Goal: Information Seeking & Learning: Learn about a topic

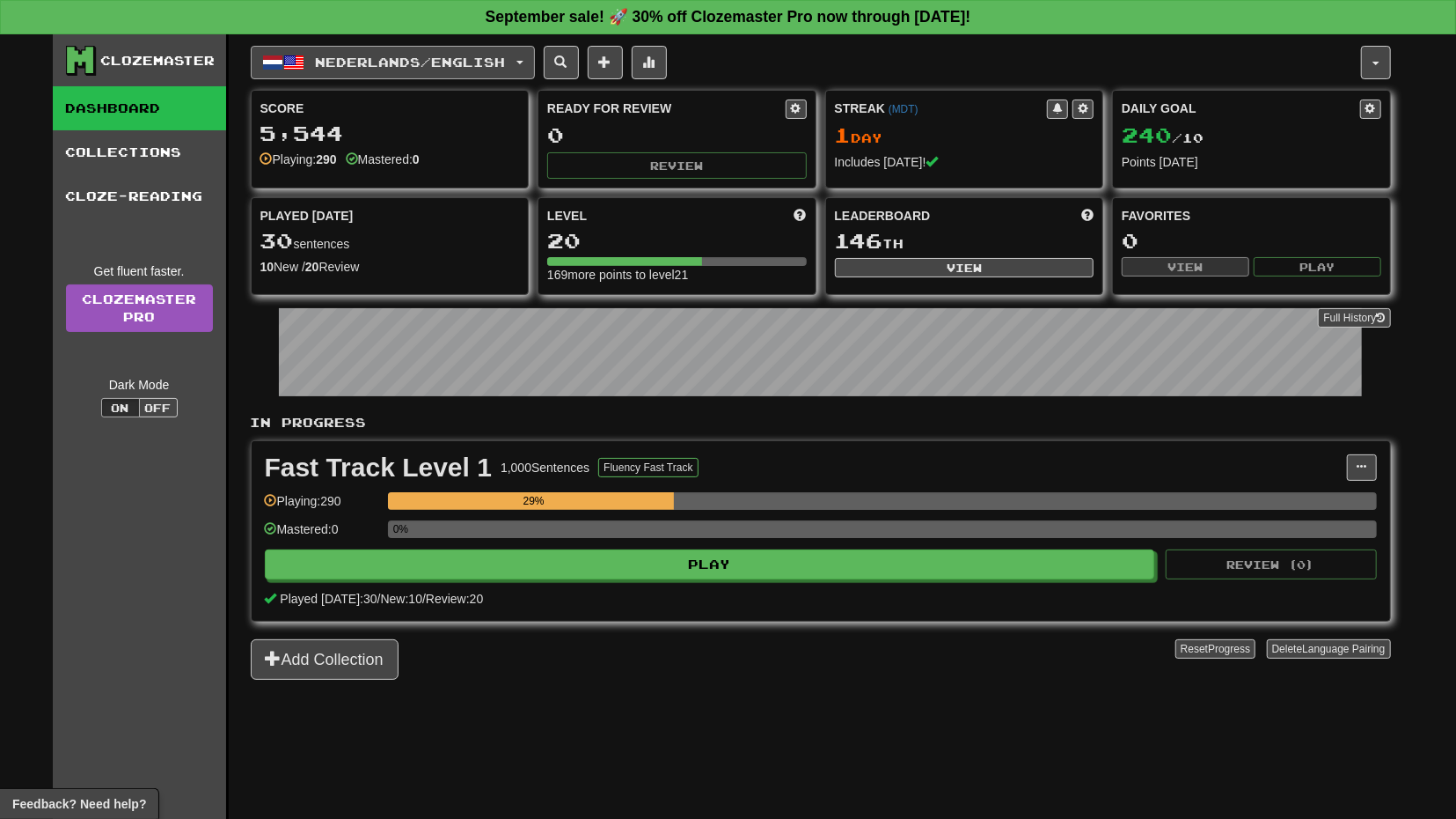
click at [535, 52] on button "Nederlands / English" at bounding box center [392, 62] width 284 height 33
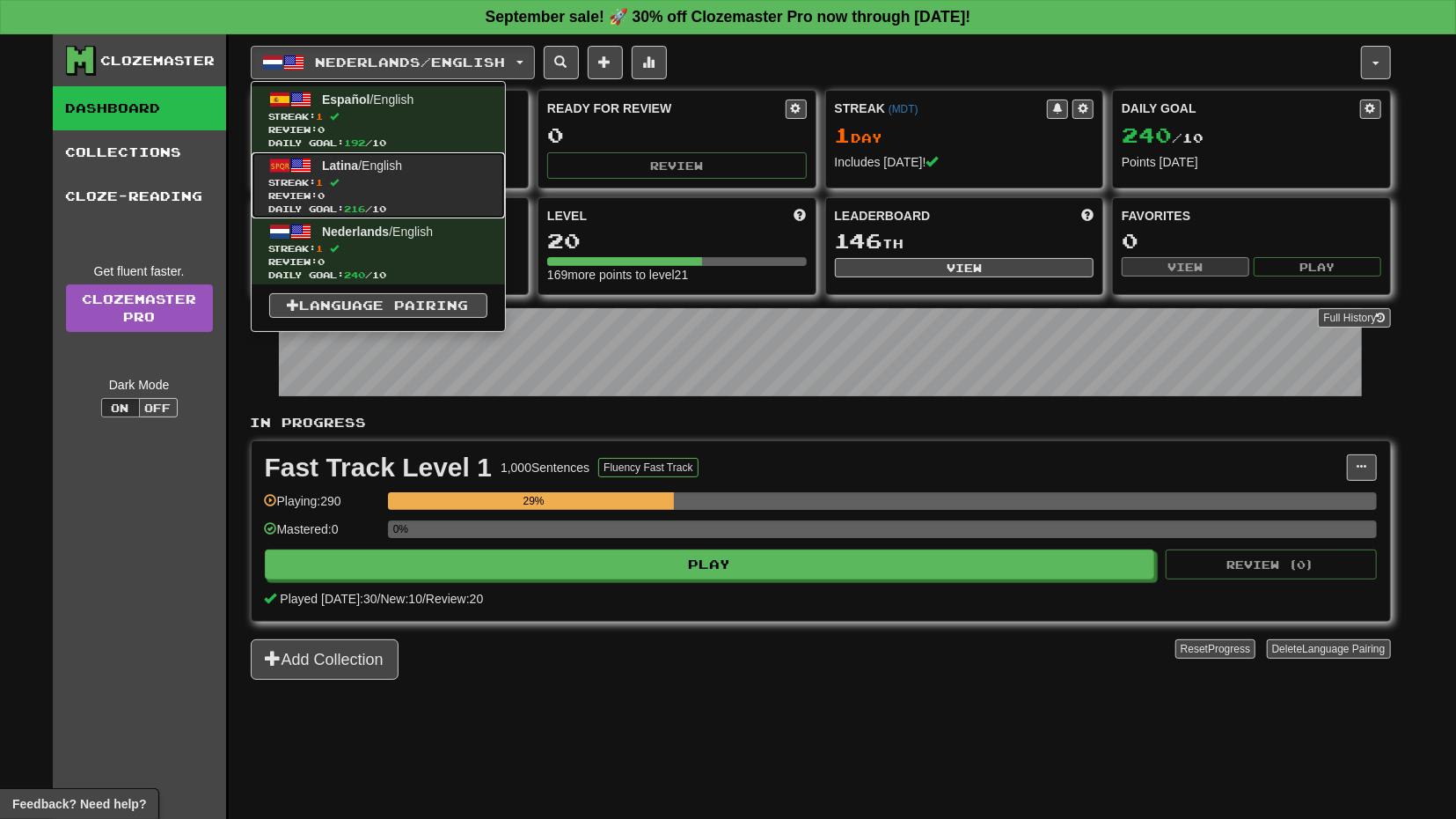
click at [446, 179] on span "Streak: 1" at bounding box center [379, 182] width 218 height 14
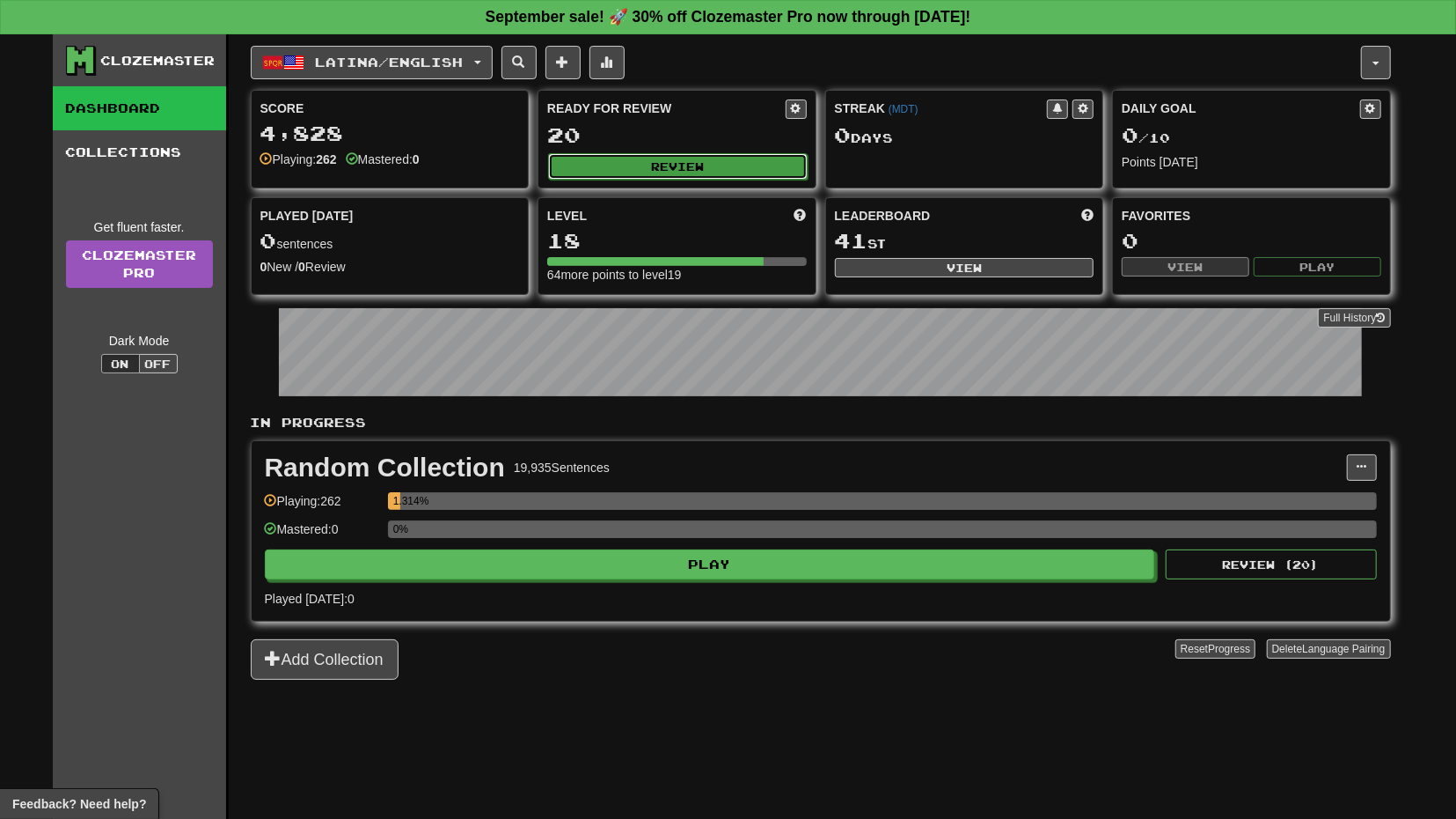
click at [754, 160] on button "Review" at bounding box center [678, 166] width 260 height 26
select select "**"
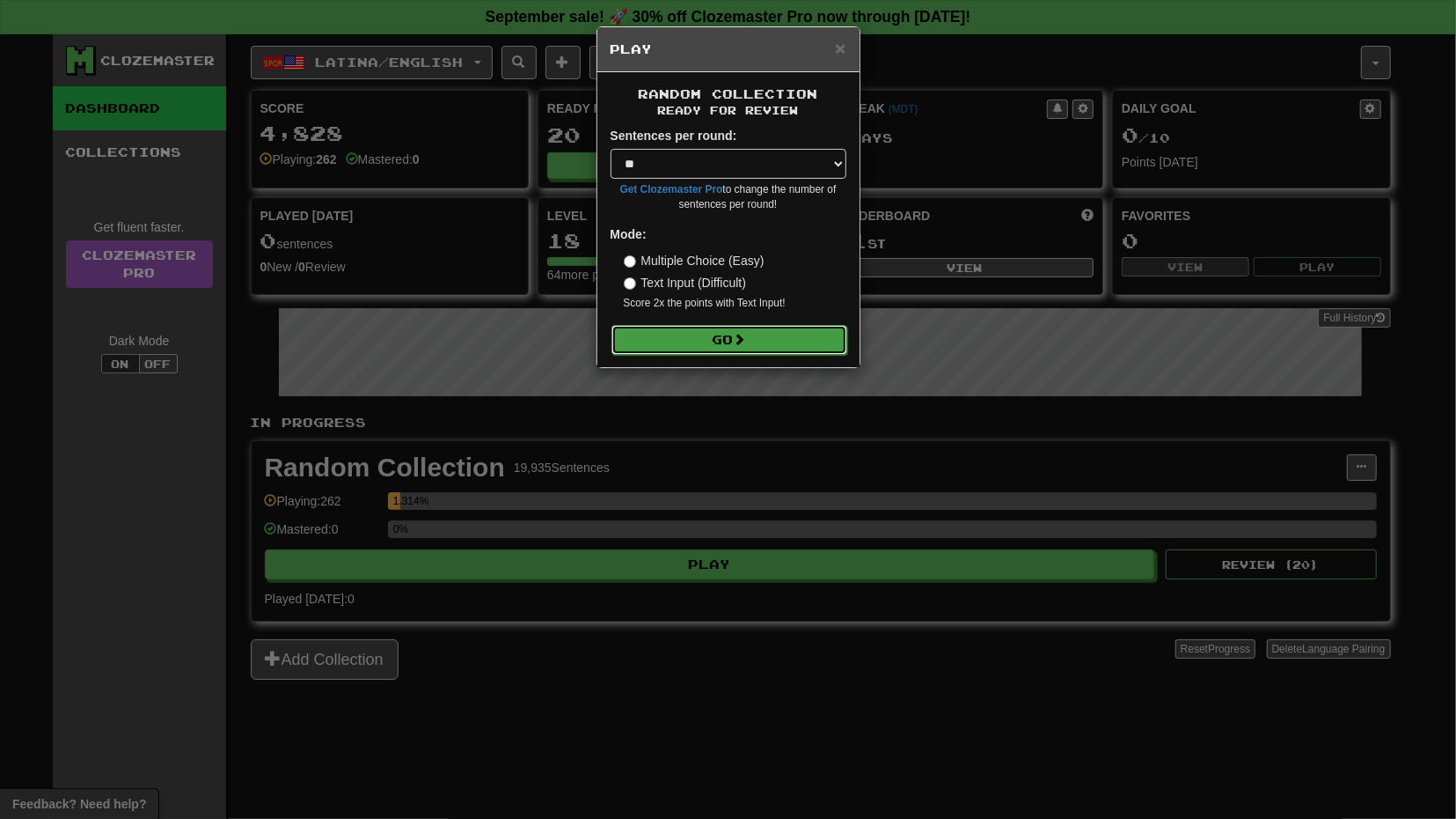
click at [772, 328] on button "Go" at bounding box center [729, 339] width 236 height 30
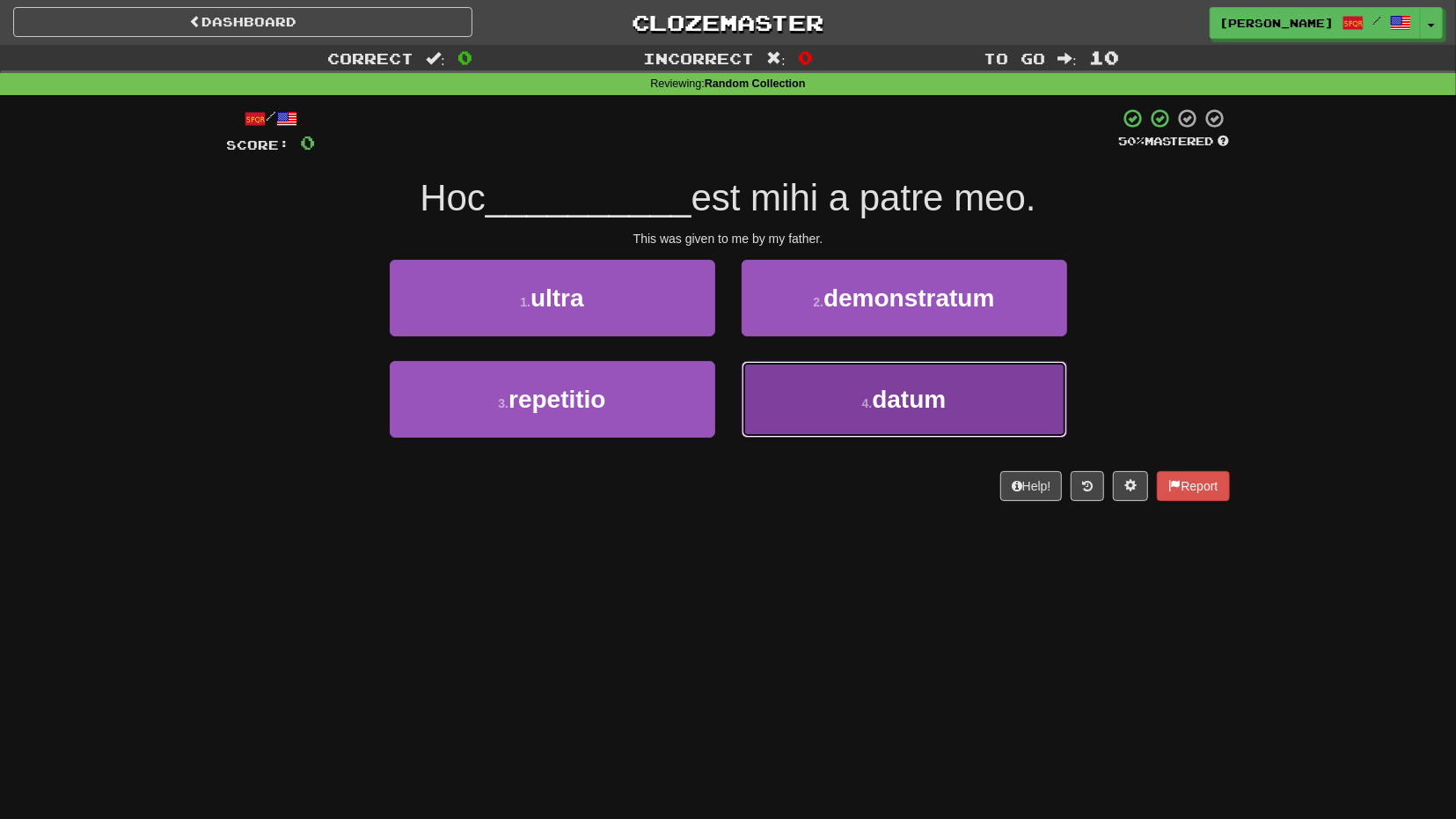
click at [896, 399] on span "datum" at bounding box center [909, 399] width 74 height 27
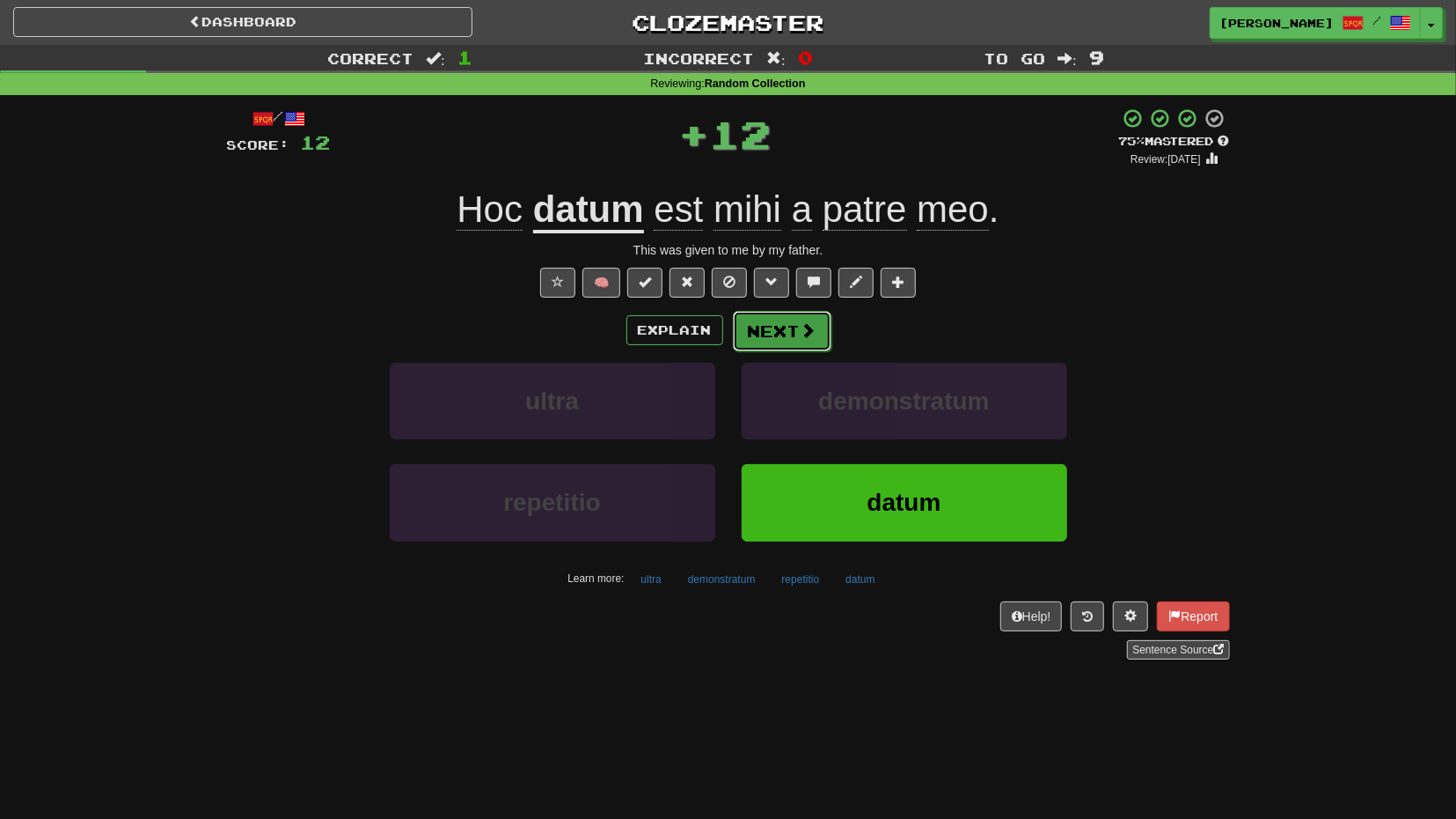
click at [803, 338] on span at bounding box center [809, 330] width 16 height 16
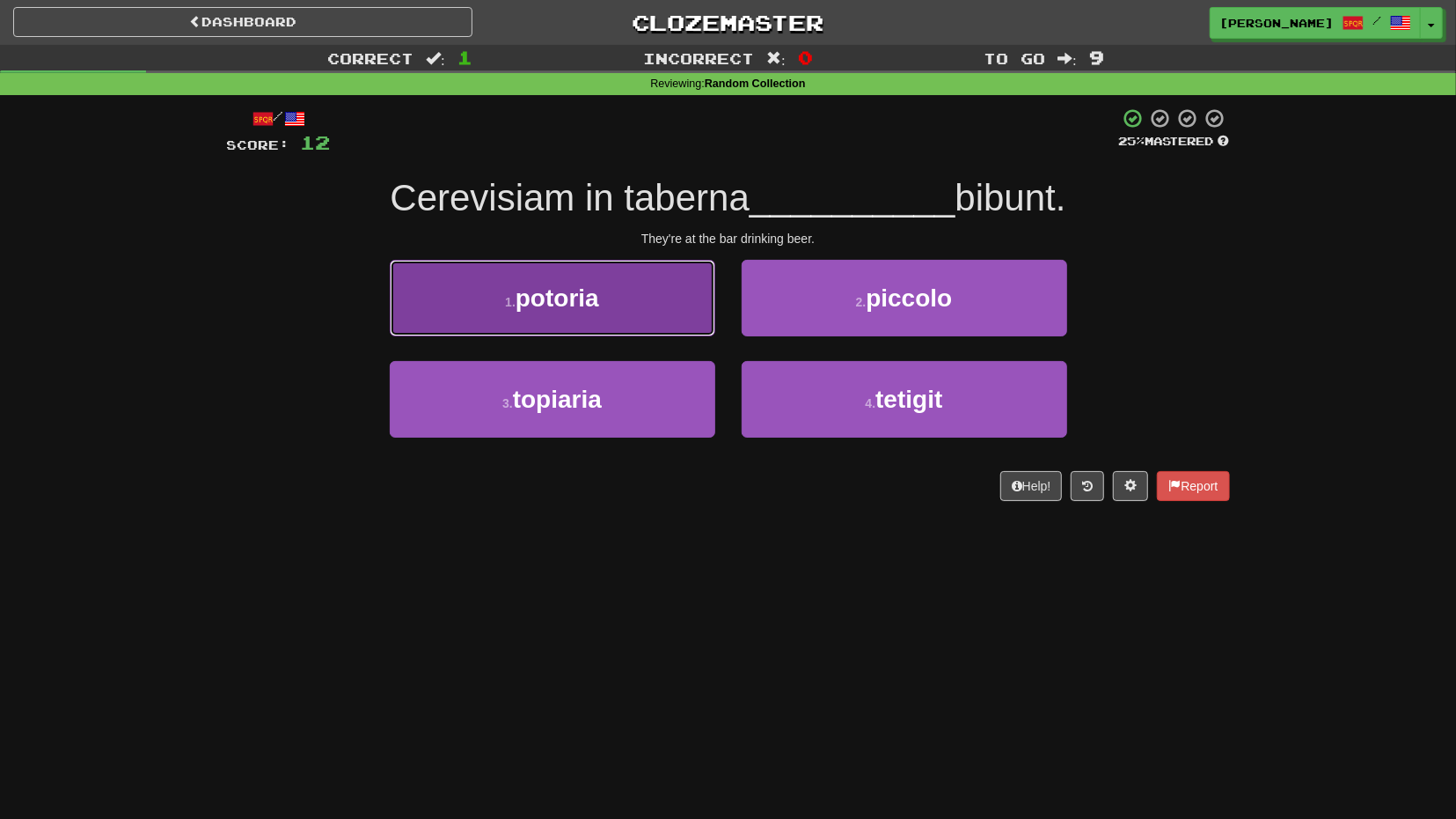
click at [551, 306] on span "potoria" at bounding box center [557, 298] width 84 height 27
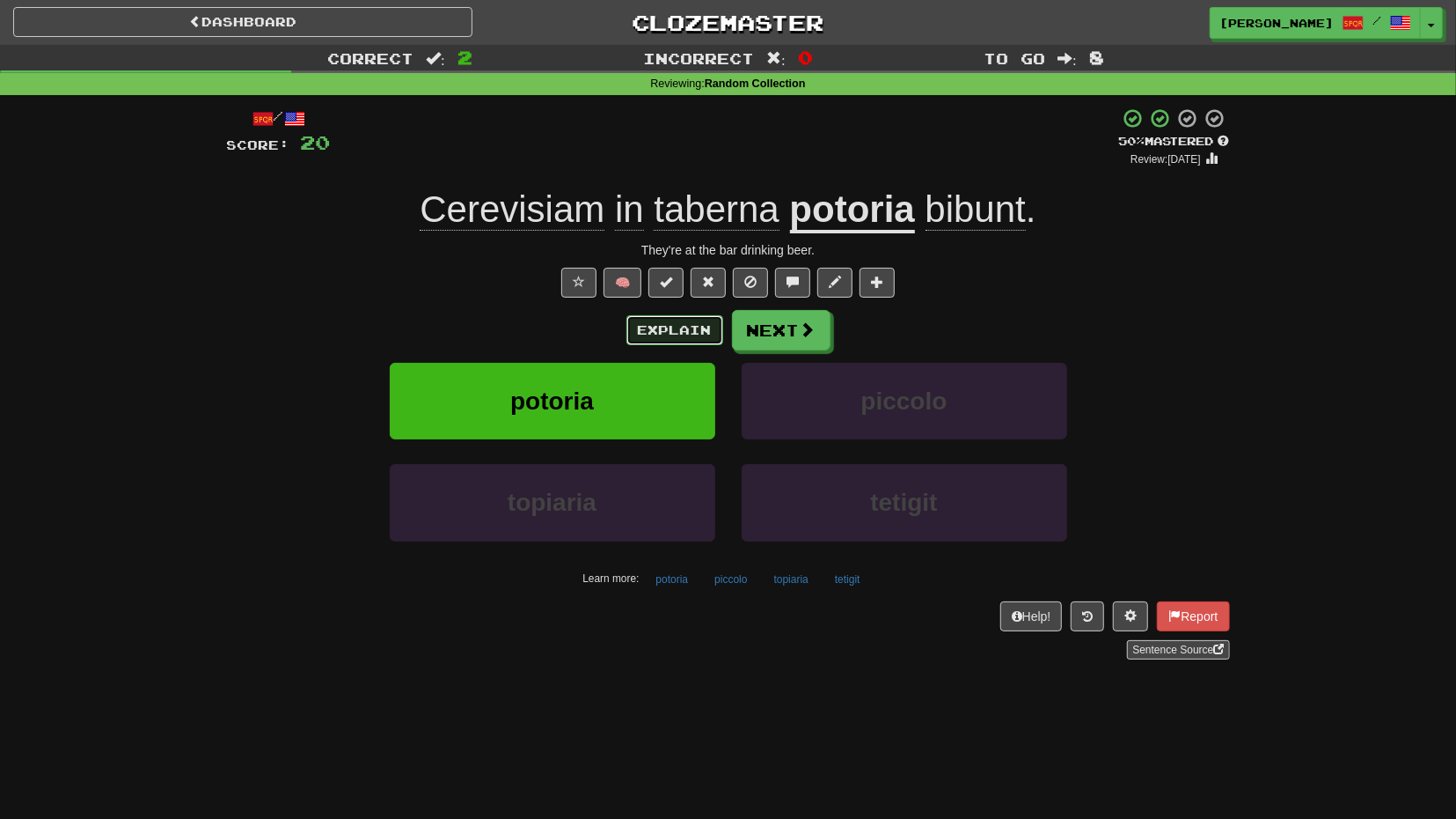
click at [686, 323] on button "Explain" at bounding box center [674, 329] width 96 height 30
click at [815, 333] on button "Next" at bounding box center [782, 330] width 98 height 41
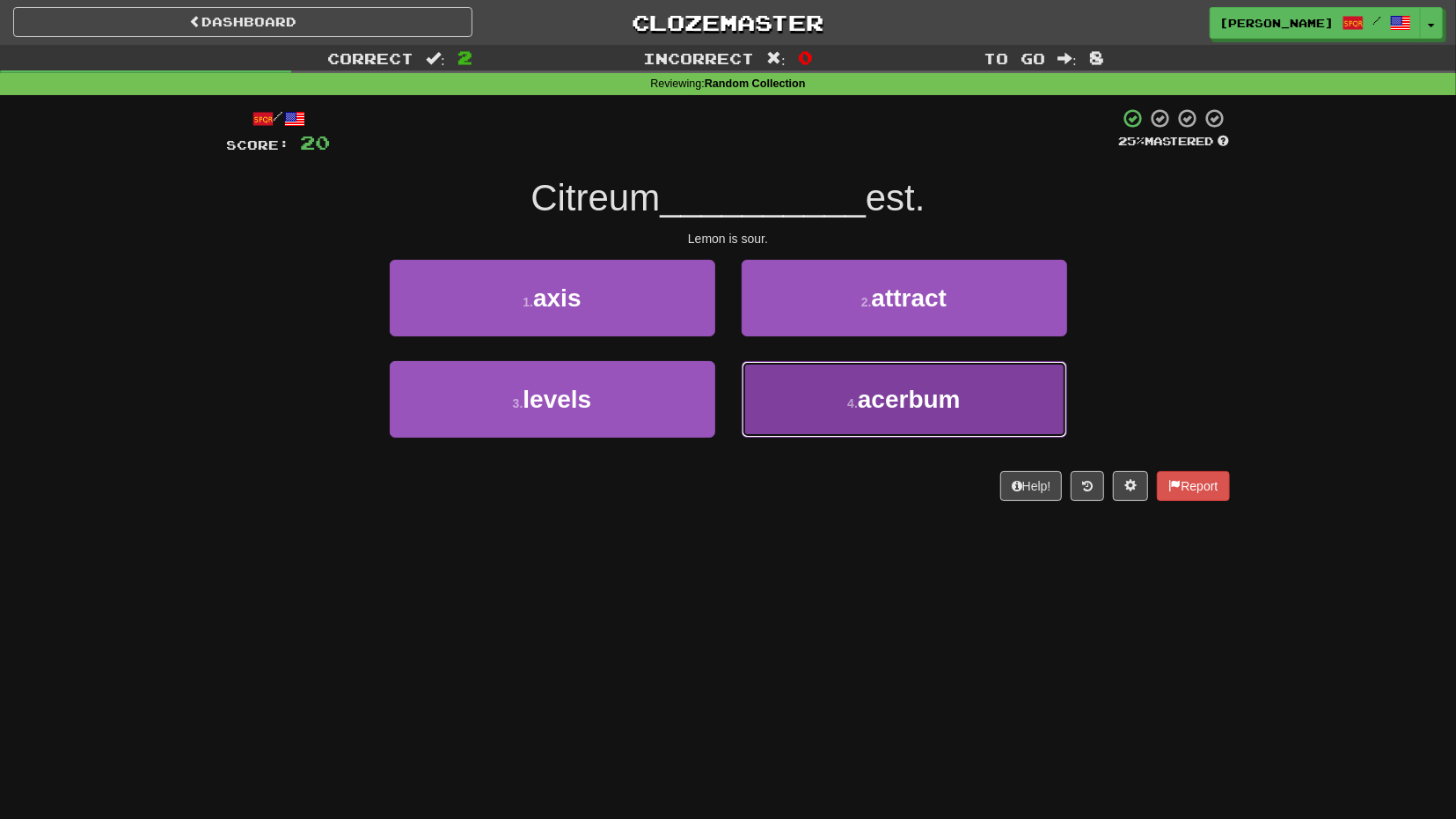
click at [912, 386] on span "acerbum" at bounding box center [909, 399] width 103 height 27
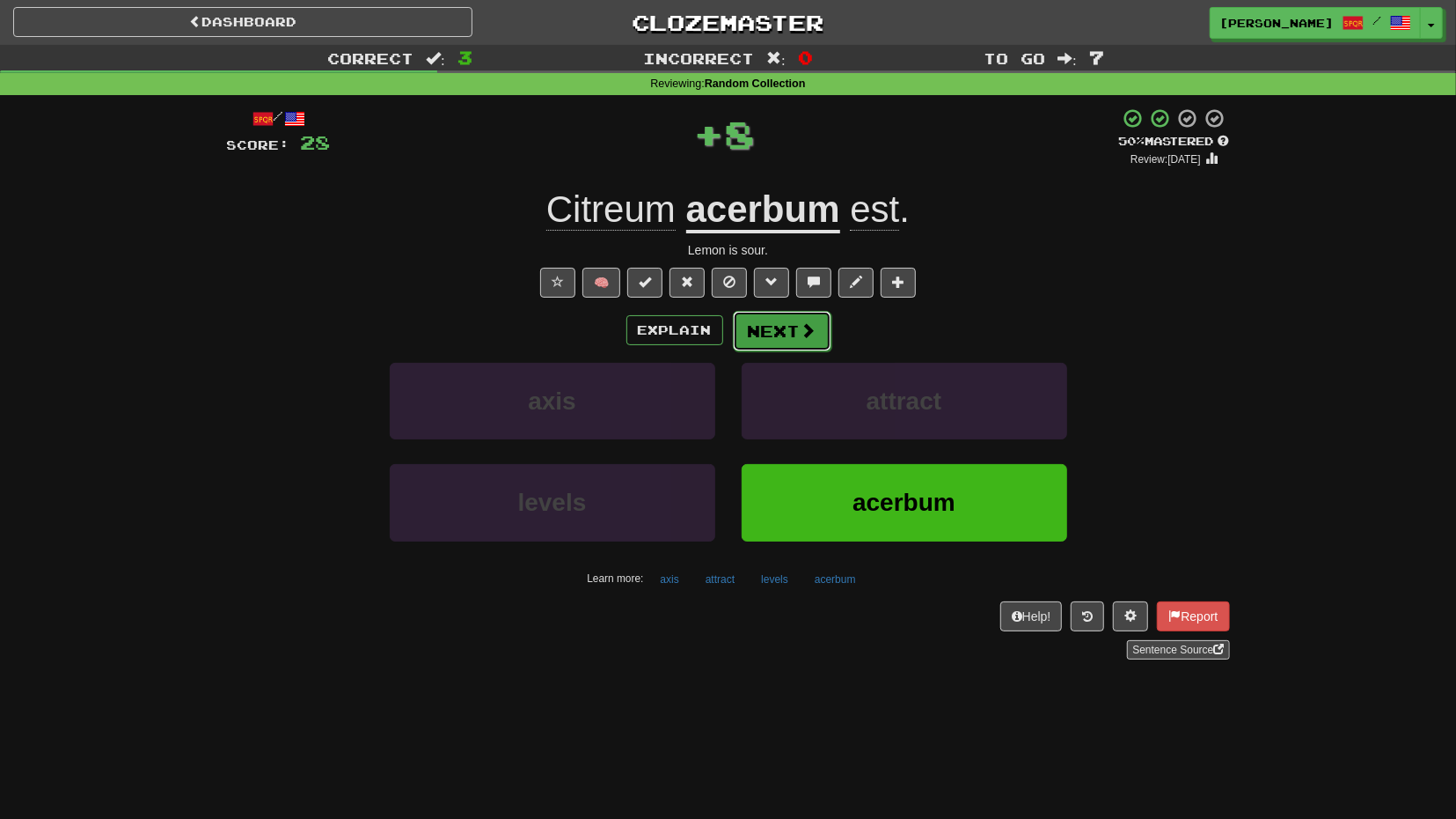
click at [816, 316] on button "Next" at bounding box center [782, 330] width 98 height 41
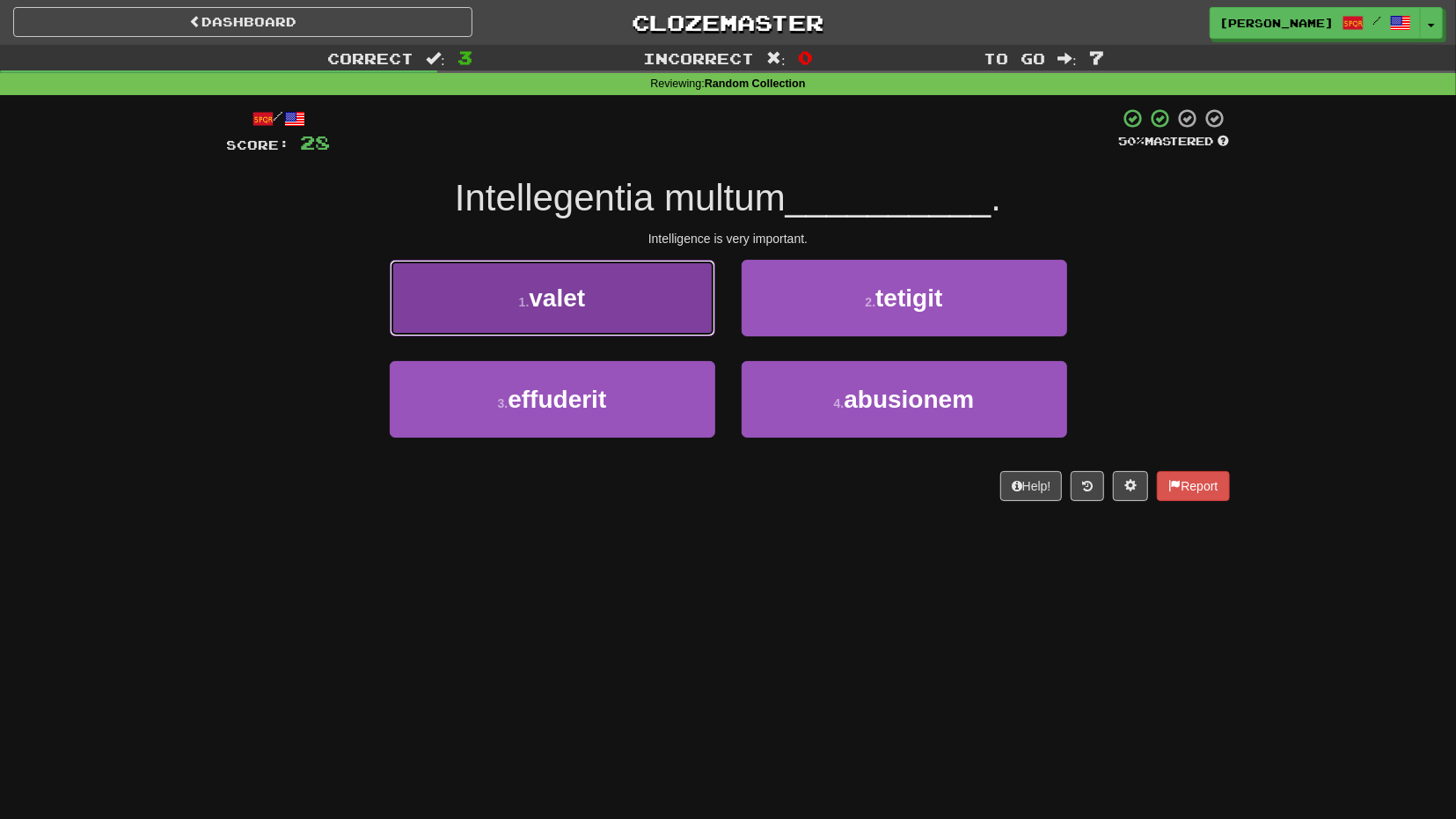
click at [614, 318] on button "1 . valet" at bounding box center [552, 298] width 325 height 77
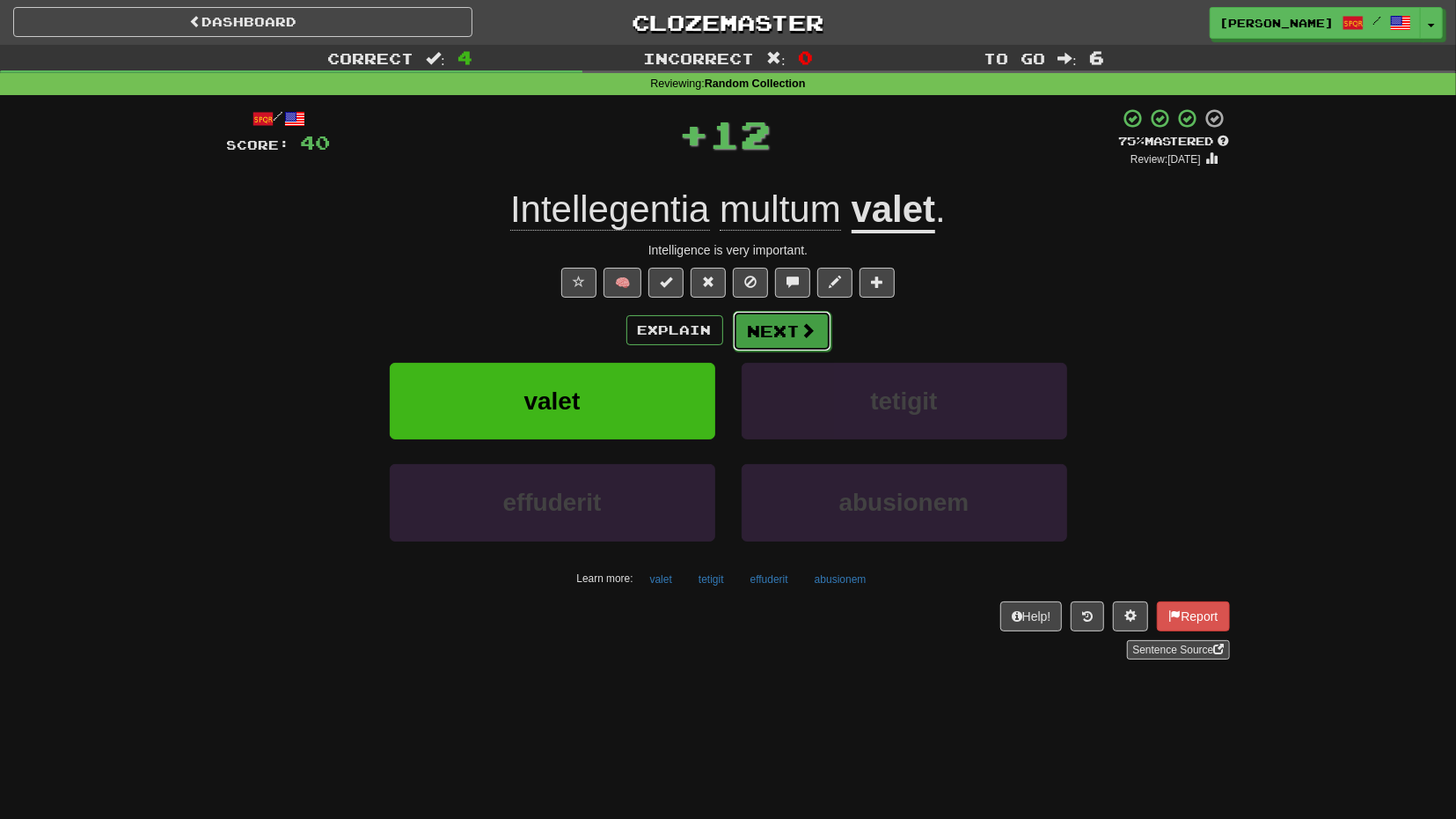
click at [787, 320] on button "Next" at bounding box center [782, 330] width 98 height 41
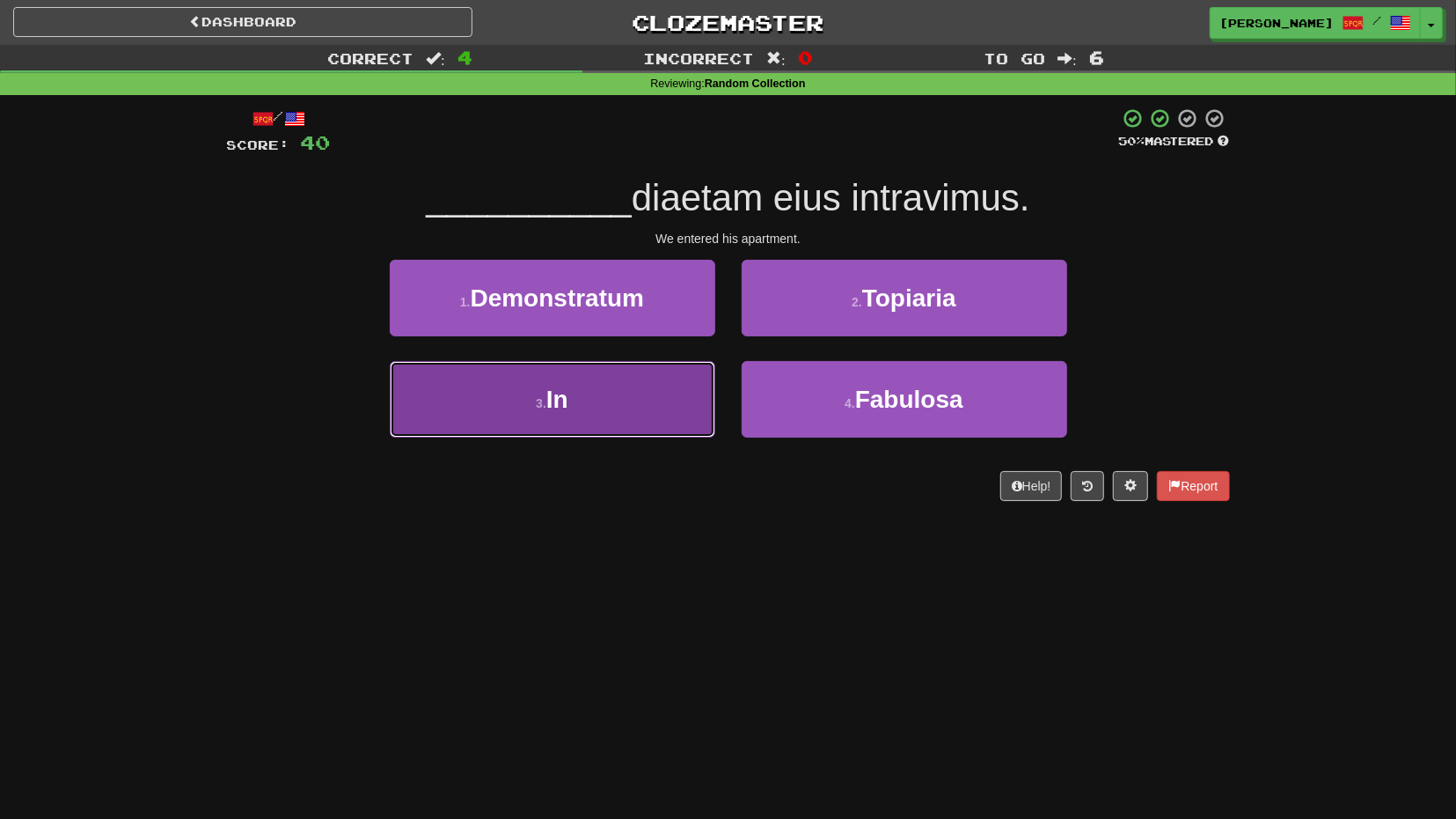
click at [685, 391] on button "3 . In" at bounding box center [552, 399] width 325 height 77
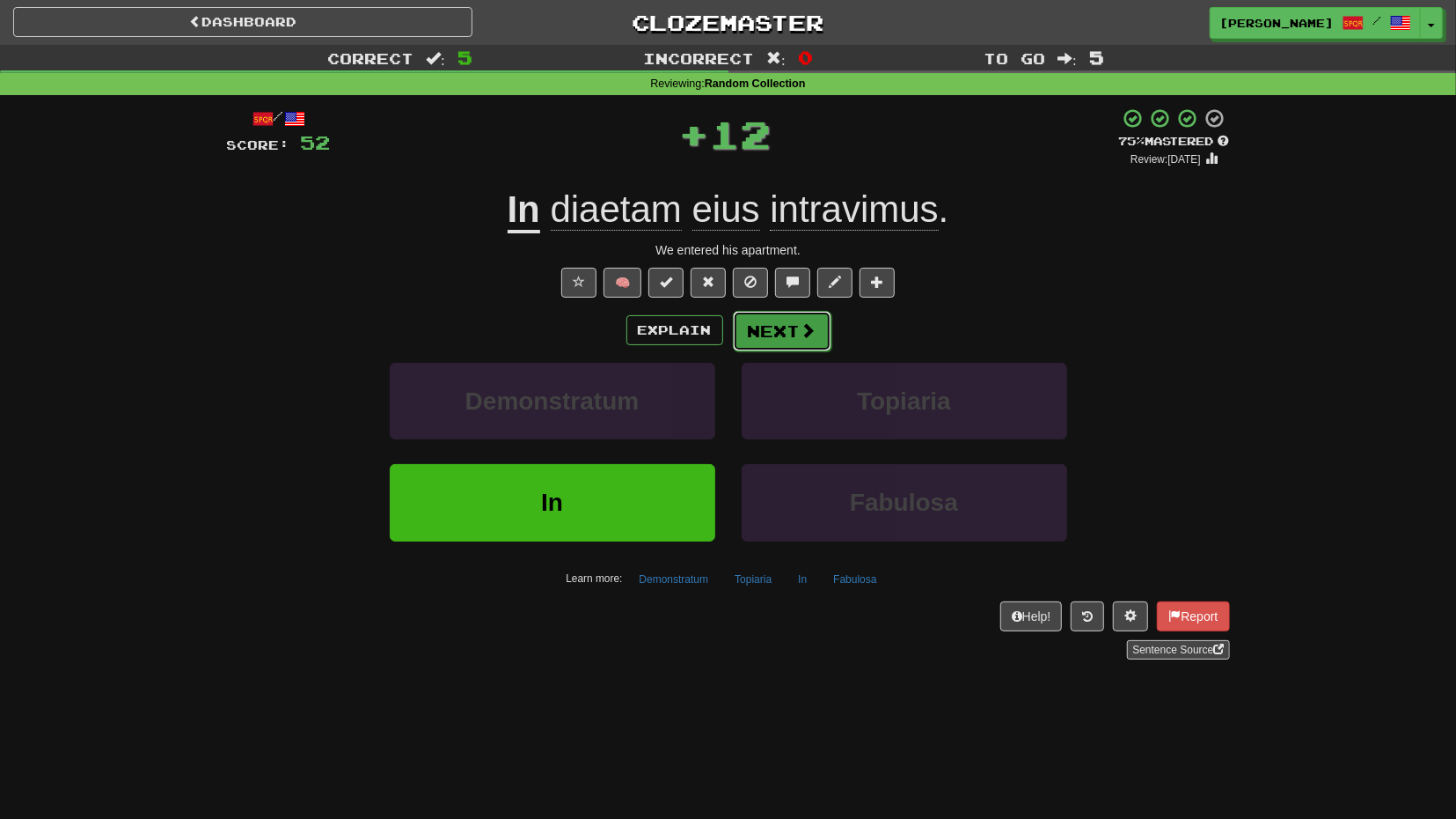
click at [790, 336] on button "Next" at bounding box center [782, 330] width 98 height 41
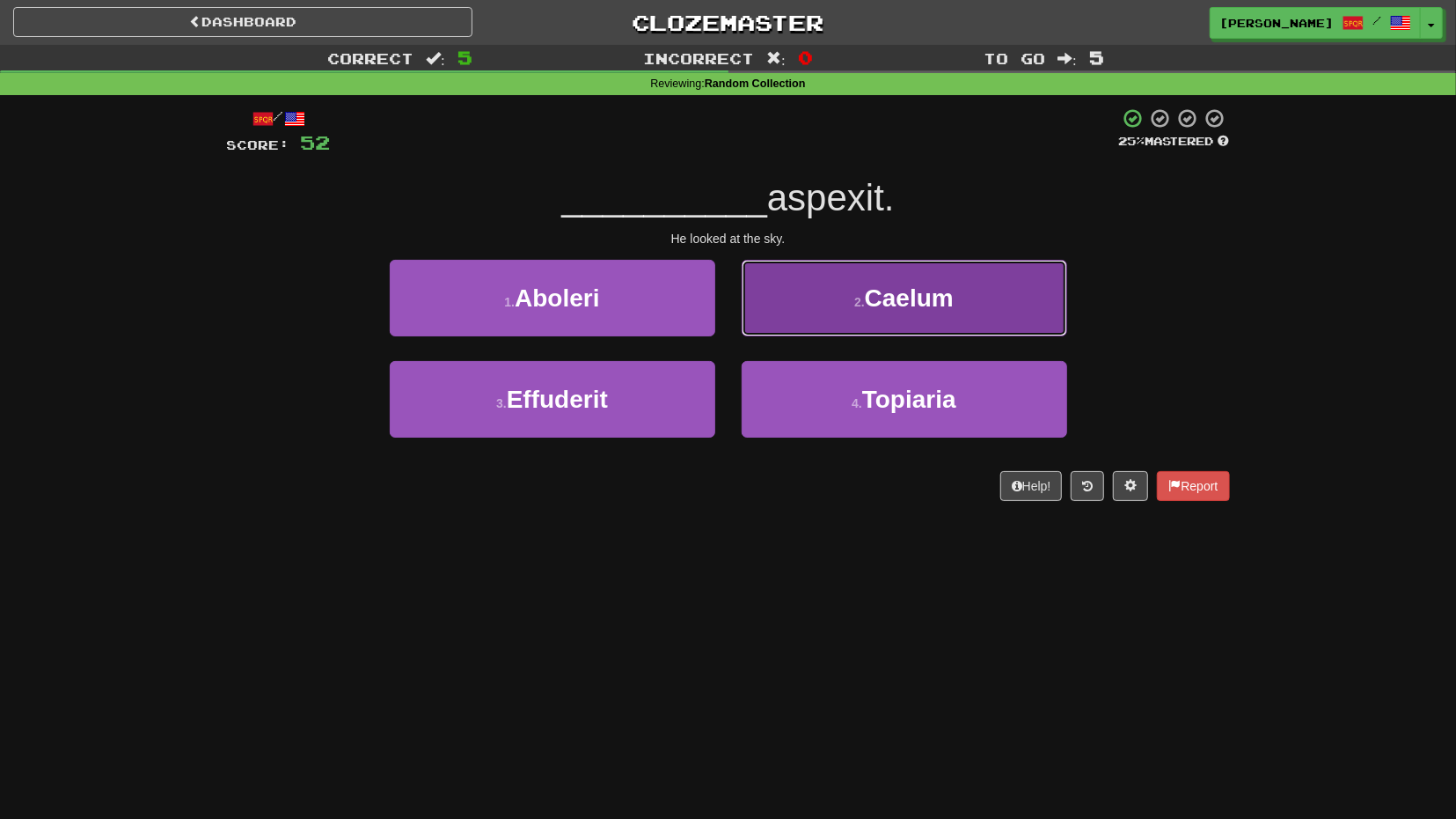
click at [820, 310] on button "2 . Caelum" at bounding box center [904, 298] width 325 height 77
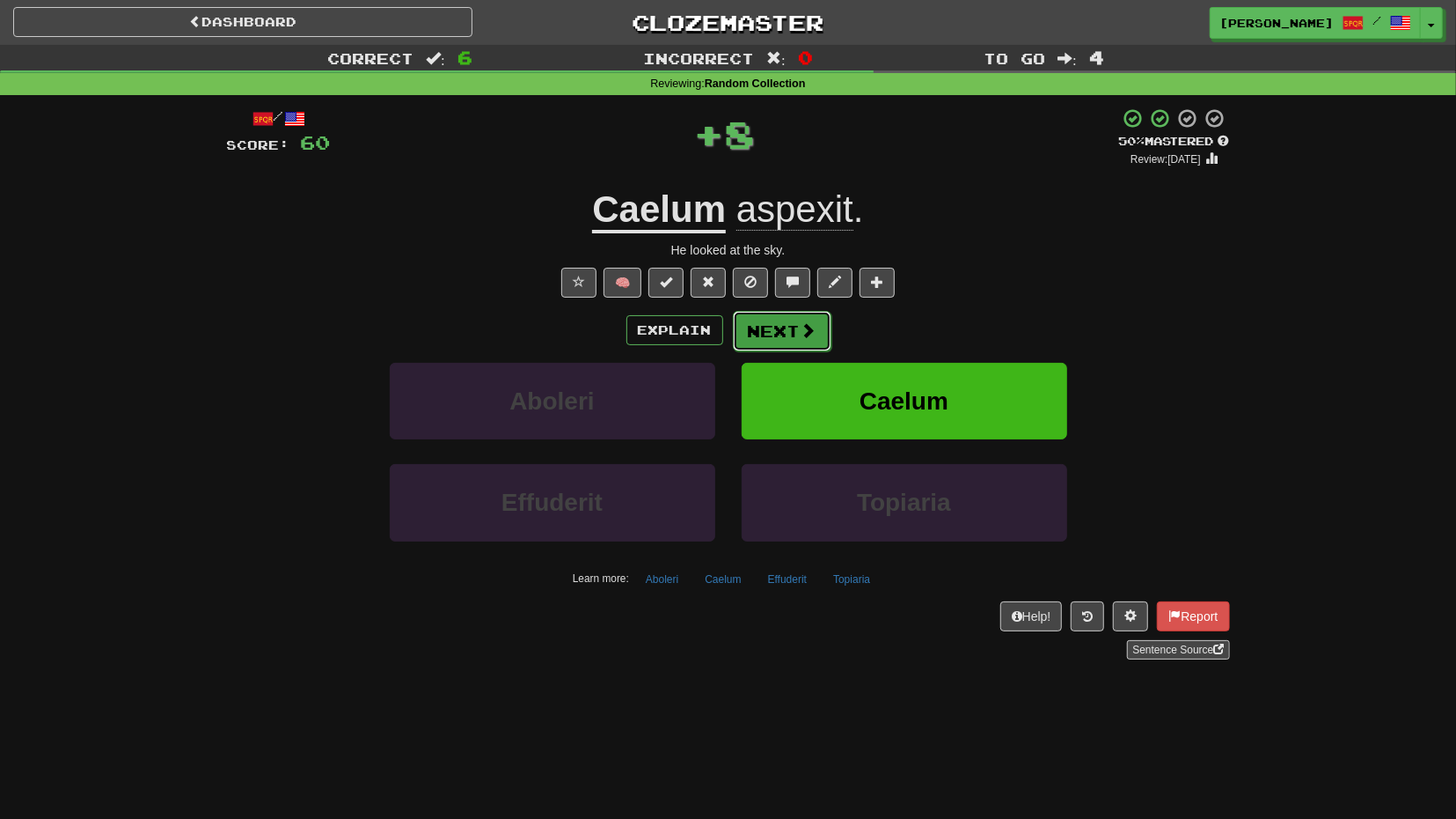
click at [783, 322] on button "Next" at bounding box center [782, 330] width 98 height 41
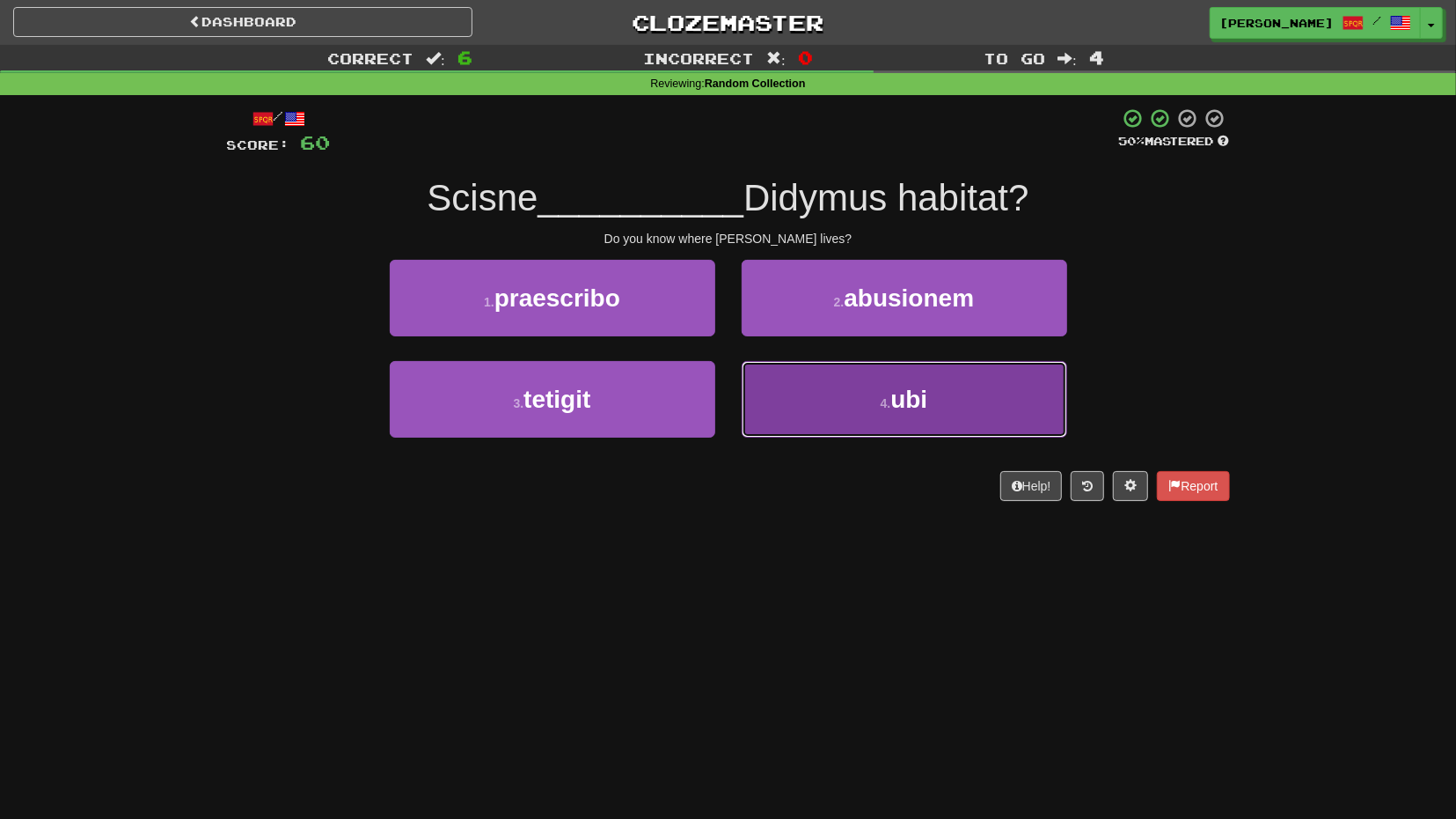
click at [843, 395] on button "4 . ubi" at bounding box center [904, 399] width 325 height 77
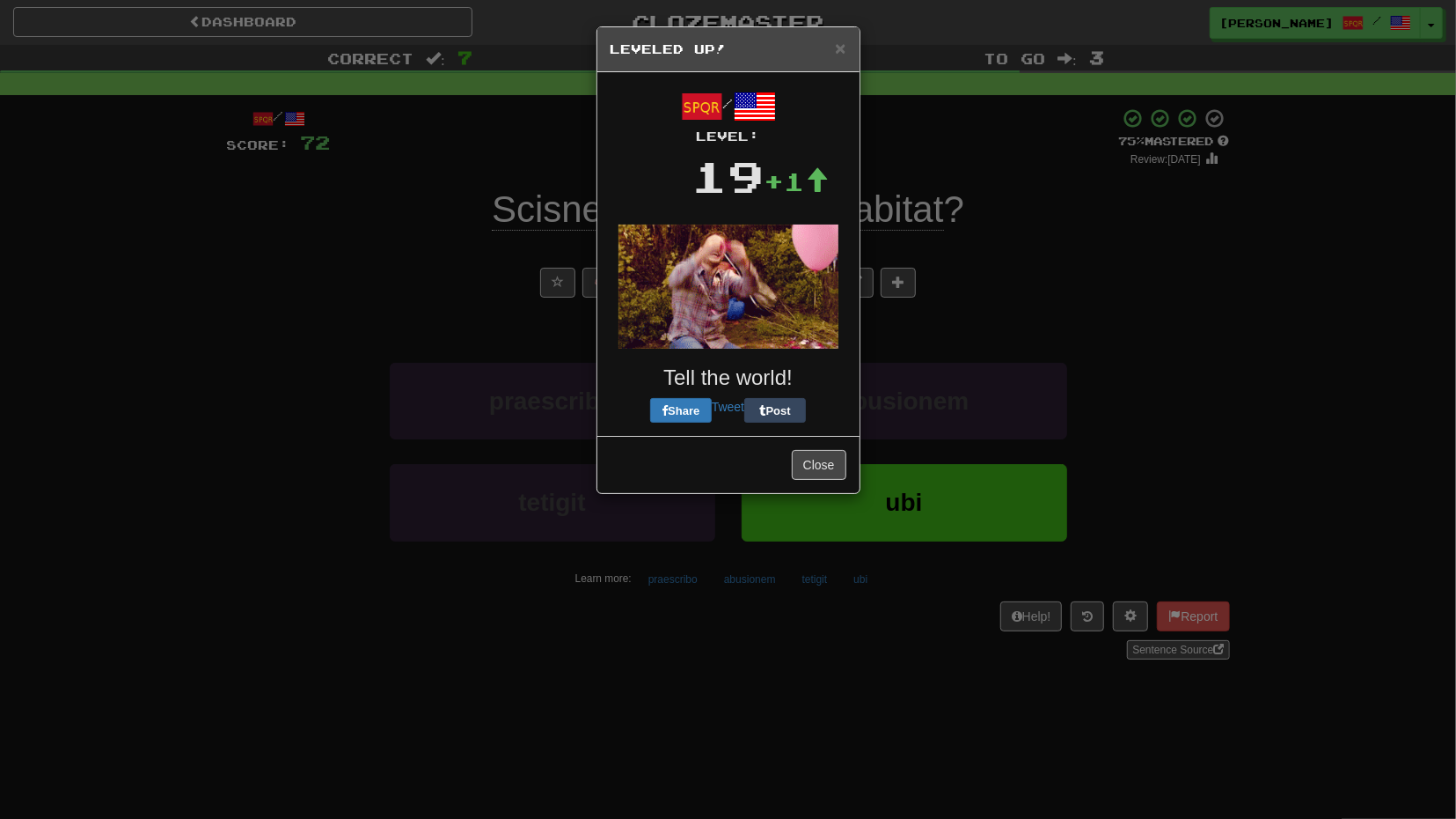
click at [796, 327] on div "/ Level: 19 +1 Tell the world! Share Tweet Post" at bounding box center [728, 254] width 236 height 337
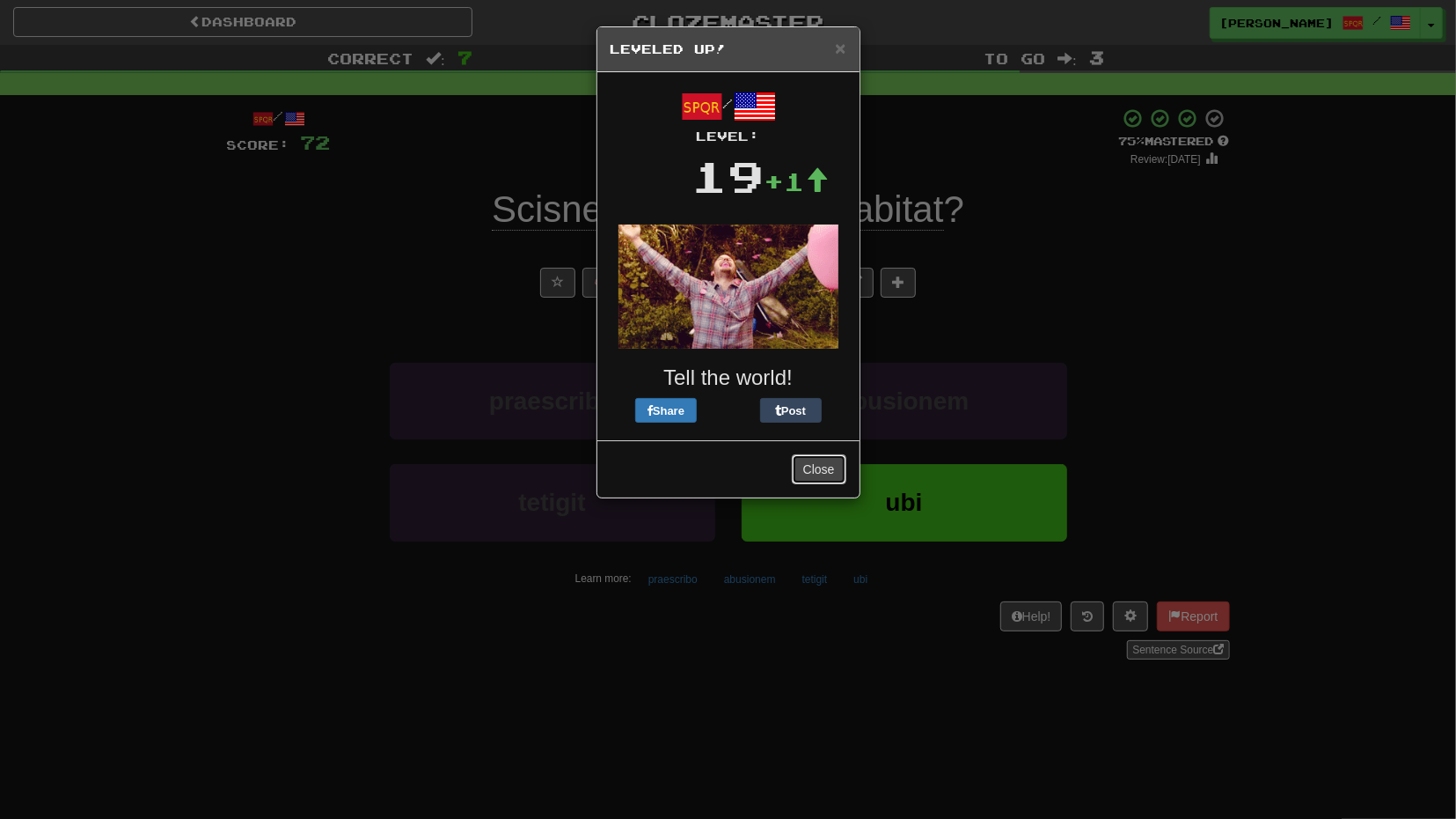
click at [831, 455] on button "Close" at bounding box center [819, 469] width 55 height 30
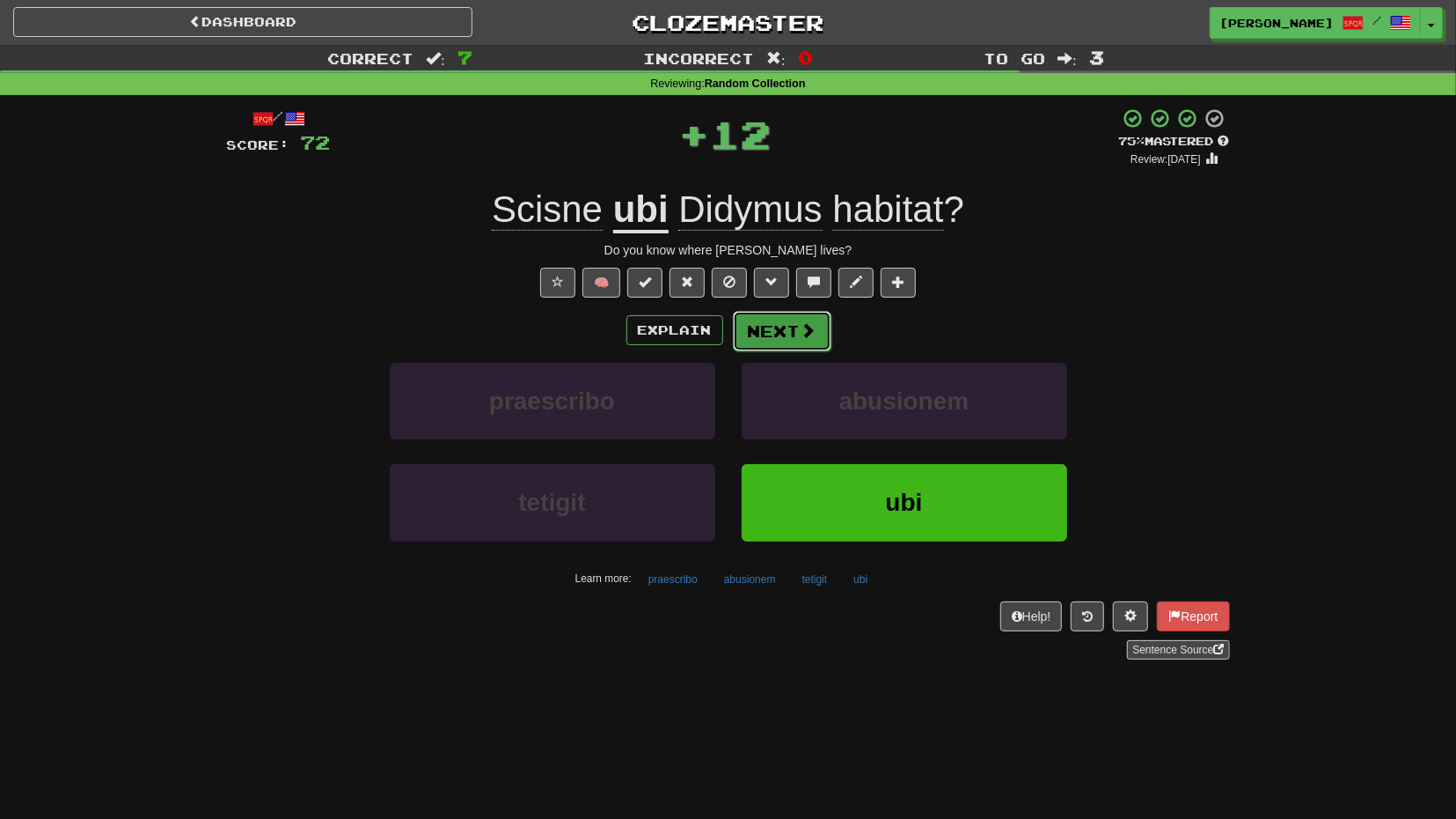
click at [798, 329] on button "Next" at bounding box center [782, 330] width 98 height 41
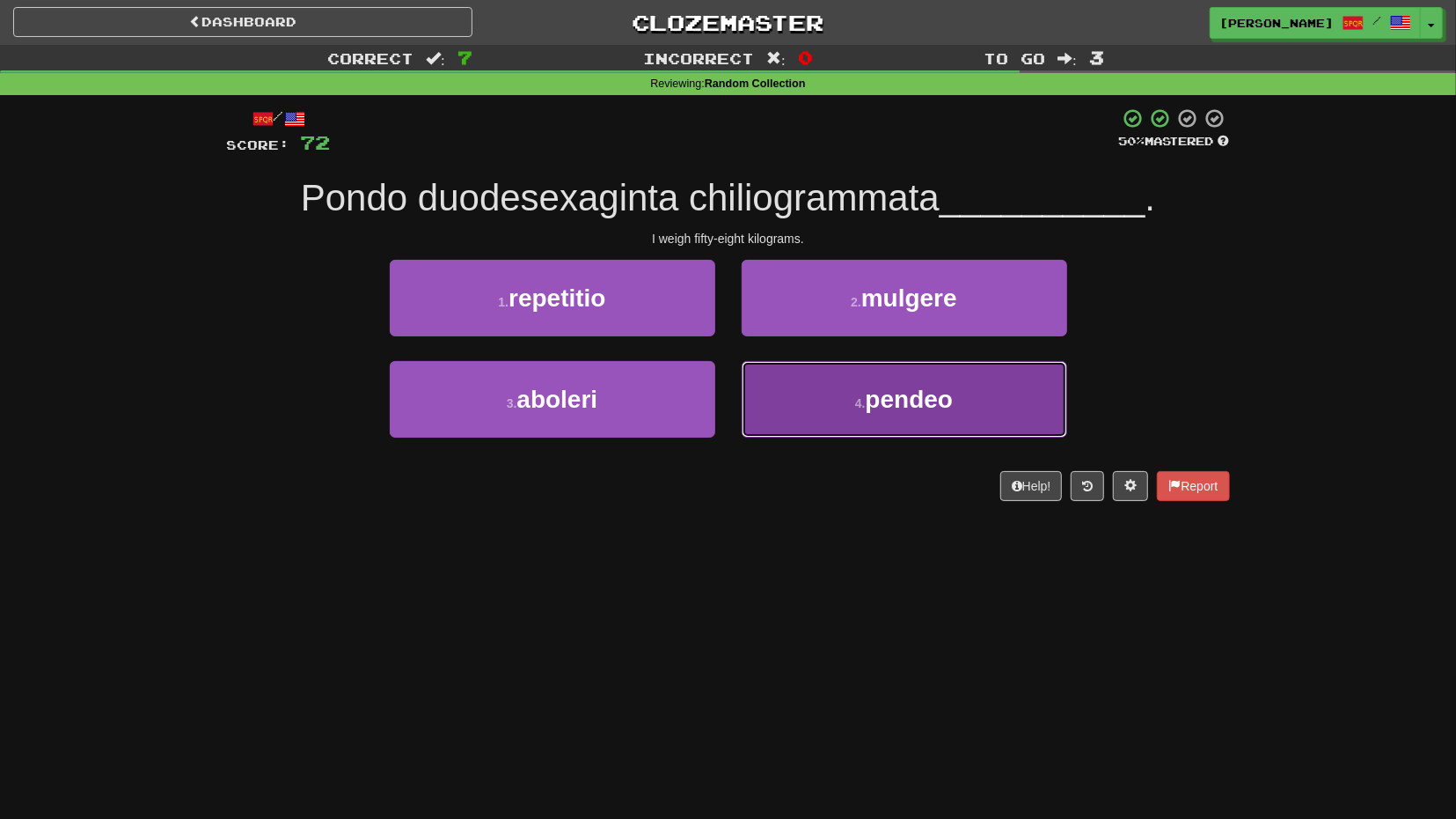
click at [846, 396] on button "4 . pendeo" at bounding box center [904, 399] width 325 height 77
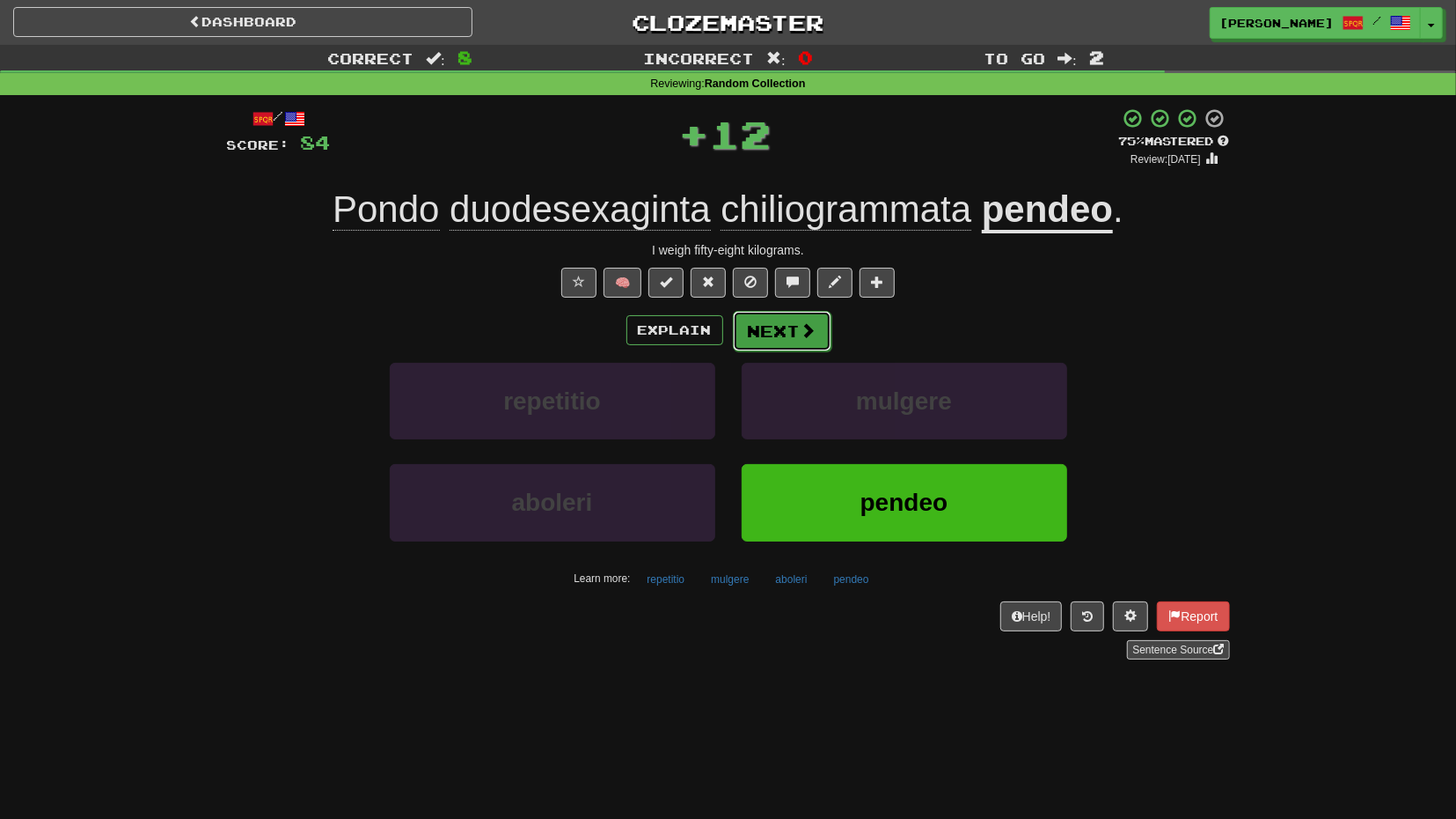
click at [812, 331] on span at bounding box center [809, 330] width 16 height 16
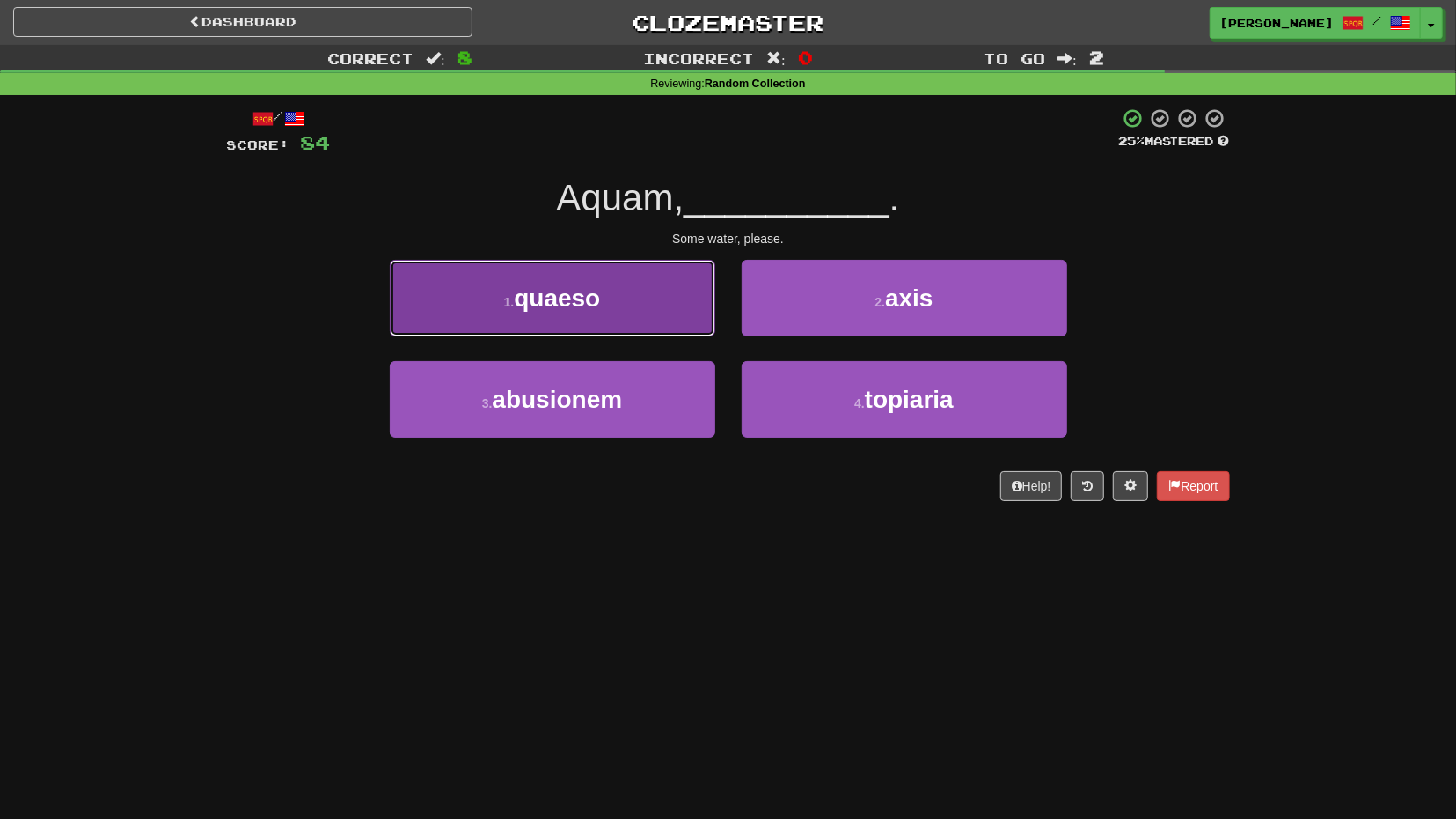
click at [663, 324] on button "1 . quaeso" at bounding box center [552, 298] width 325 height 77
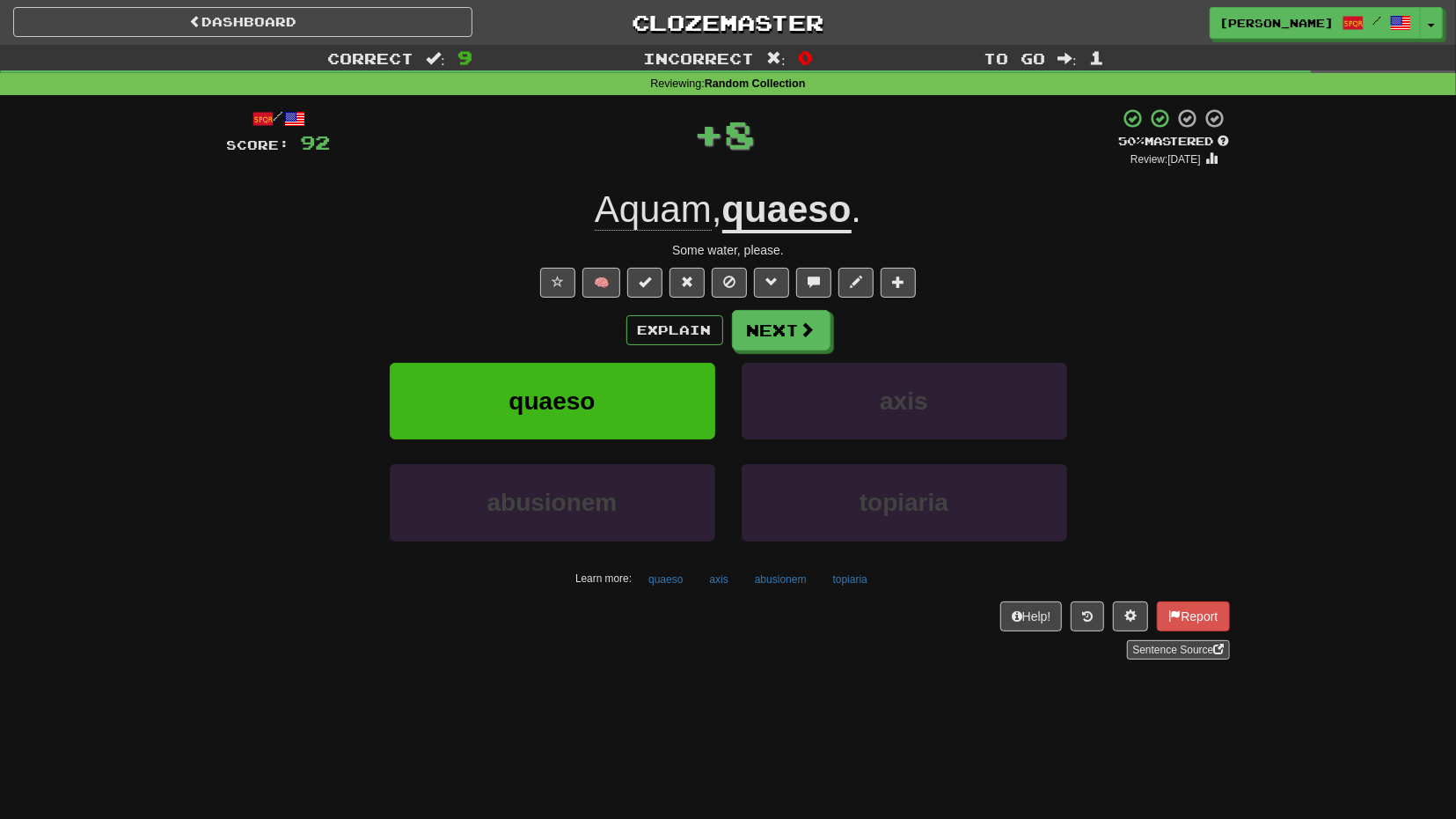
click at [795, 301] on div "/ Score: 92 + 8 50 % Mastered Review: 2025-09-30 Aquam , quaeso . Some water, p…" at bounding box center [728, 383] width 1003 height 552
click at [801, 330] on span at bounding box center [809, 330] width 16 height 16
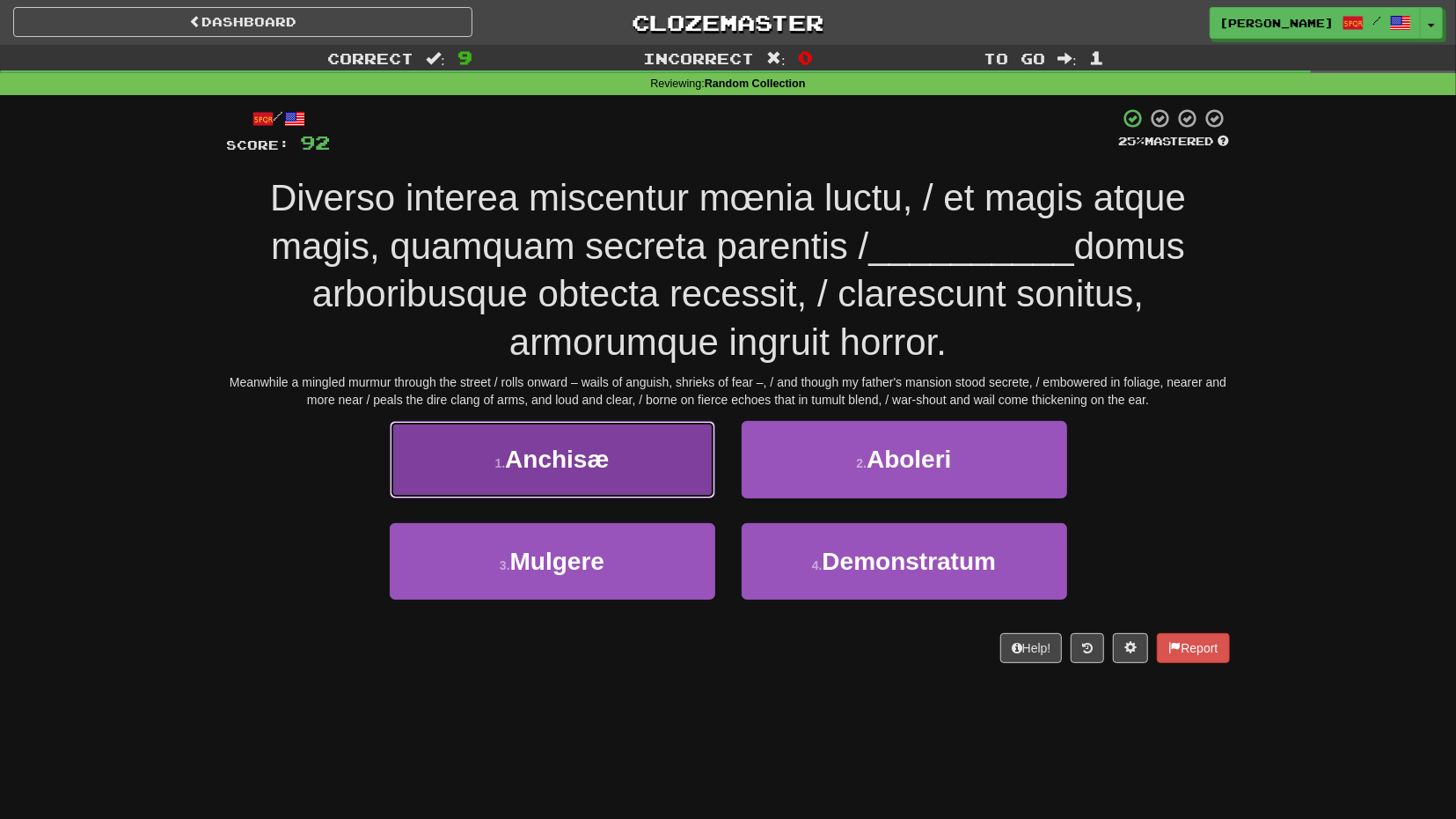
click at [652, 469] on button "1 . Anchisæ" at bounding box center [552, 458] width 325 height 77
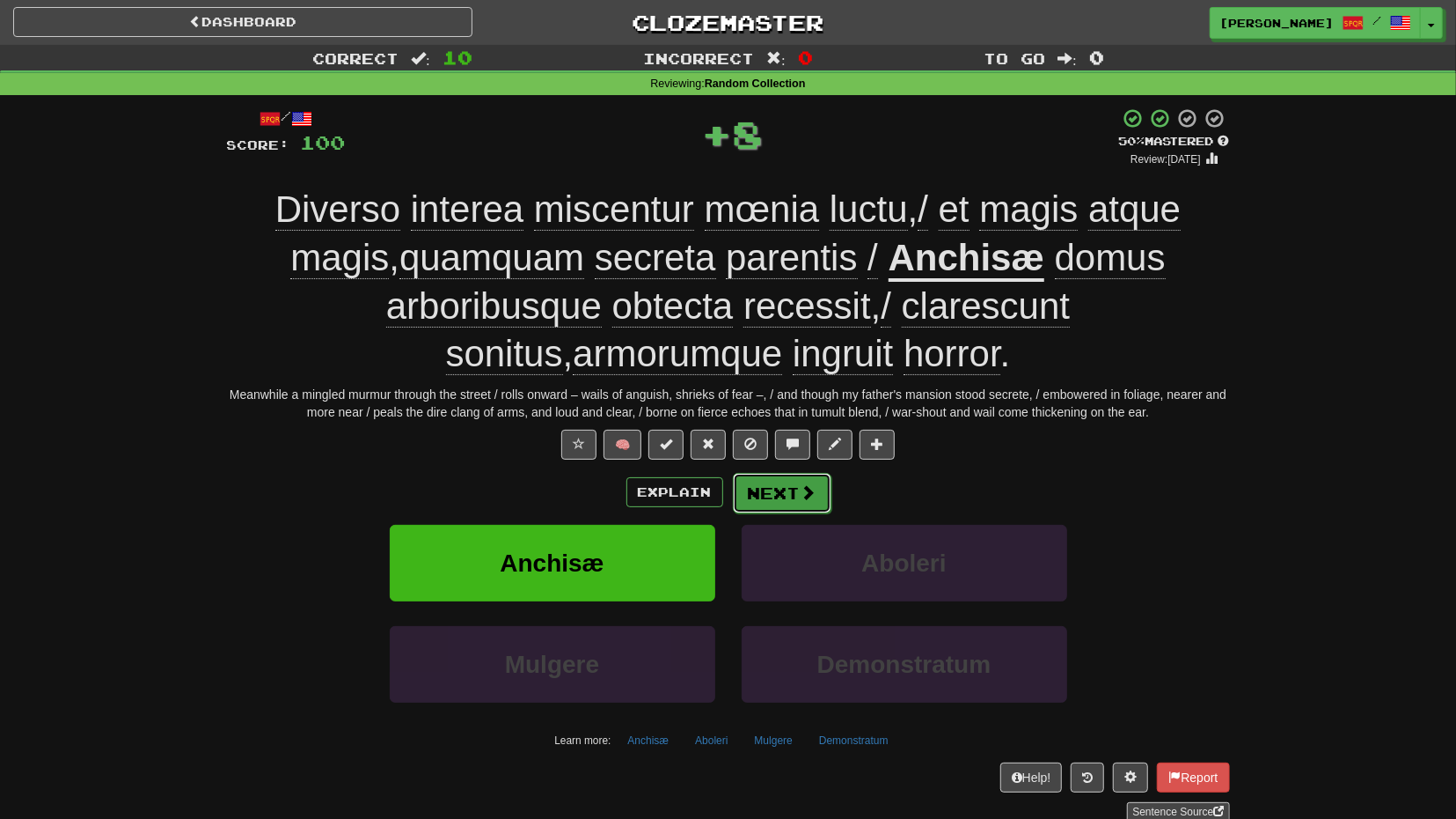
click at [766, 491] on button "Next" at bounding box center [782, 492] width 98 height 41
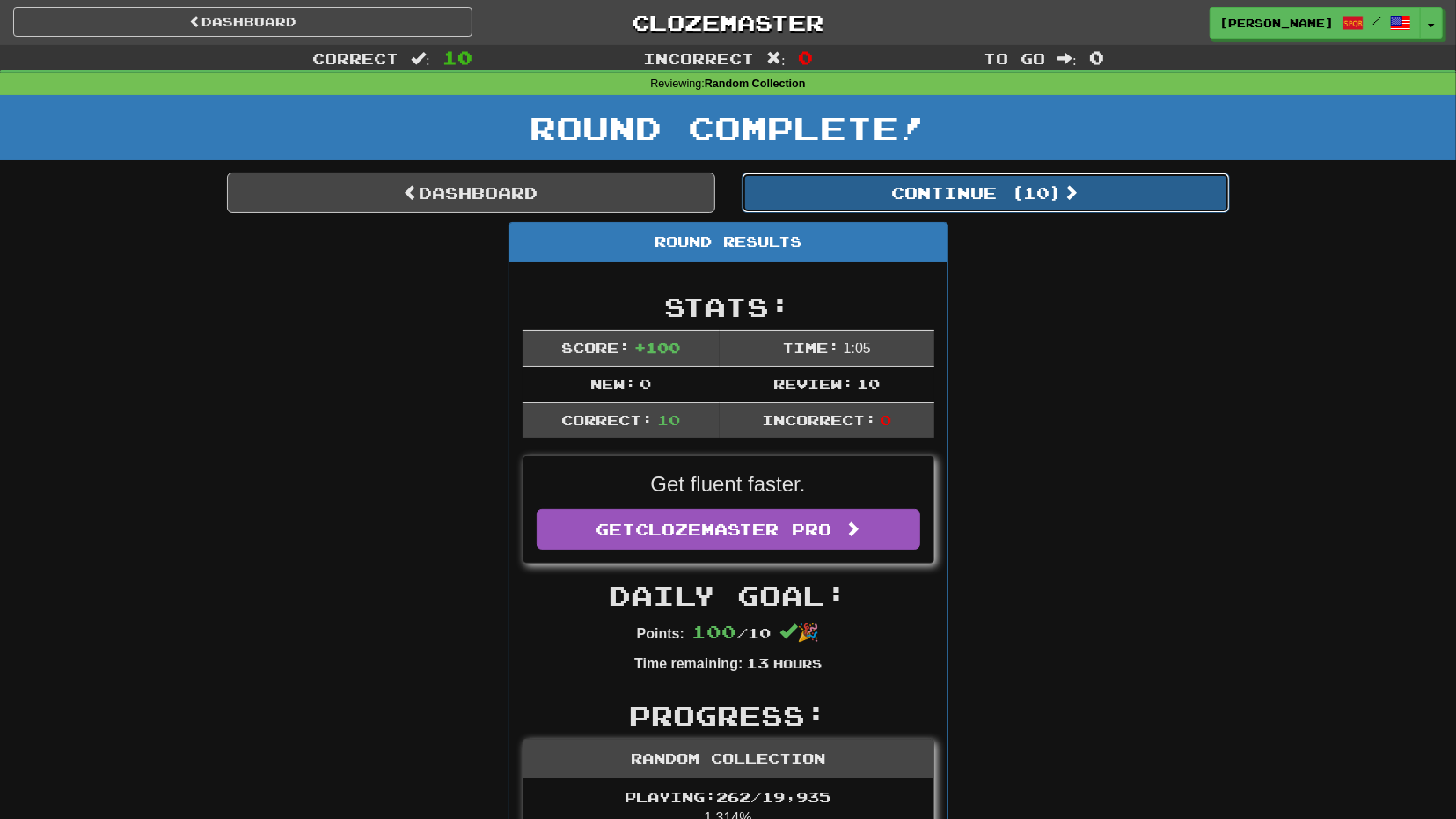
click at [871, 199] on button "Continue ( 10 )" at bounding box center [986, 192] width 489 height 41
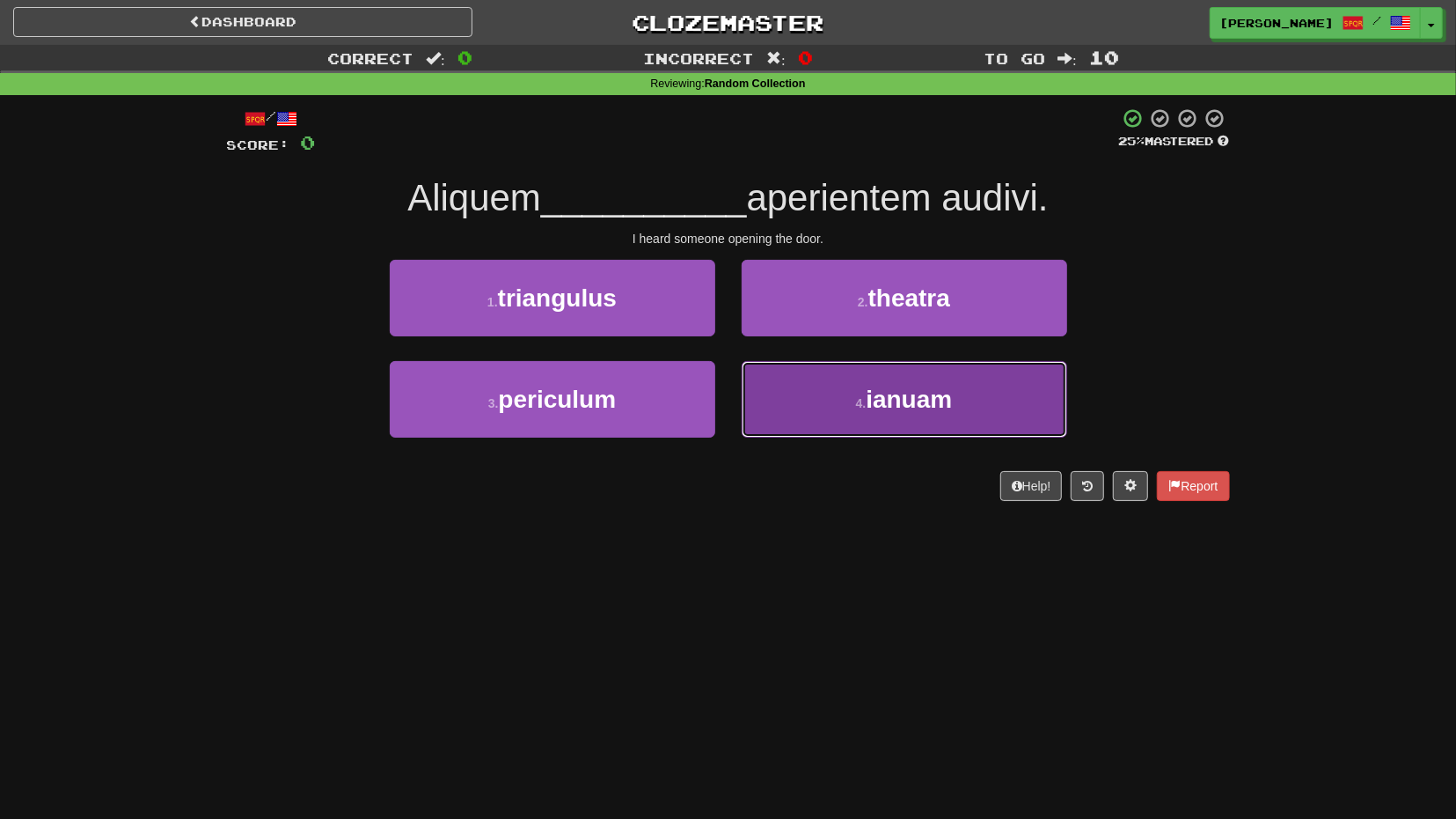
click at [822, 371] on button "4 . ianuam" at bounding box center [904, 399] width 325 height 77
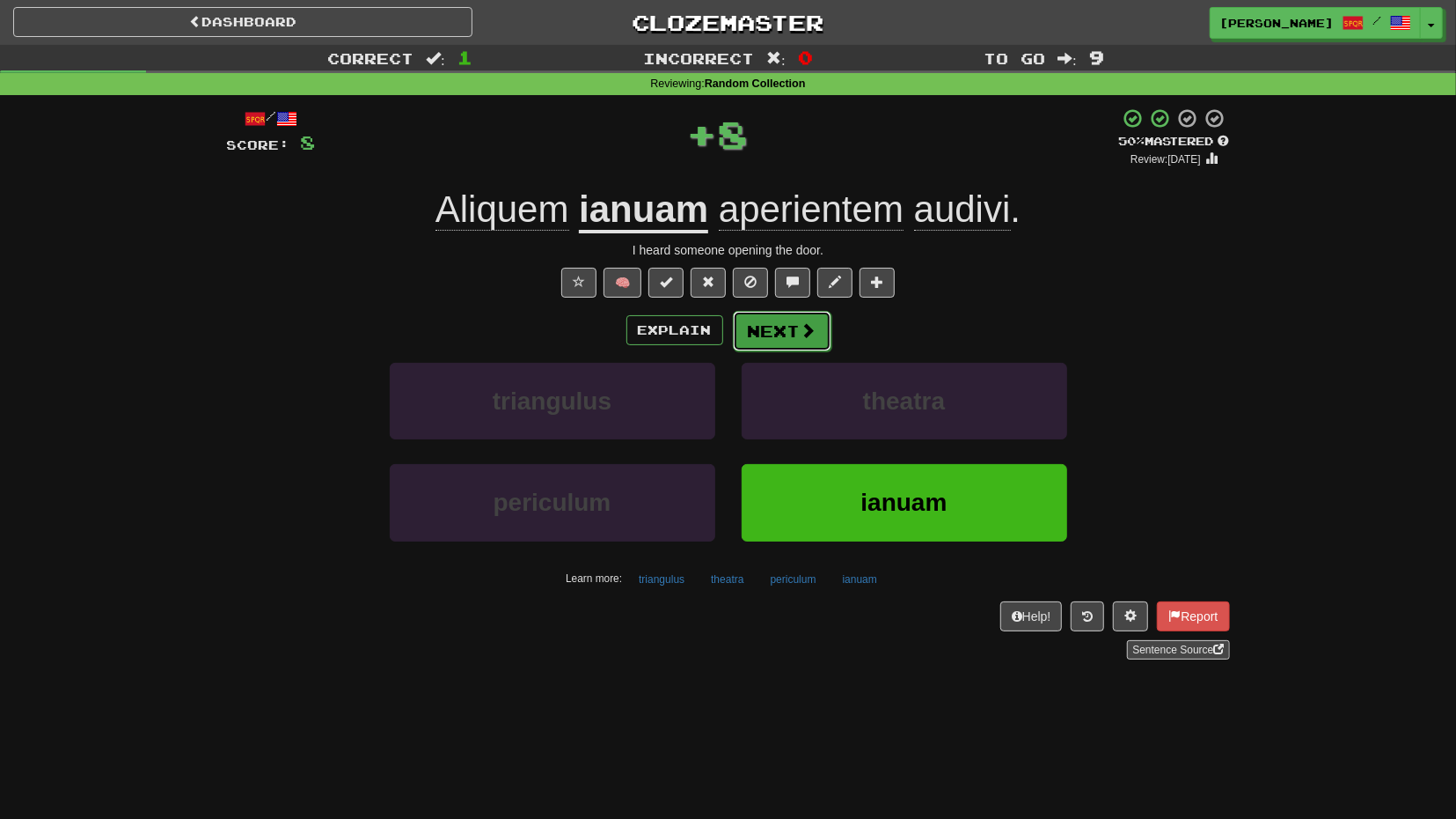
click at [801, 323] on span at bounding box center [809, 330] width 16 height 16
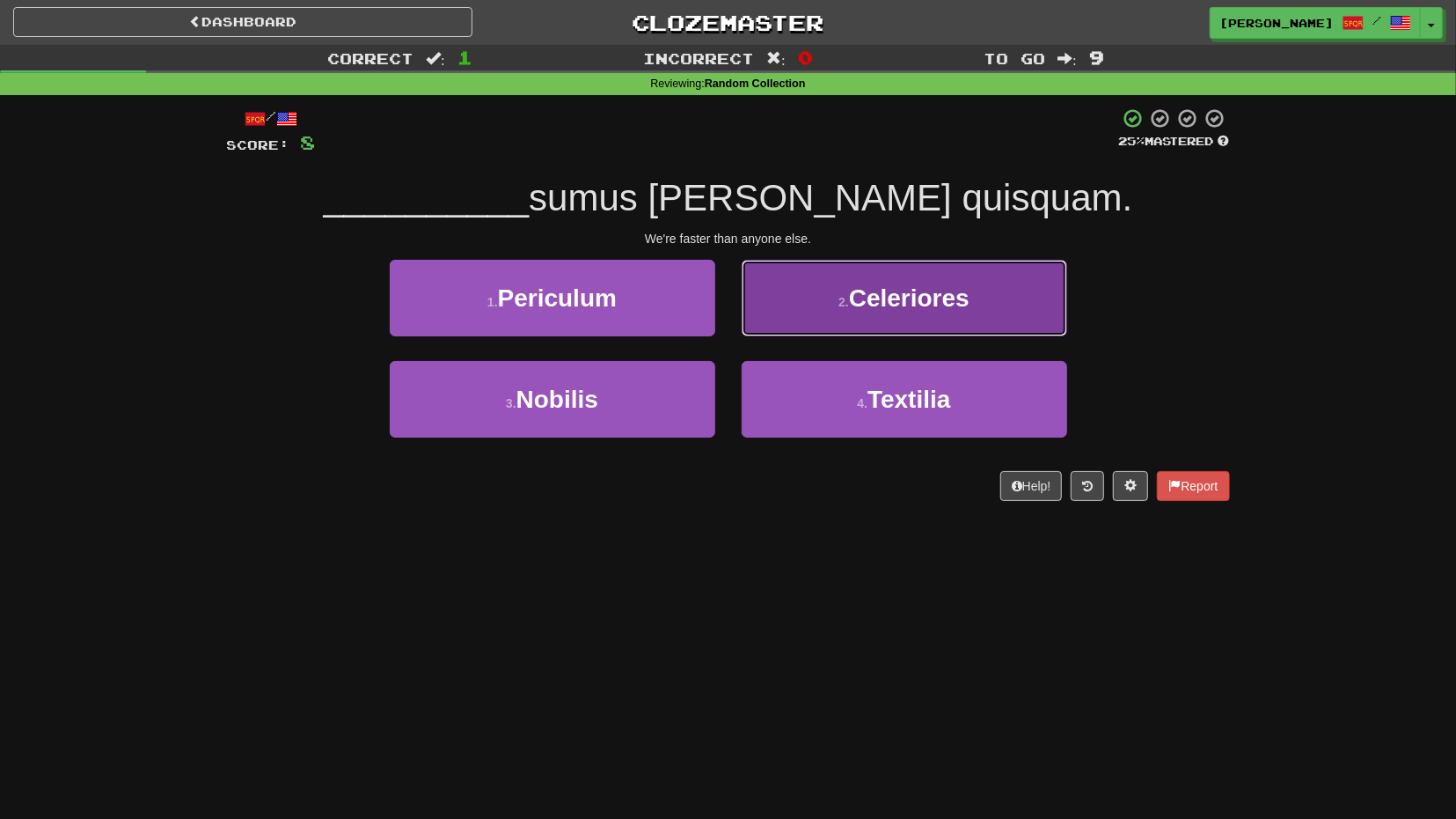
click at [792, 320] on button "2 . Celeriores" at bounding box center [904, 298] width 325 height 77
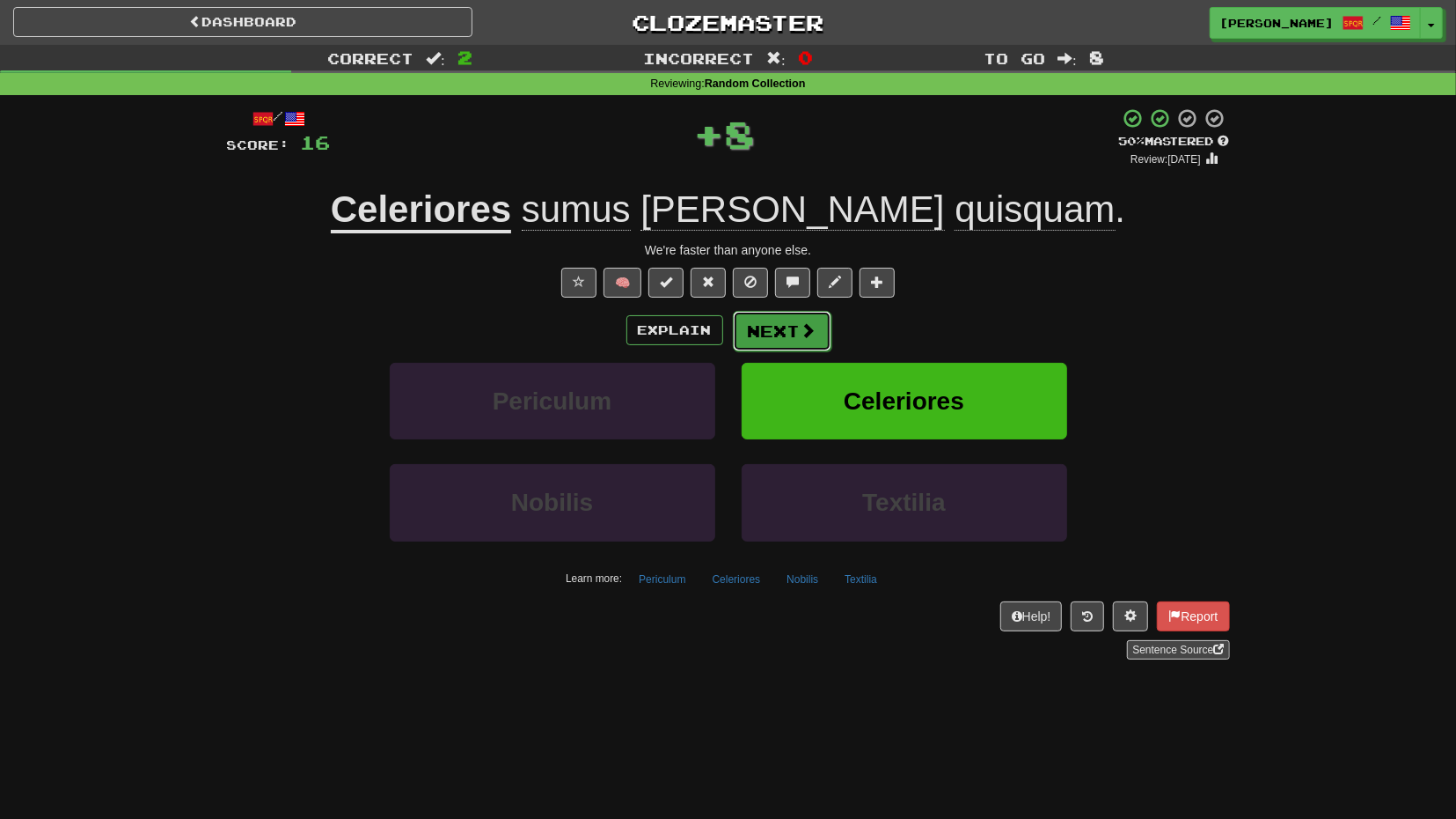
click at [785, 334] on button "Next" at bounding box center [782, 330] width 98 height 41
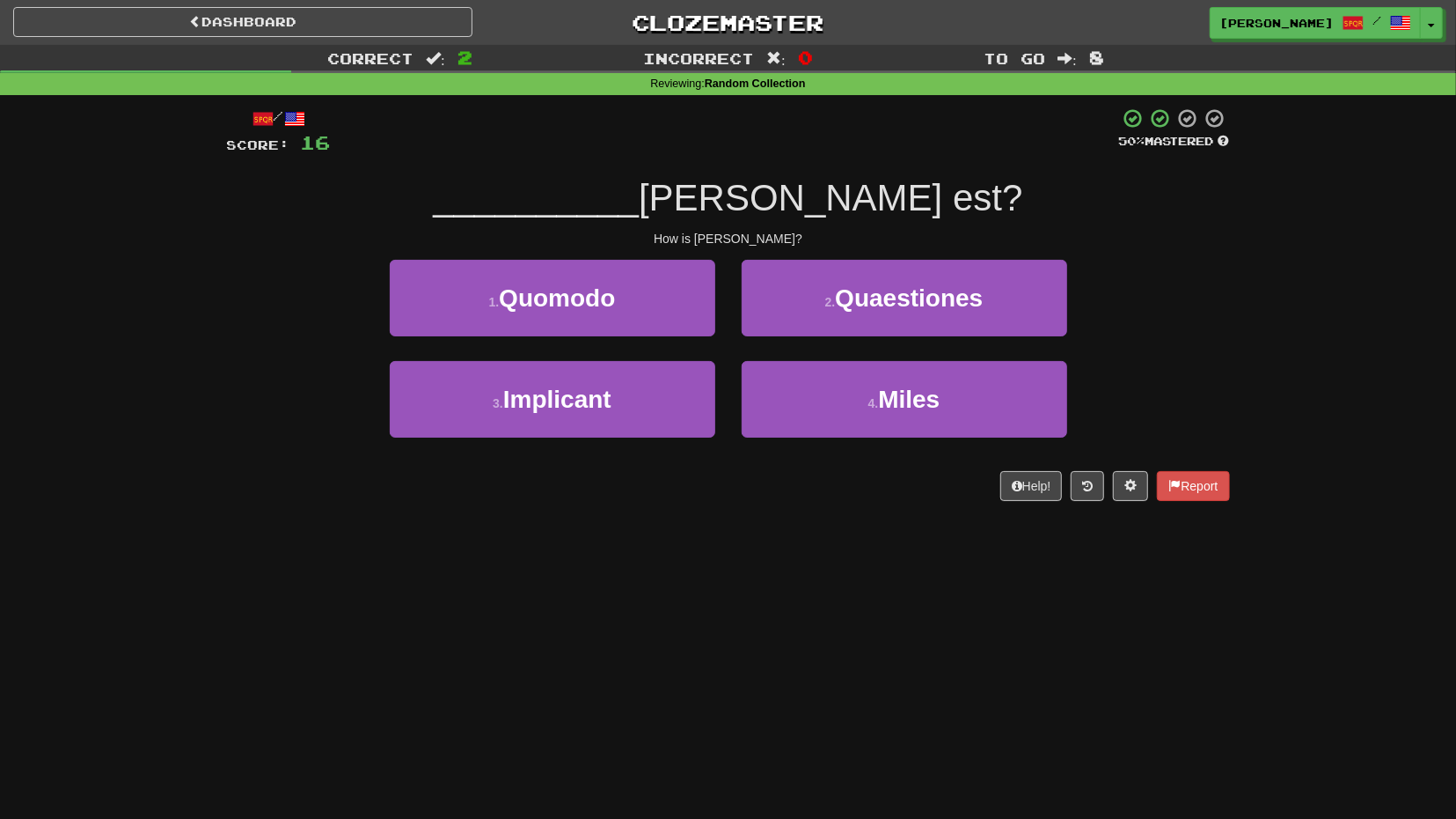
click at [678, 344] on div "1 . Quomodo" at bounding box center [553, 310] width 352 height 101
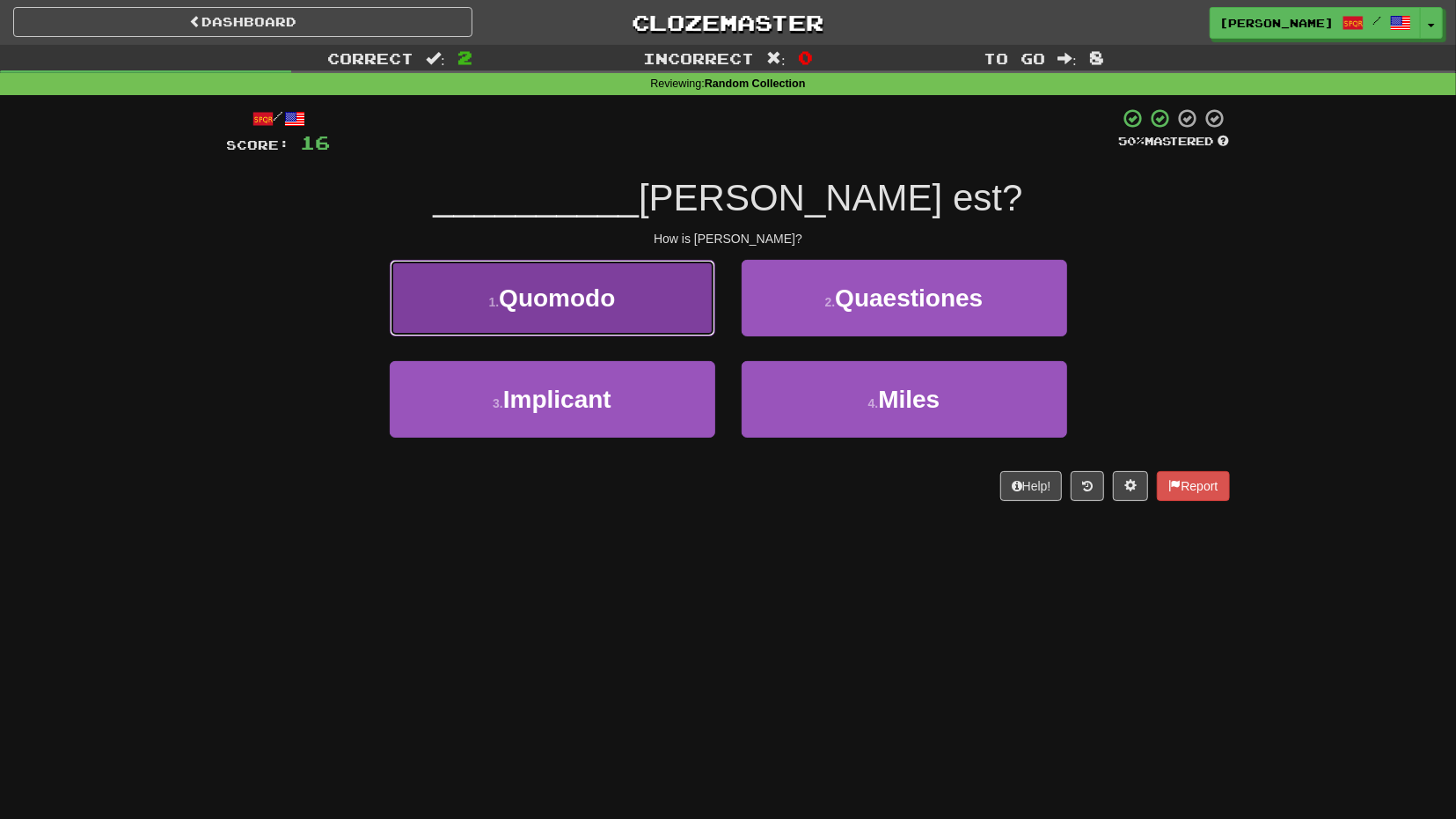
click at [680, 333] on button "1 . Quomodo" at bounding box center [552, 298] width 325 height 77
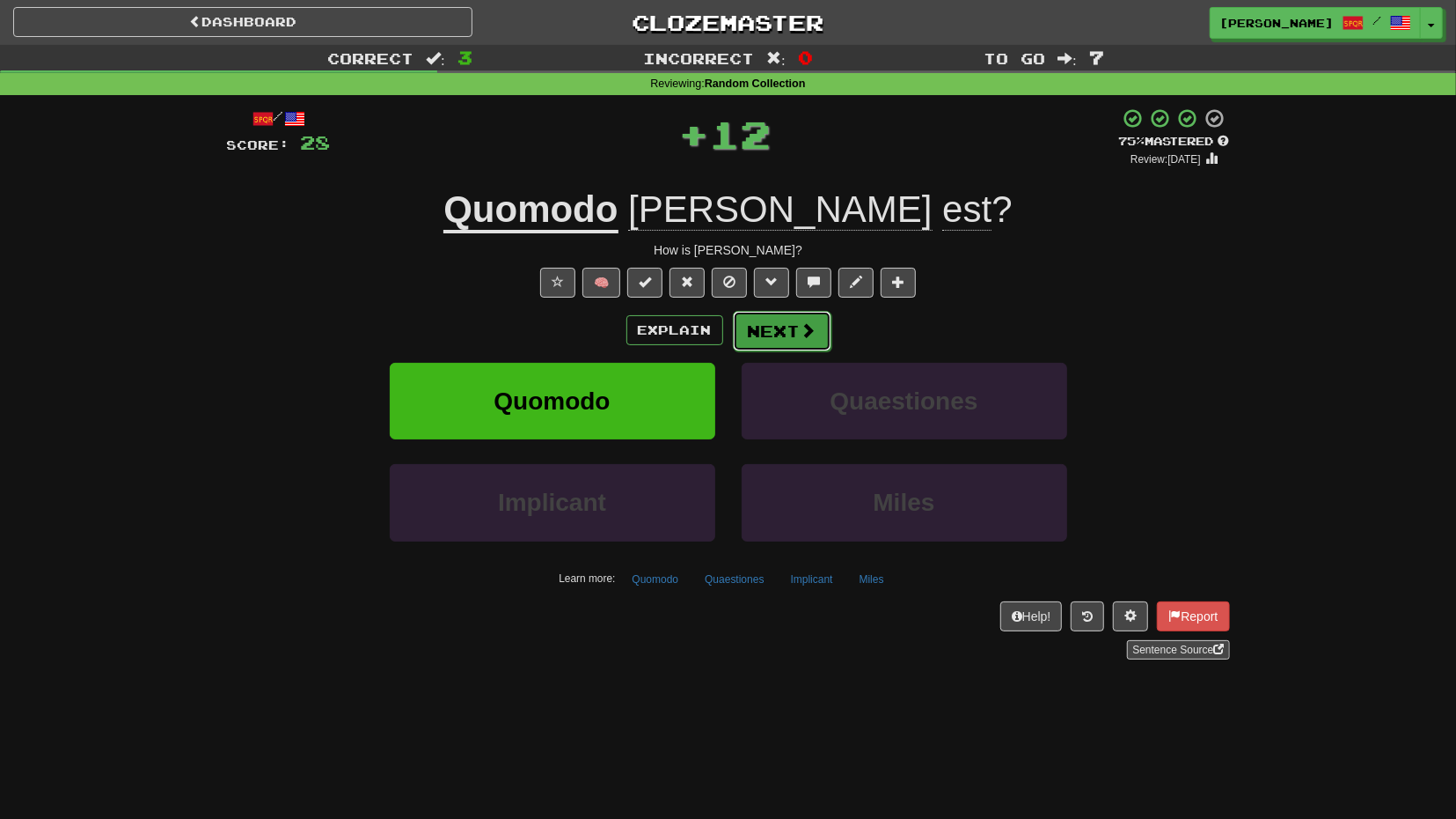
click at [777, 336] on button "Next" at bounding box center [782, 330] width 98 height 41
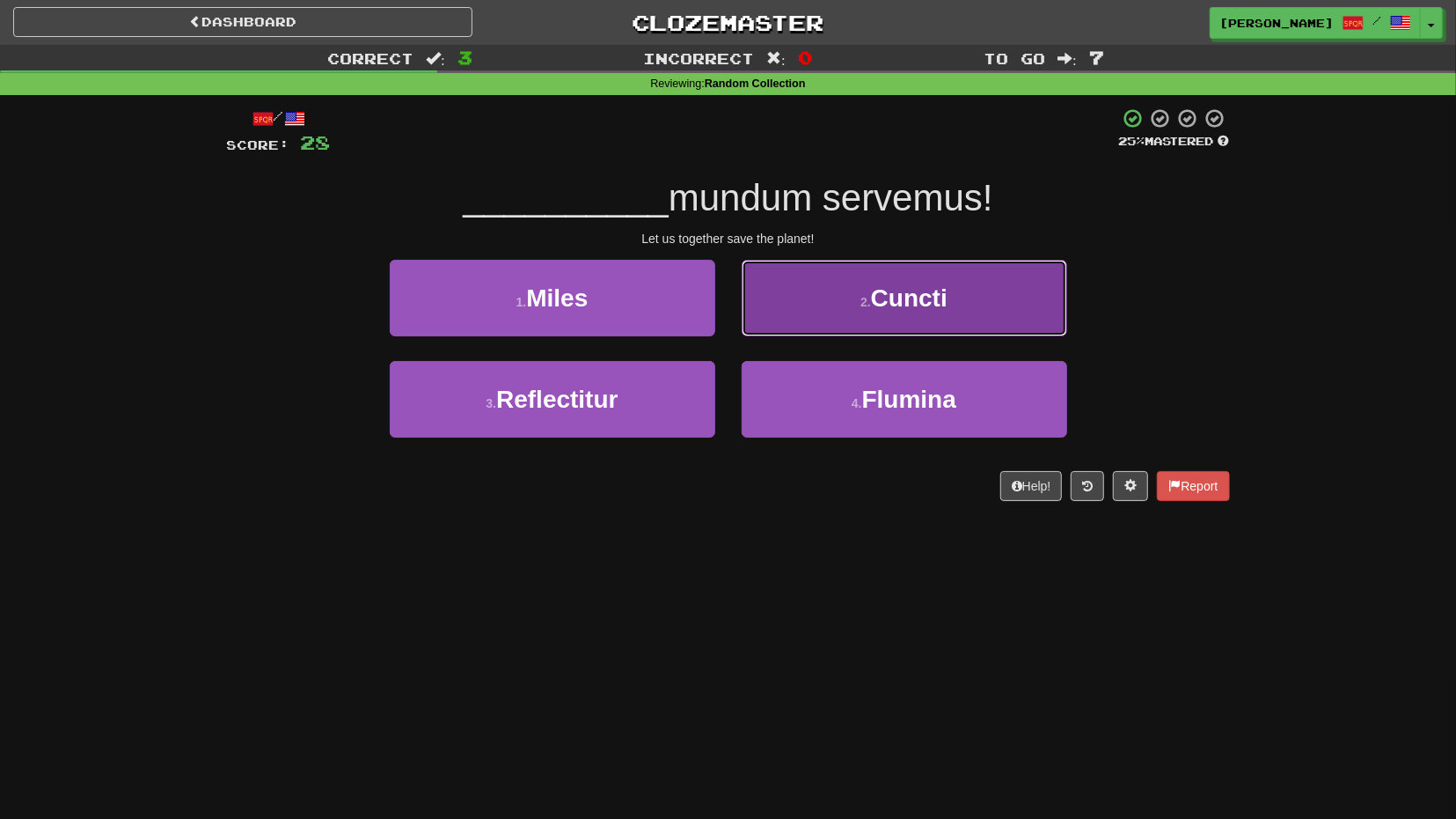
click at [838, 327] on button "2 . Cuncti" at bounding box center [904, 298] width 325 height 77
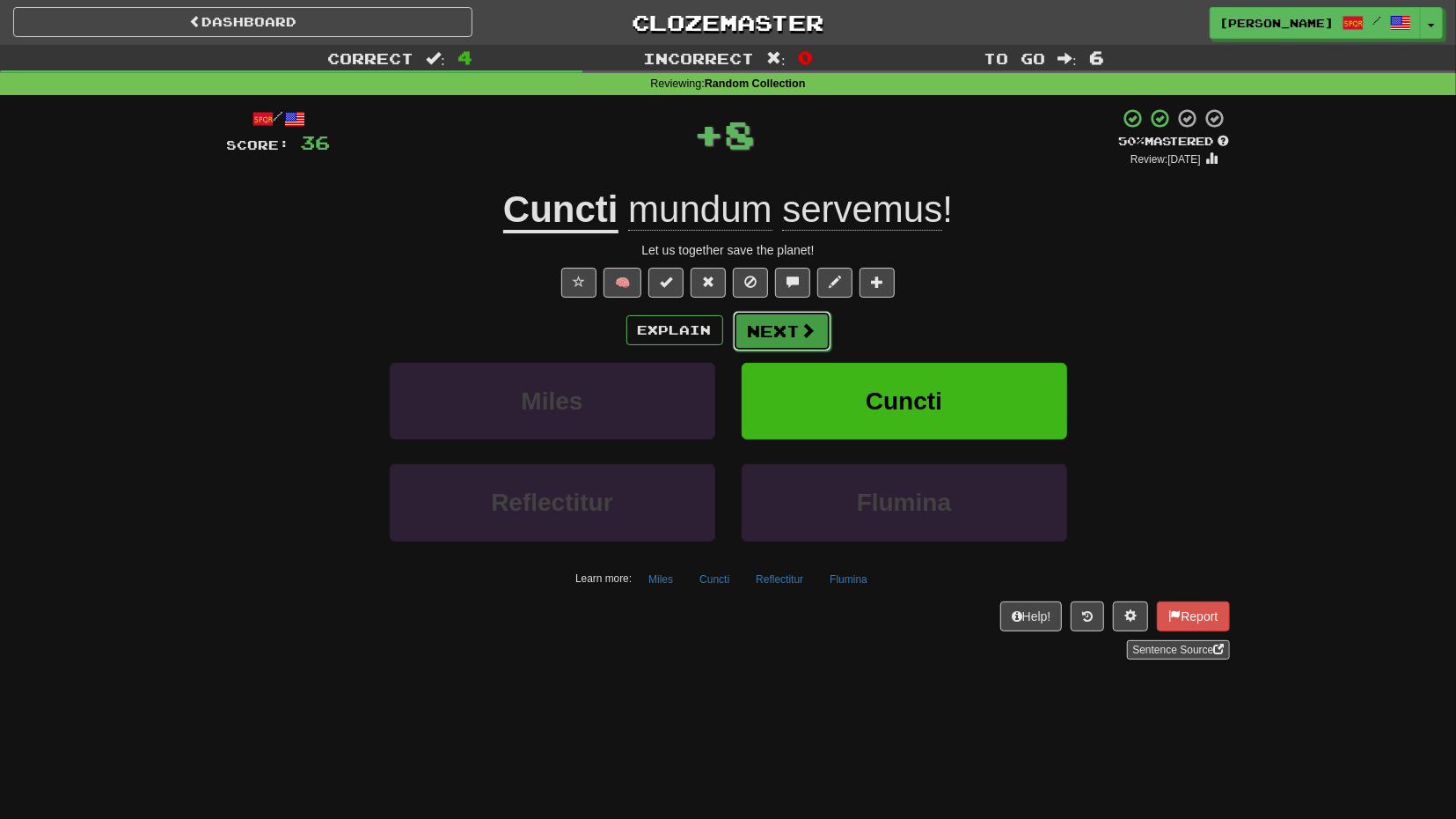
click at [779, 339] on button "Next" at bounding box center [782, 330] width 98 height 41
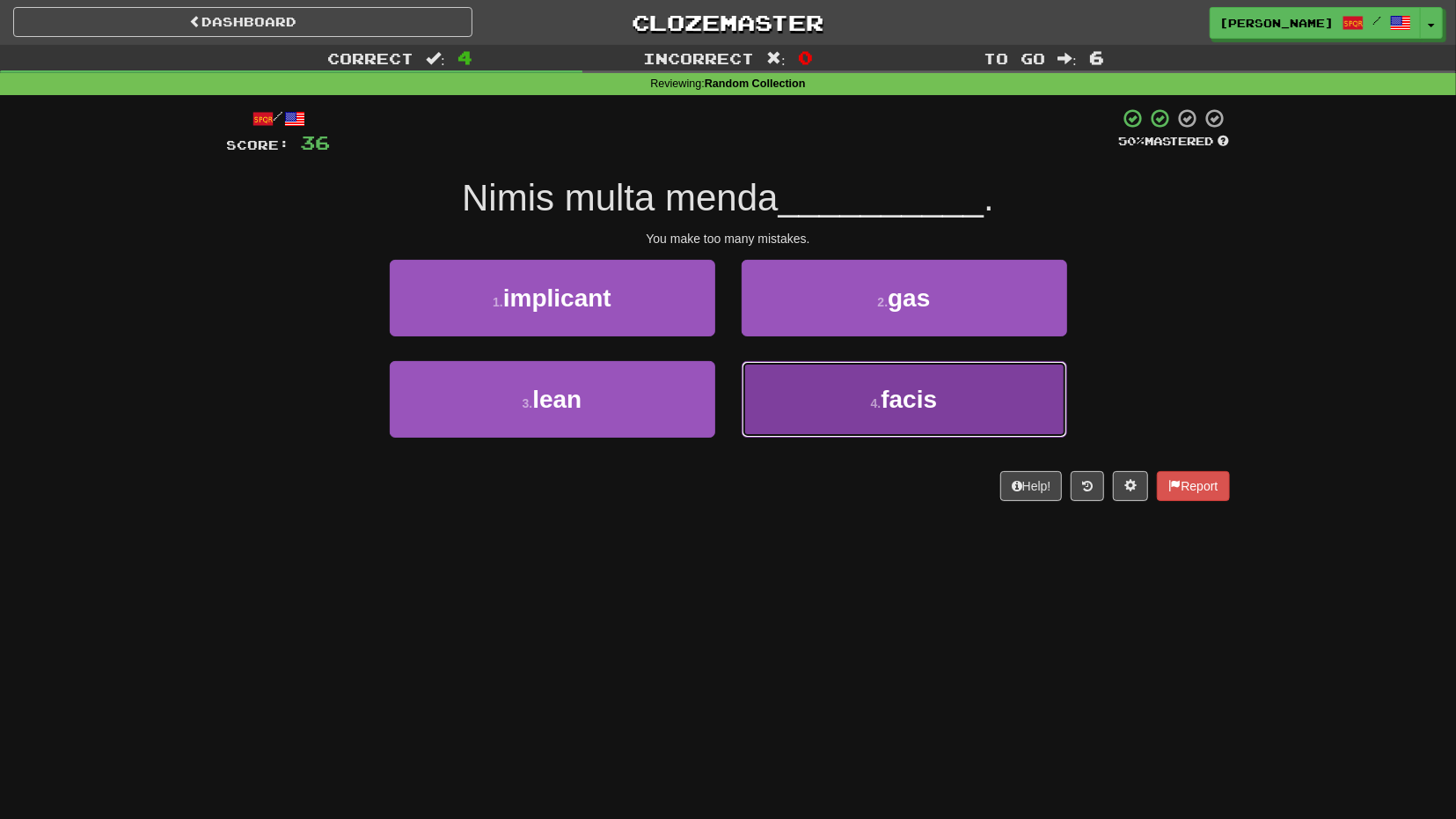
click at [791, 413] on button "4 . facis" at bounding box center [904, 399] width 325 height 77
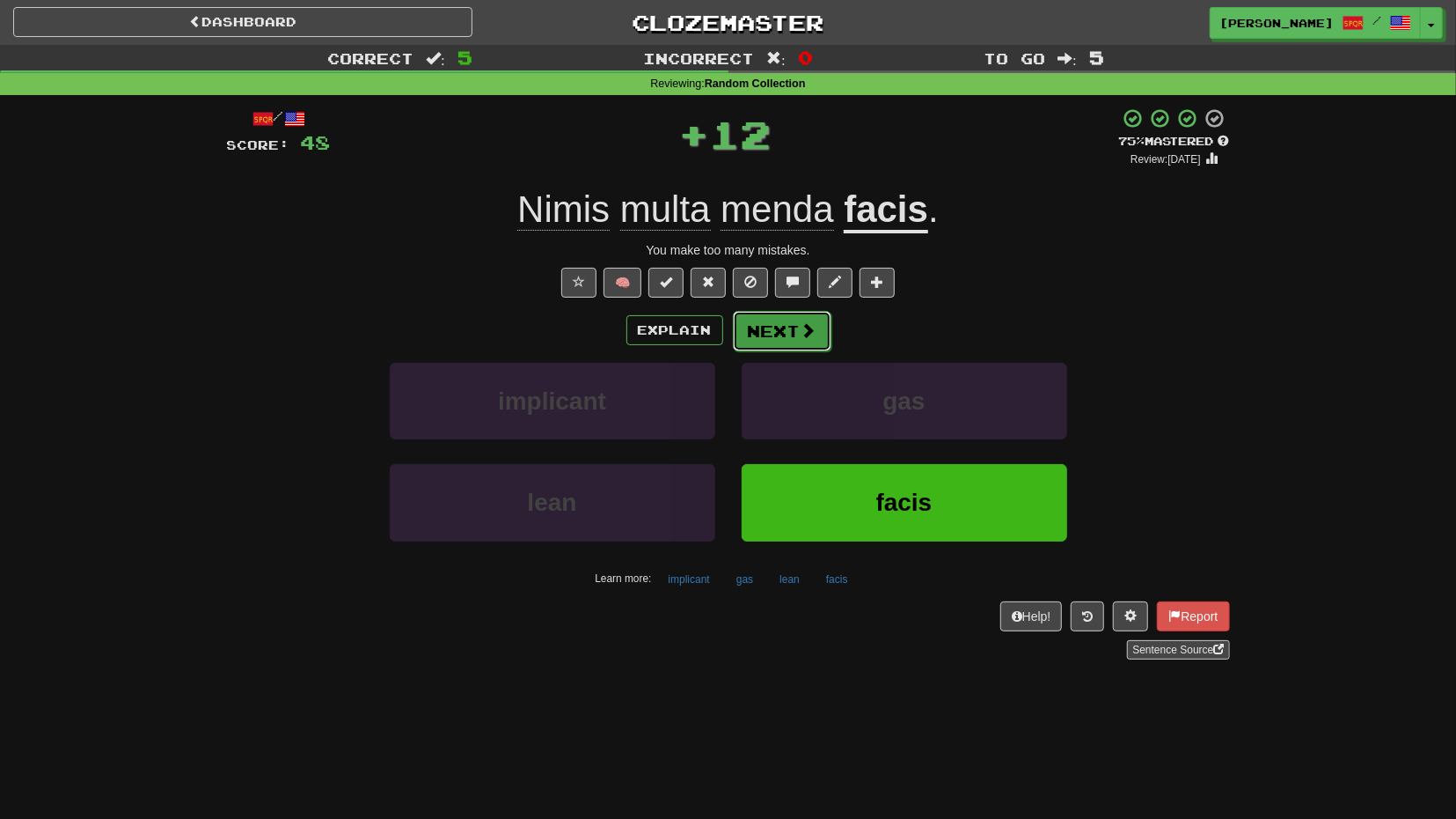
click at [789, 341] on button "Next" at bounding box center [782, 330] width 98 height 41
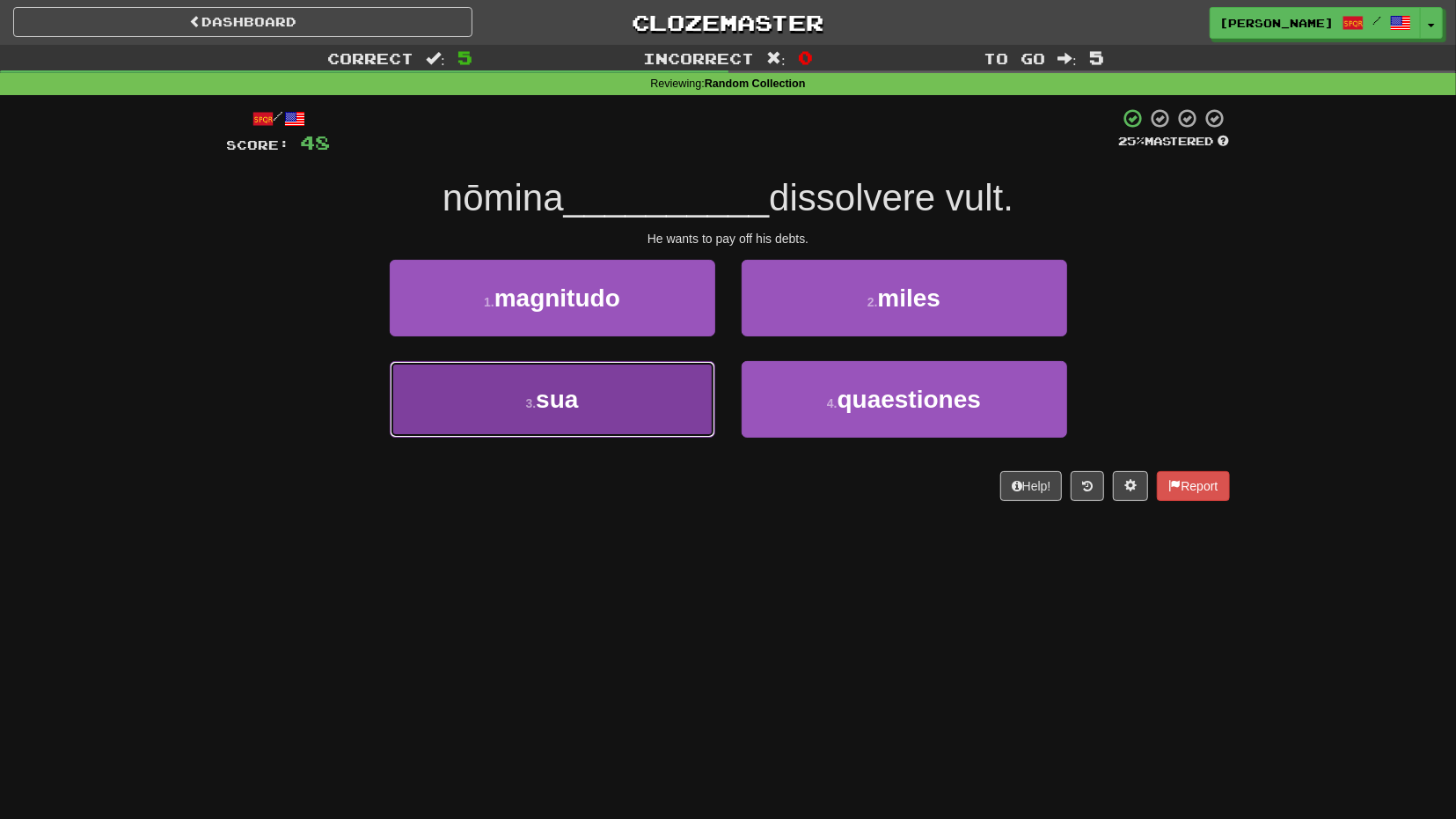
click at [692, 400] on button "3 . sua" at bounding box center [552, 399] width 325 height 77
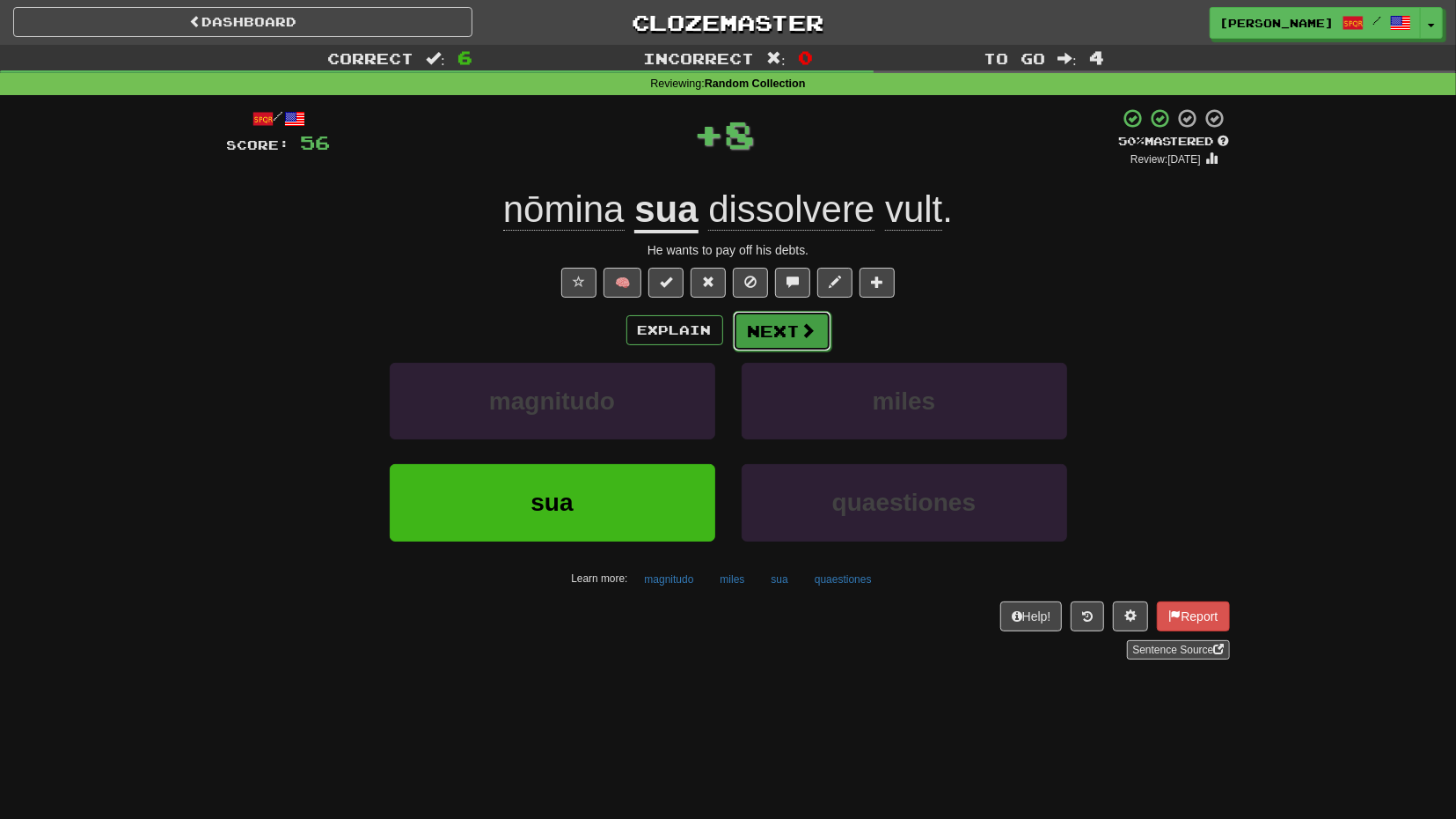
click at [787, 345] on button "Next" at bounding box center [782, 330] width 98 height 41
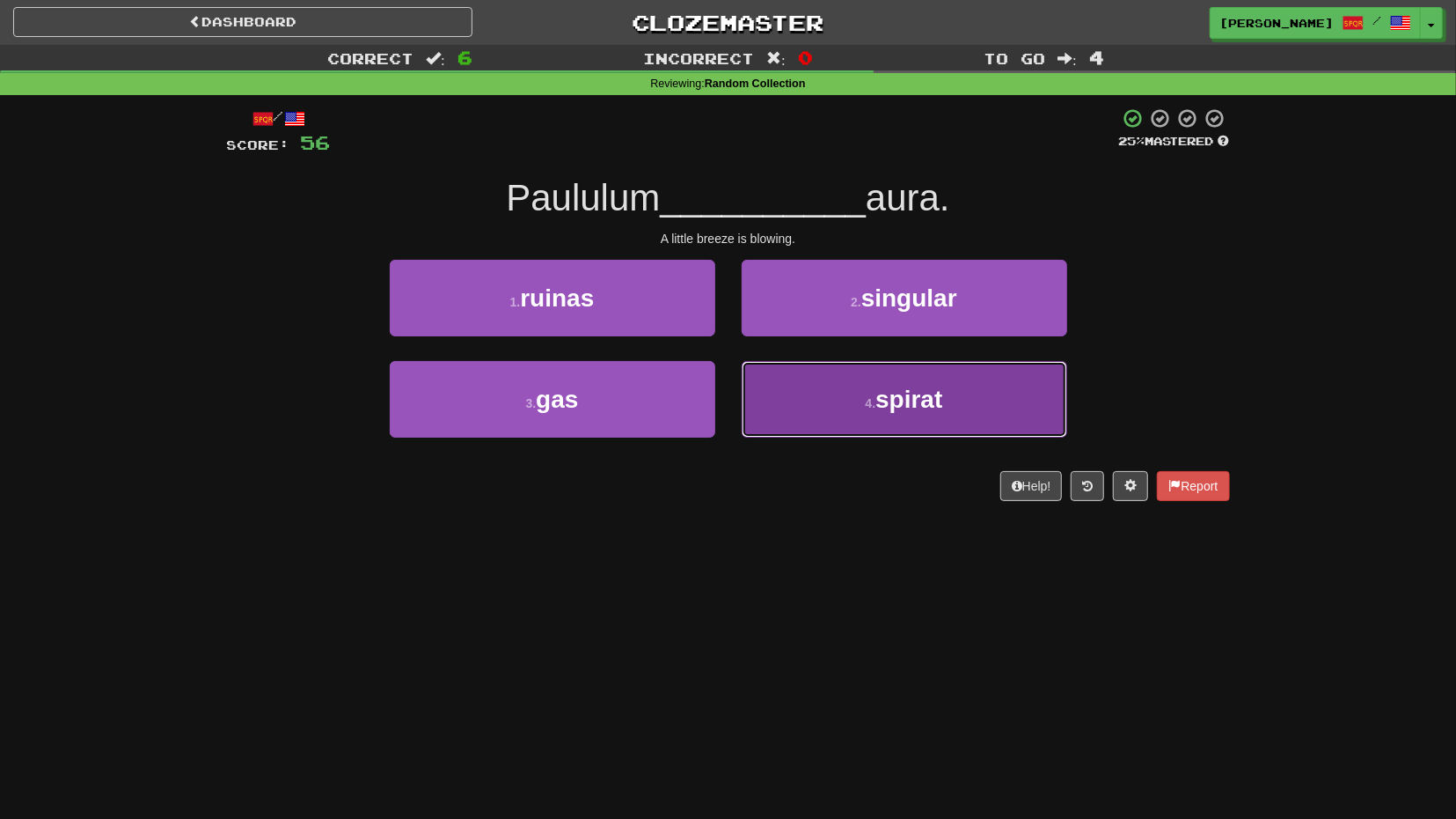
click at [774, 400] on button "4 . spirat" at bounding box center [904, 399] width 325 height 77
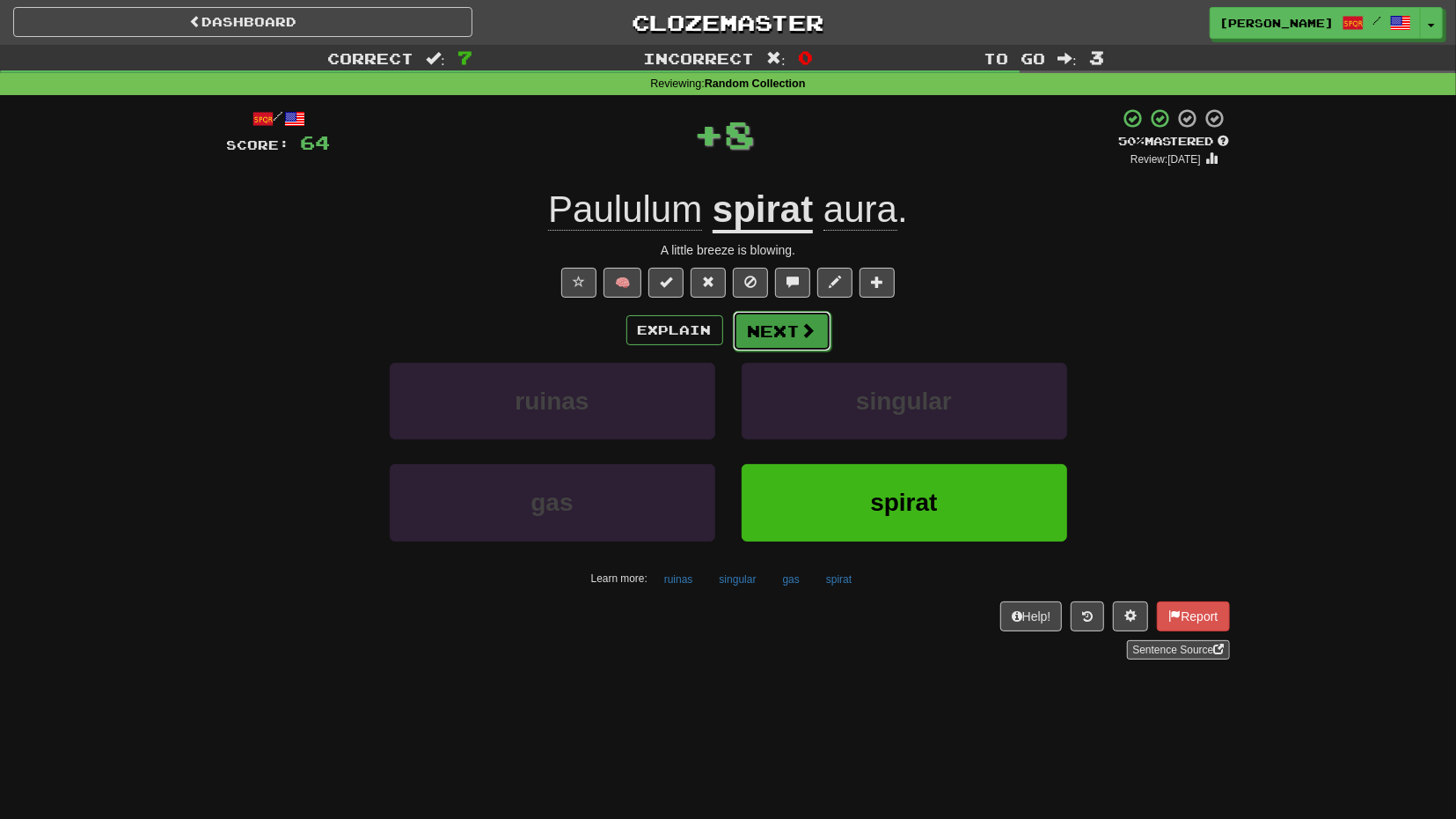
click at [771, 336] on button "Next" at bounding box center [782, 330] width 98 height 41
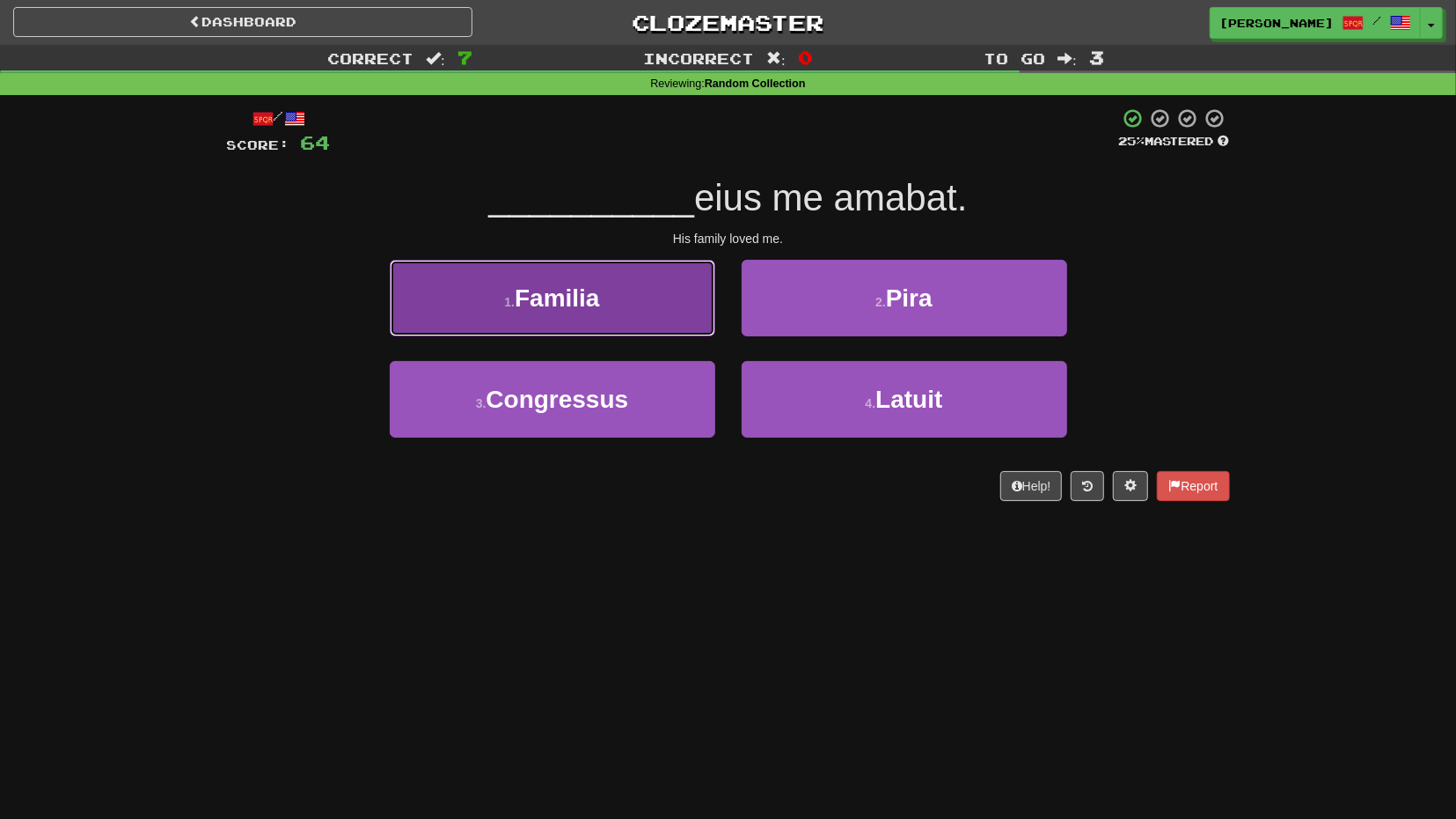
click at [687, 327] on button "1 . Familia" at bounding box center [552, 298] width 325 height 77
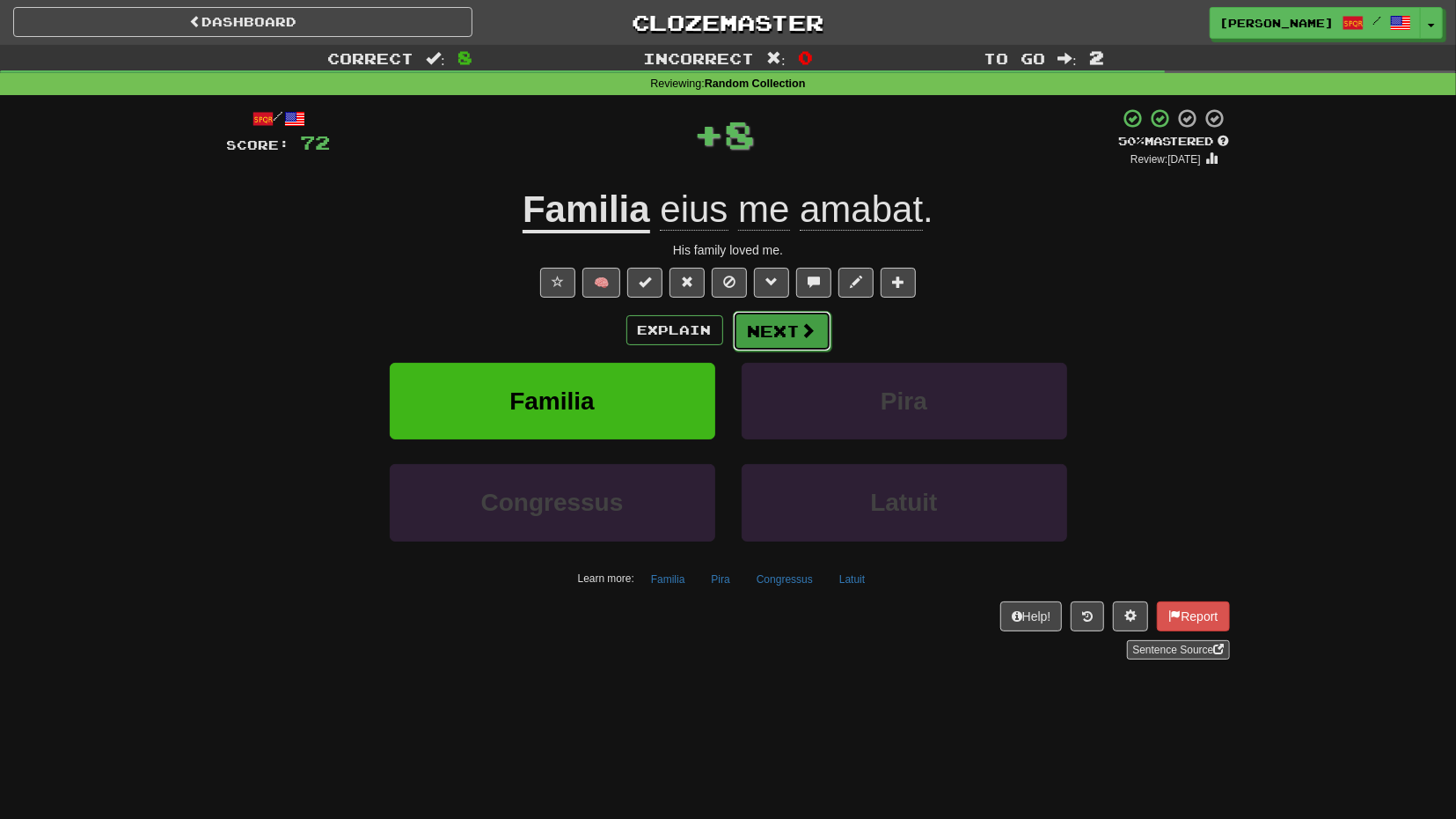
click at [774, 330] on button "Next" at bounding box center [782, 330] width 98 height 41
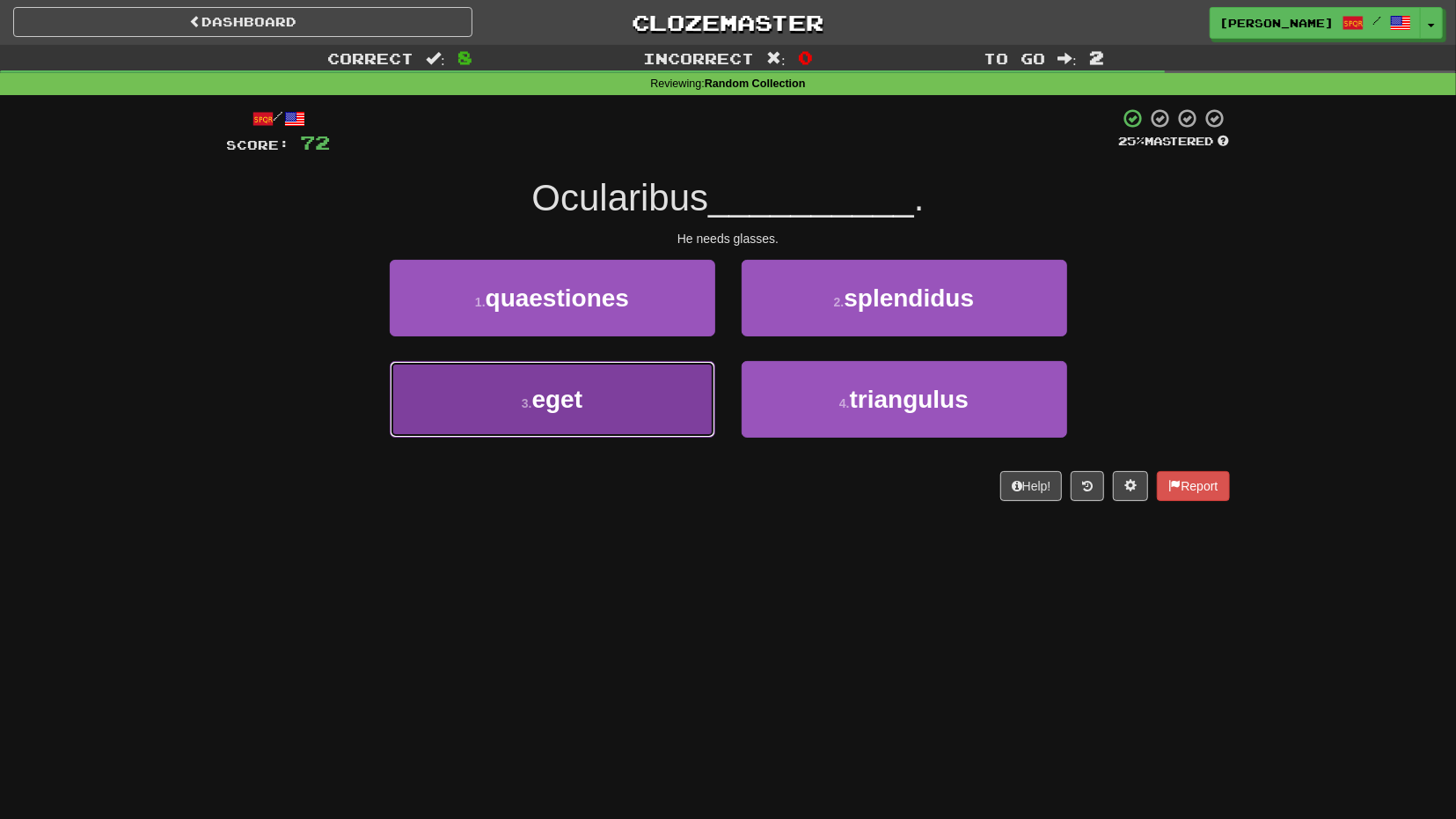
click at [703, 396] on button "3 . eget" at bounding box center [552, 399] width 325 height 77
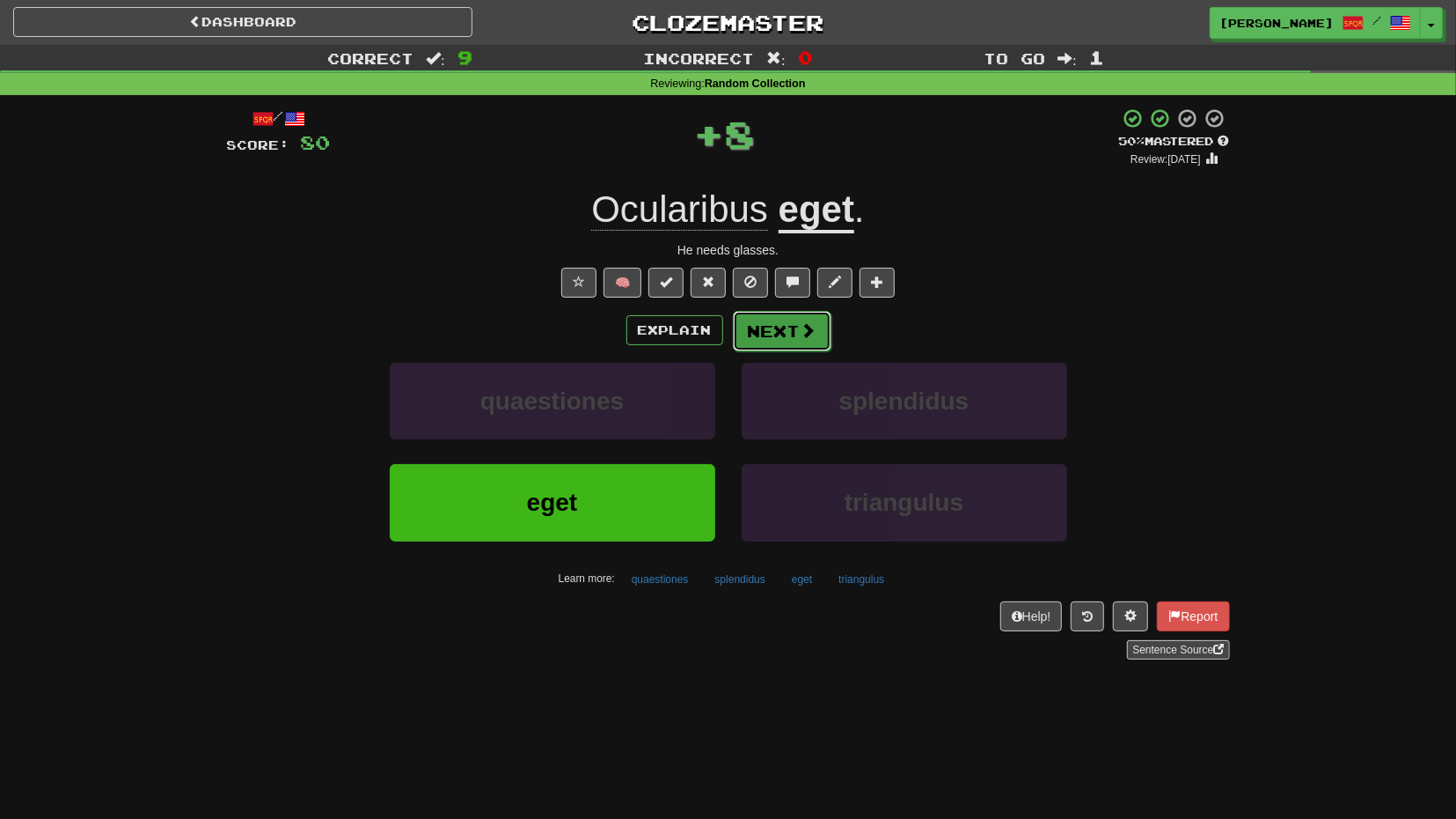
click at [783, 331] on button "Next" at bounding box center [782, 330] width 98 height 41
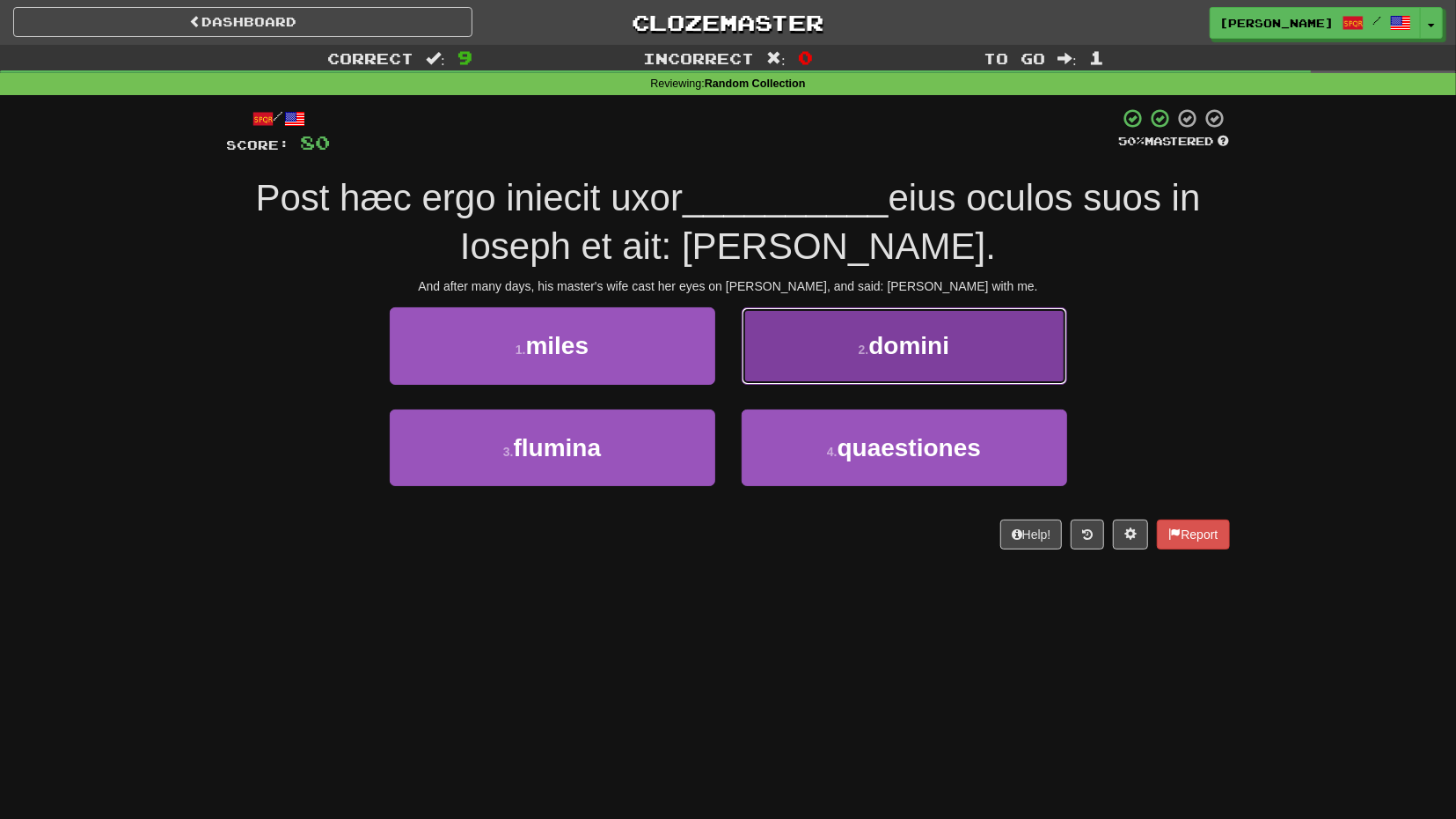
click at [829, 358] on button "2 . domini" at bounding box center [904, 345] width 325 height 77
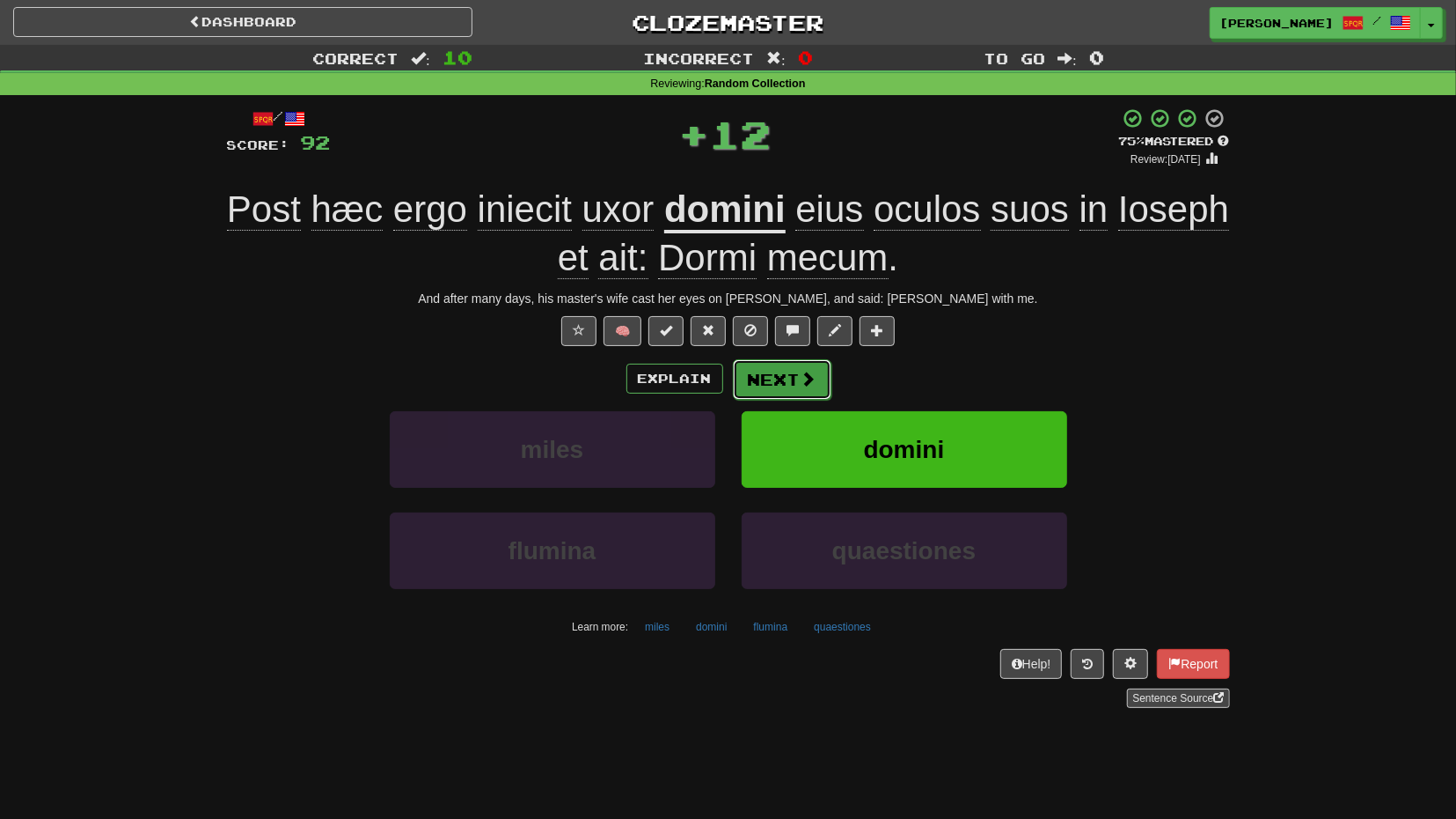
click at [820, 392] on button "Next" at bounding box center [782, 379] width 98 height 41
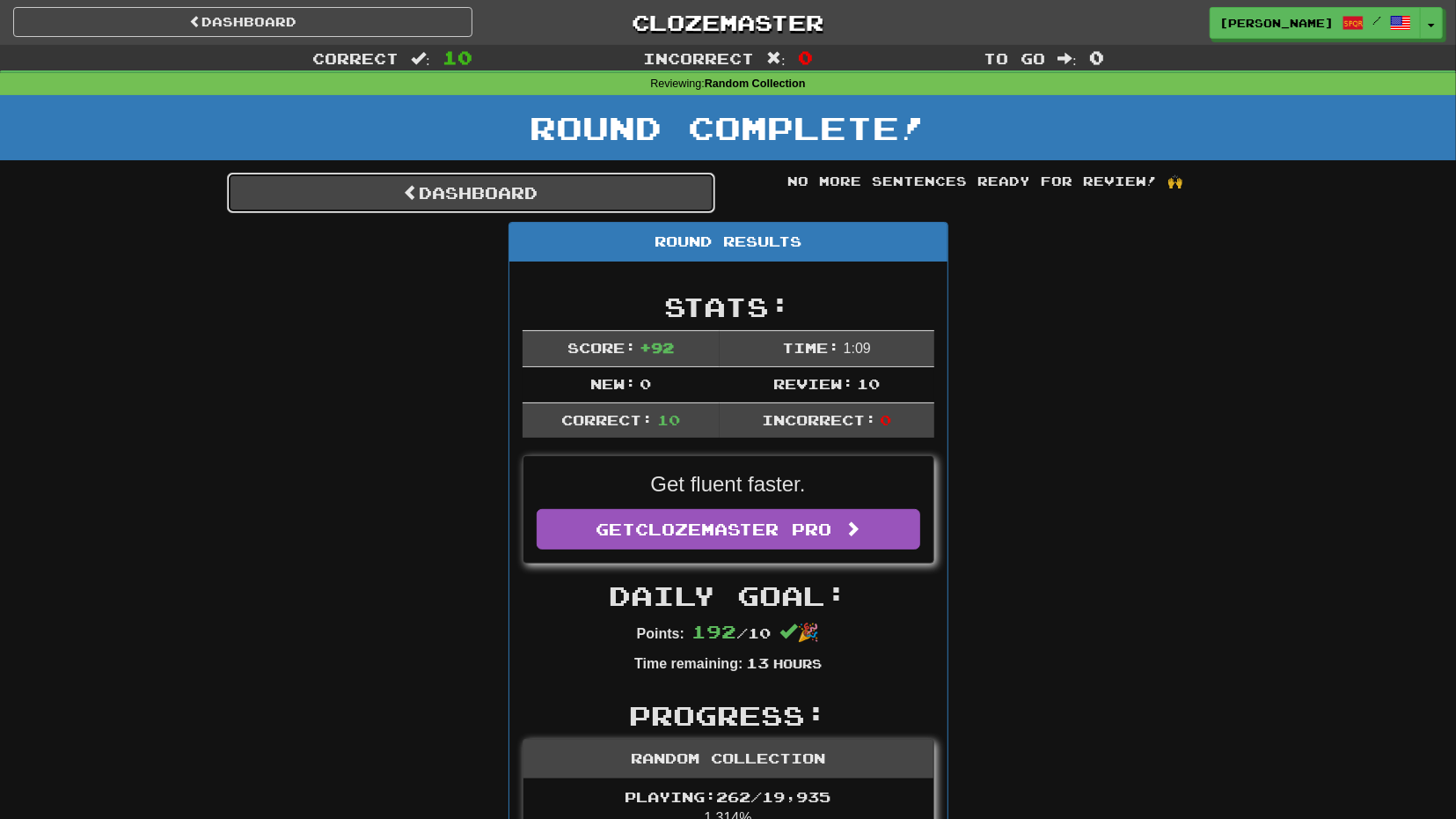
click at [624, 200] on link "Dashboard" at bounding box center [472, 192] width 489 height 41
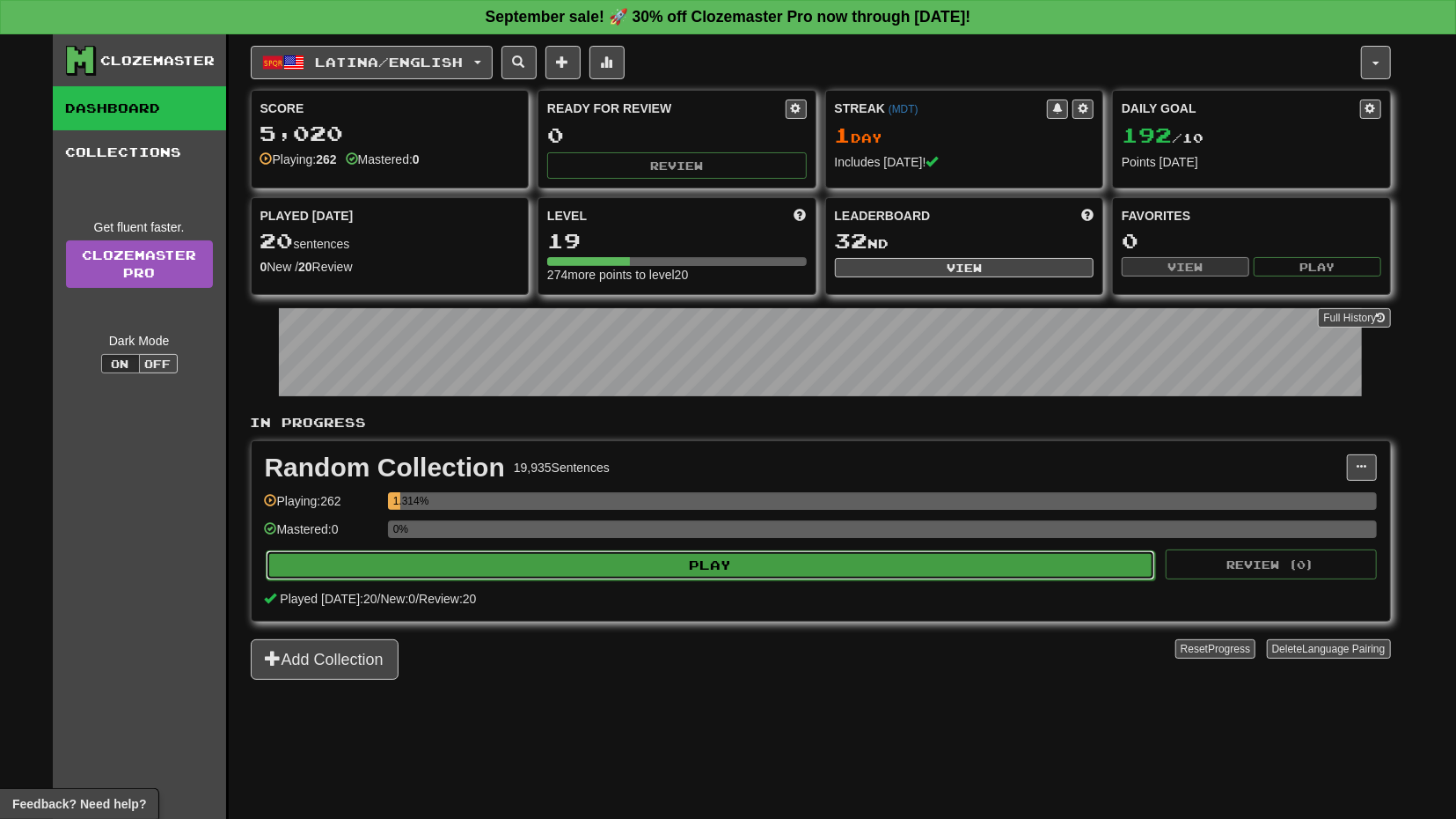
click at [813, 558] on button "Play" at bounding box center [711, 565] width 891 height 30
select select "**"
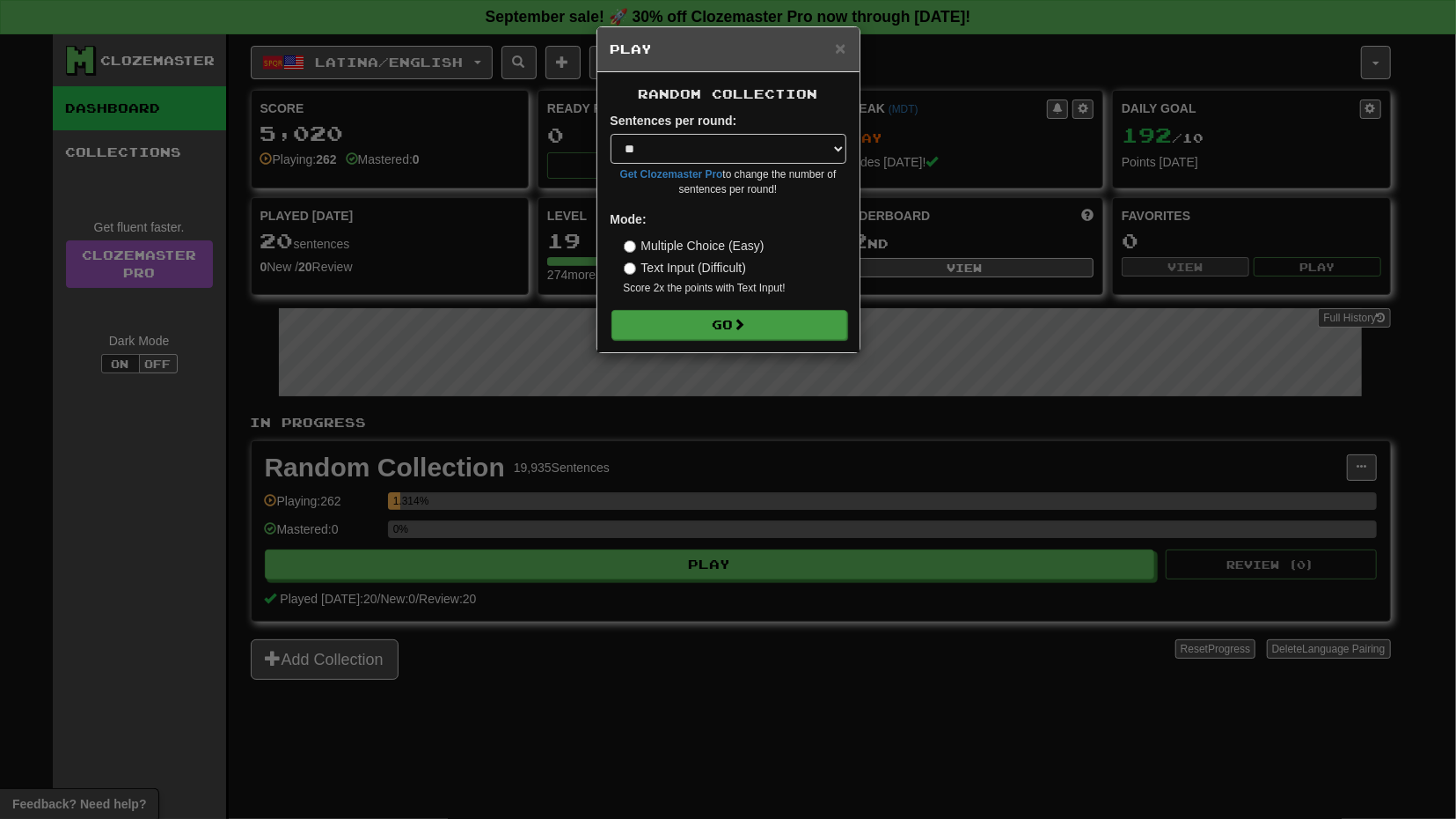
drag, startPoint x: 793, startPoint y: 302, endPoint x: 793, endPoint y: 325, distance: 23.0
click at [793, 325] on form "Sentences per round: * ** ** ** ** ** *** ******** Get Clozemaster Pro to chang…" at bounding box center [728, 225] width 236 height 227
click at [793, 325] on button "Go" at bounding box center [729, 325] width 236 height 30
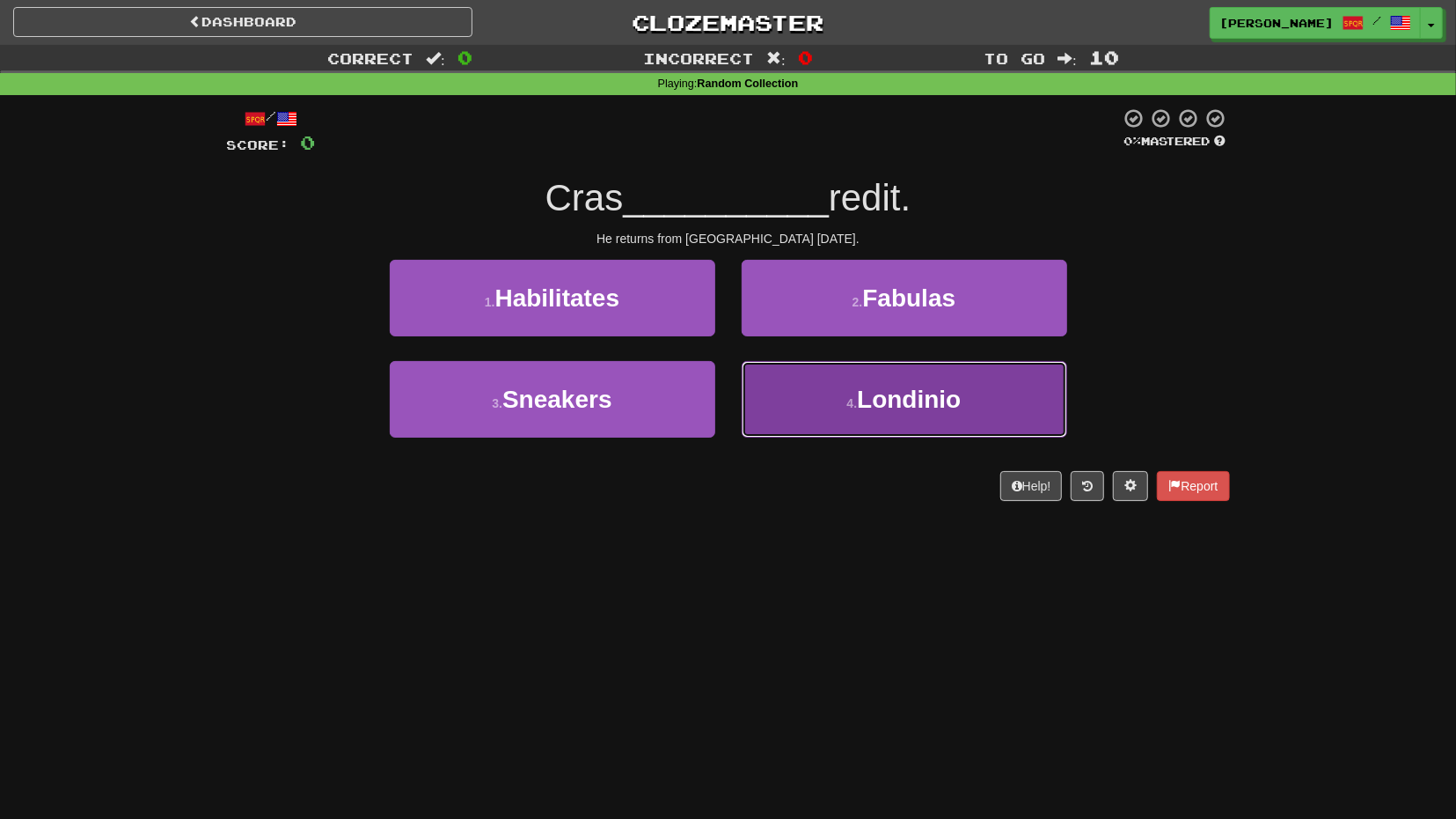
click at [889, 406] on span "Londinio" at bounding box center [909, 399] width 104 height 27
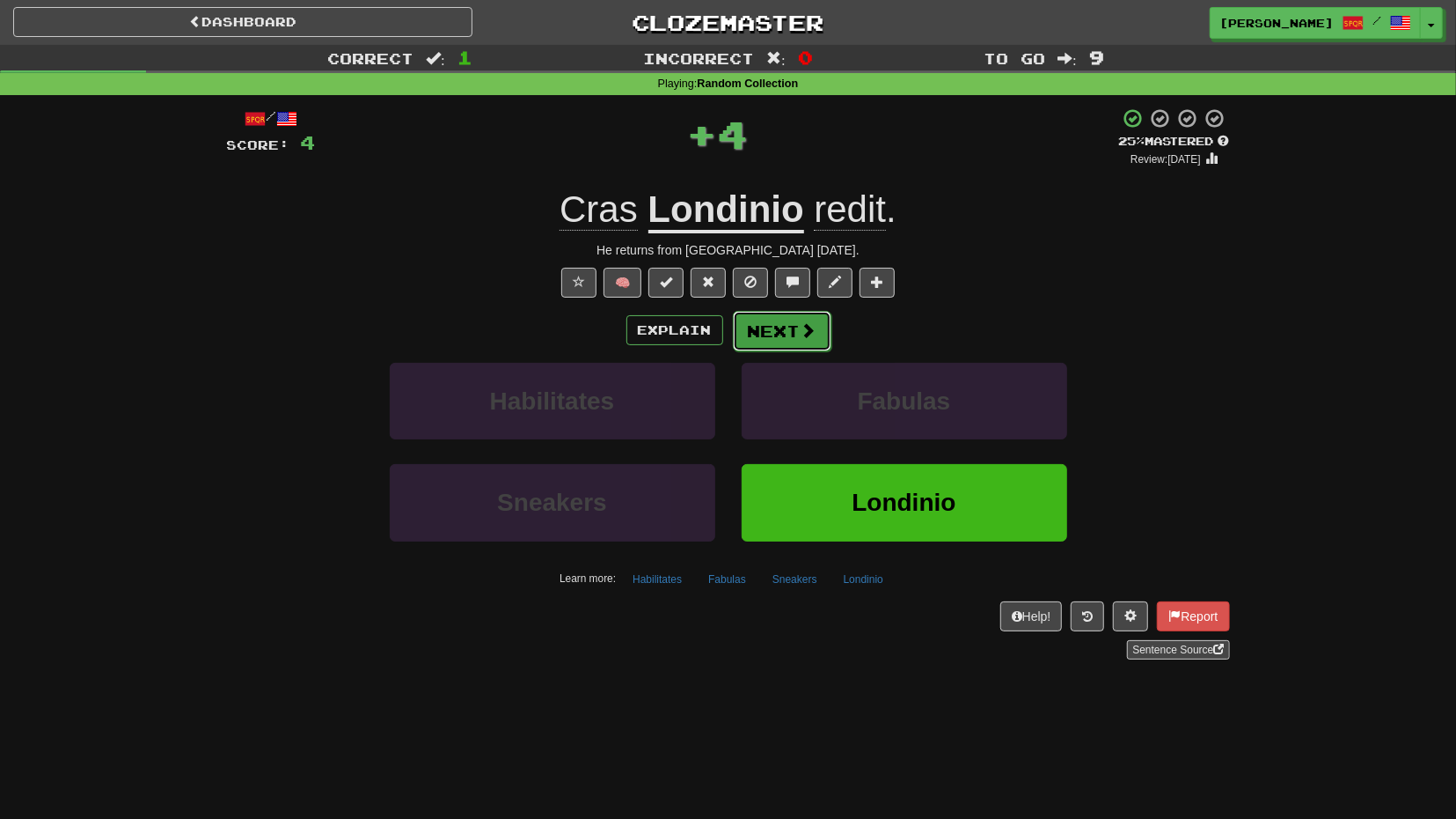
click at [814, 332] on span at bounding box center [809, 330] width 16 height 16
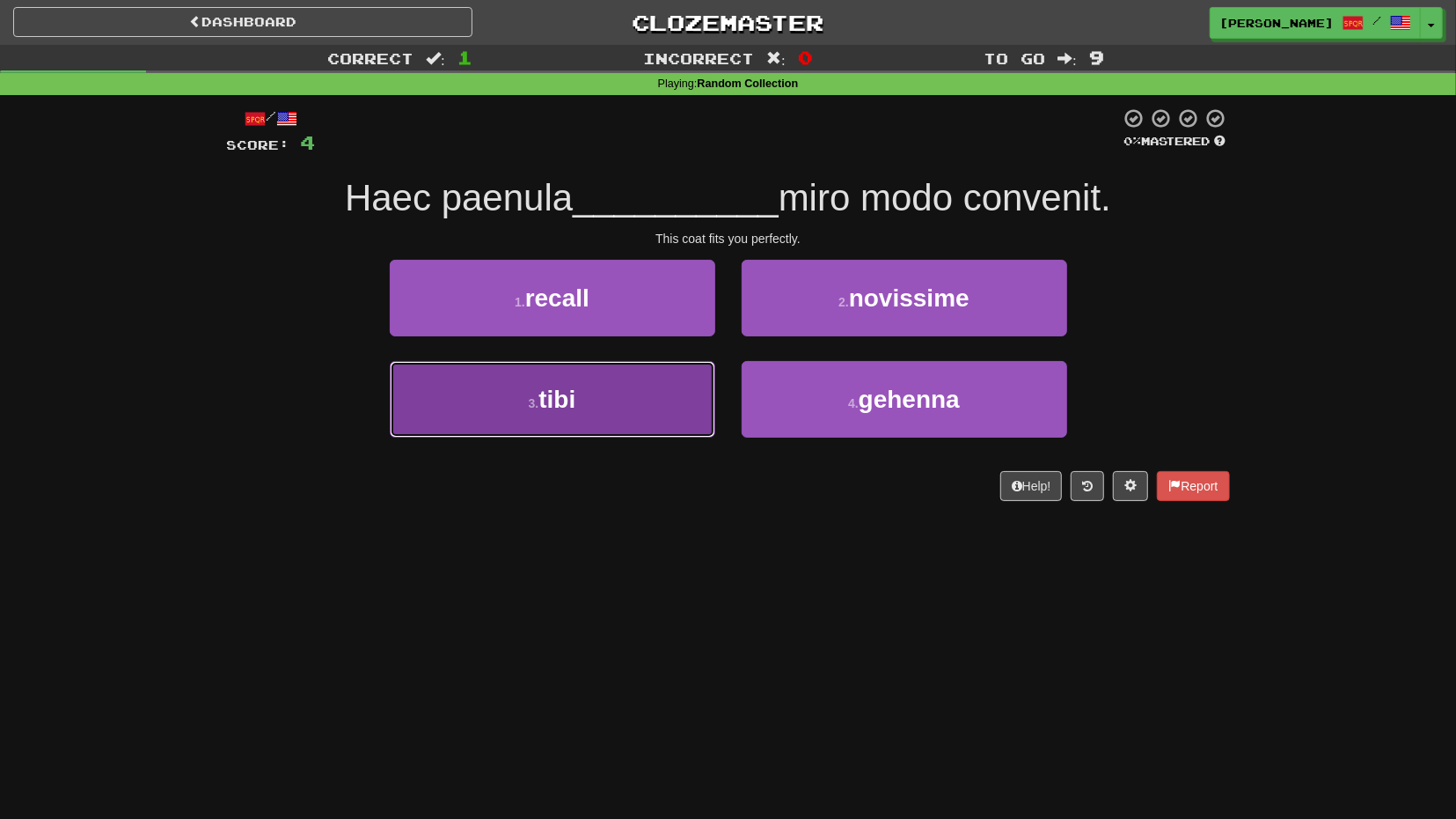
click at [640, 426] on button "3 . tibi" at bounding box center [552, 399] width 325 height 77
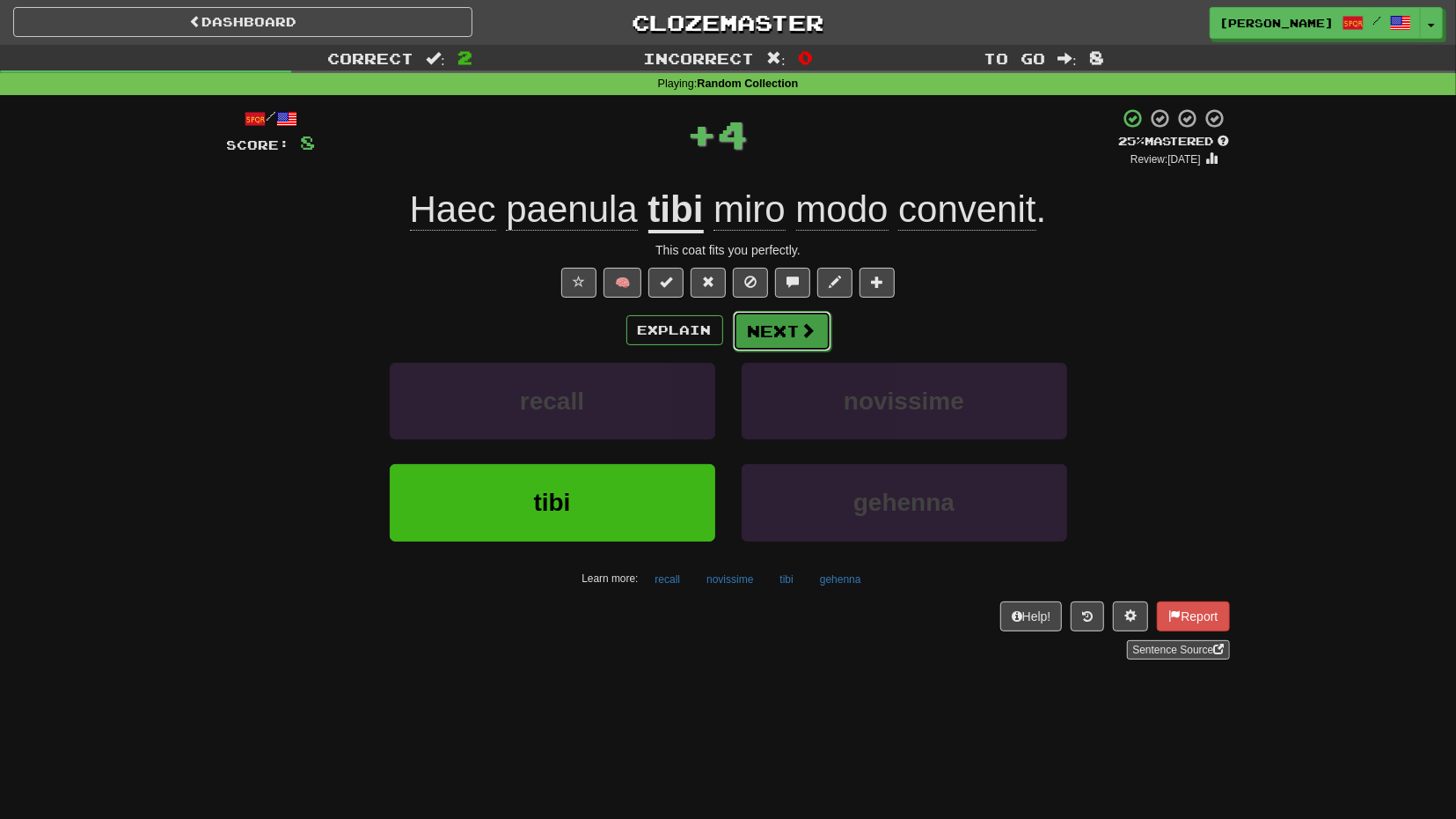
click at [797, 346] on button "Next" at bounding box center [782, 330] width 98 height 41
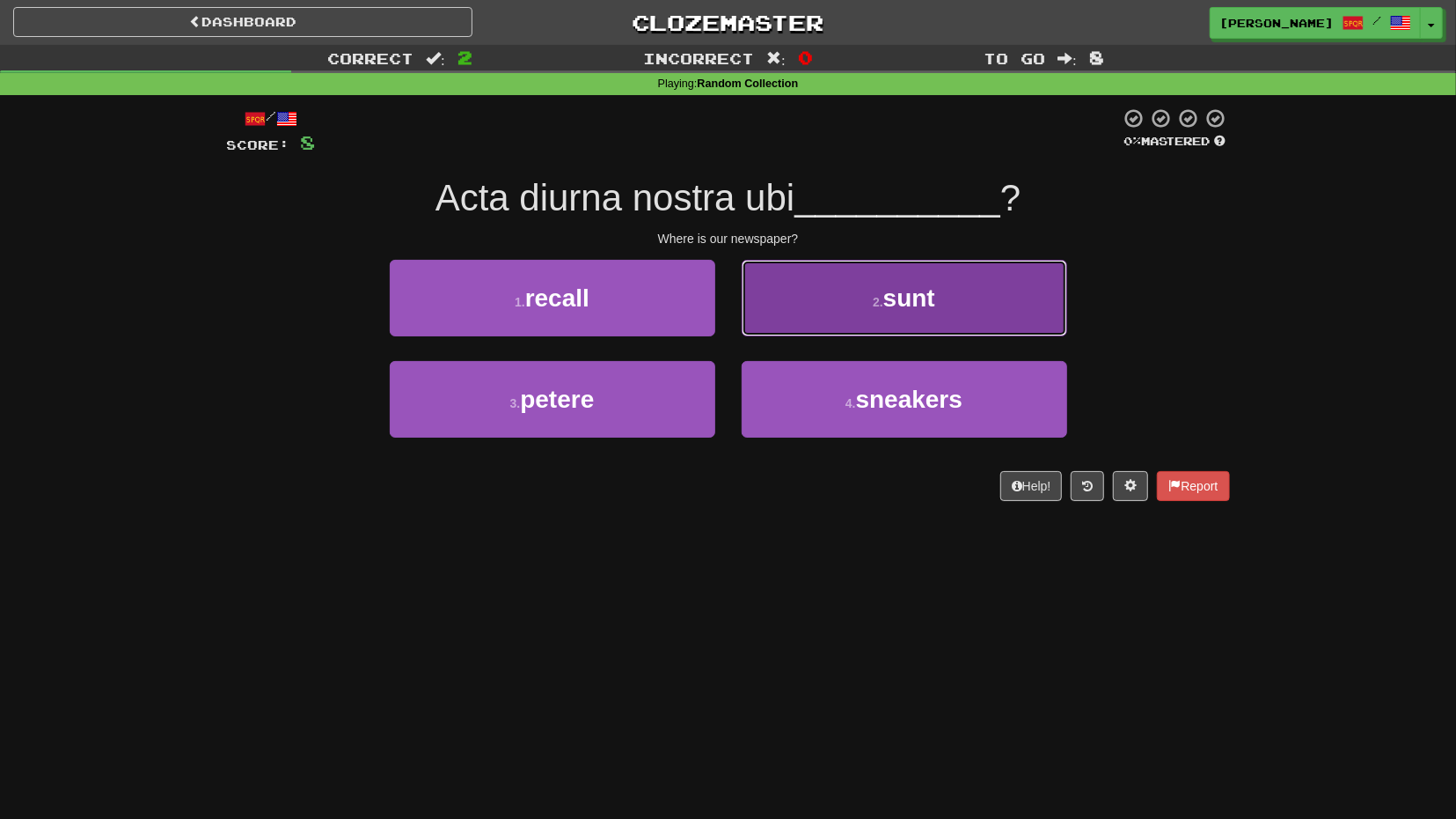
click at [825, 319] on button "2 . sunt" at bounding box center [904, 298] width 325 height 77
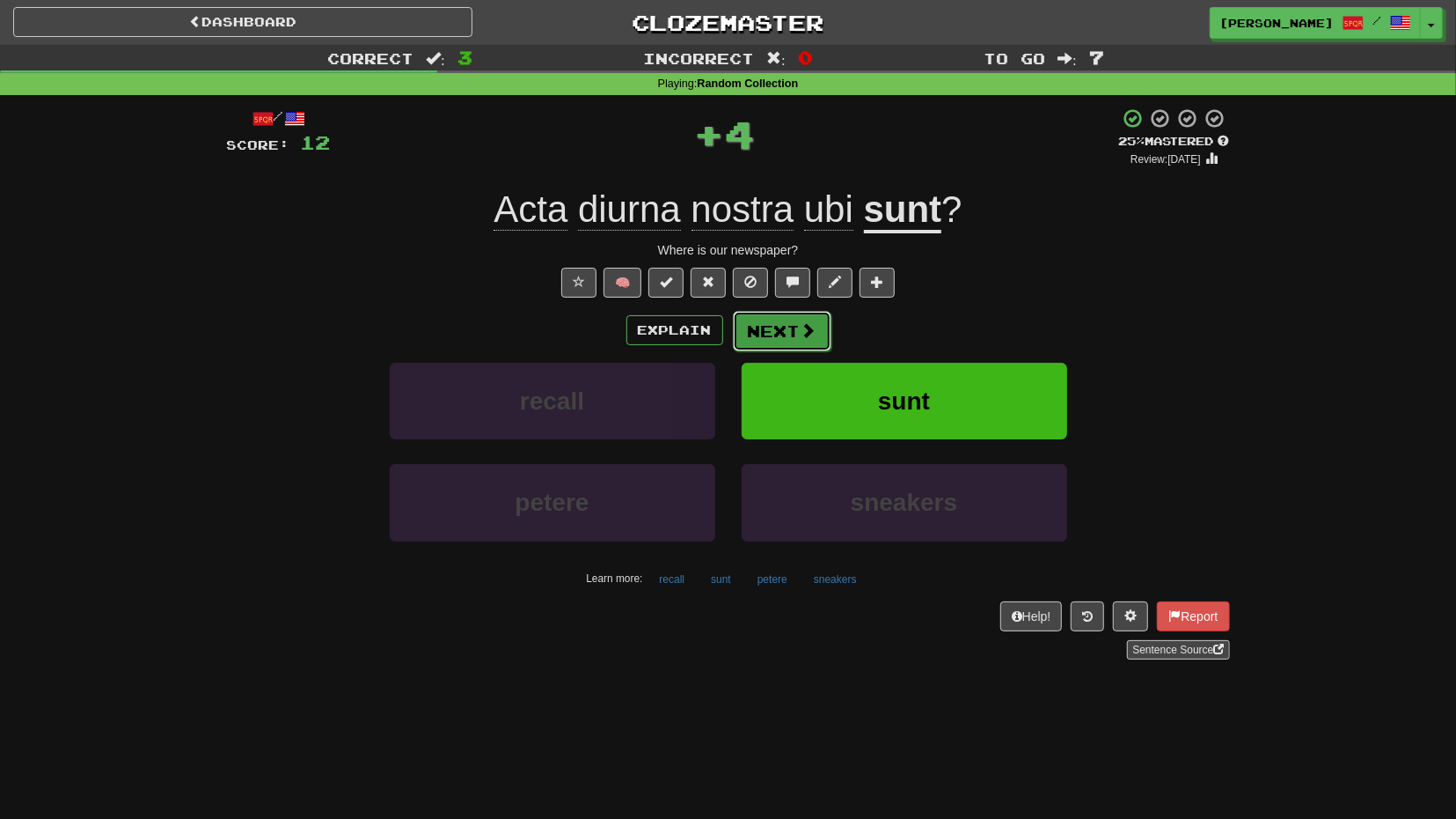
click at [799, 319] on button "Next" at bounding box center [782, 330] width 98 height 41
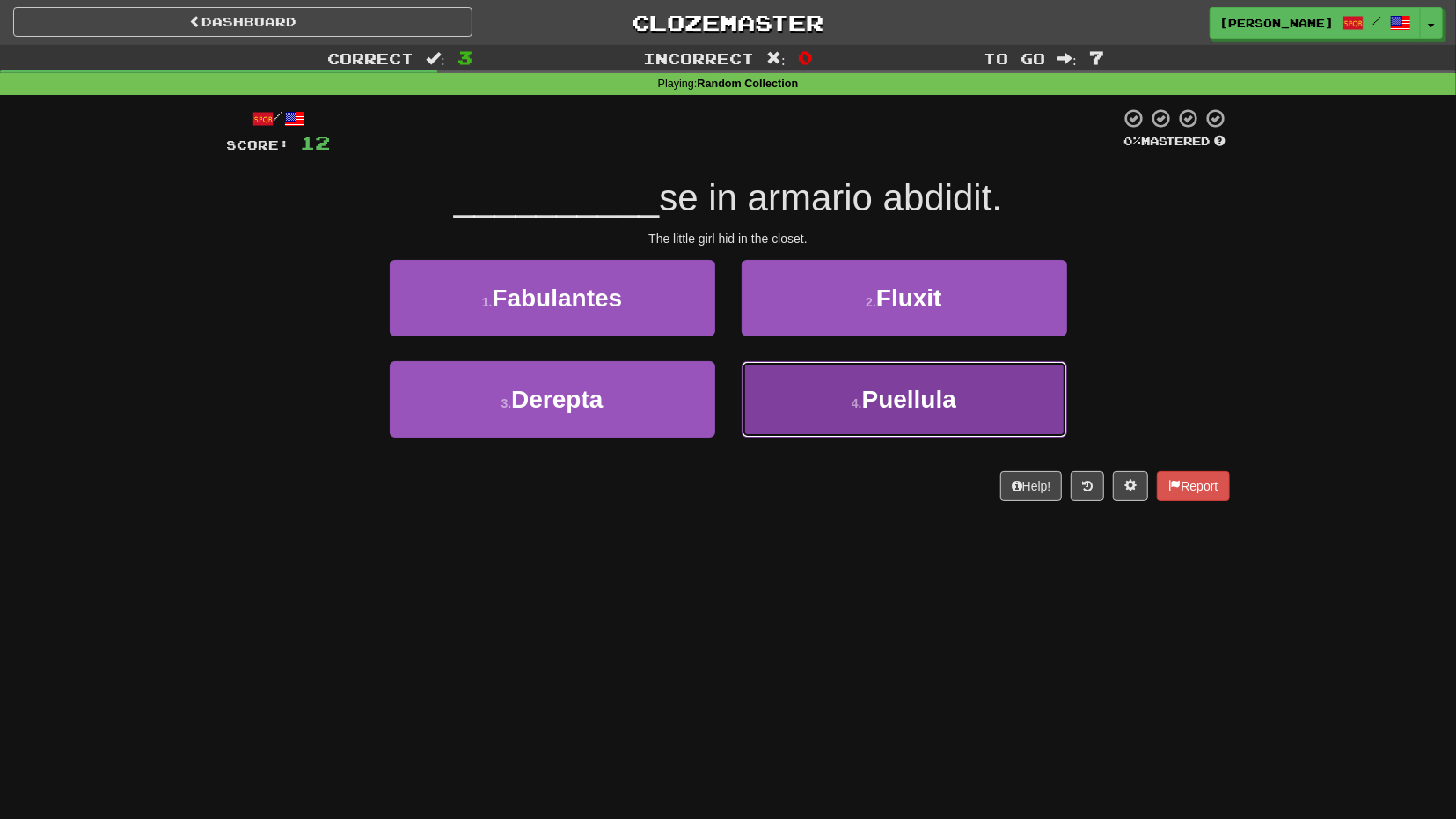
click at [809, 378] on button "4 . Puellula" at bounding box center [904, 399] width 325 height 77
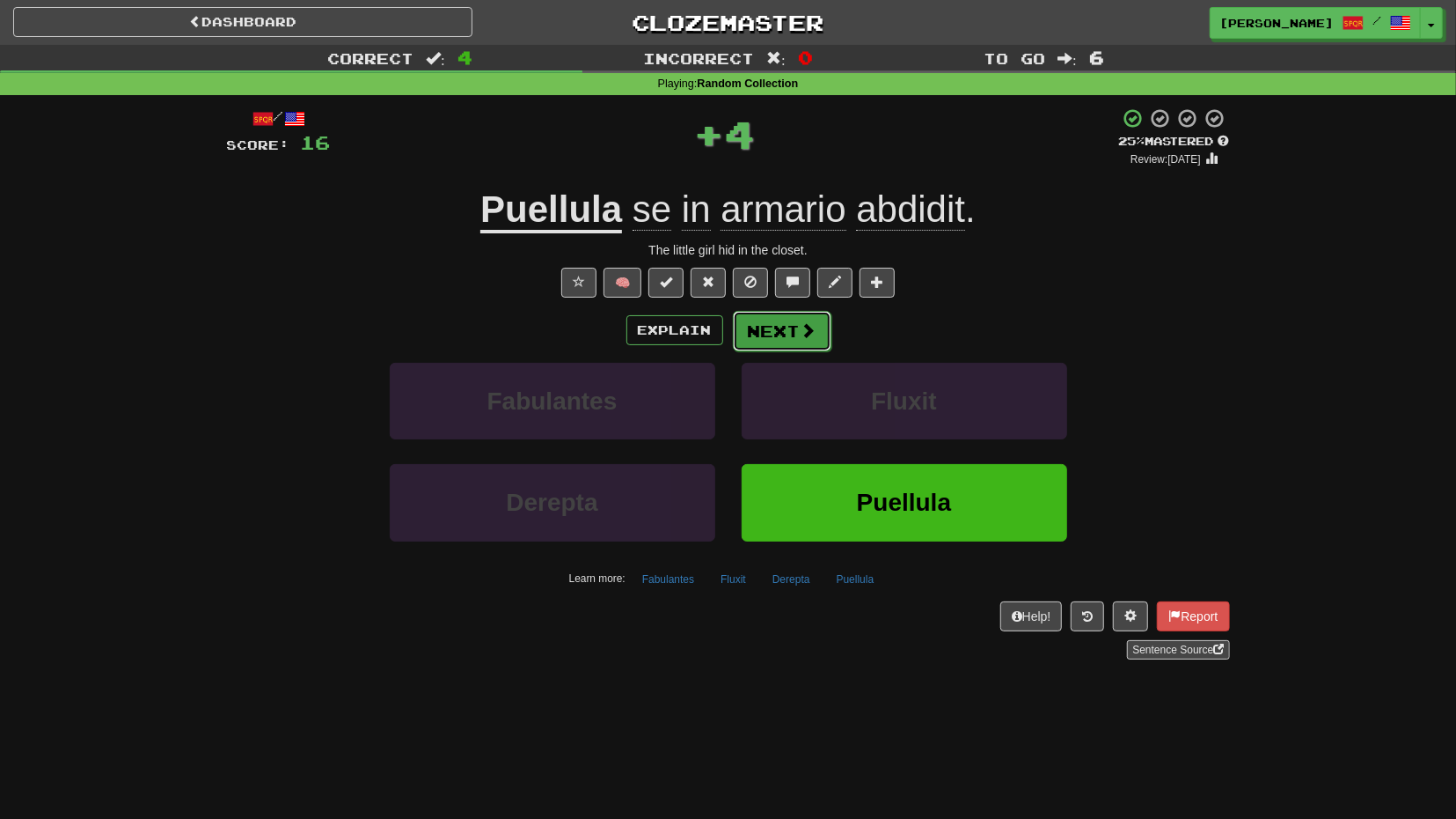
click at [775, 319] on button "Next" at bounding box center [782, 330] width 98 height 41
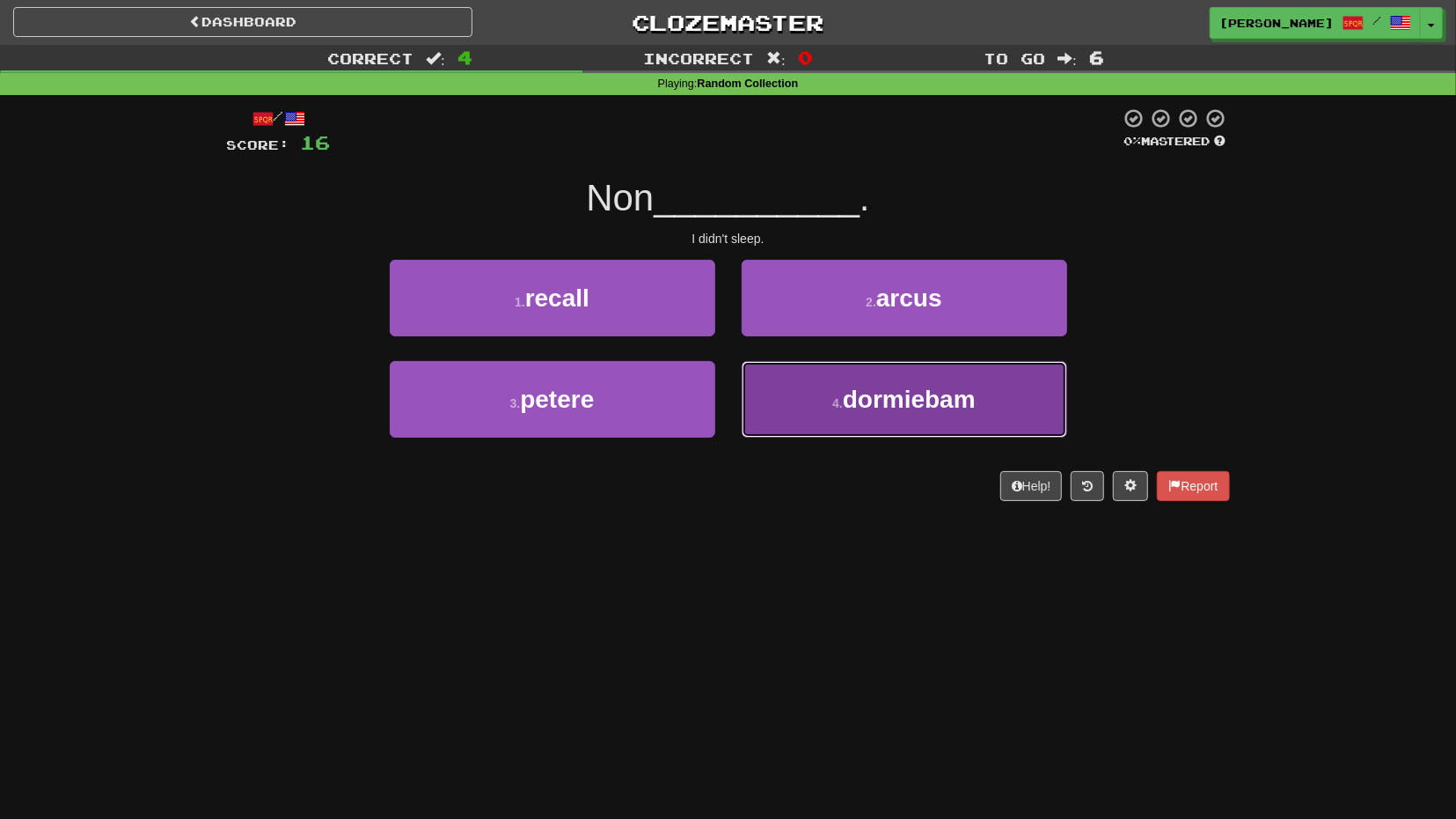
click at [820, 391] on button "4 . dormiebam" at bounding box center [904, 399] width 325 height 77
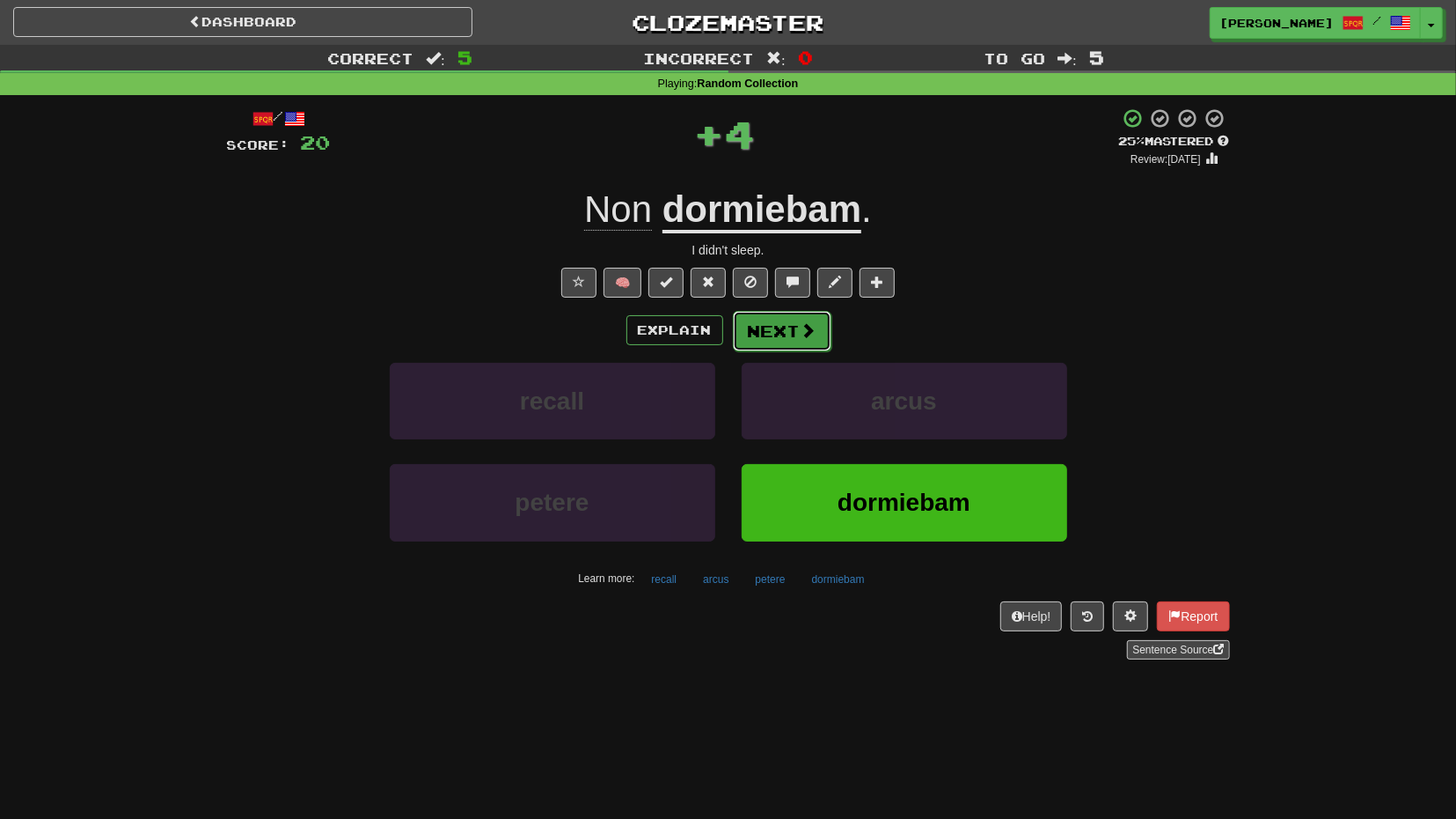
click at [763, 337] on button "Next" at bounding box center [782, 330] width 98 height 41
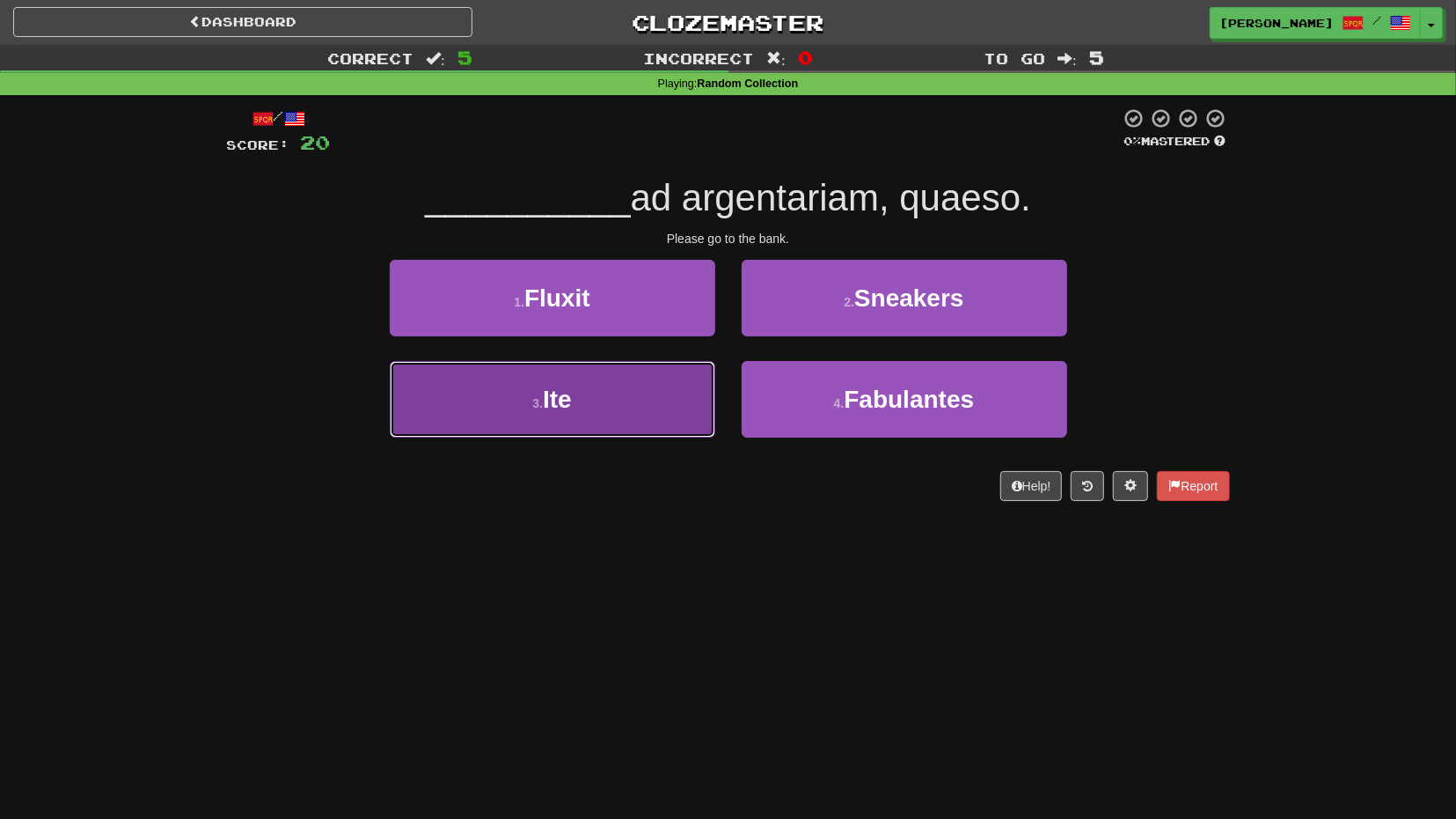
click at [694, 393] on button "3 . Ite" at bounding box center [552, 399] width 325 height 77
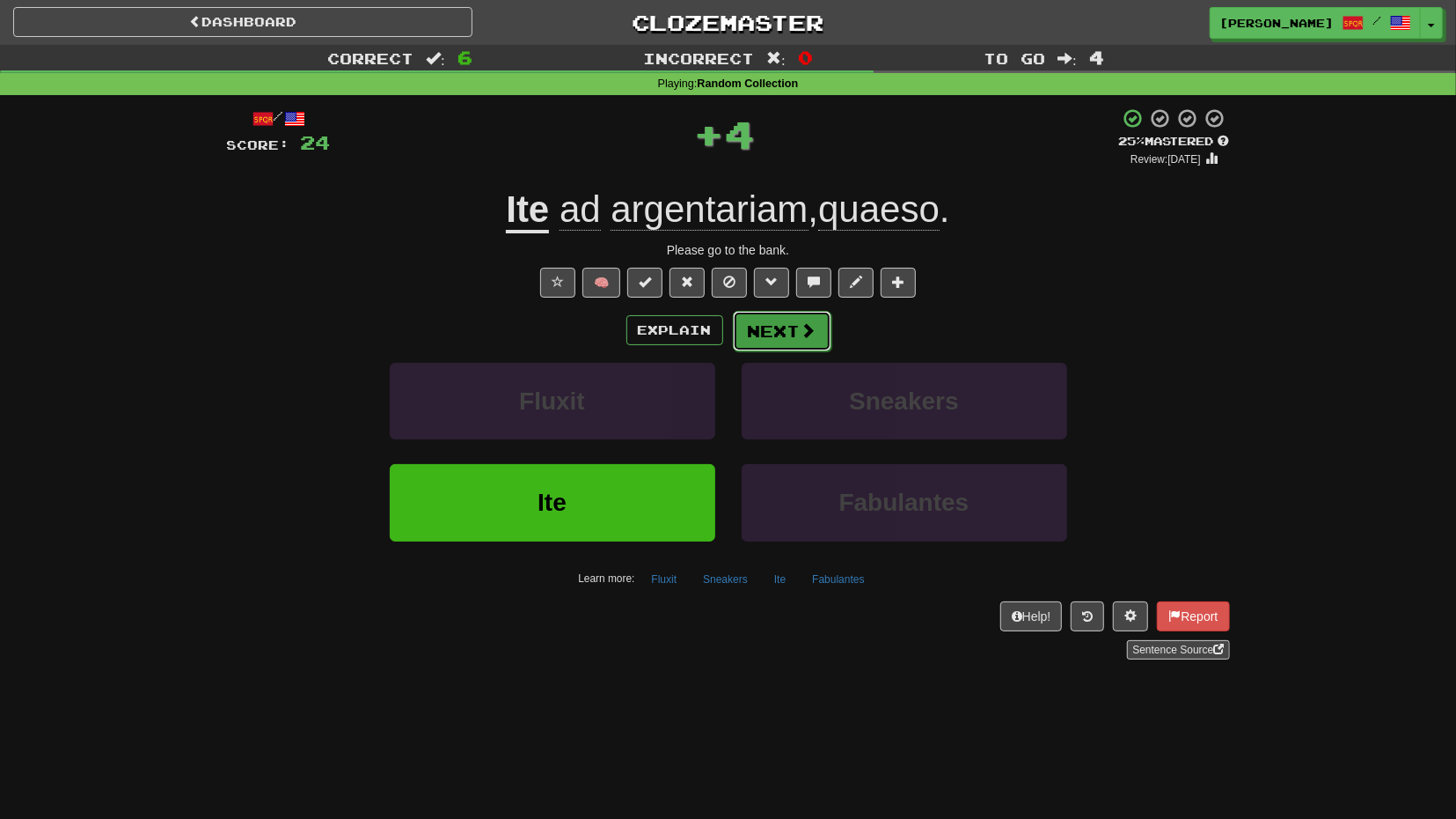
click at [791, 332] on button "Next" at bounding box center [782, 330] width 98 height 41
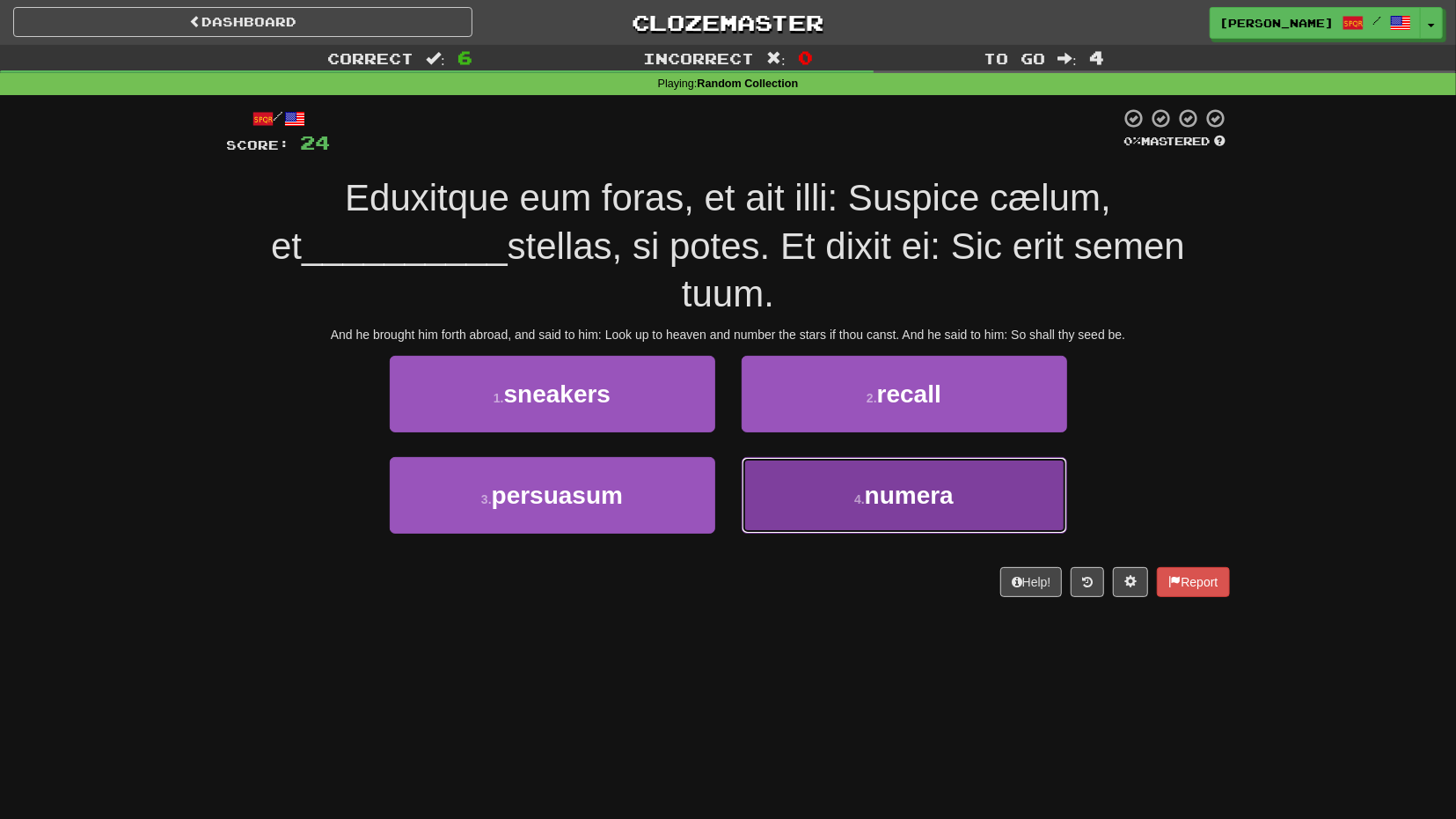
click at [812, 456] on button "4 . numera" at bounding box center [904, 494] width 325 height 77
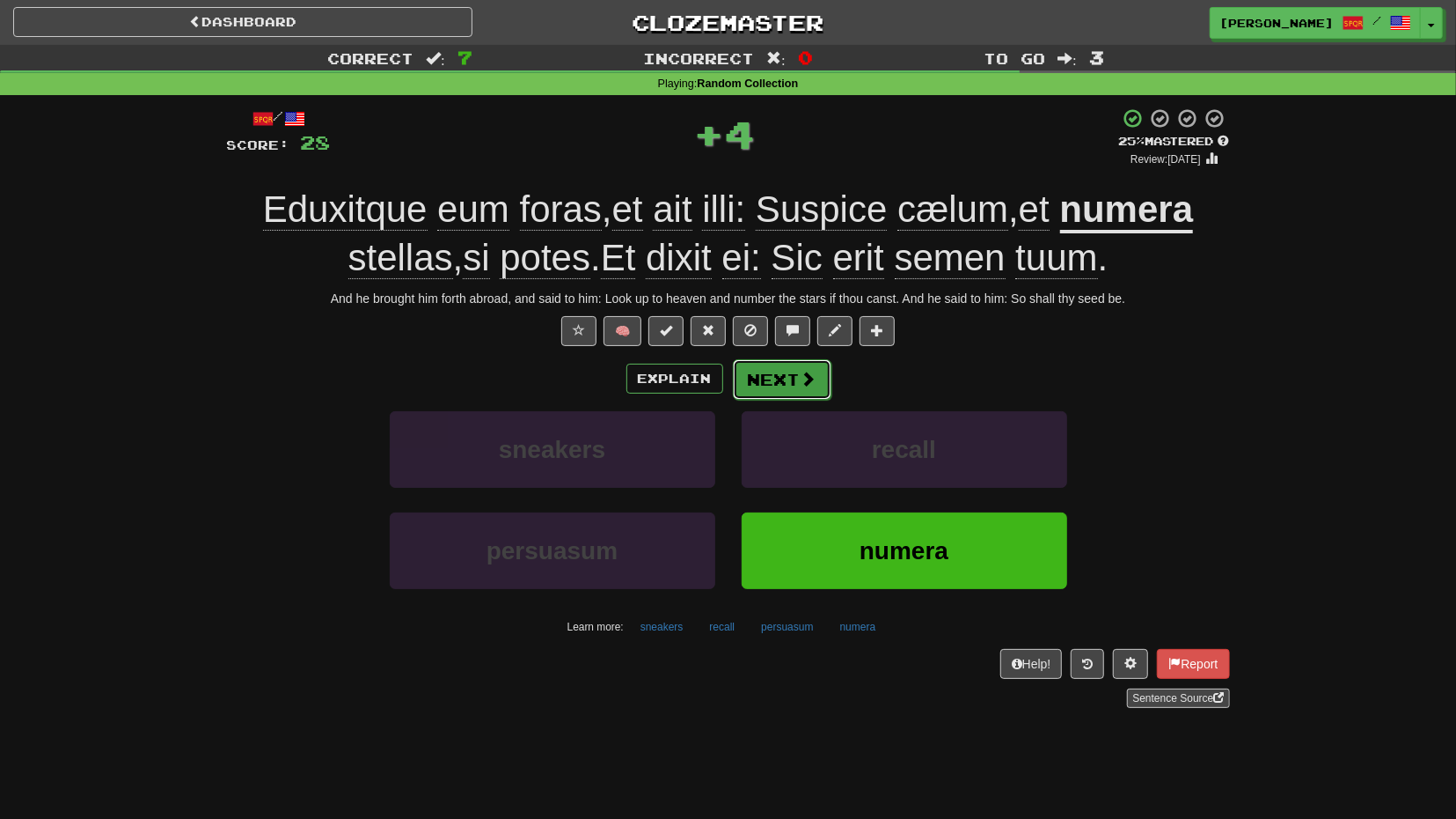
click at [762, 382] on button "Next" at bounding box center [782, 379] width 98 height 41
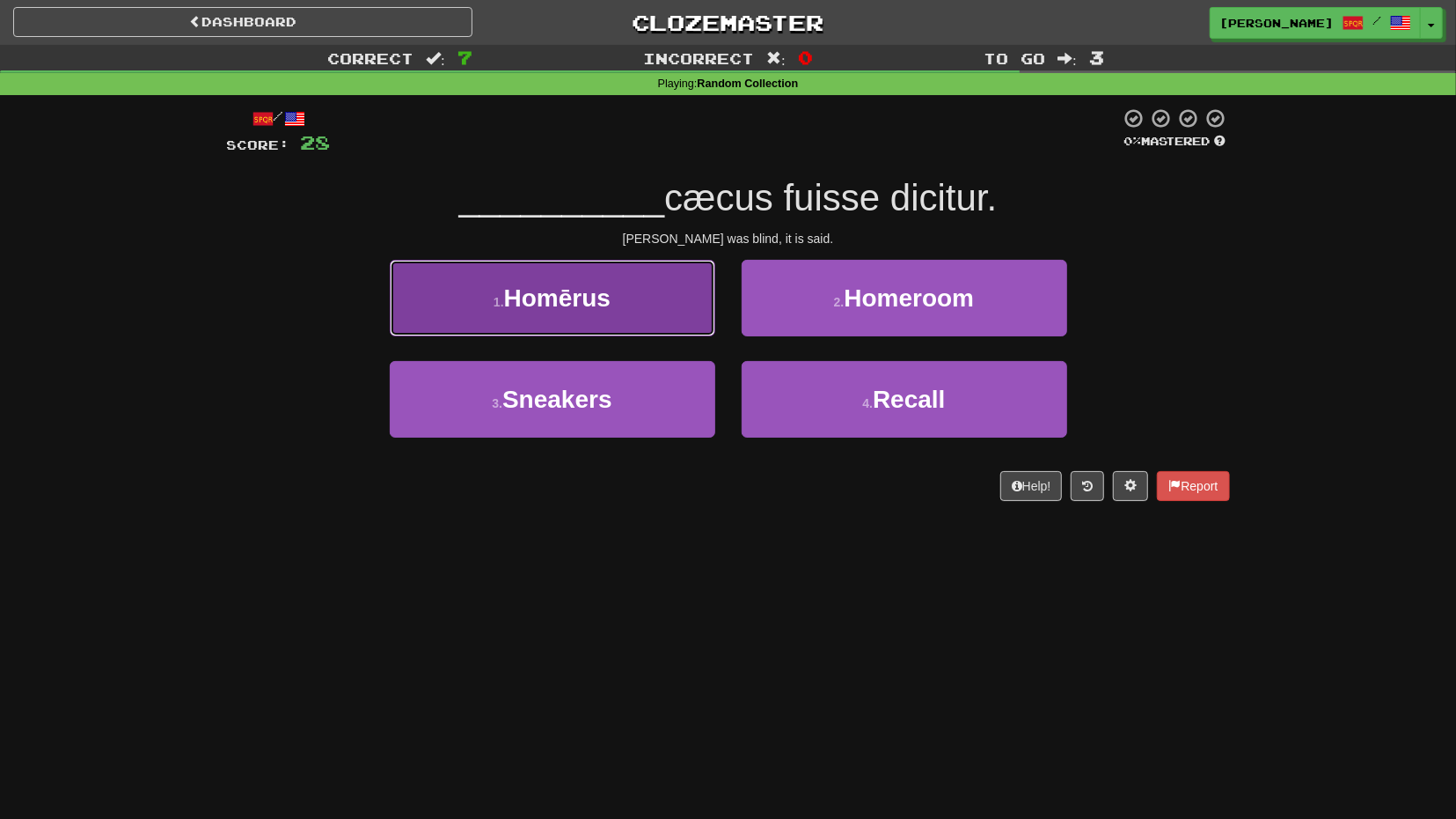
click at [683, 330] on button "1 . Homērus" at bounding box center [552, 298] width 325 height 77
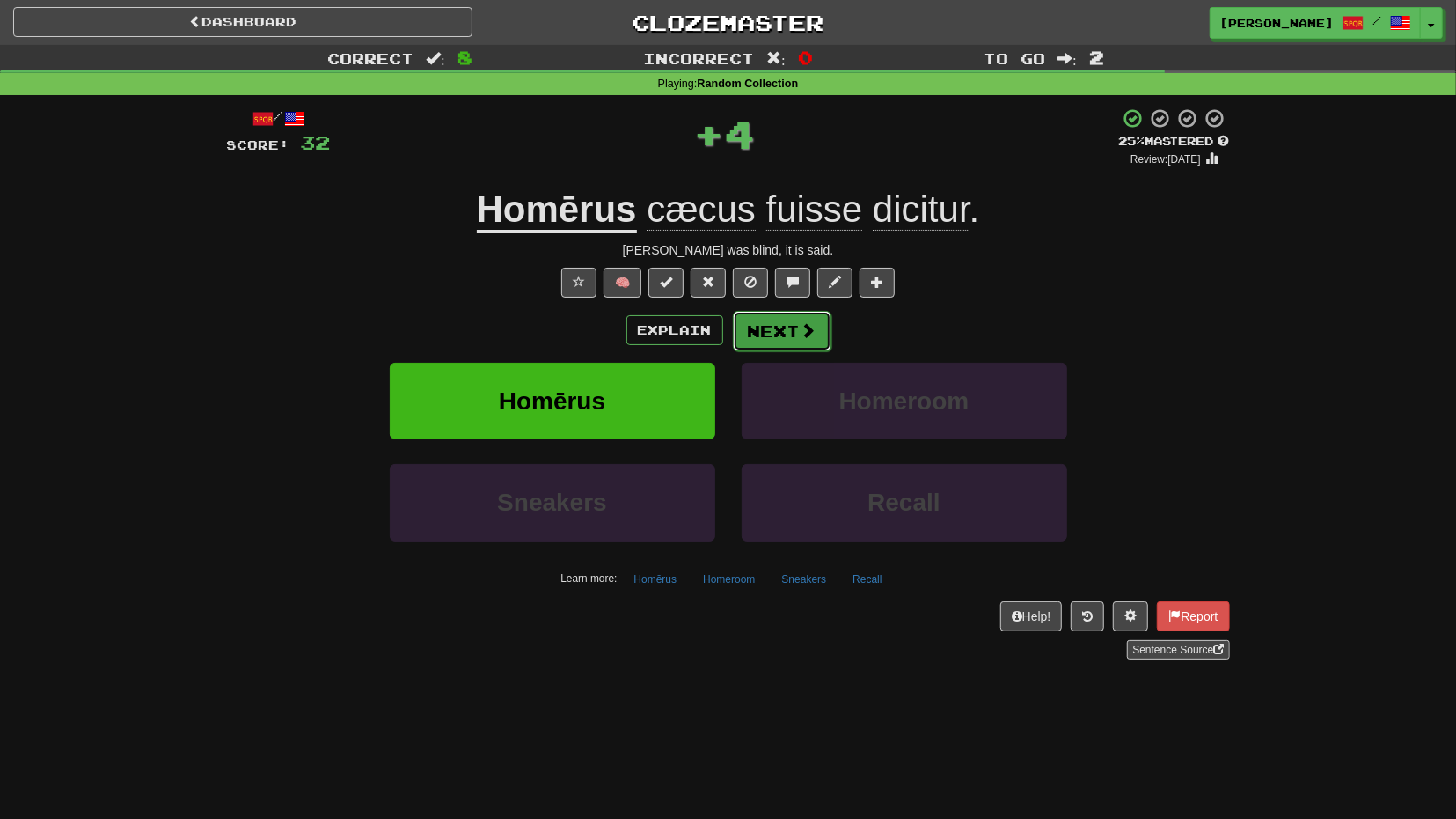
click at [783, 328] on button "Next" at bounding box center [782, 330] width 98 height 41
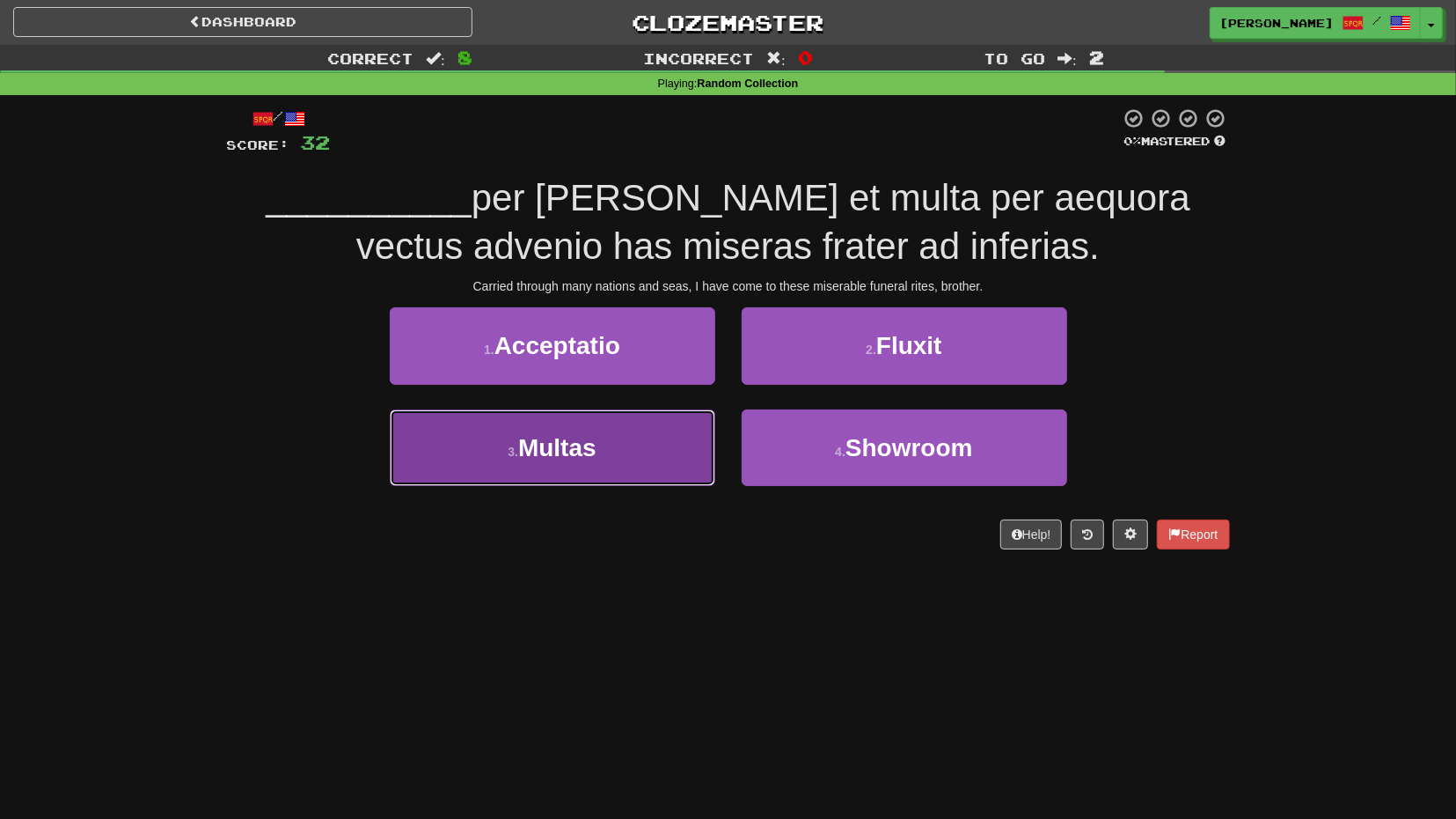
click at [694, 417] on button "3 . Multas" at bounding box center [552, 447] width 325 height 77
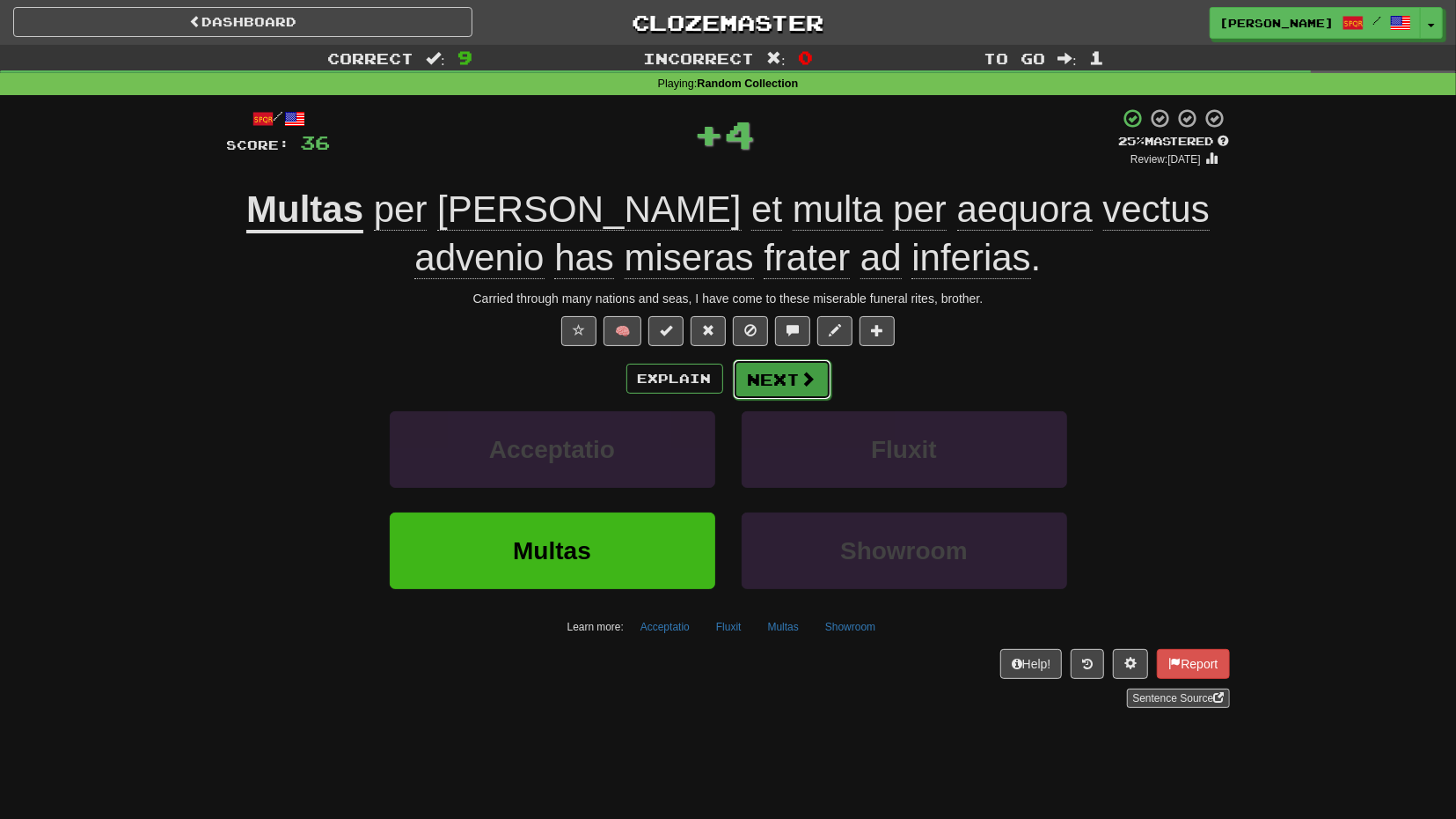
click at [796, 386] on button "Next" at bounding box center [782, 379] width 98 height 41
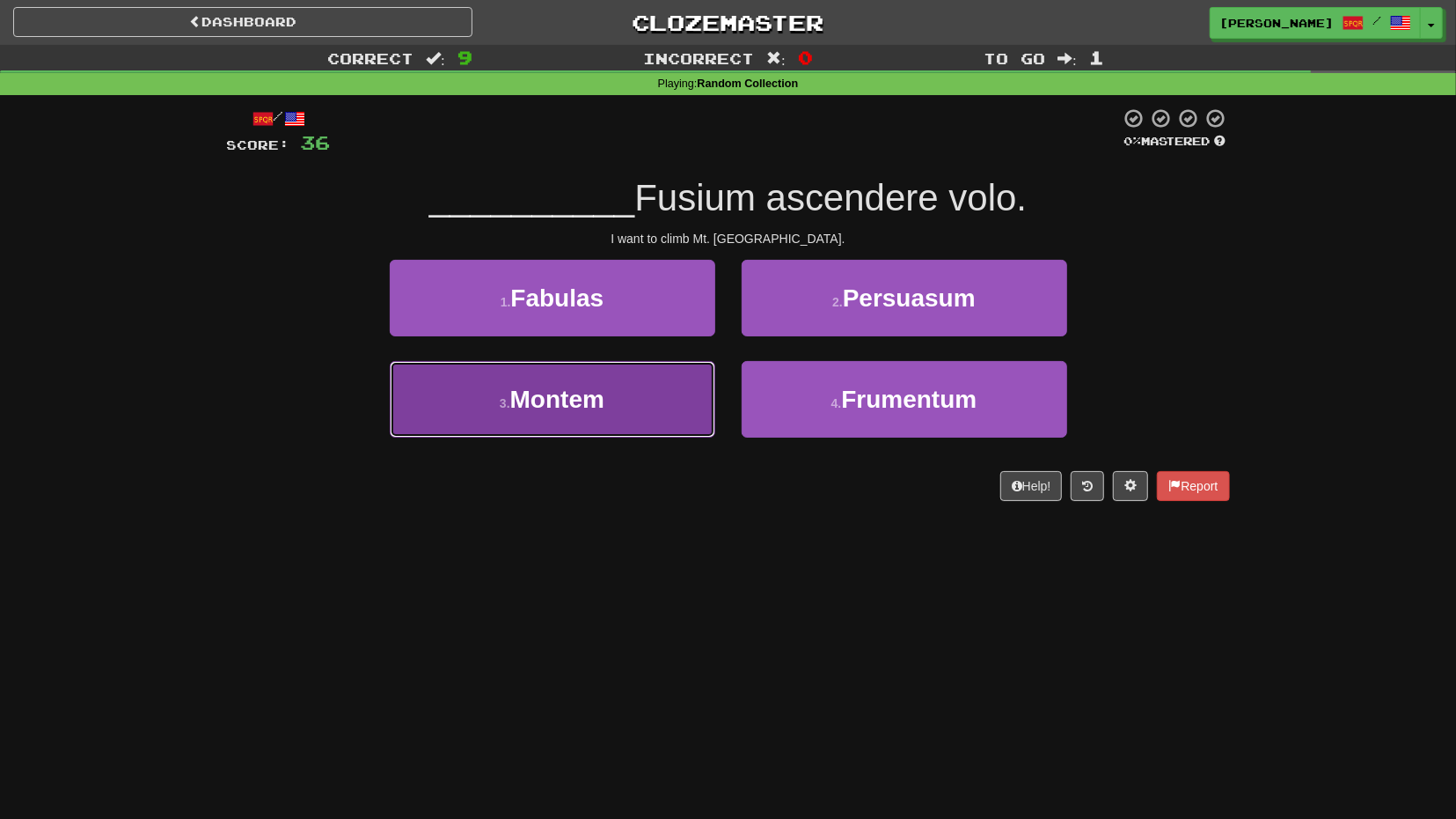
click at [679, 418] on button "3 . Montem" at bounding box center [552, 399] width 325 height 77
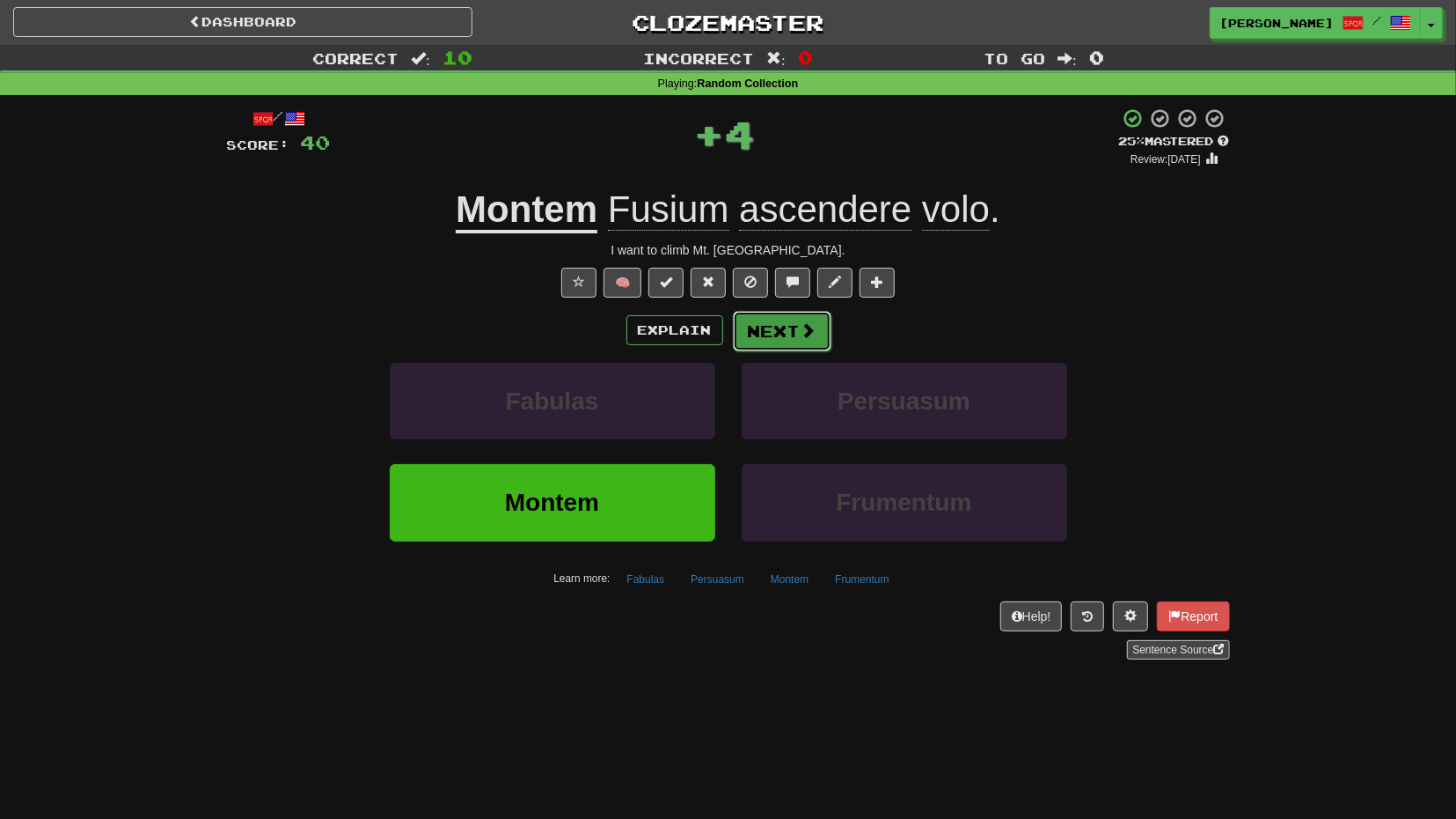
click at [779, 345] on button "Next" at bounding box center [782, 330] width 98 height 41
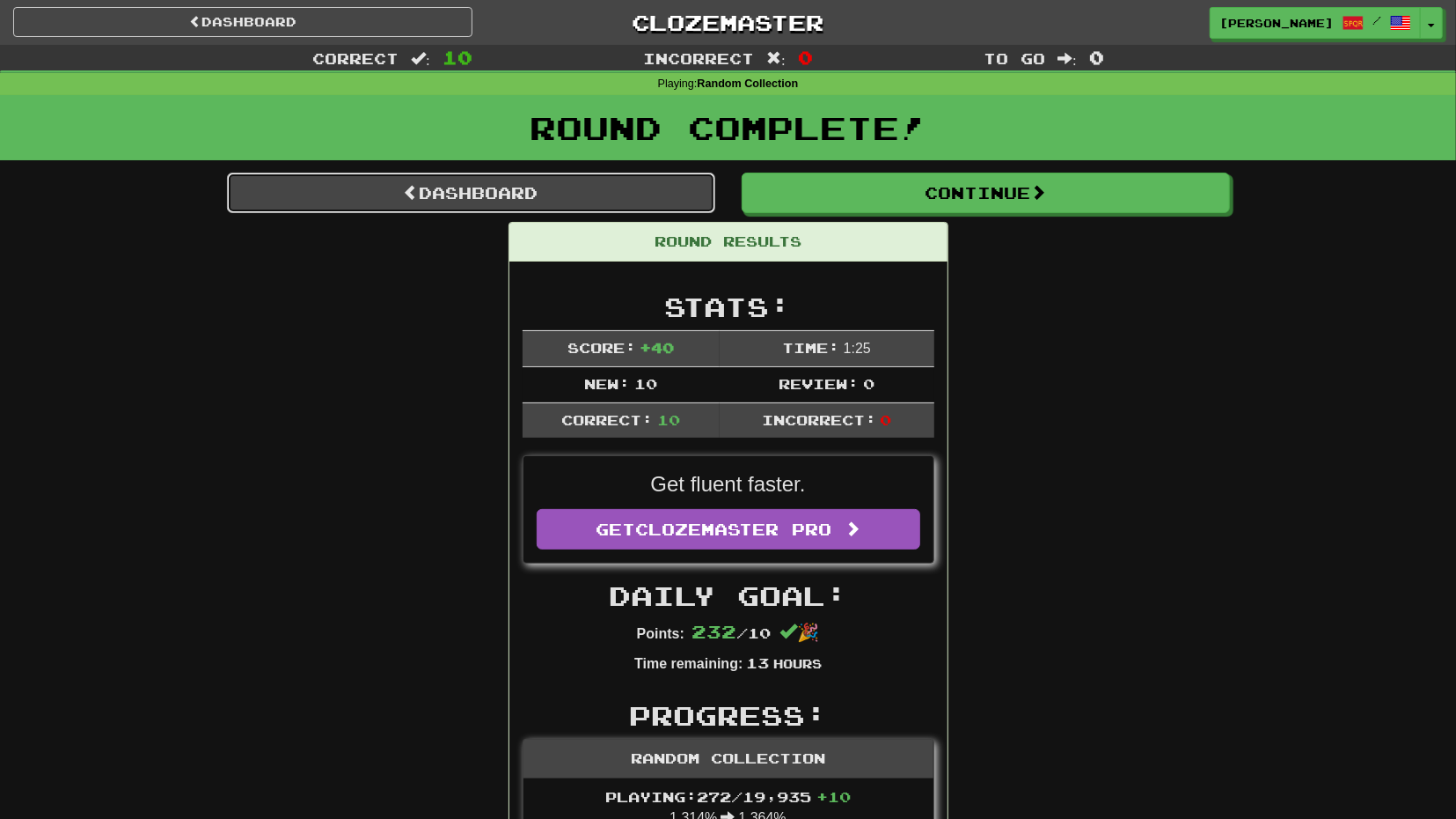
click at [628, 200] on link "Dashboard" at bounding box center [472, 192] width 489 height 41
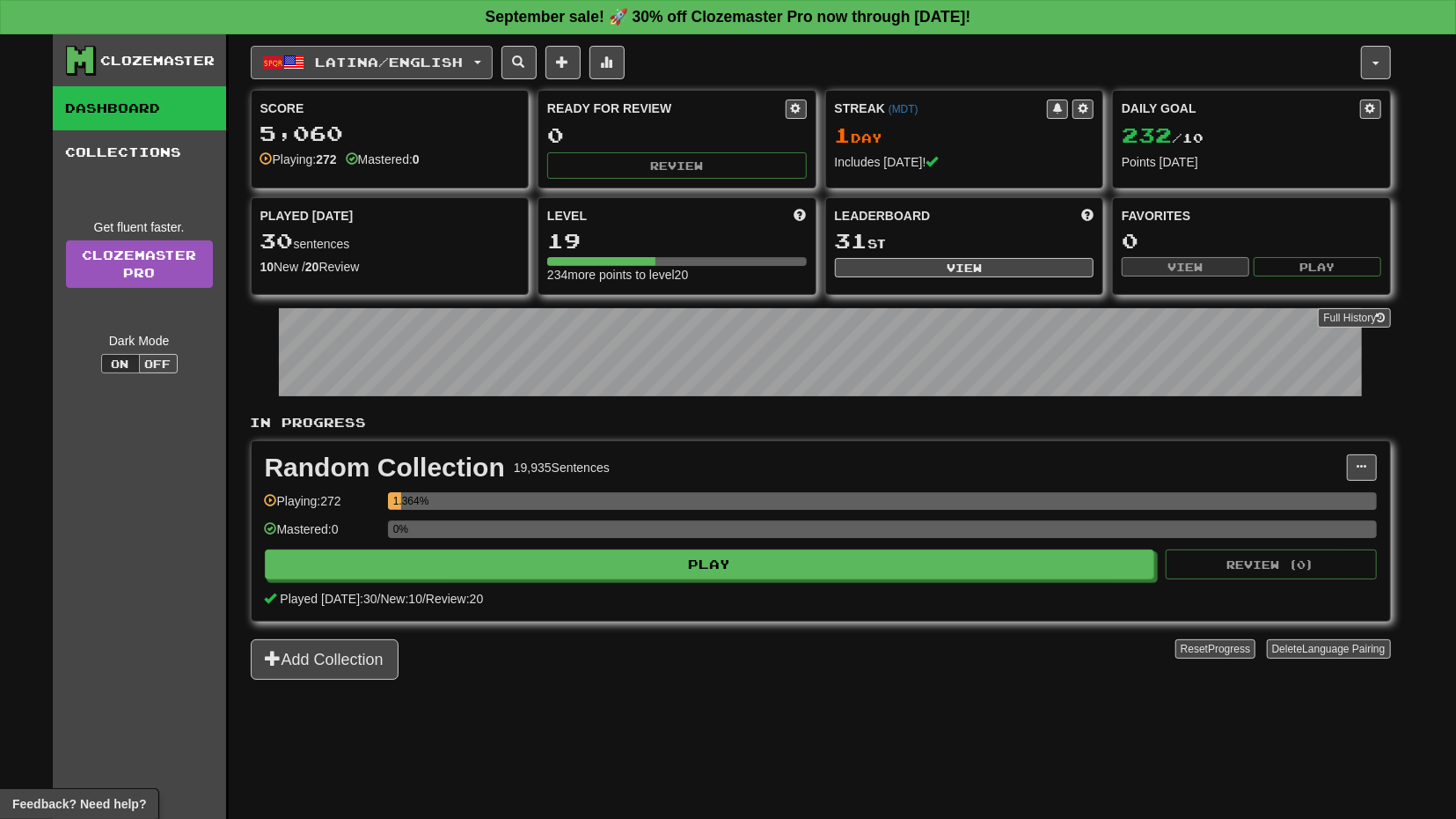
click at [462, 68] on span "Latina / English" at bounding box center [389, 62] width 148 height 15
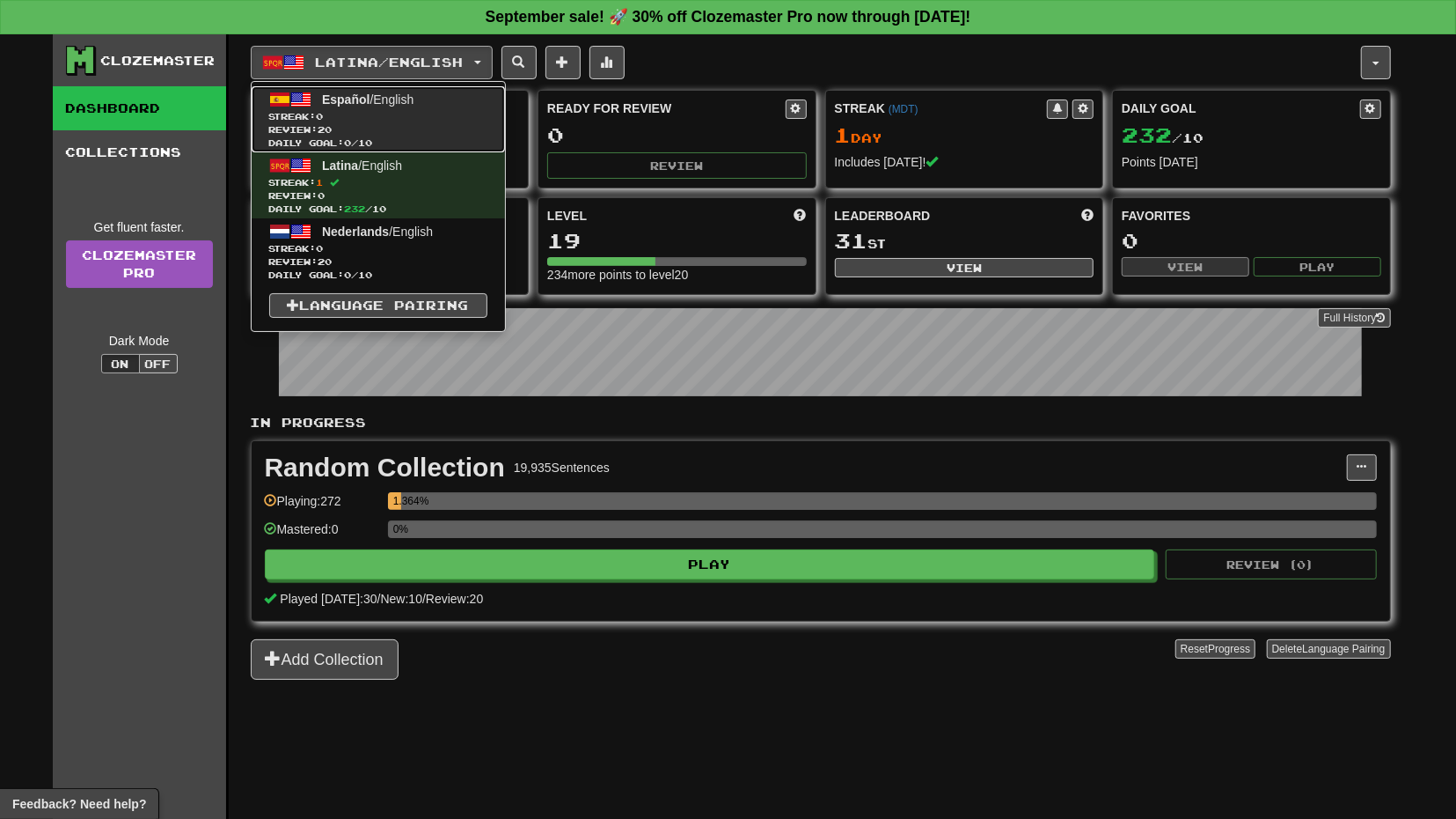
click at [469, 101] on link "Español / English Streak: 0 Review: 20 Daily Goal: 0 / 10" at bounding box center [378, 119] width 253 height 66
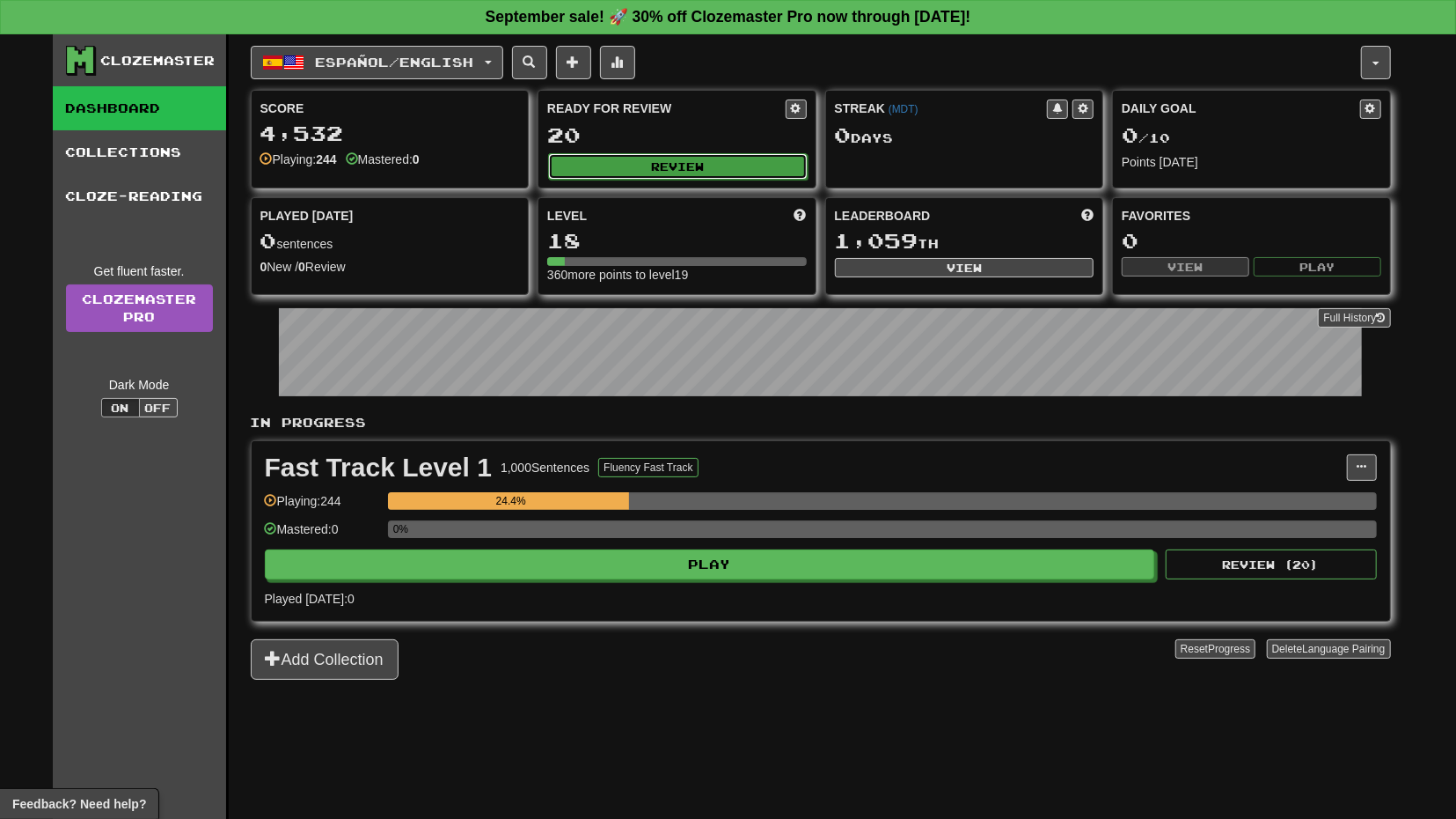
click at [721, 174] on button "Review" at bounding box center [678, 166] width 260 height 26
select select "**"
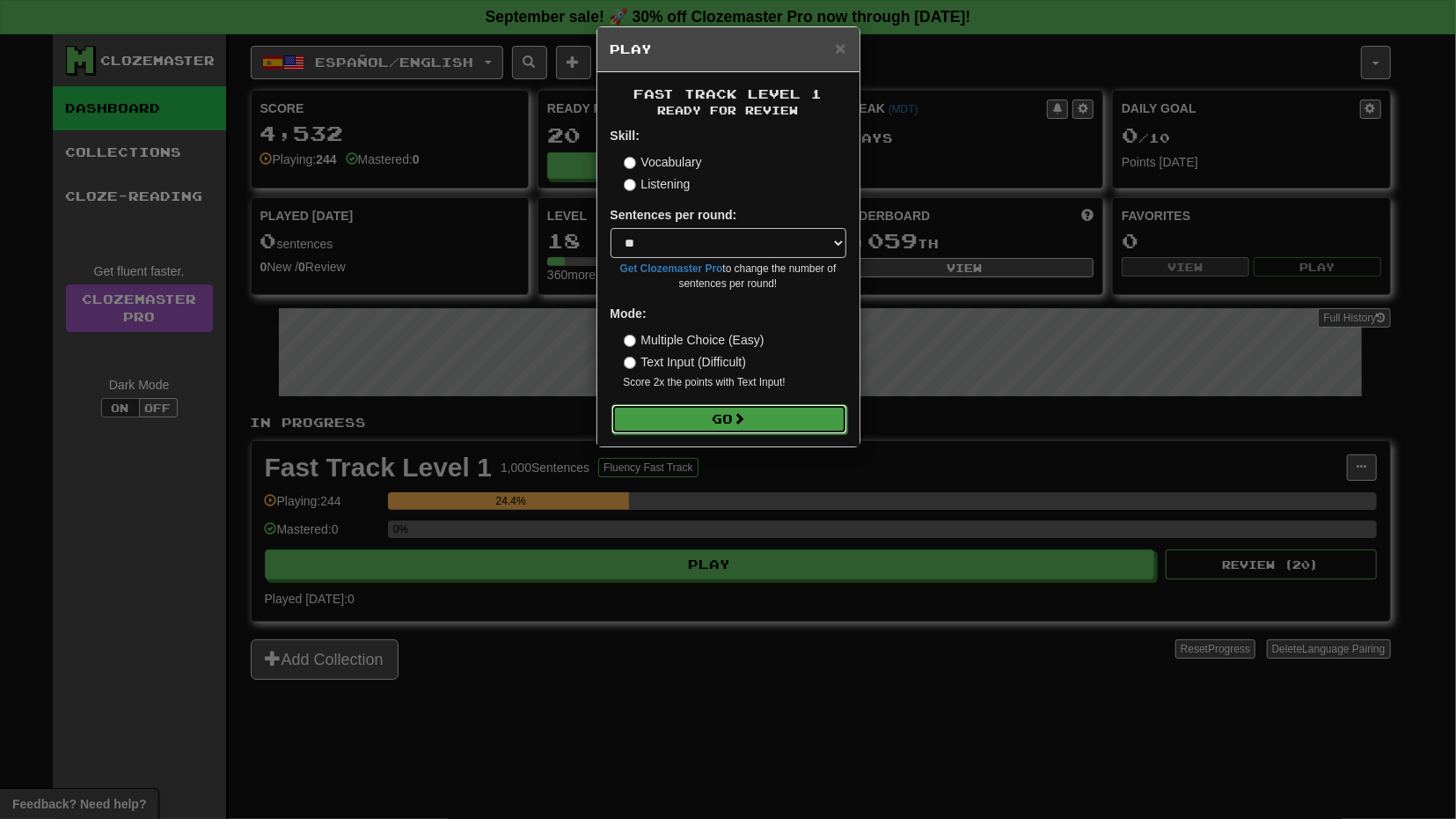
click at [728, 417] on button "Go" at bounding box center [729, 419] width 236 height 30
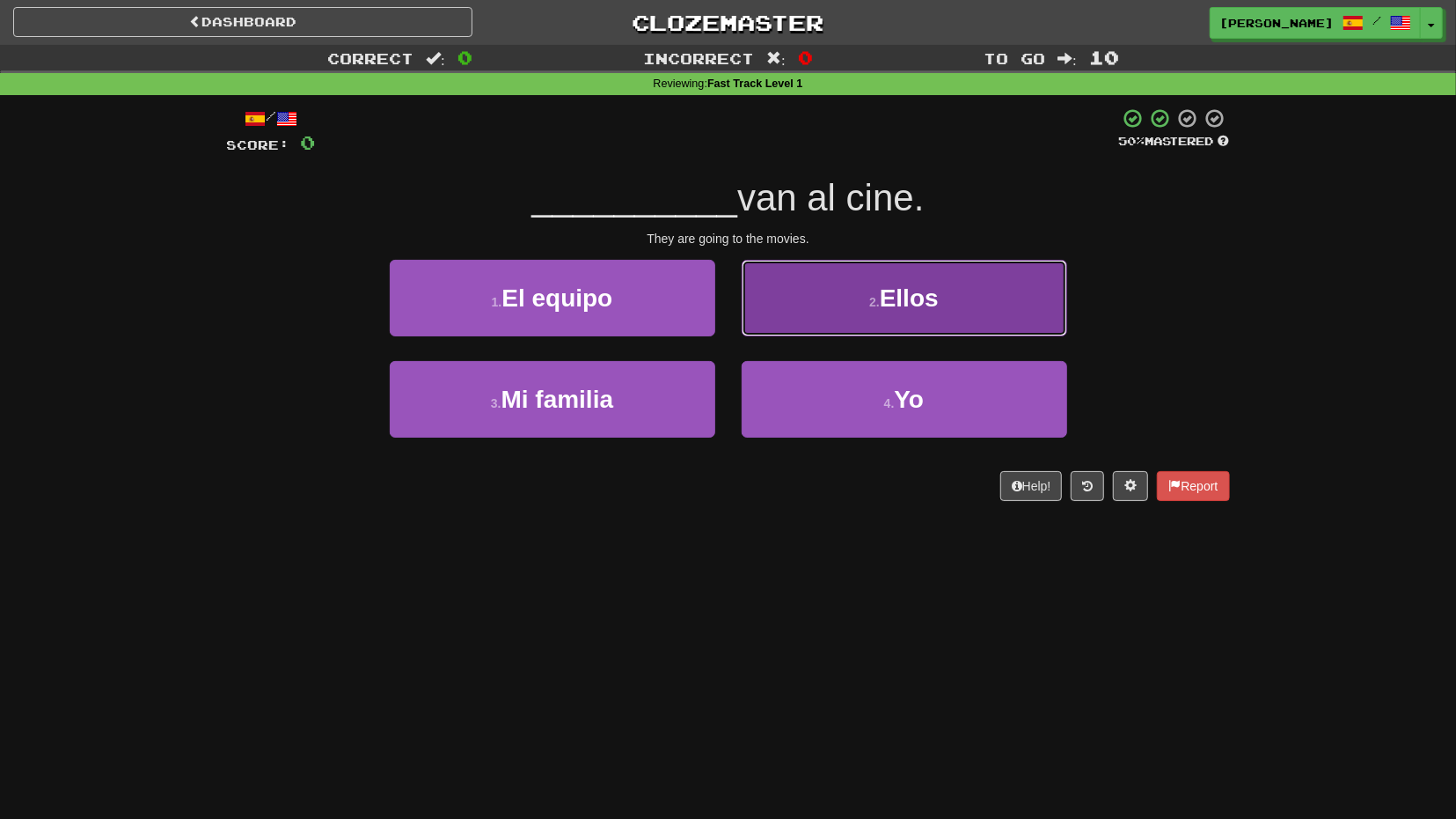
click at [853, 320] on button "2 . Ellos" at bounding box center [904, 298] width 325 height 77
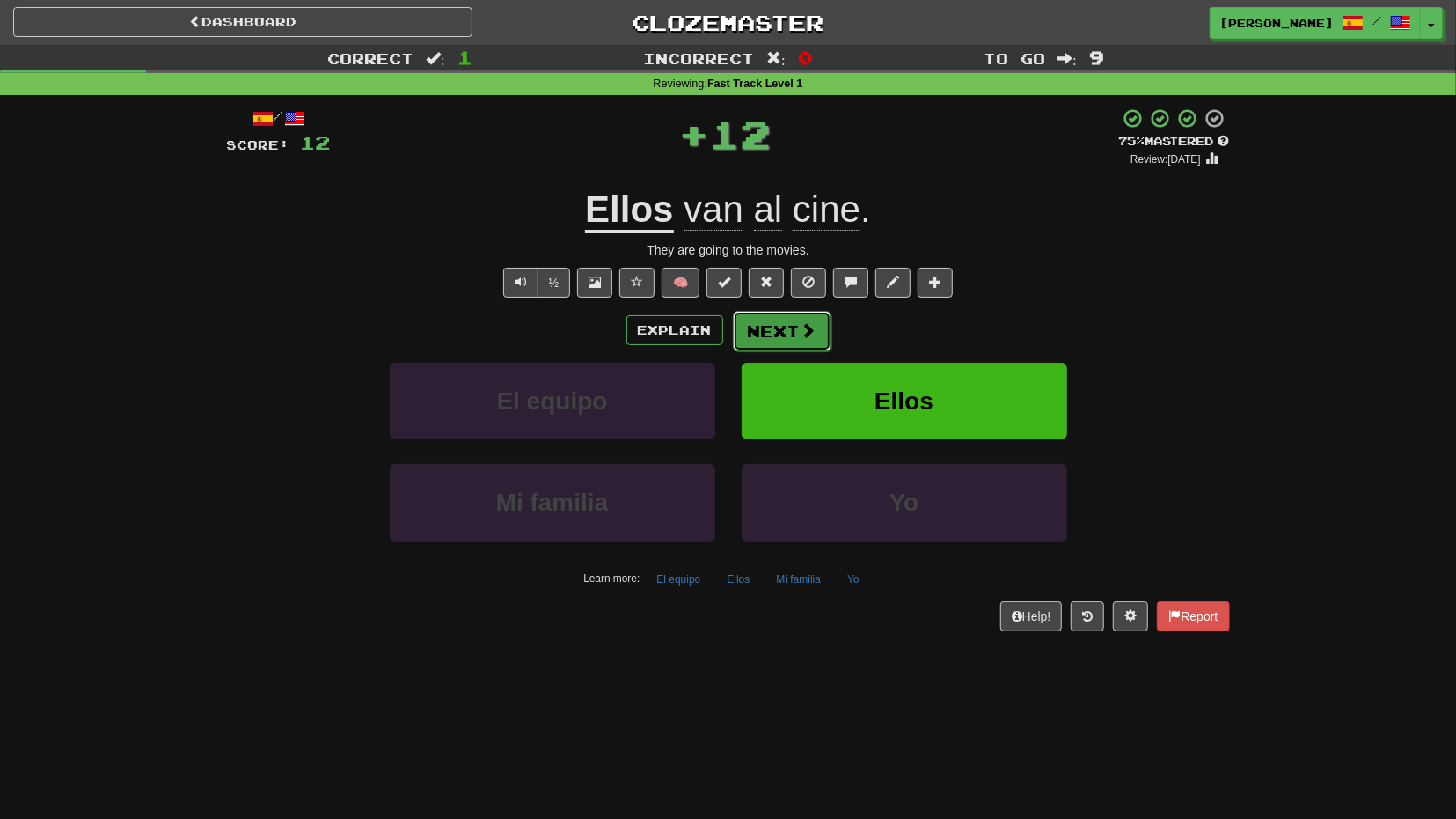
click at [798, 334] on button "Next" at bounding box center [782, 330] width 98 height 41
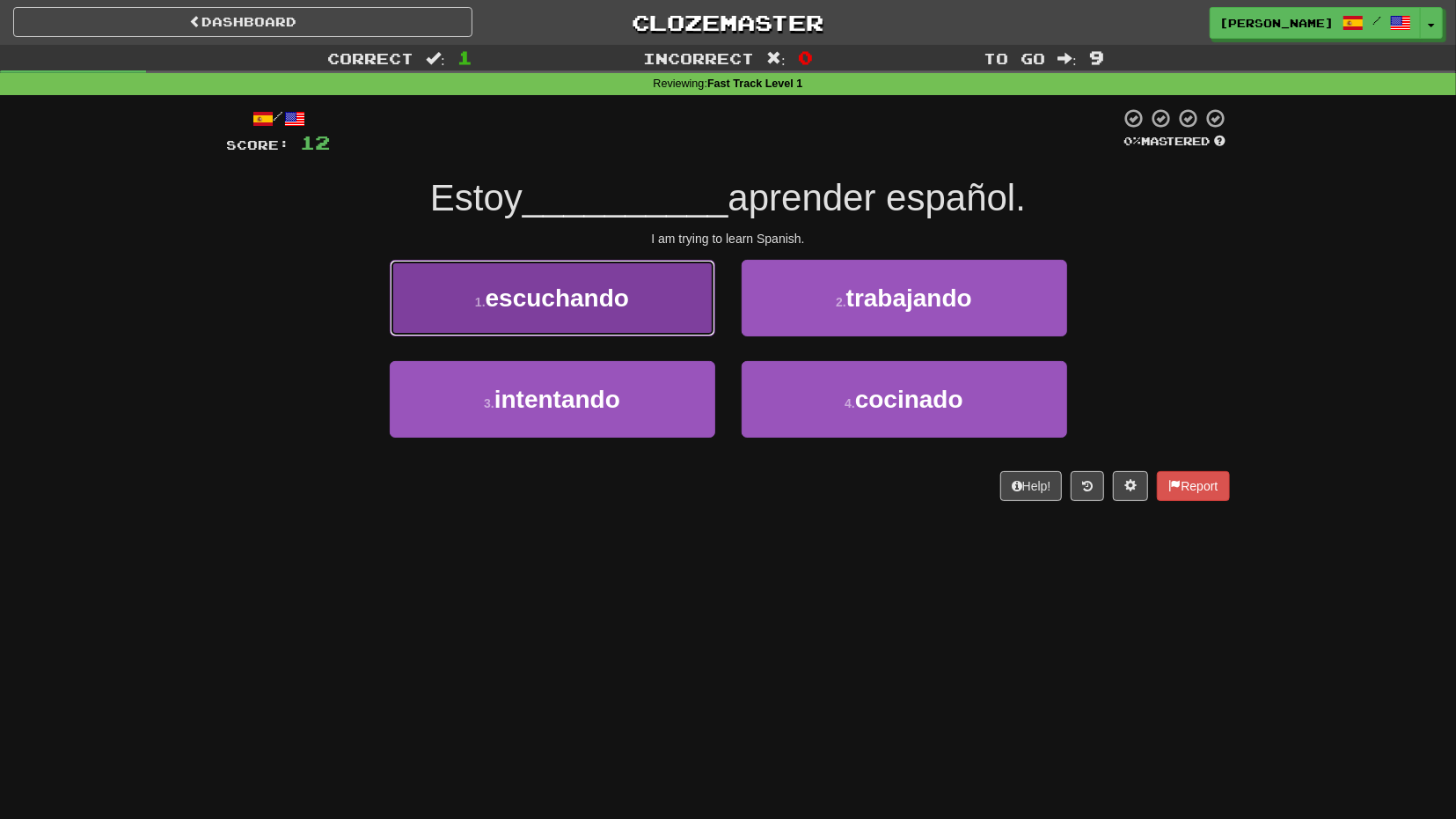
click at [674, 317] on button "1 . escuchando" at bounding box center [552, 298] width 325 height 77
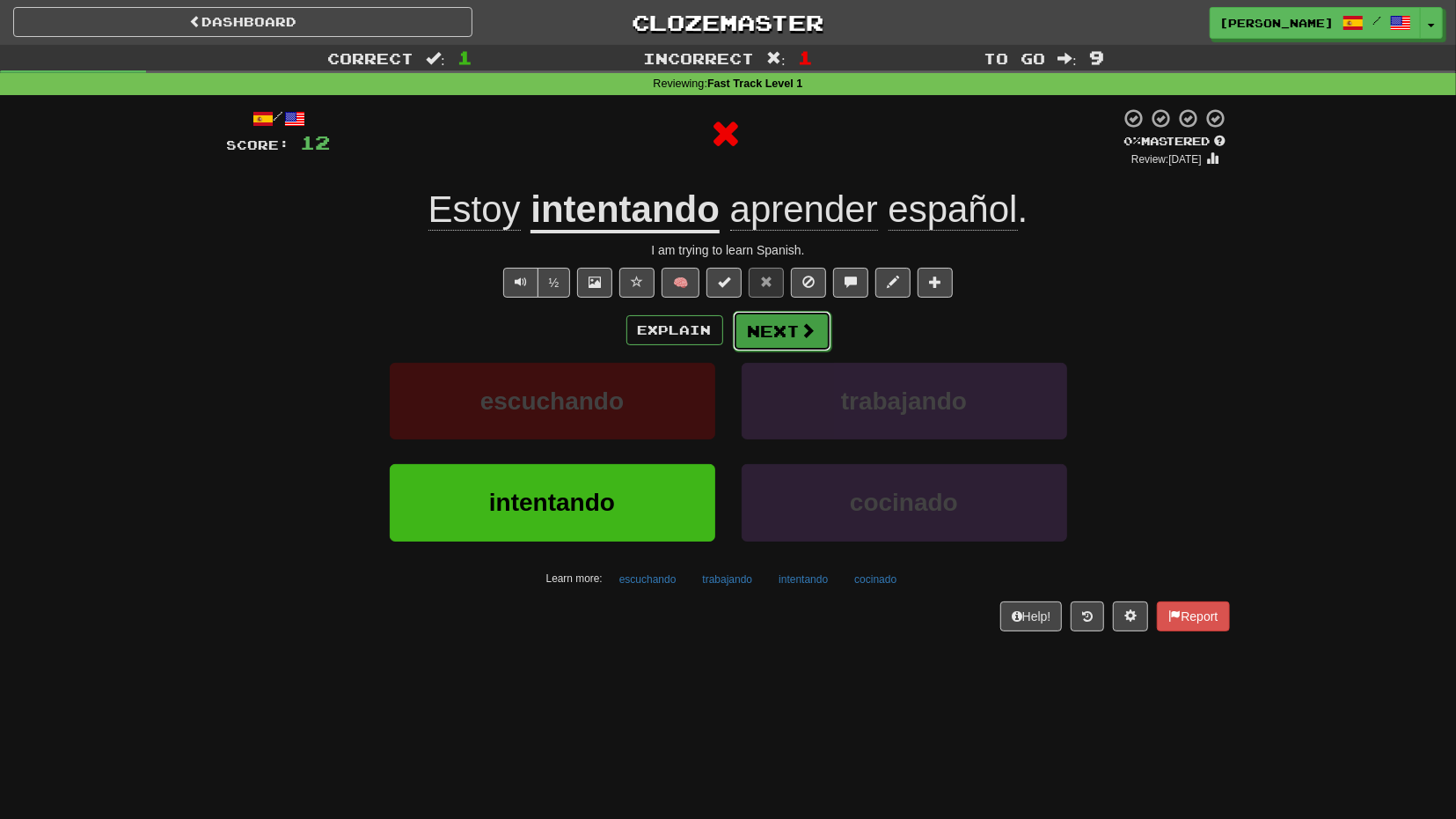
click at [789, 336] on button "Next" at bounding box center [782, 330] width 98 height 41
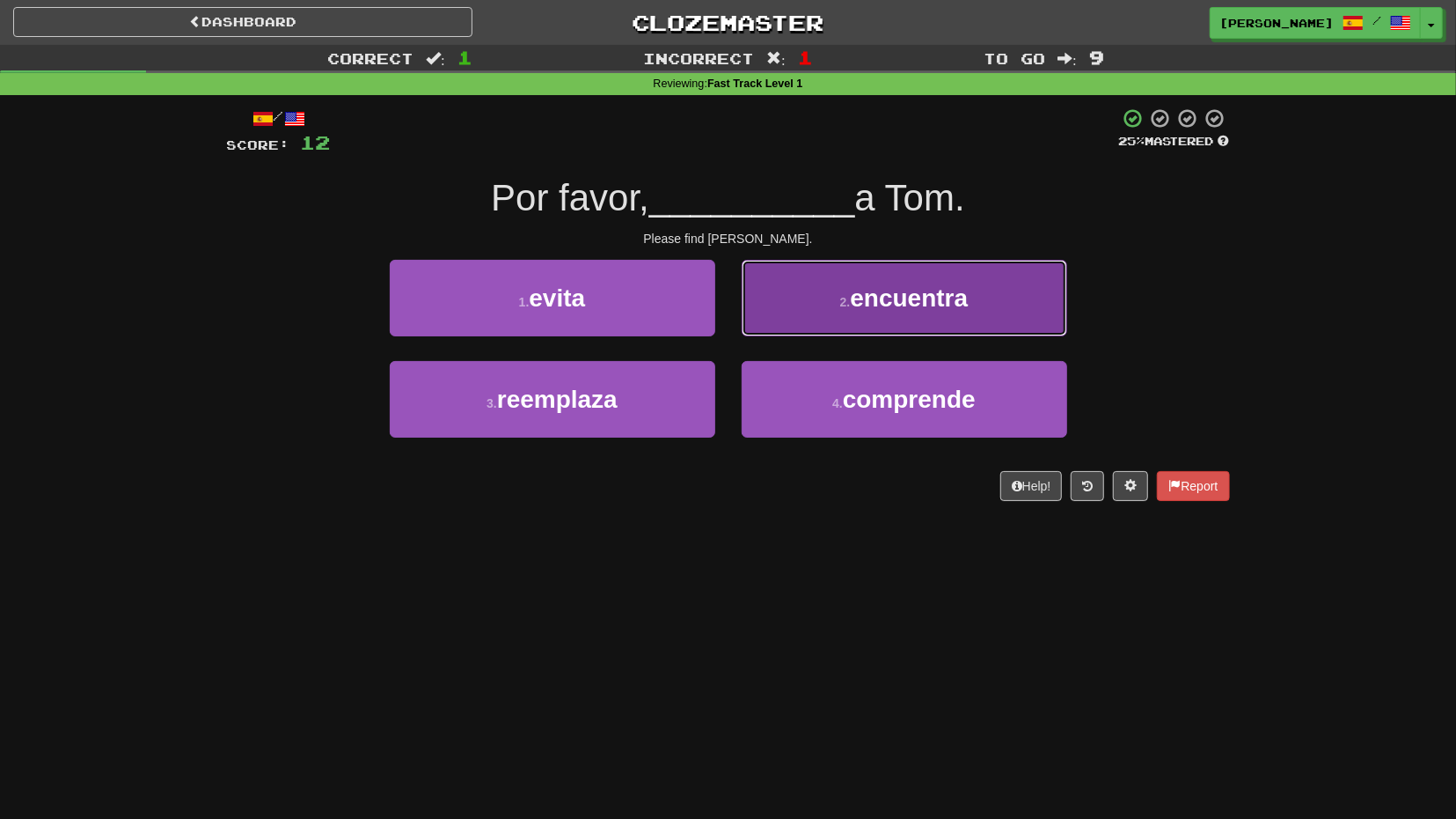
click at [805, 317] on button "2 . encuentra" at bounding box center [904, 298] width 325 height 77
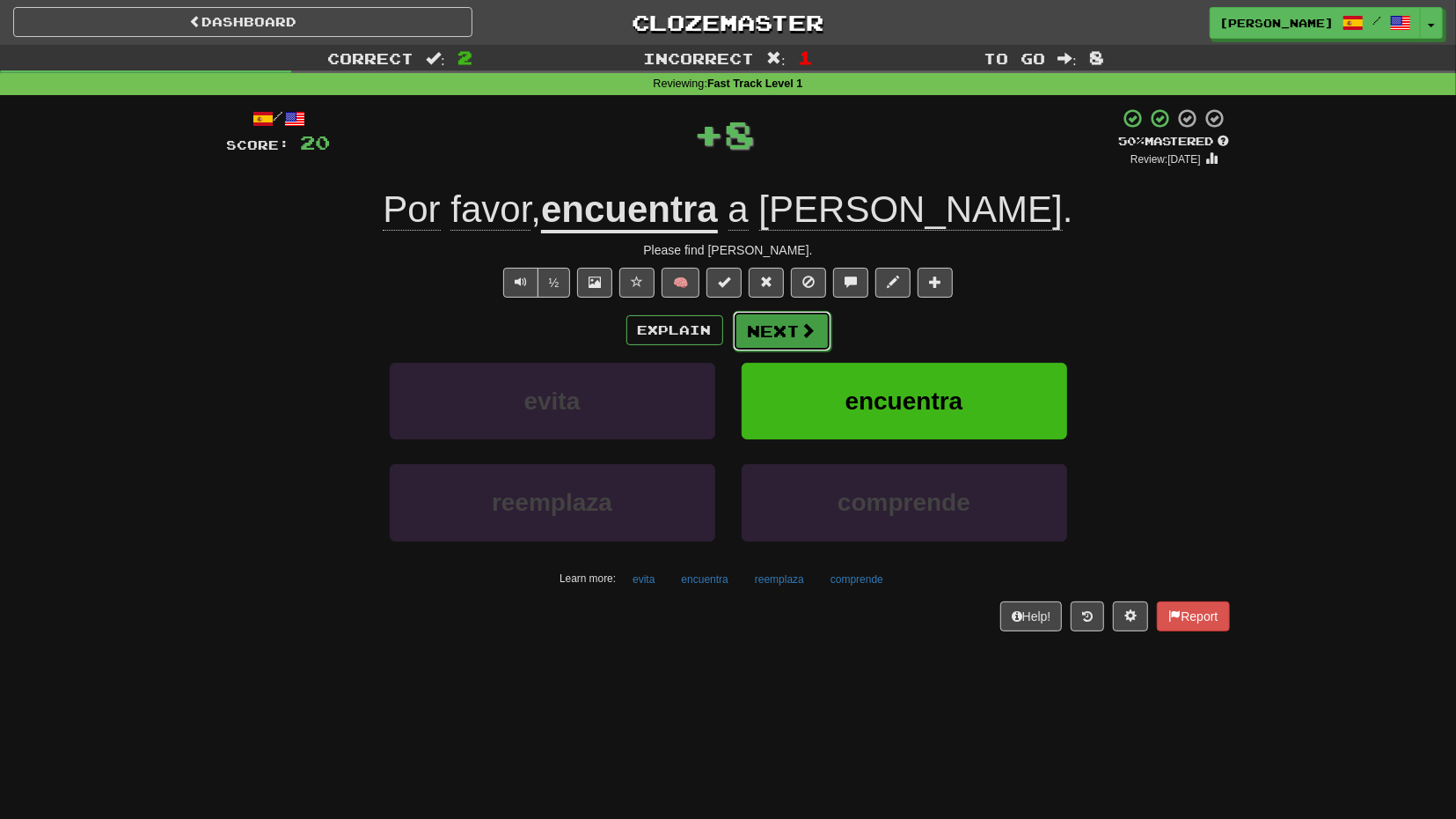
click at [785, 343] on button "Next" at bounding box center [782, 330] width 98 height 41
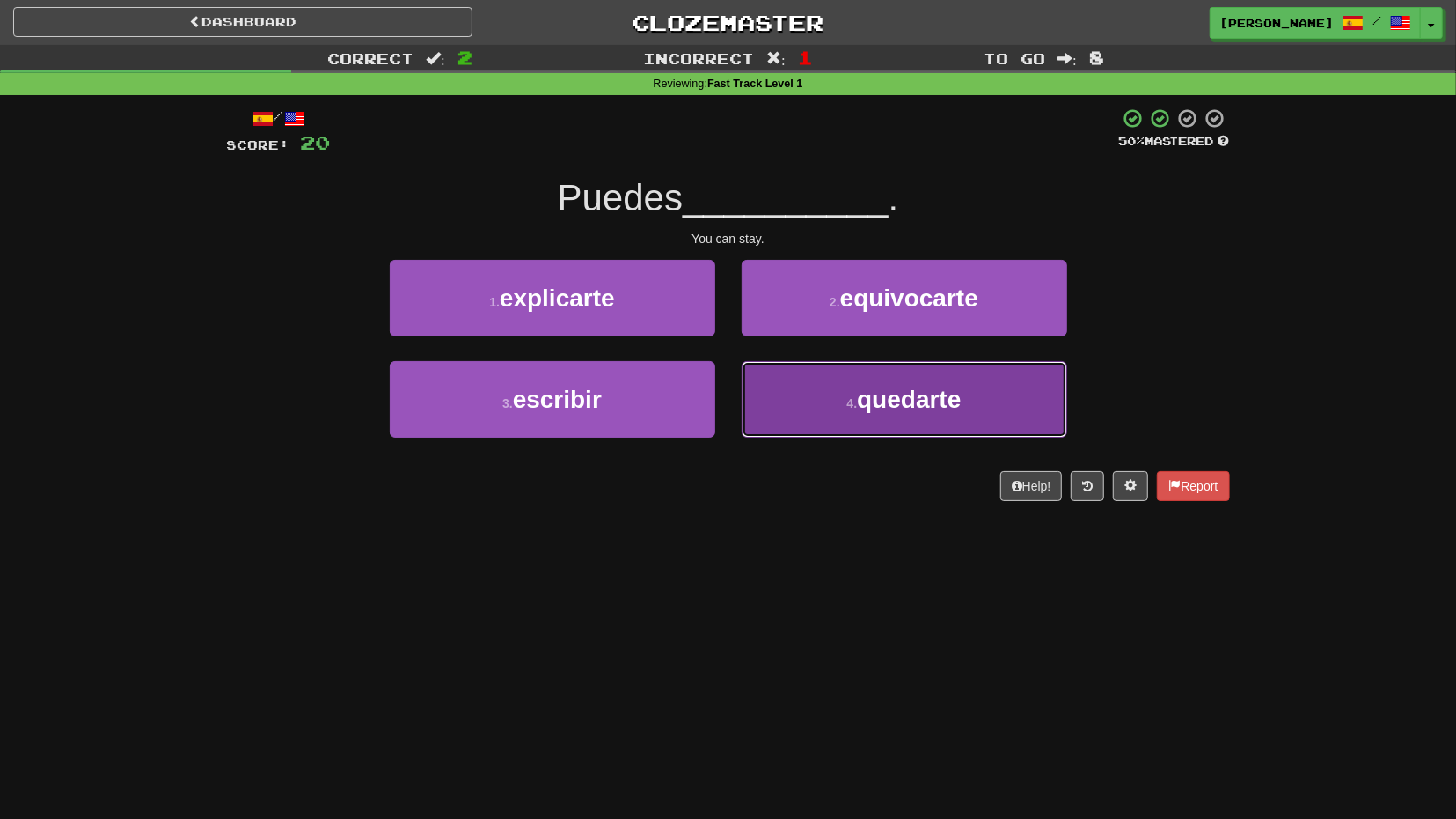
click at [789, 374] on button "4 . quedarte" at bounding box center [904, 399] width 325 height 77
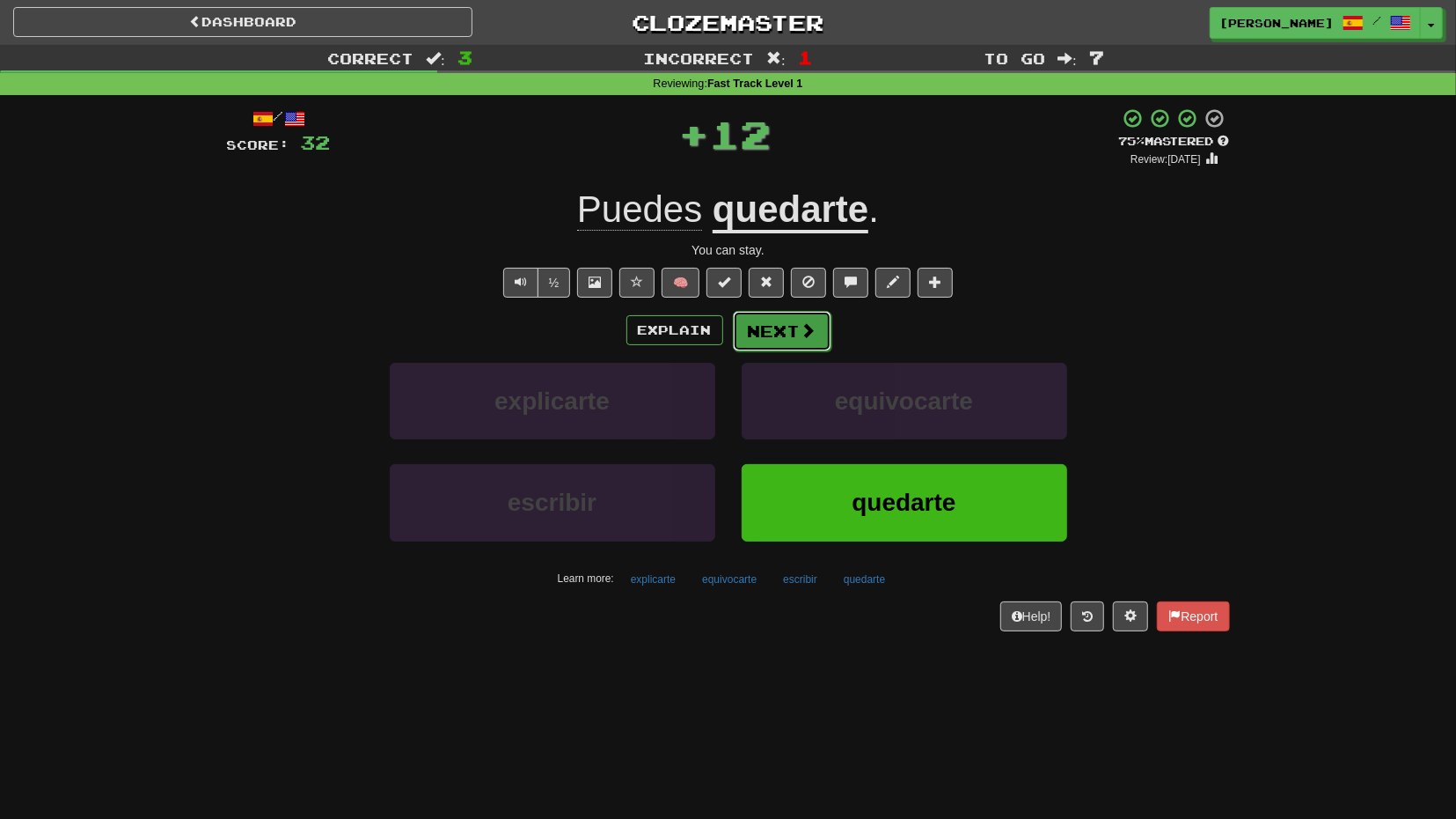
click at [775, 346] on button "Next" at bounding box center [782, 330] width 98 height 41
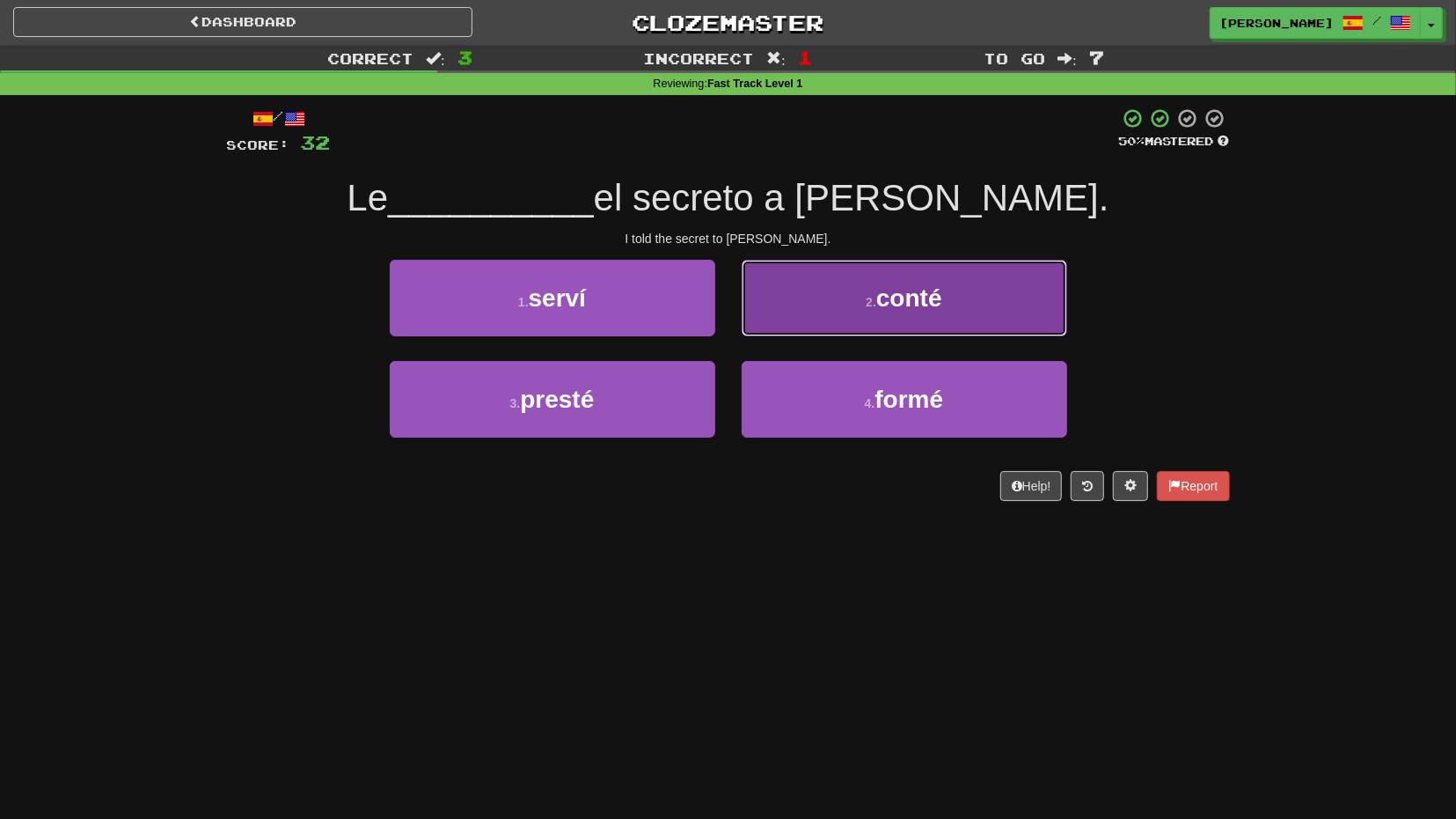
click at [819, 319] on button "2 . conté" at bounding box center [904, 298] width 325 height 77
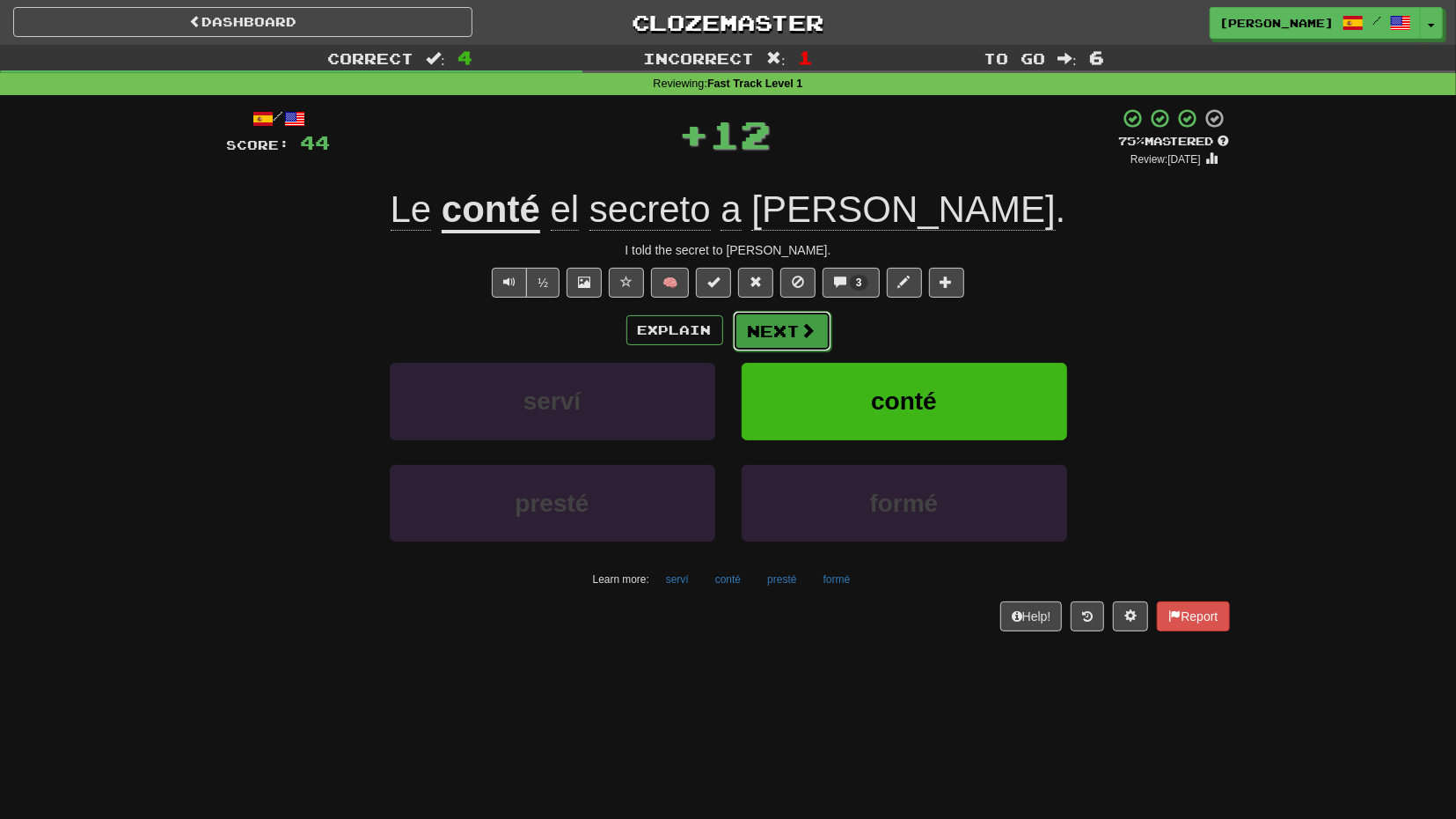
click at [796, 336] on button "Next" at bounding box center [782, 330] width 98 height 41
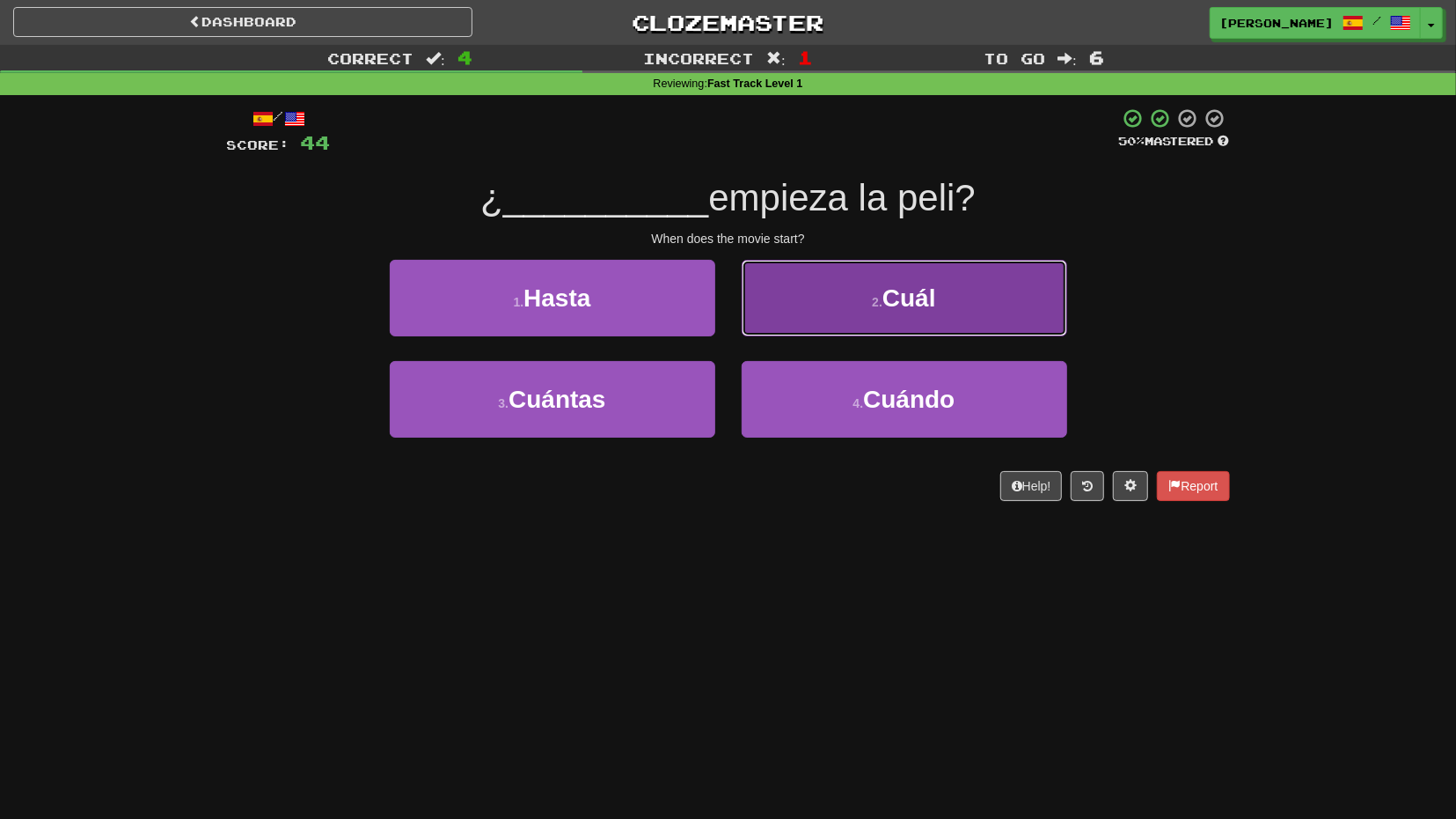
click at [809, 334] on button "2 . Cuál" at bounding box center [904, 298] width 325 height 77
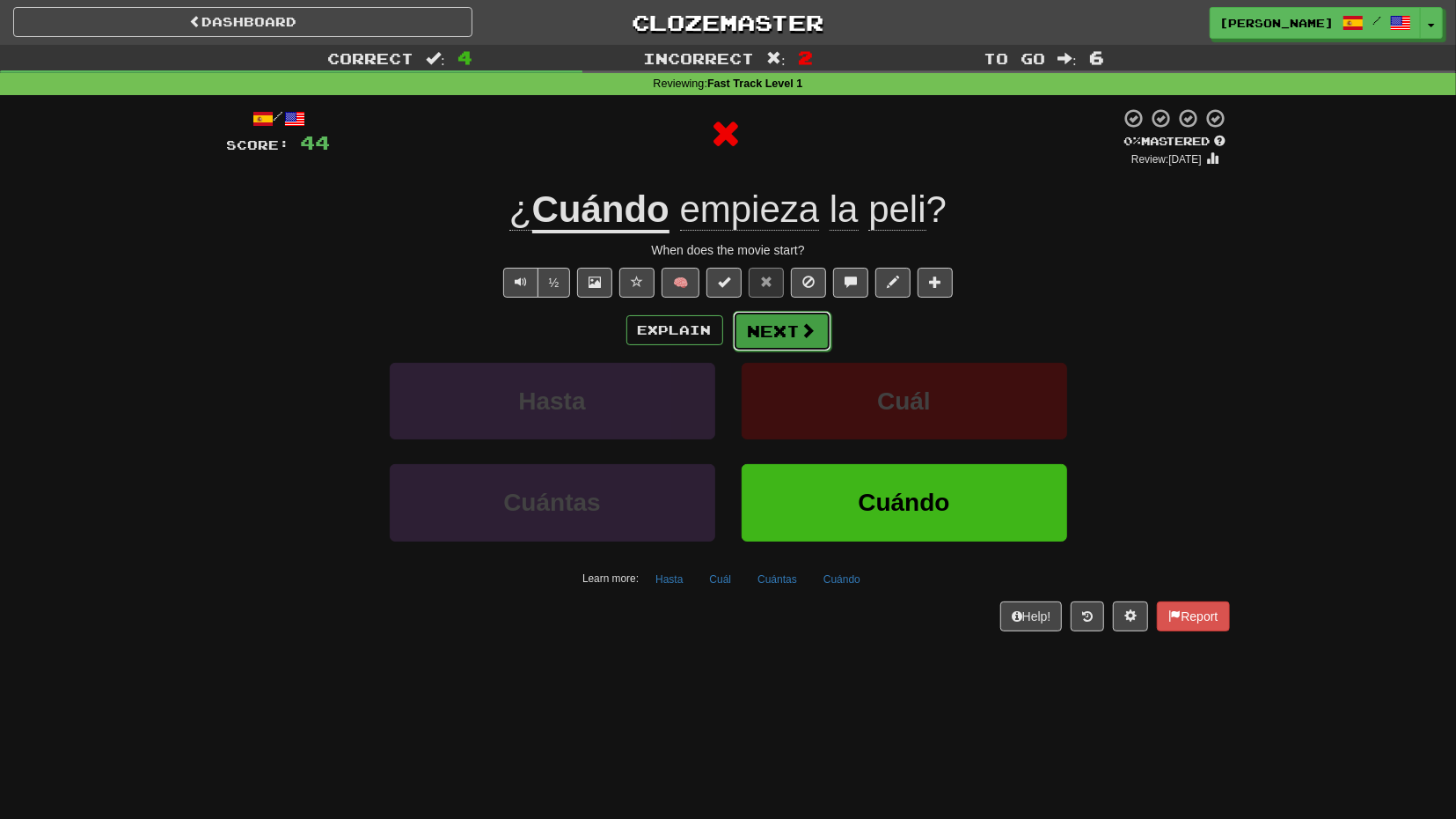
click at [790, 336] on button "Next" at bounding box center [782, 330] width 98 height 41
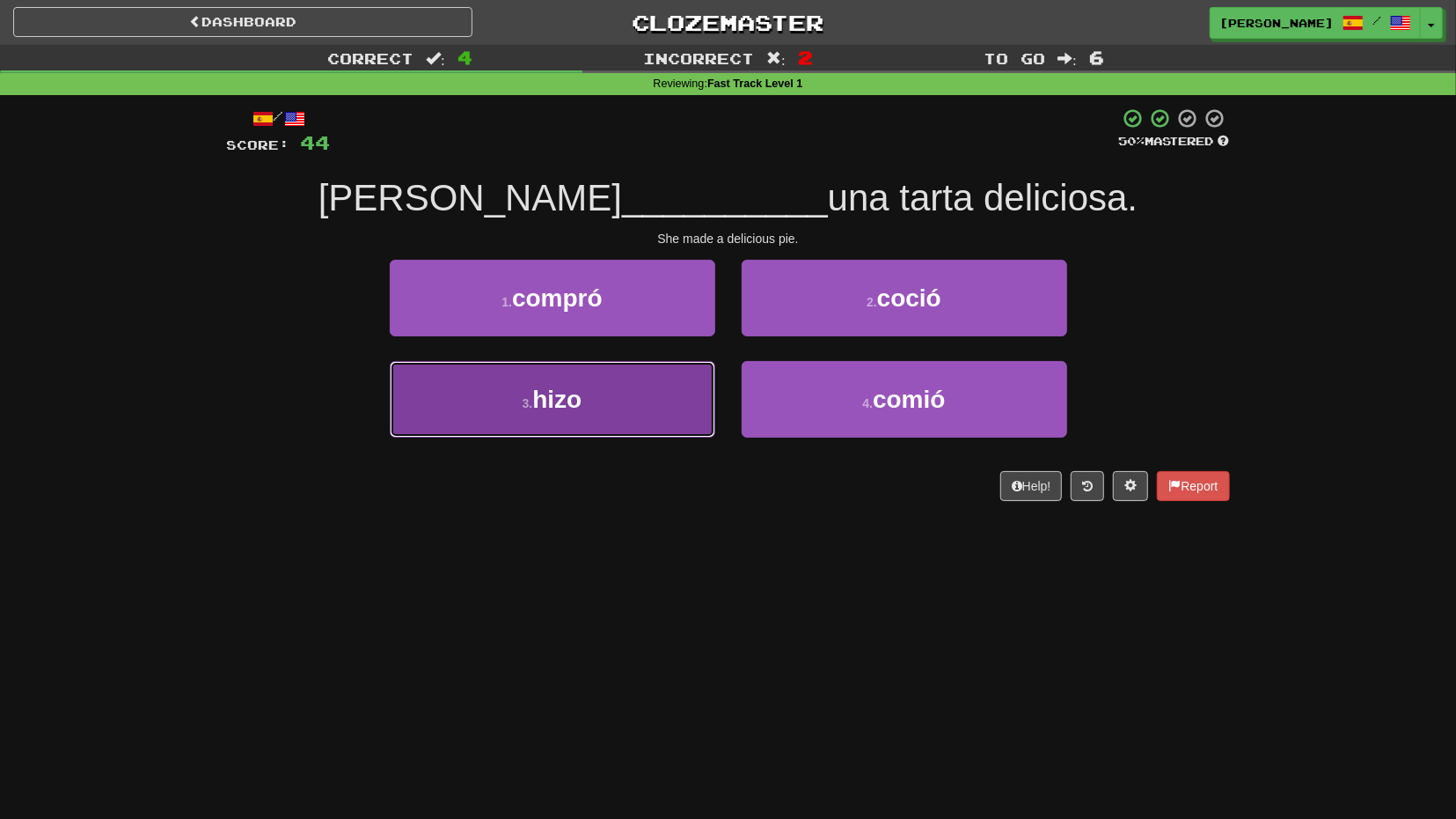
click at [699, 390] on button "3 . hizo" at bounding box center [552, 399] width 325 height 77
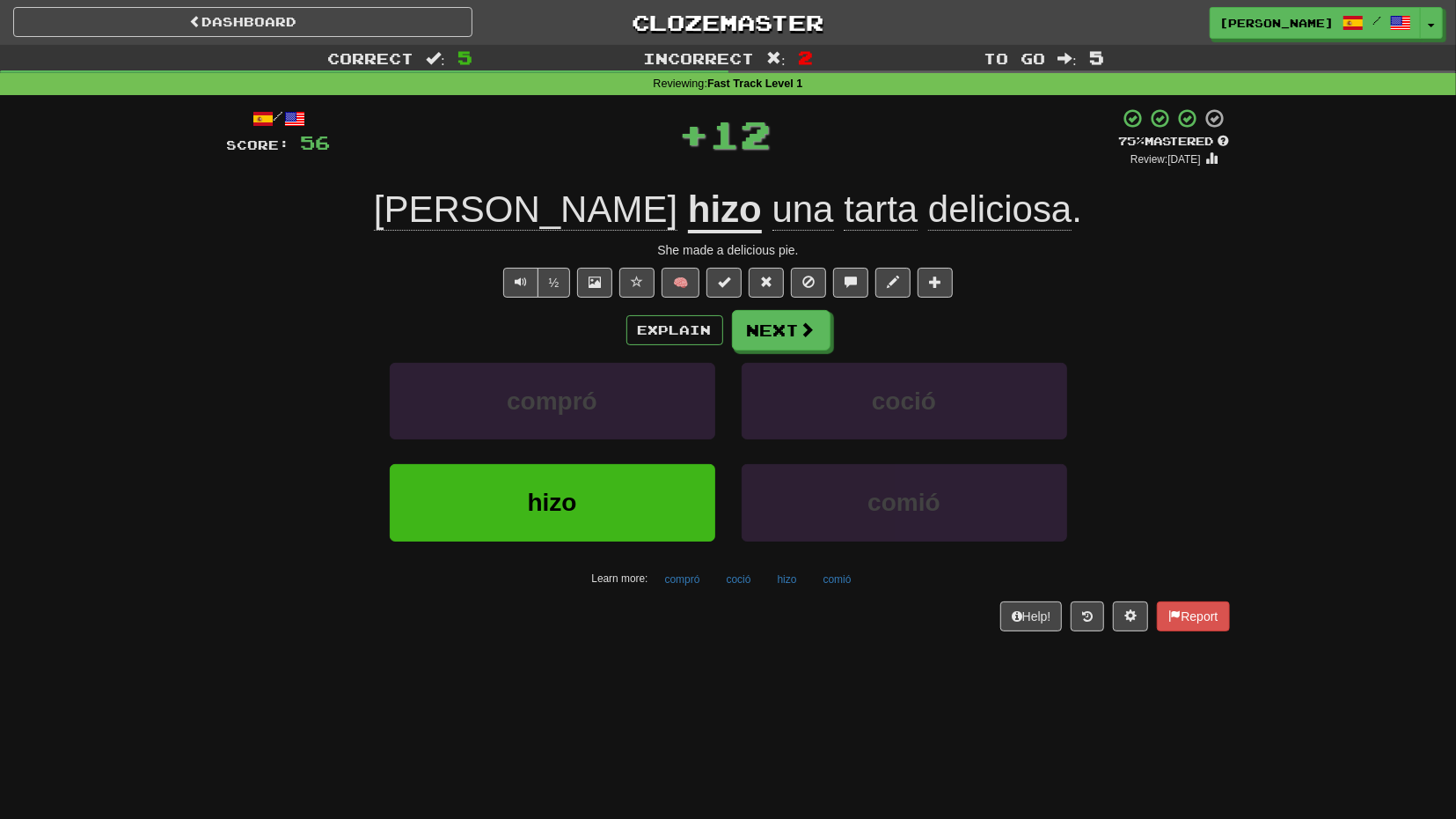
click at [777, 349] on div "Explain Next compró coció hizo comió Learn more: compró coció hizo comió" at bounding box center [728, 451] width 1003 height 282
click at [780, 341] on button "Next" at bounding box center [782, 330] width 98 height 41
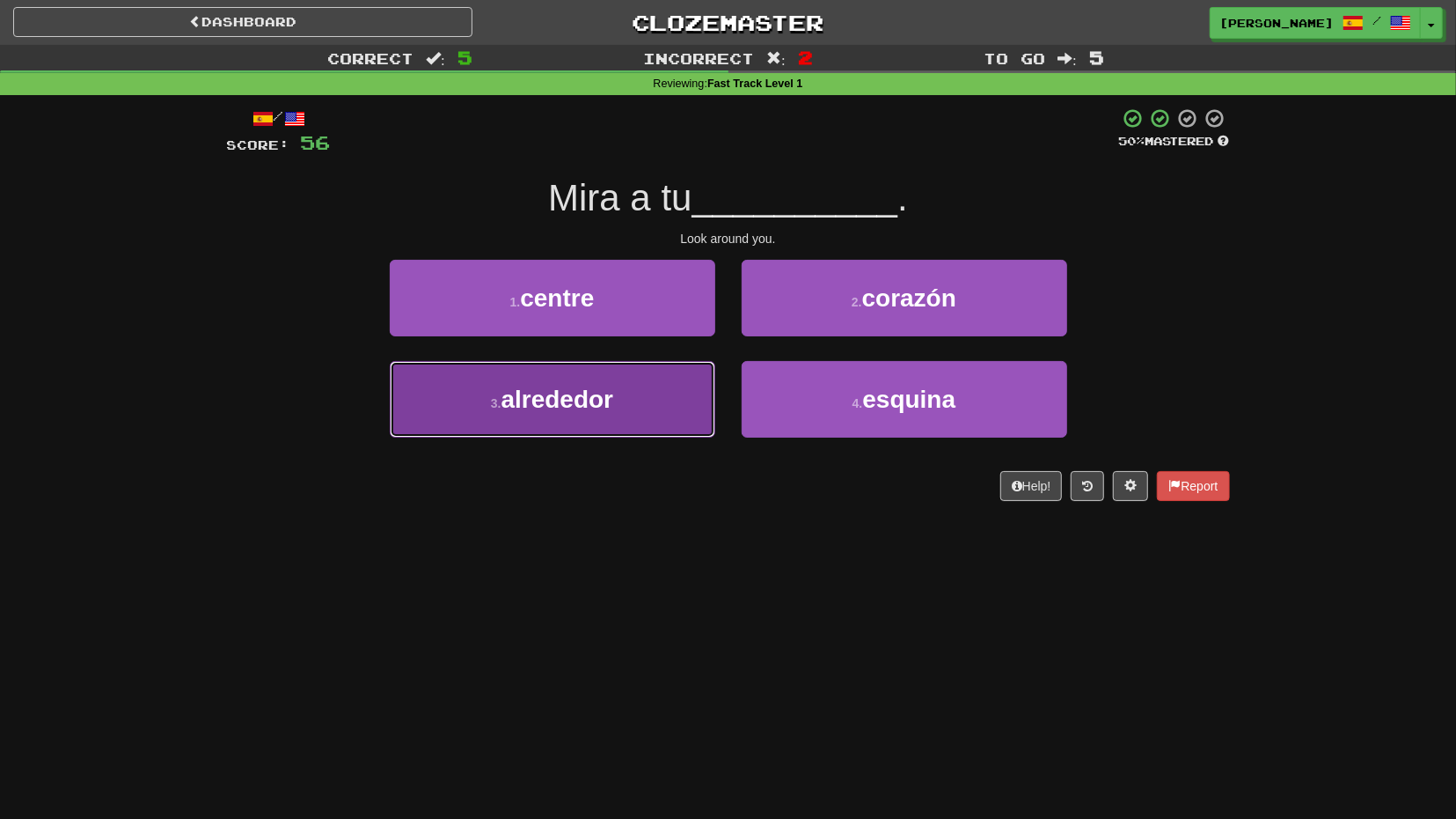
click at [706, 382] on button "3 . alrededor" at bounding box center [552, 399] width 325 height 77
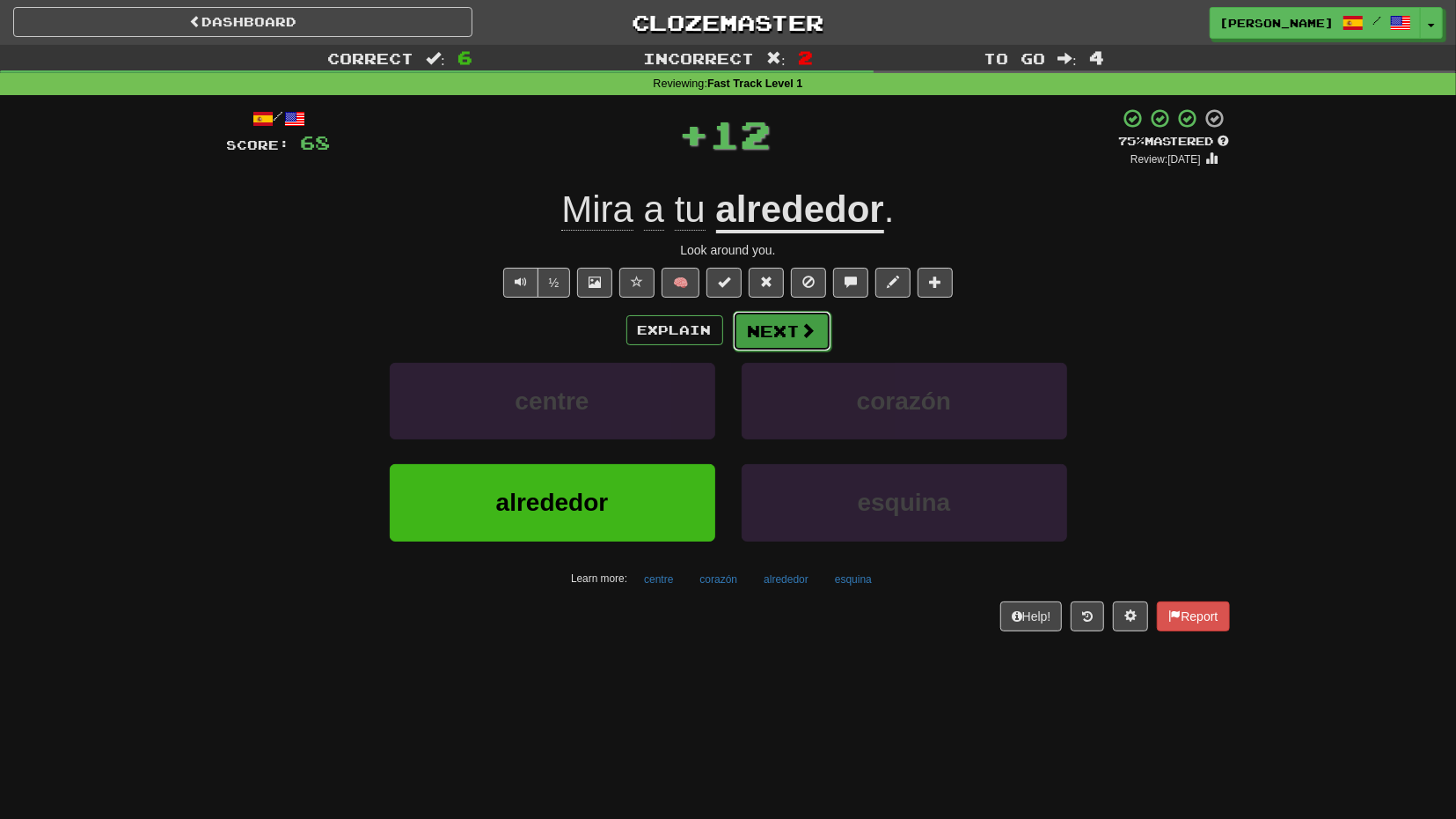
click at [772, 342] on button "Next" at bounding box center [782, 330] width 98 height 41
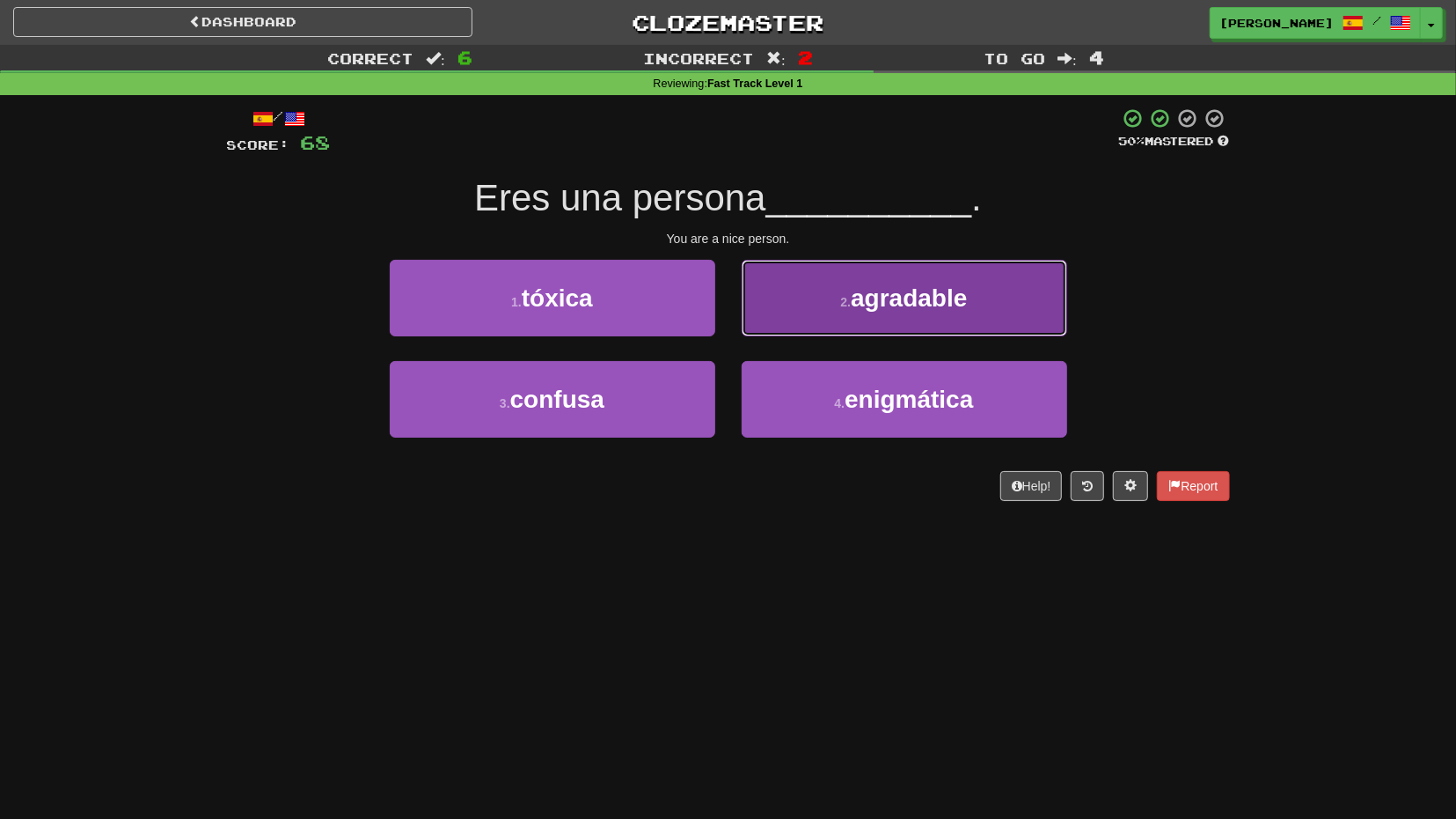
click at [796, 332] on button "2 . agradable" at bounding box center [904, 298] width 325 height 77
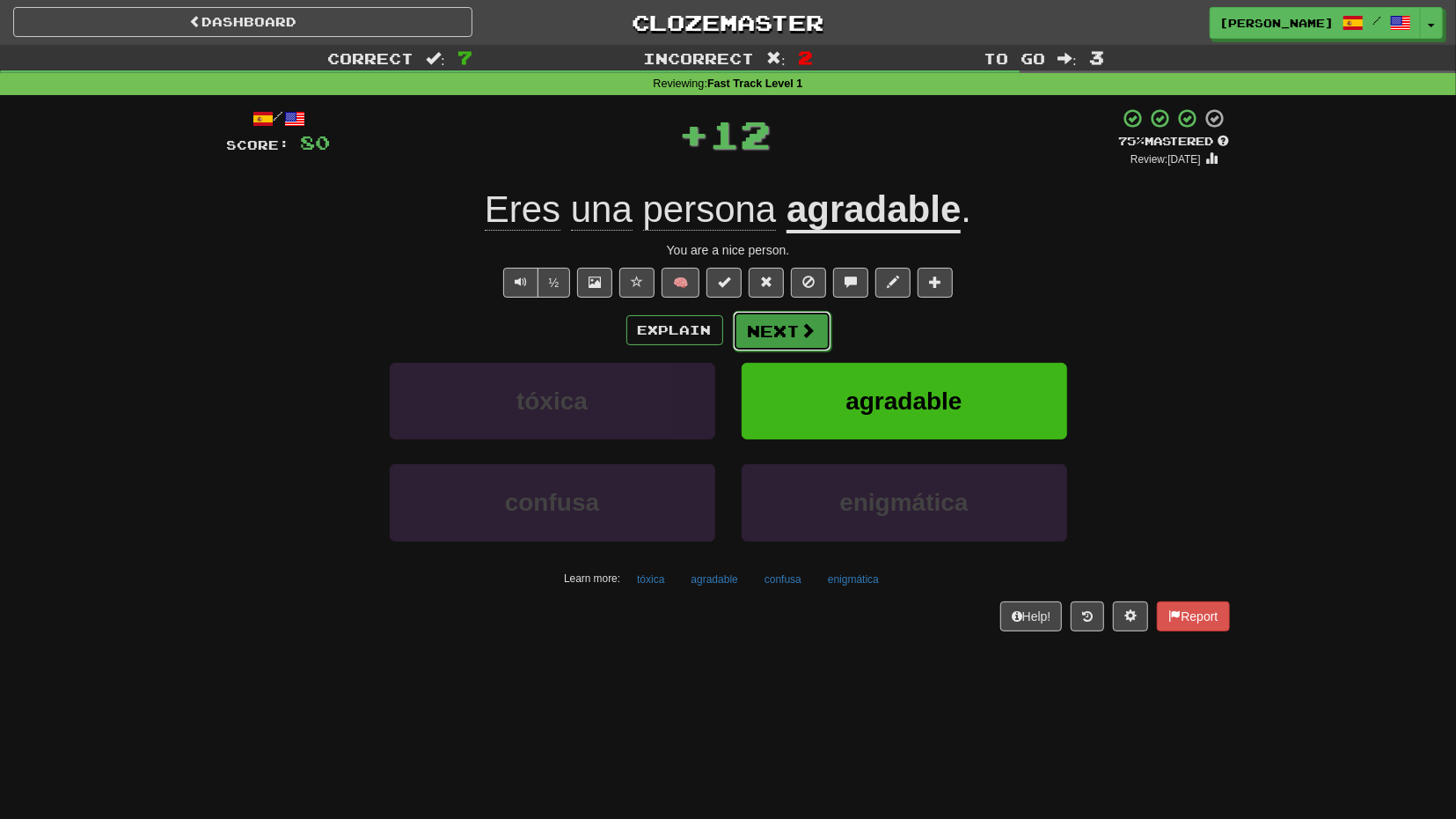
click at [783, 340] on button "Next" at bounding box center [782, 330] width 98 height 41
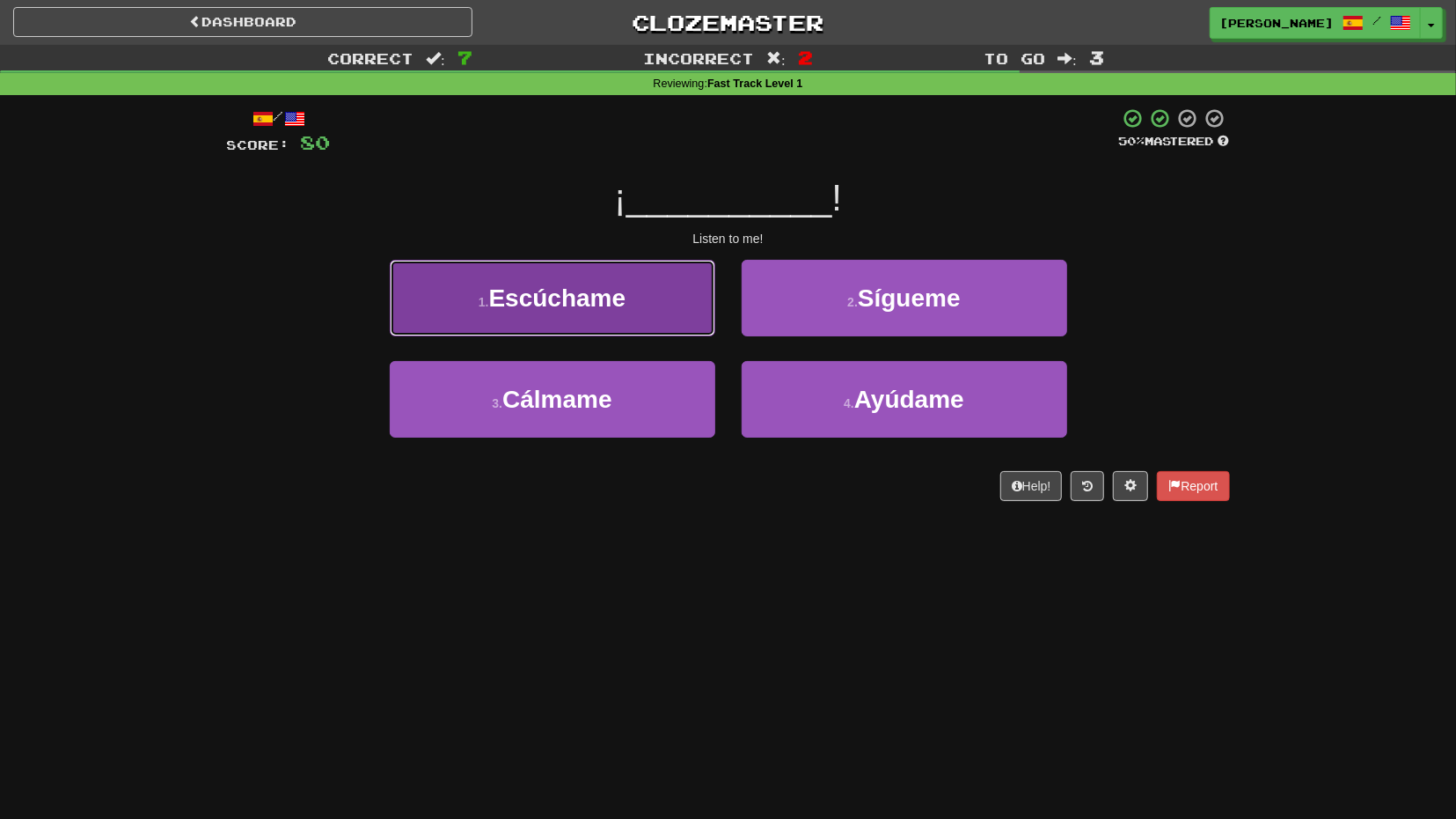
click at [703, 324] on button "1 . Escúchame" at bounding box center [552, 298] width 325 height 77
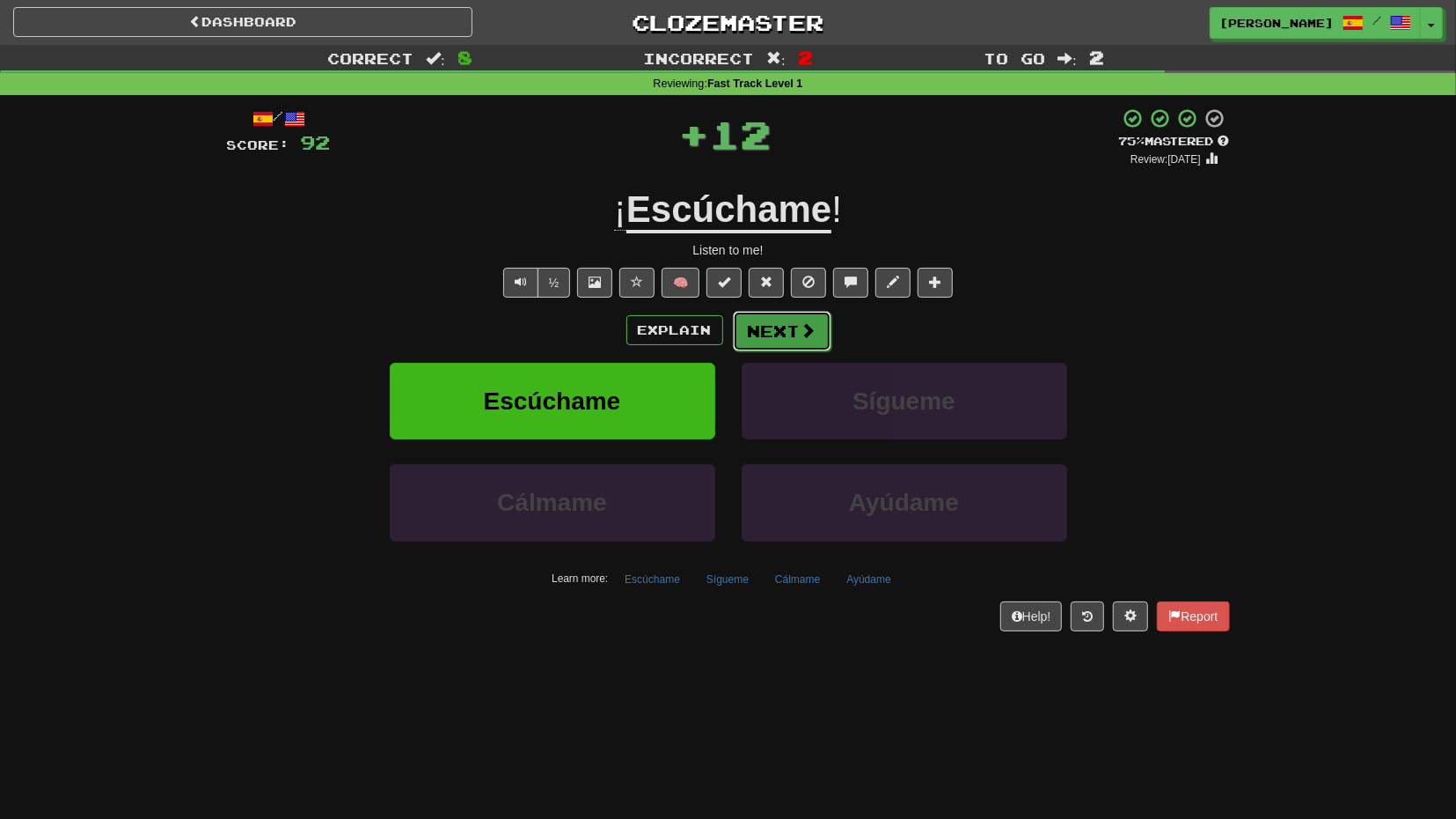
click at [754, 324] on button "Next" at bounding box center [782, 330] width 98 height 41
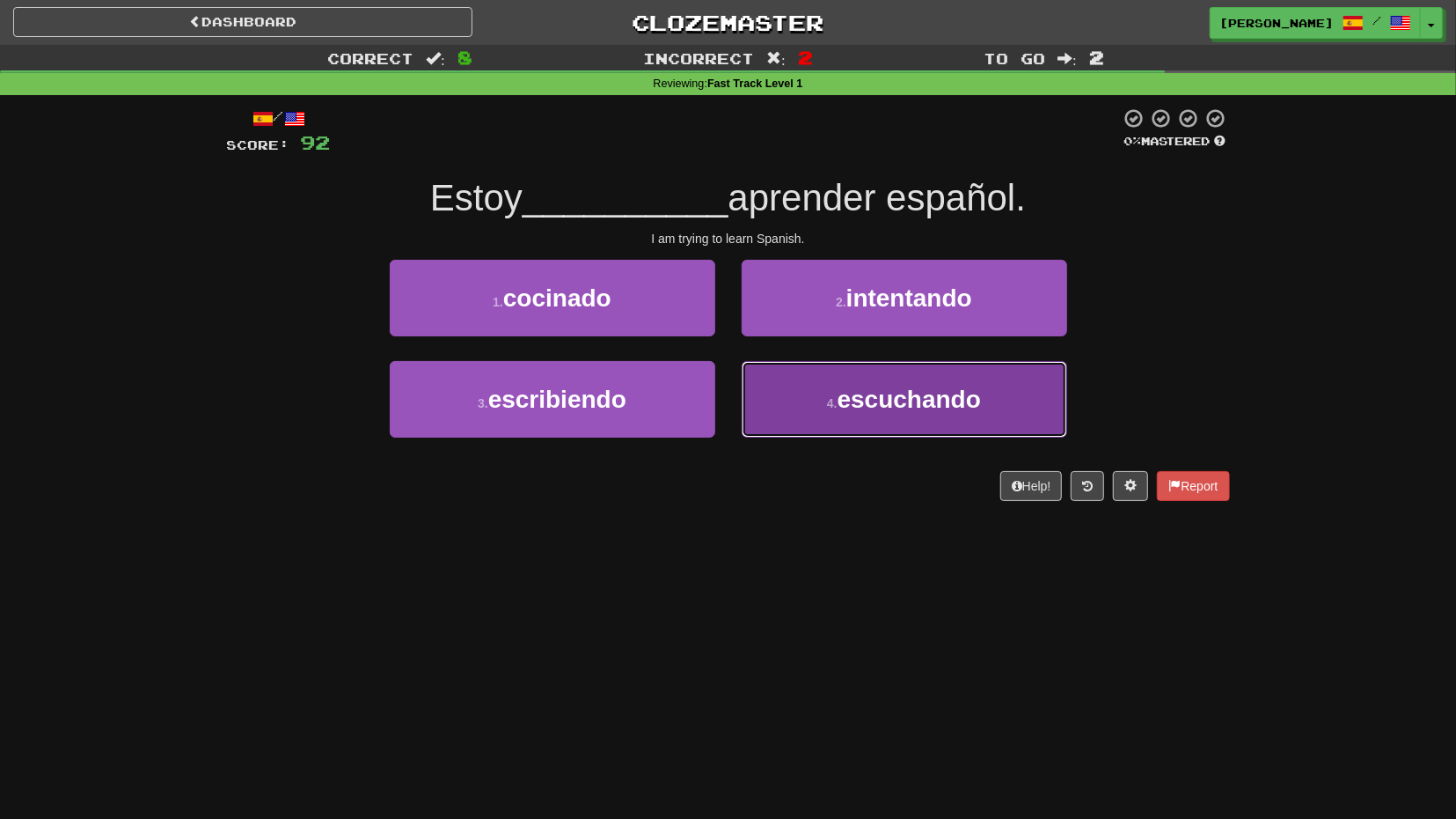
click at [759, 380] on button "4 . escuchando" at bounding box center [904, 399] width 325 height 77
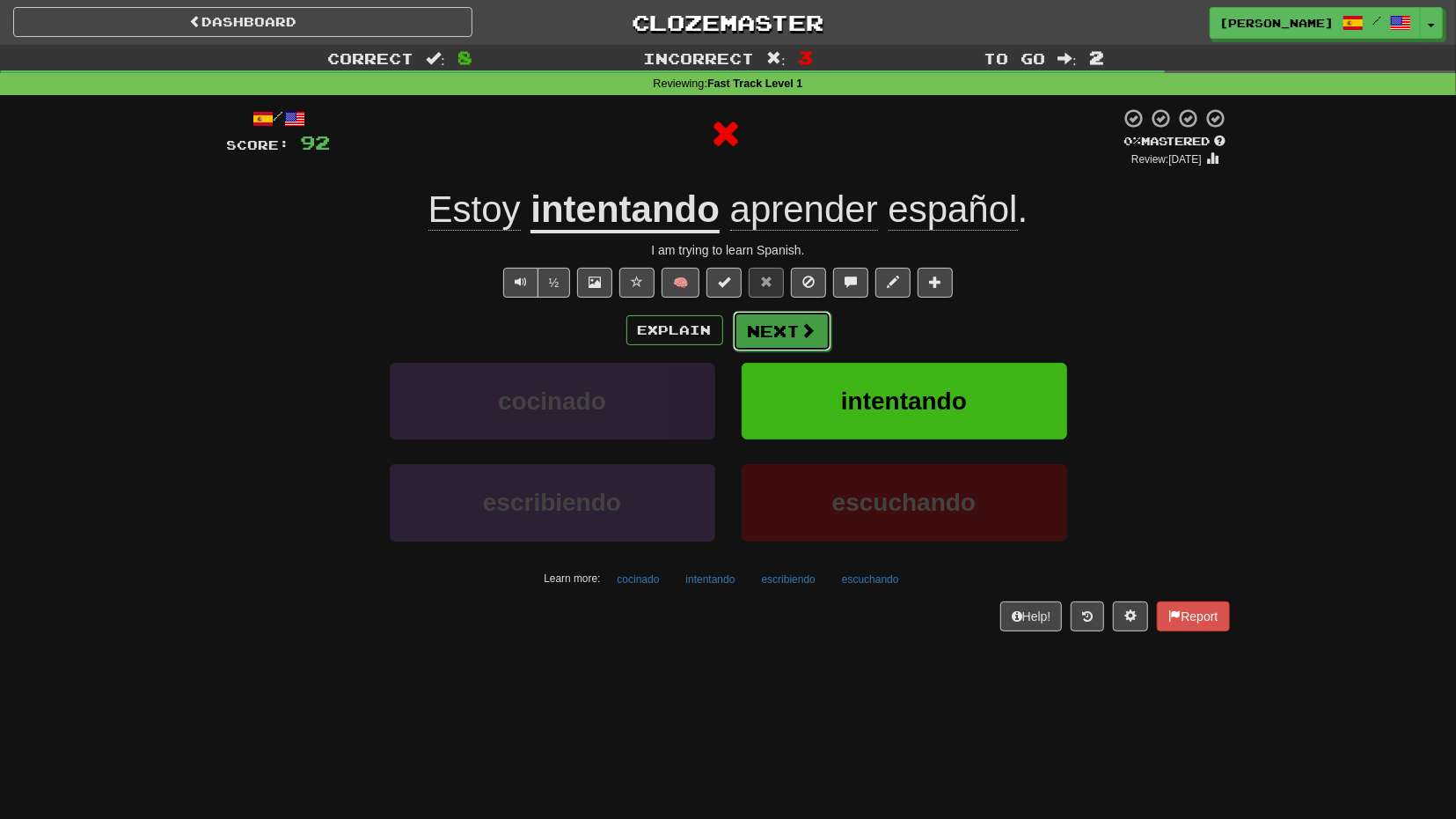
click at [765, 347] on button "Next" at bounding box center [782, 330] width 98 height 41
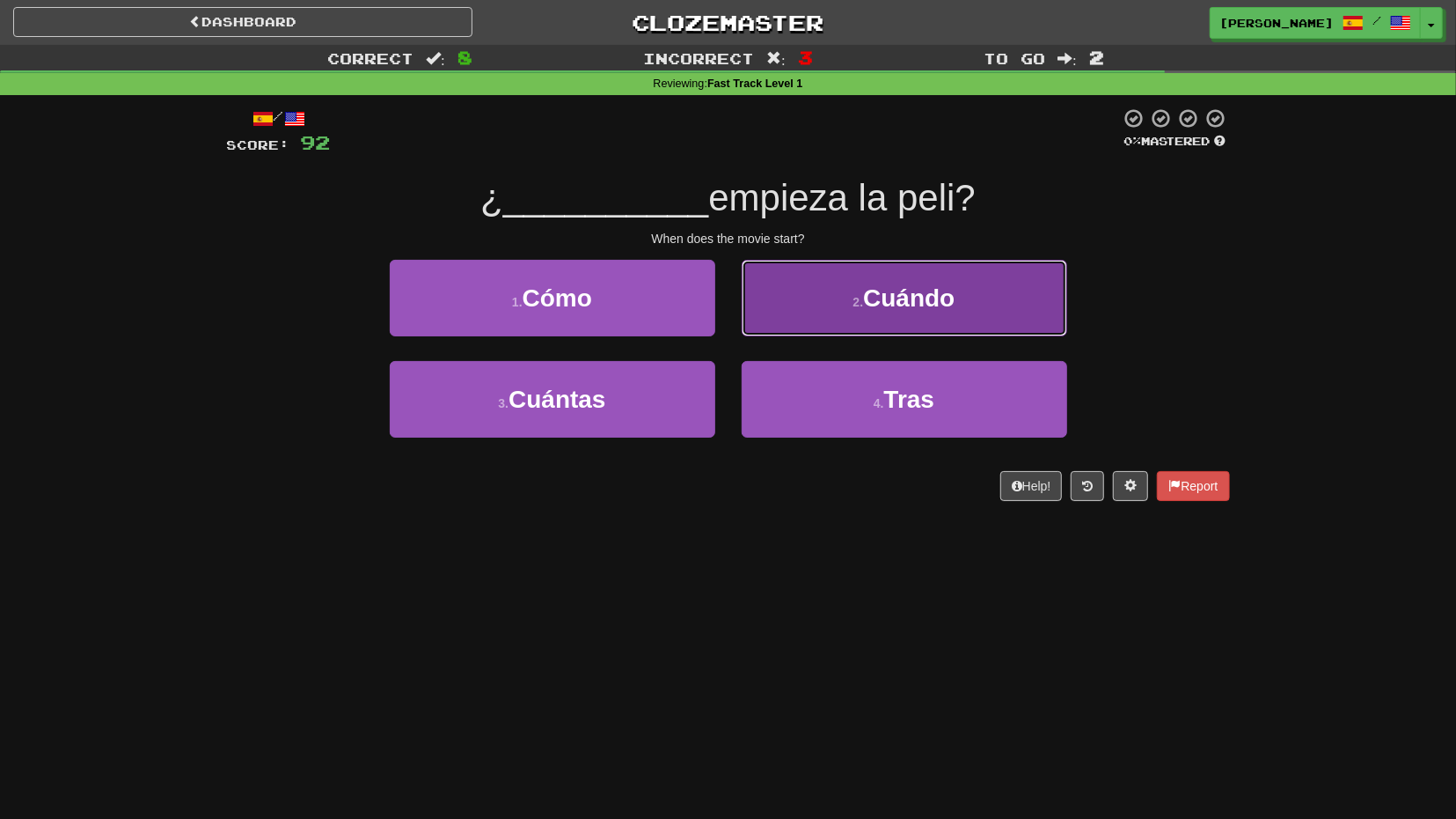
click at [806, 336] on button "2 . Cuándo" at bounding box center [904, 298] width 325 height 77
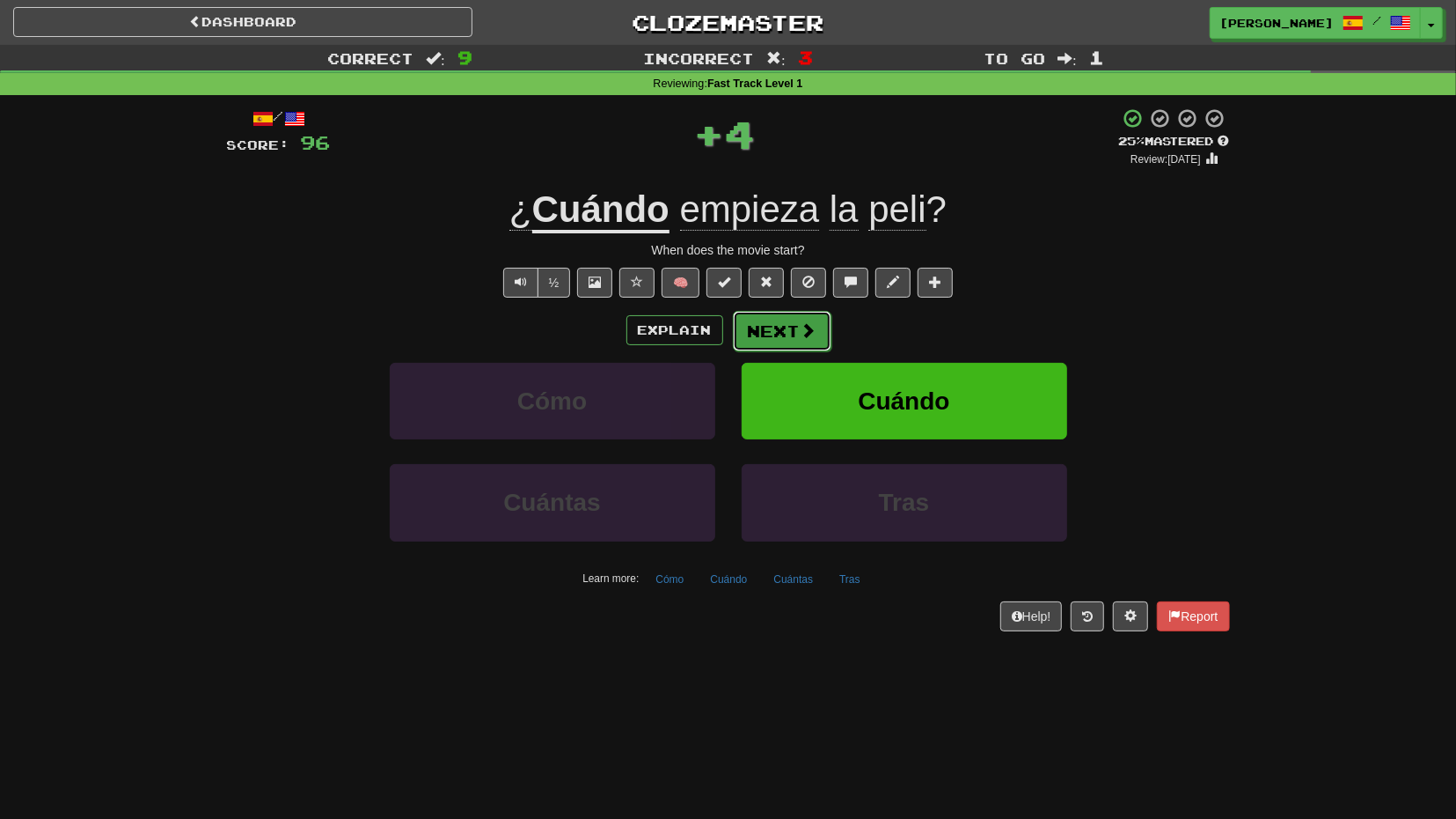
click at [790, 336] on button "Next" at bounding box center [782, 330] width 98 height 41
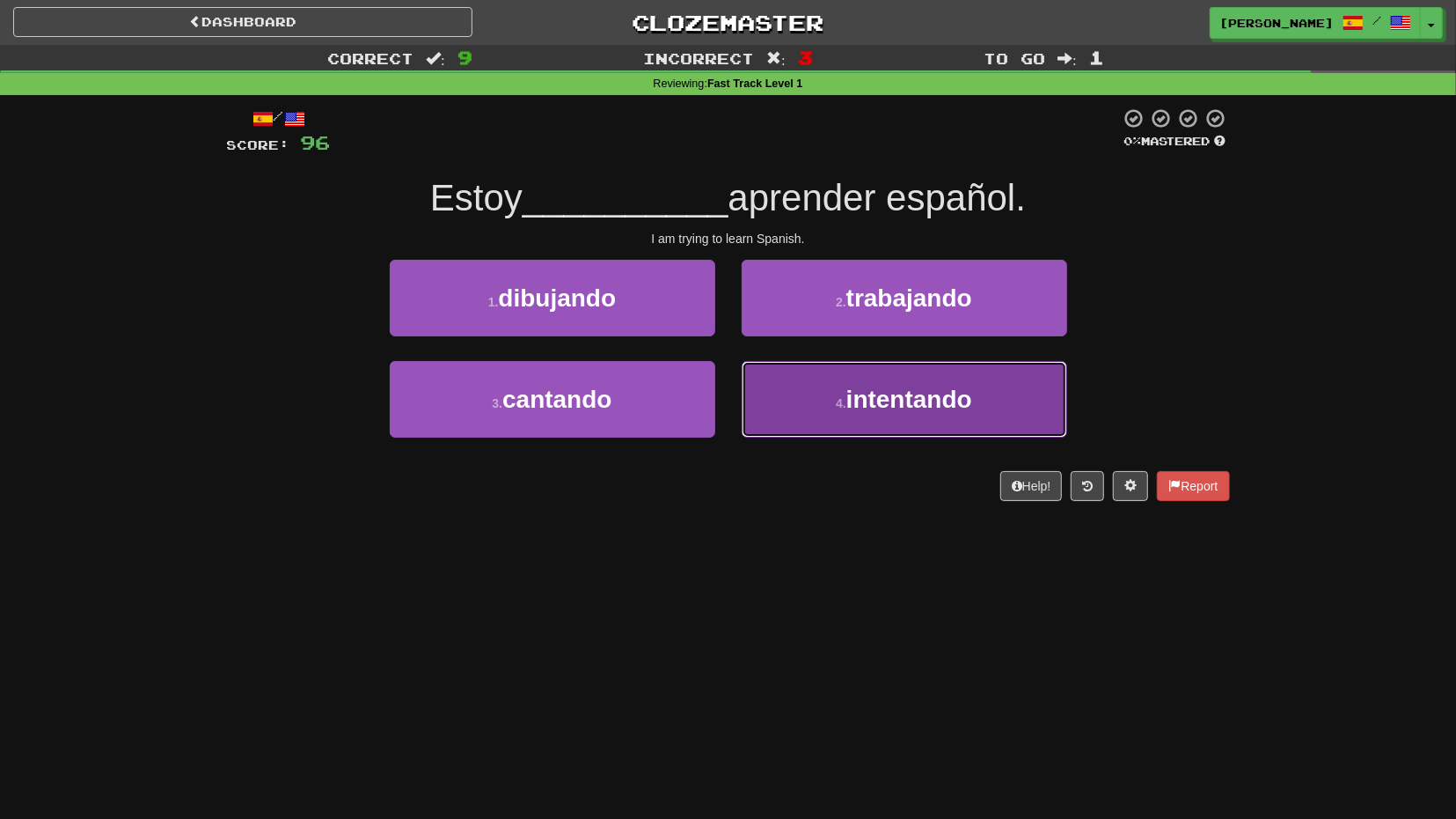
click at [790, 363] on button "4 . intentando" at bounding box center [904, 399] width 325 height 77
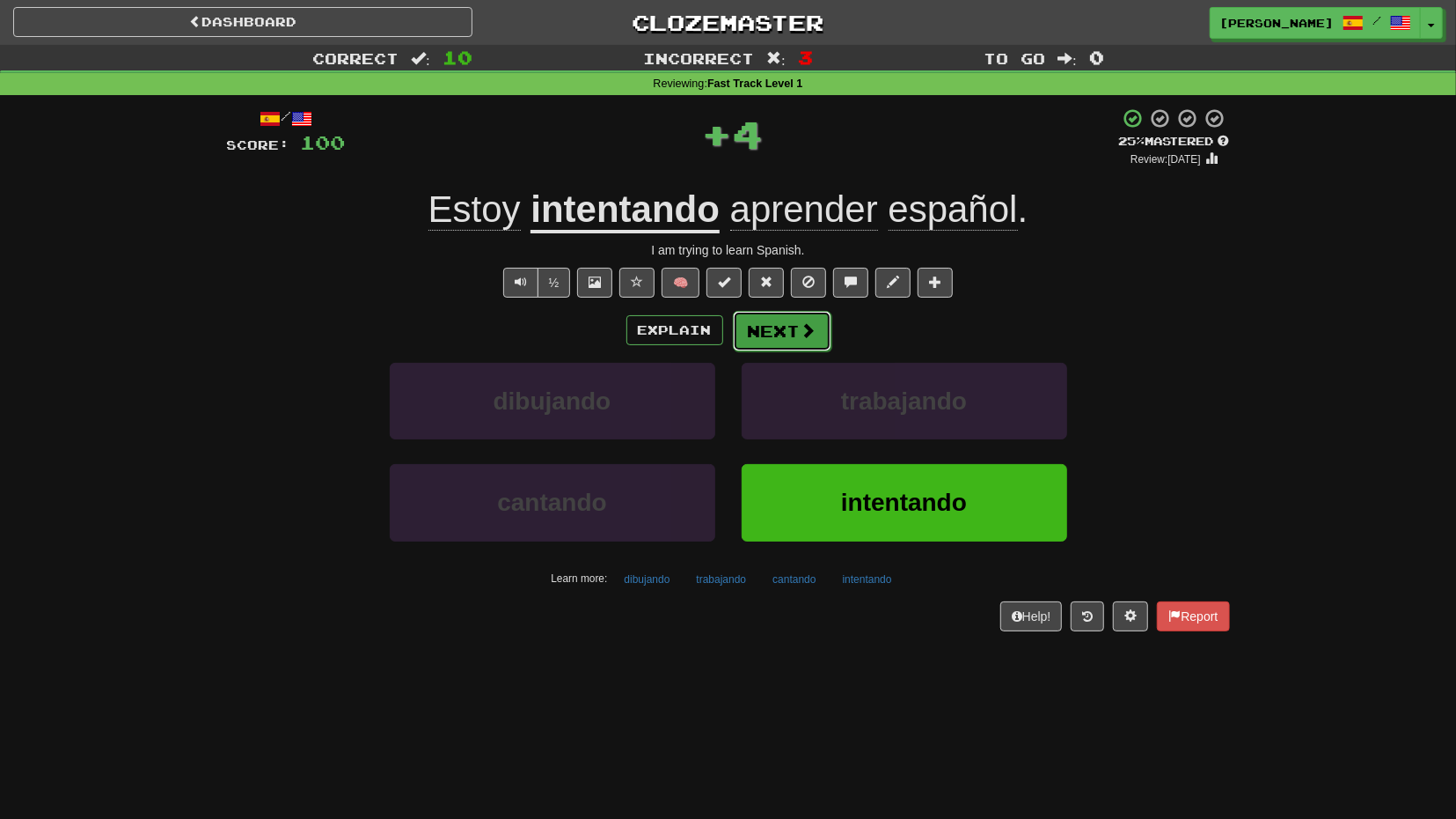
click at [788, 340] on button "Next" at bounding box center [782, 330] width 98 height 41
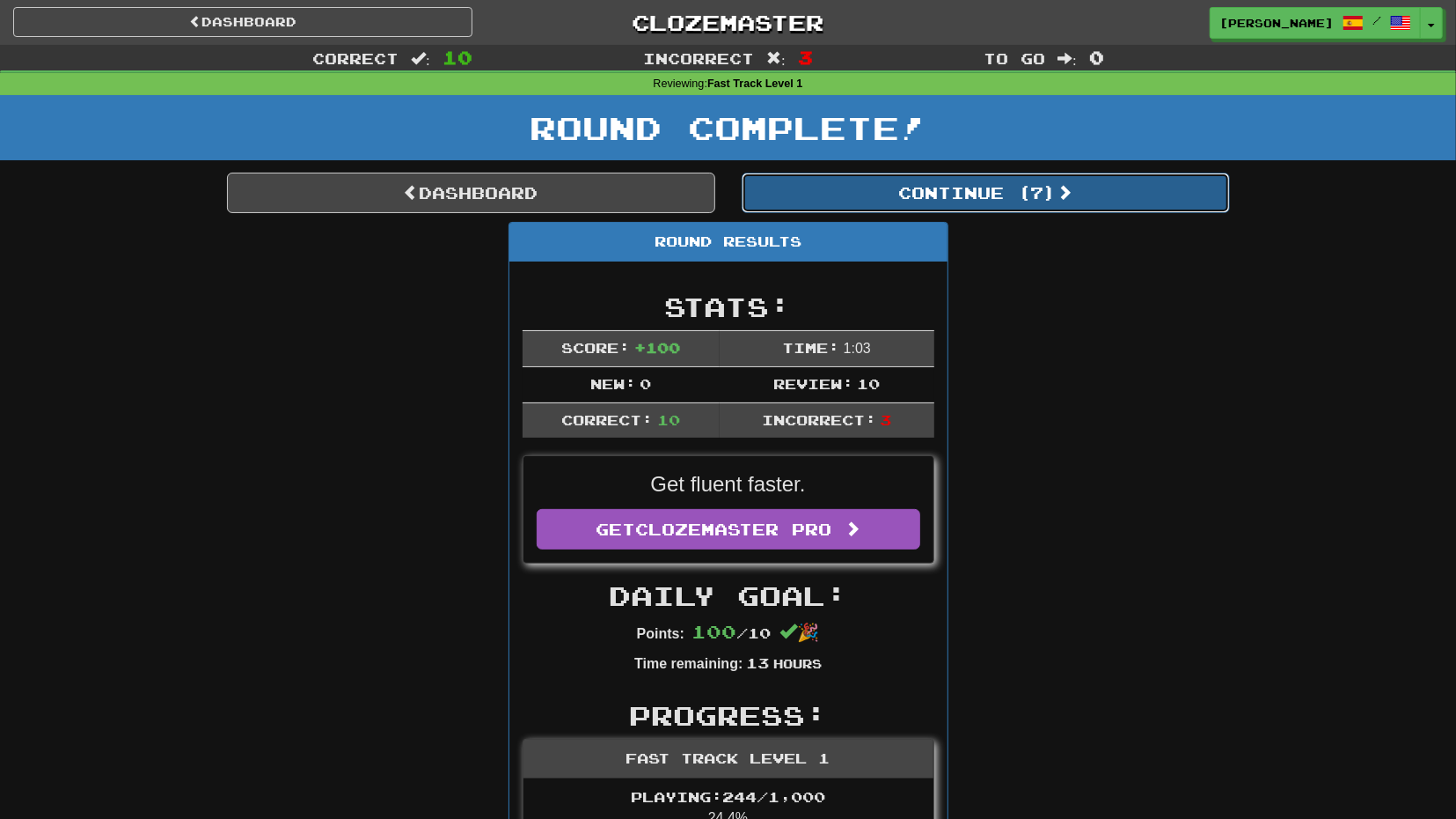
click at [931, 212] on button "Continue ( 7 )" at bounding box center [986, 192] width 489 height 41
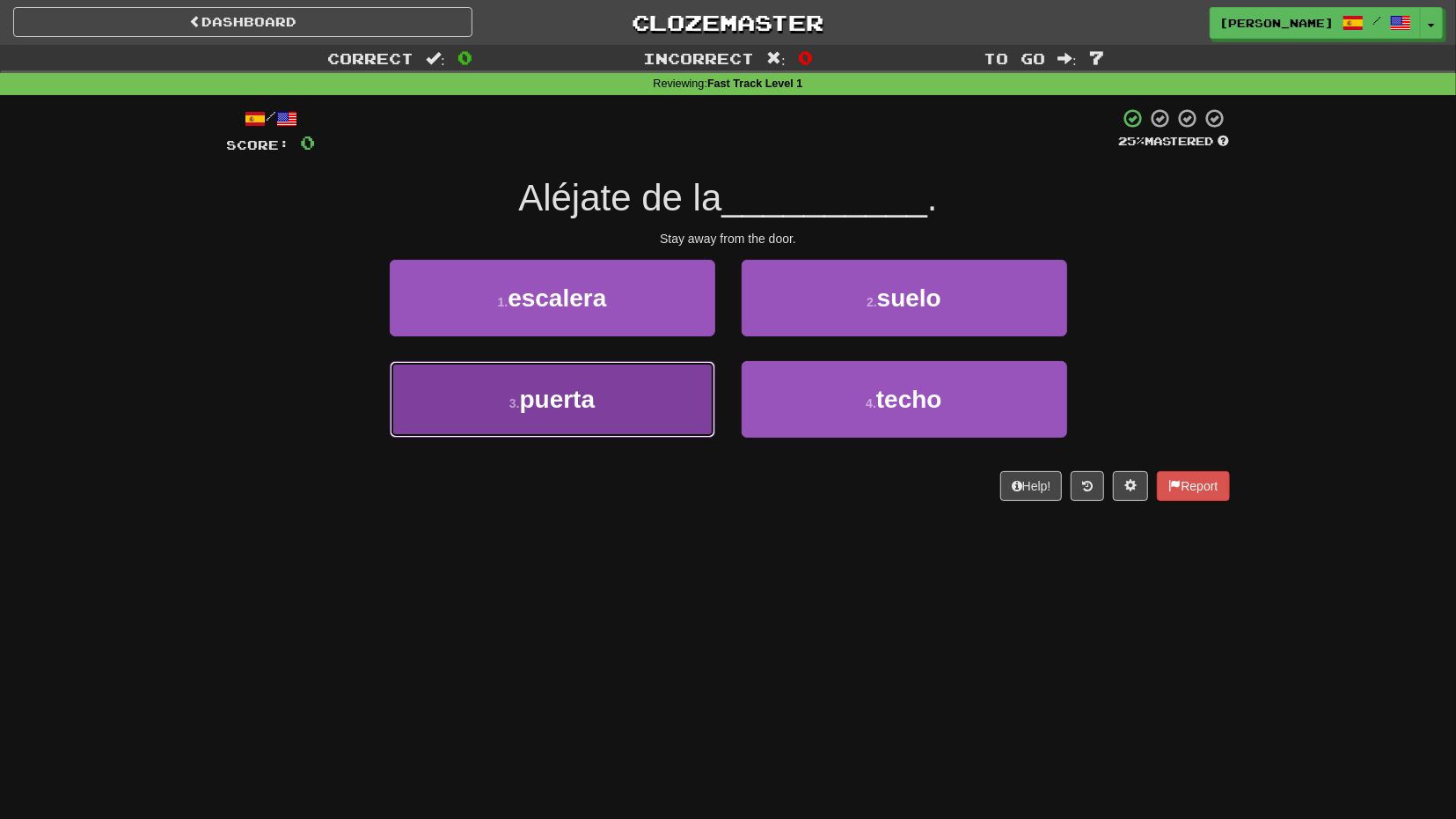
click at [683, 400] on button "3 . puerta" at bounding box center [552, 399] width 325 height 77
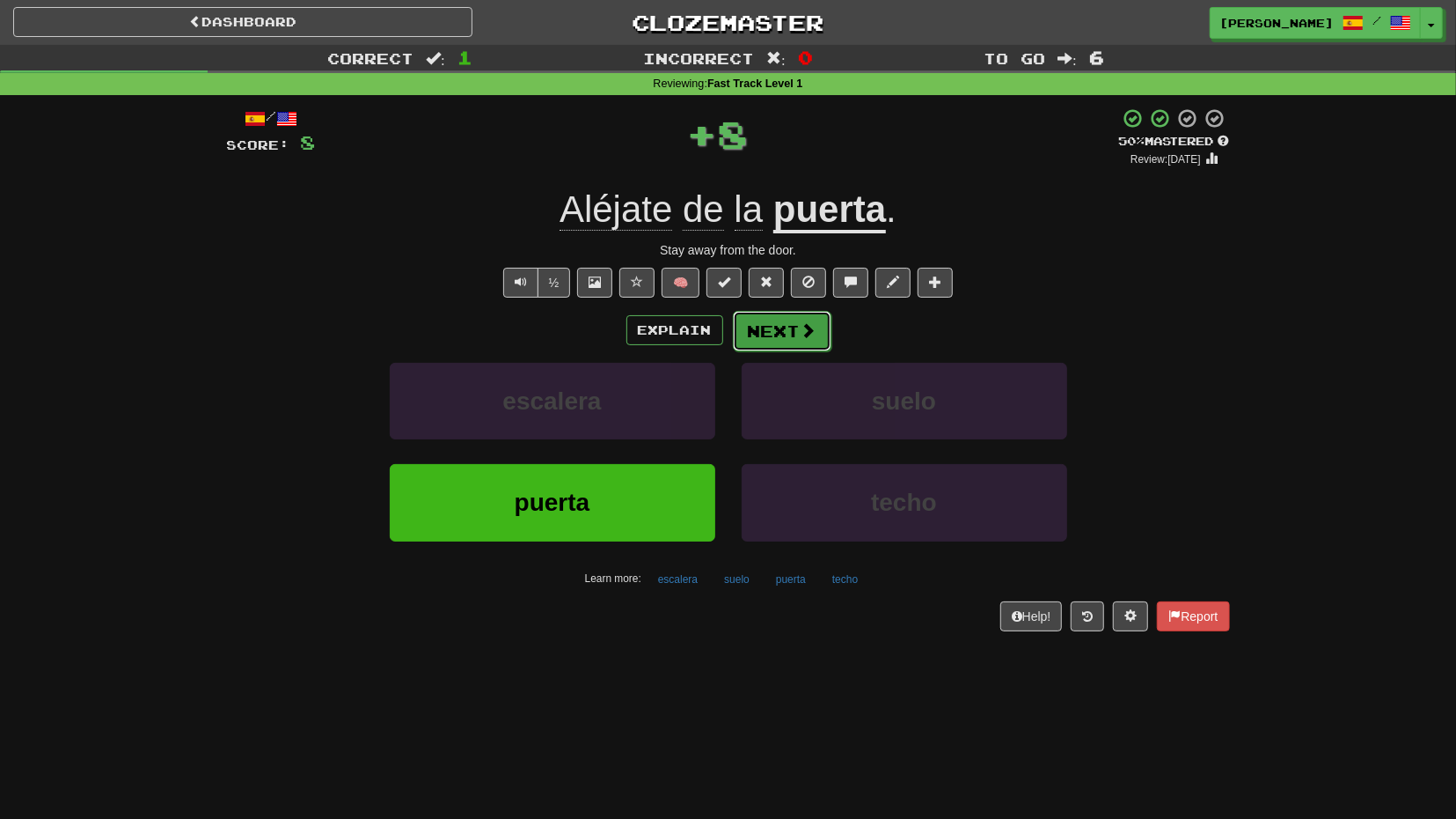
click at [779, 341] on button "Next" at bounding box center [782, 330] width 98 height 41
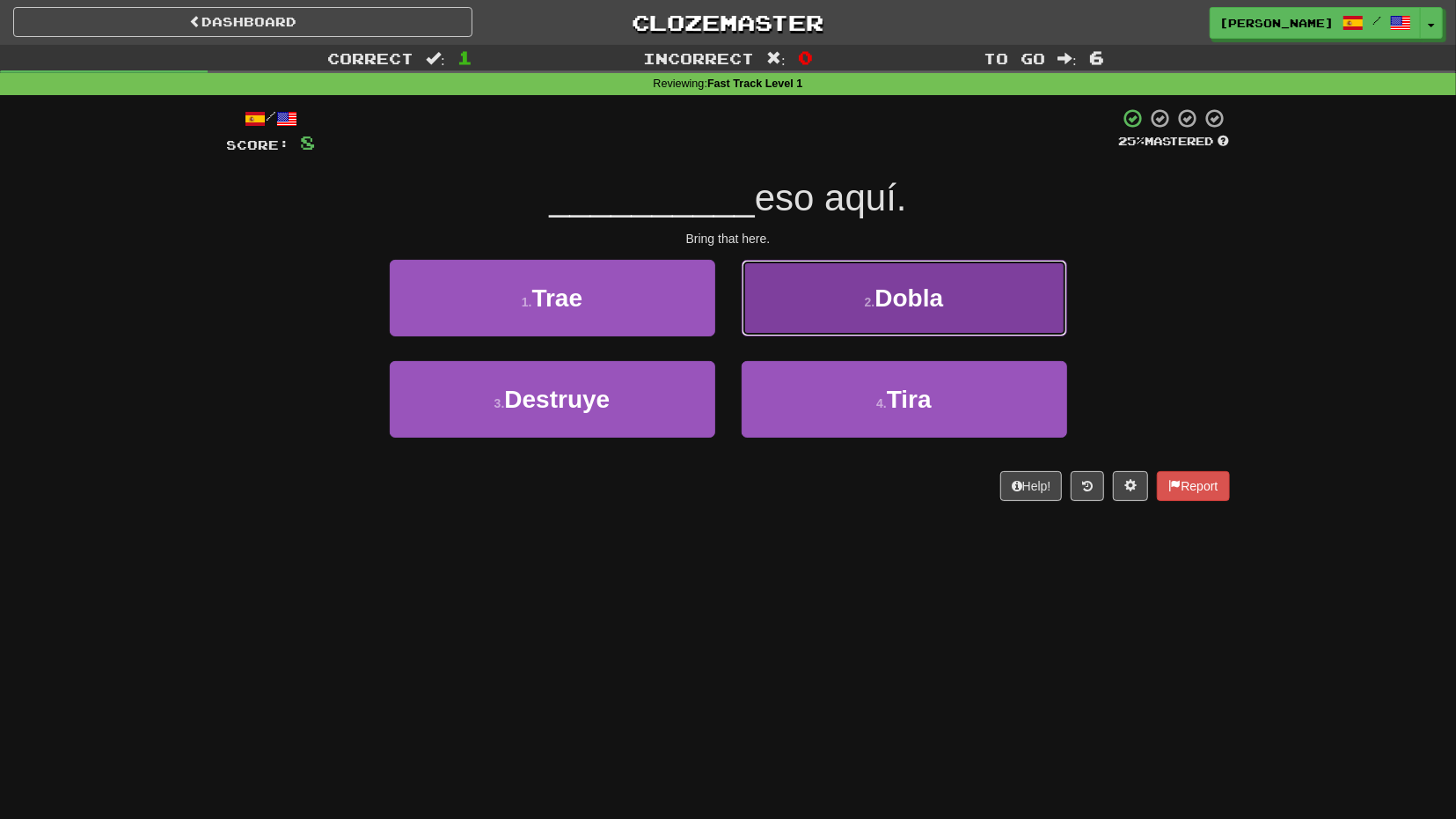
click at [829, 334] on button "2 . Dobla" at bounding box center [904, 298] width 325 height 77
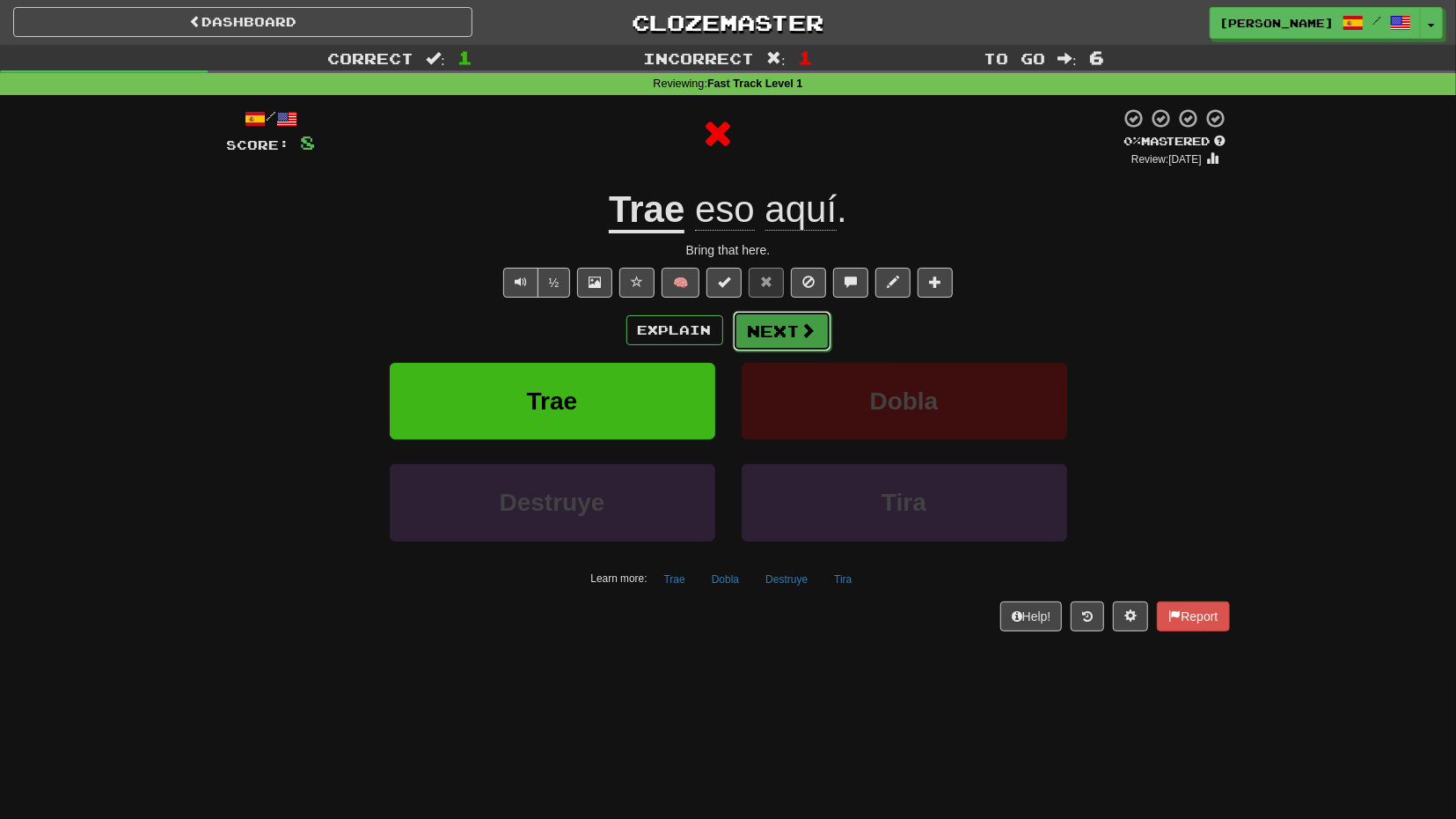
click at [796, 339] on button "Next" at bounding box center [782, 330] width 98 height 41
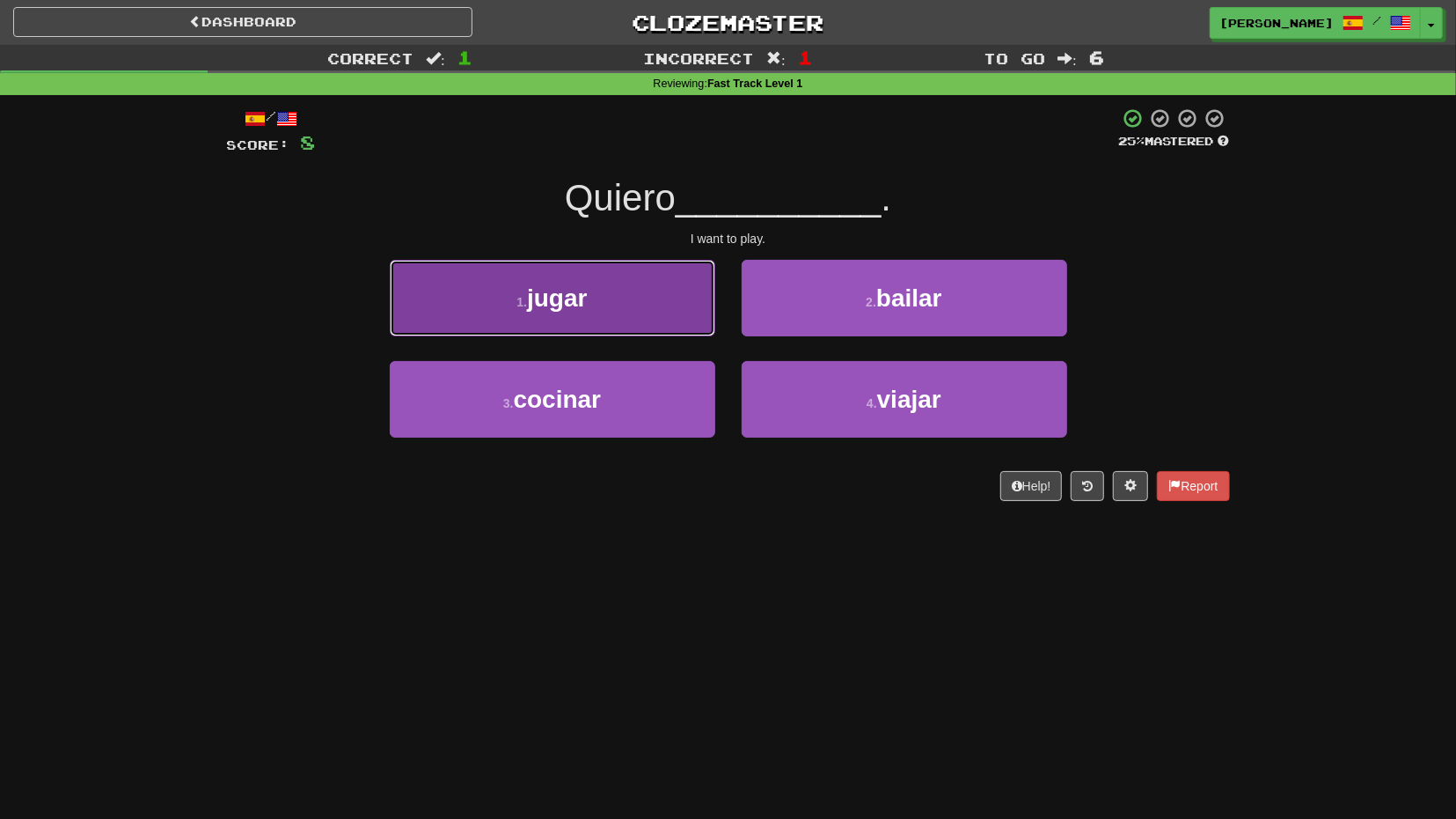
click at [697, 332] on button "1 . jugar" at bounding box center [552, 298] width 325 height 77
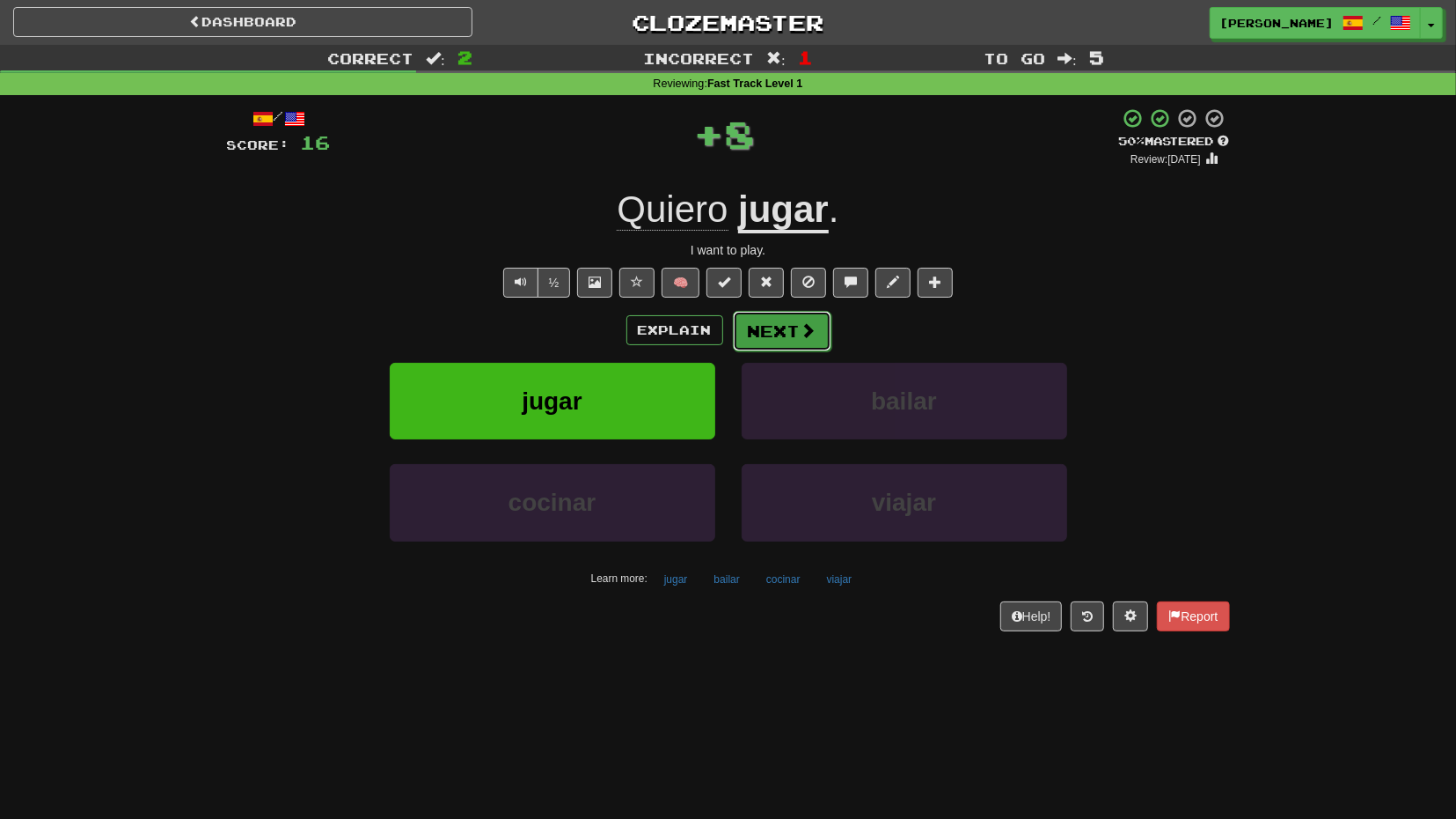
click at [765, 327] on button "Next" at bounding box center [782, 330] width 98 height 41
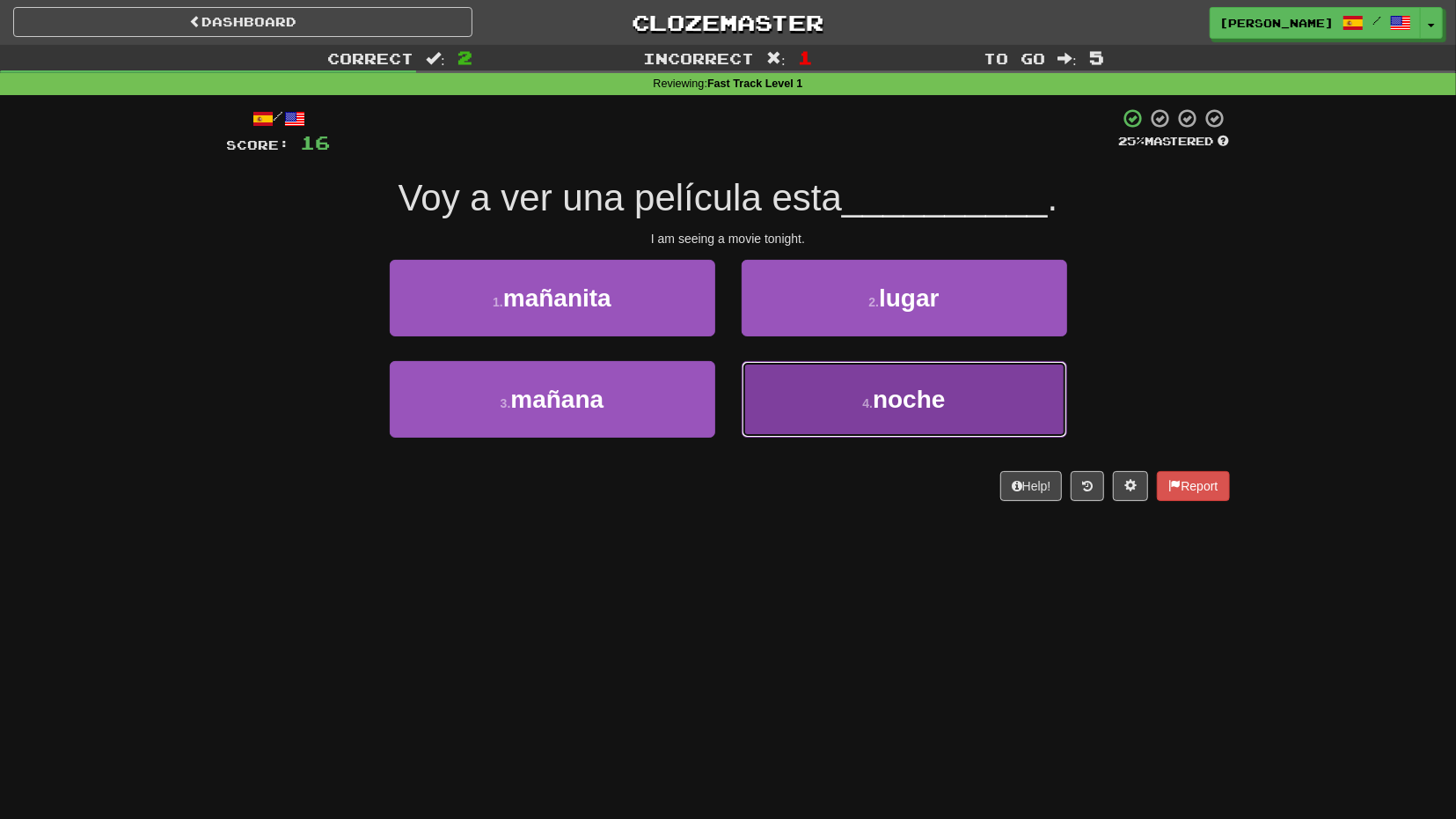
click at [777, 378] on button "4 . noche" at bounding box center [904, 399] width 325 height 77
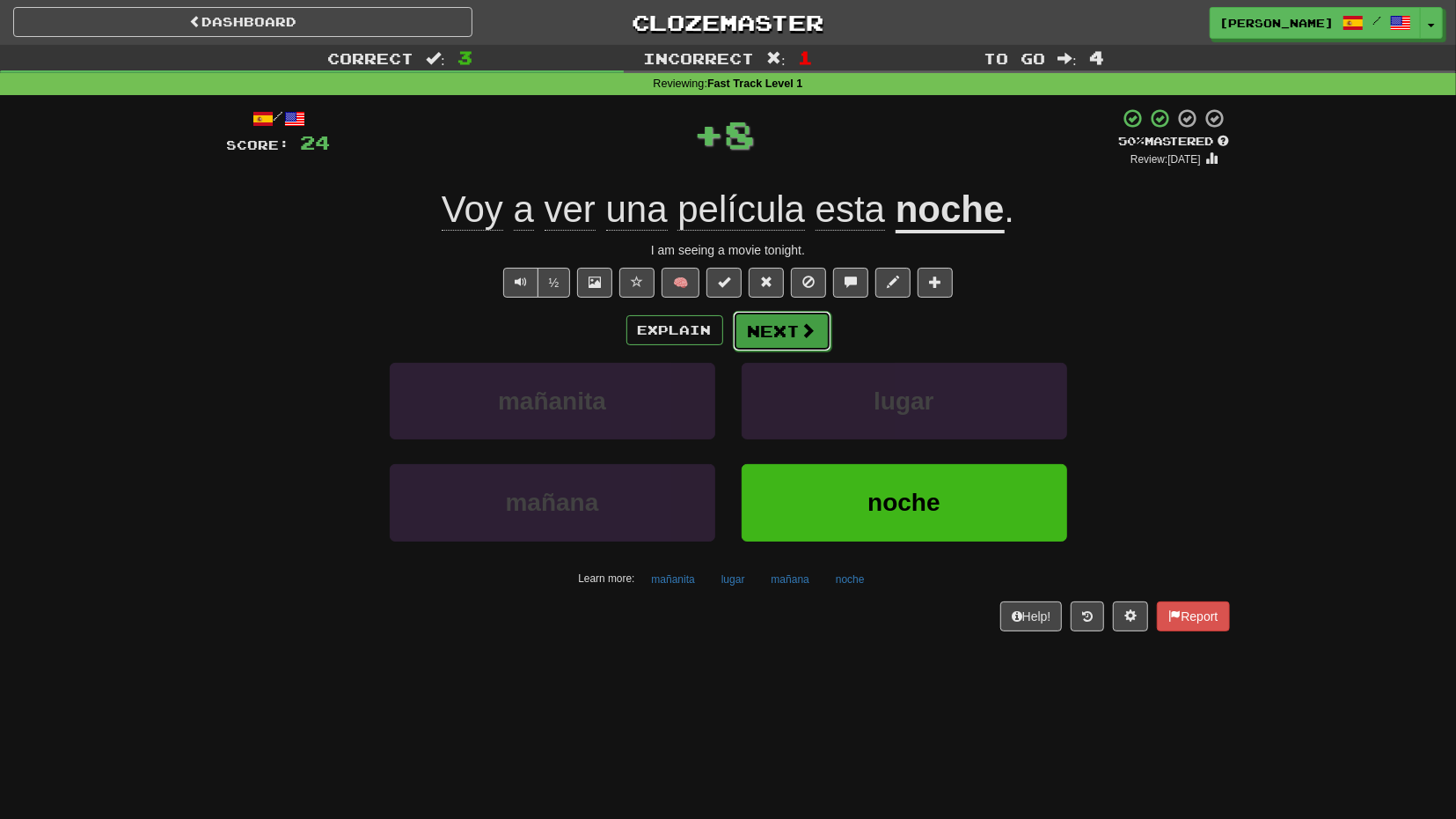
click at [777, 336] on button "Next" at bounding box center [782, 330] width 98 height 41
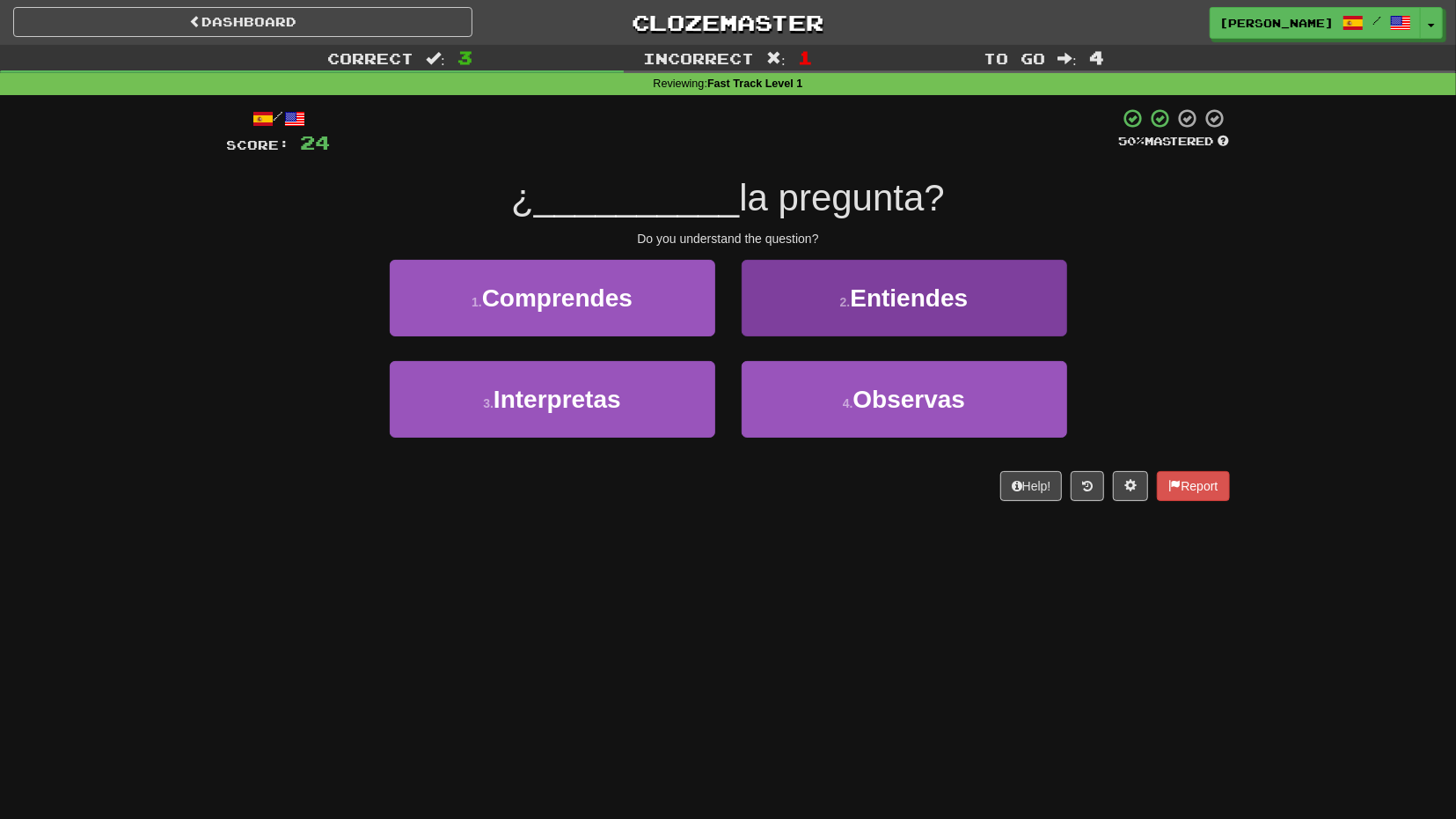
drag, startPoint x: 704, startPoint y: 339, endPoint x: 1031, endPoint y: 261, distance: 336.2
click at [1058, 248] on div "/ Score: 24 50 % Mastered ¿ __________ la pregunta? Do you understand the quest…" at bounding box center [728, 304] width 1003 height 393
click at [970, 295] on button "2 . Entiendes" at bounding box center [904, 298] width 325 height 77
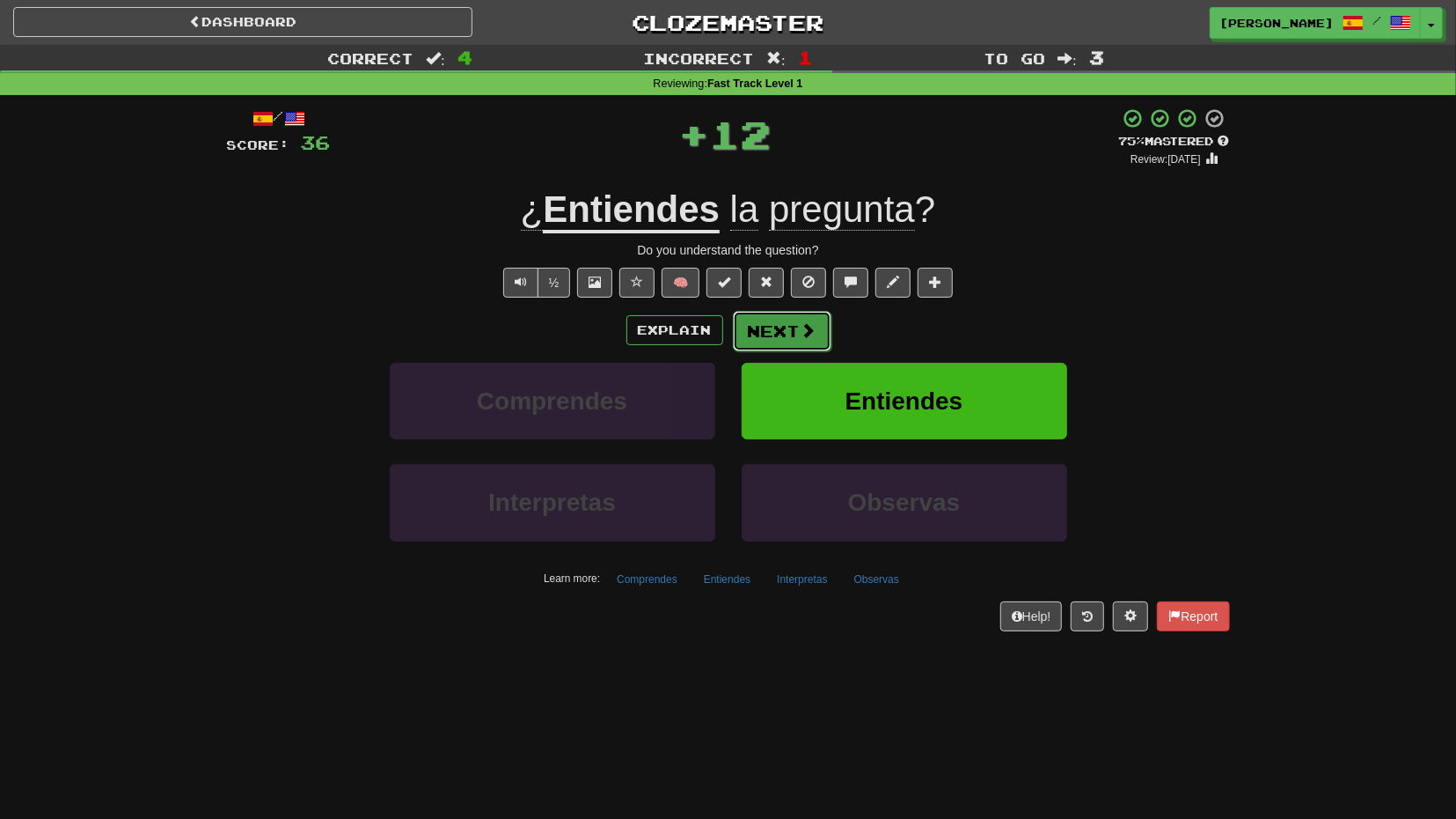
click at [803, 327] on span at bounding box center [809, 330] width 16 height 16
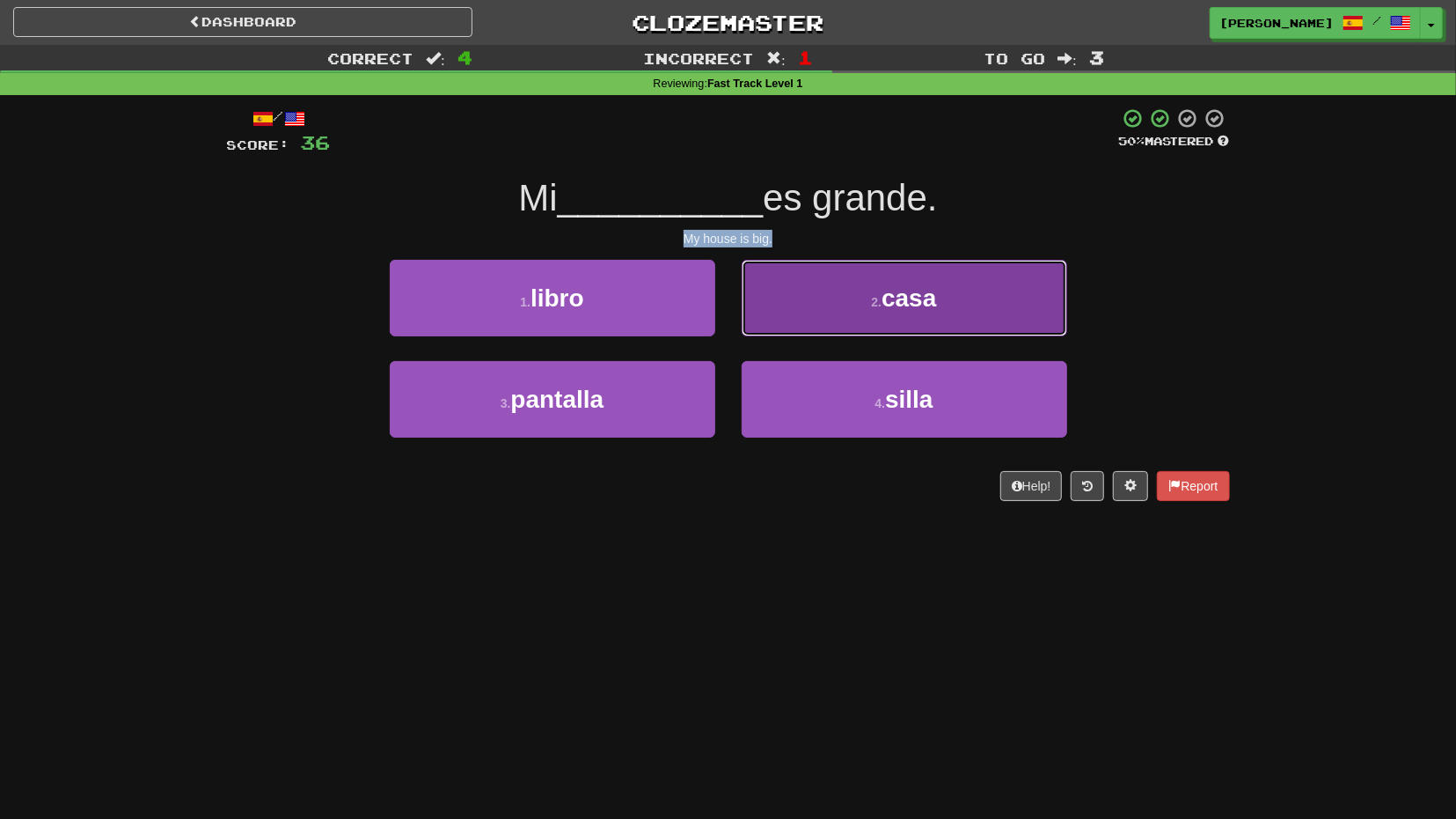
click at [868, 325] on button "2 . casa" at bounding box center [904, 298] width 325 height 77
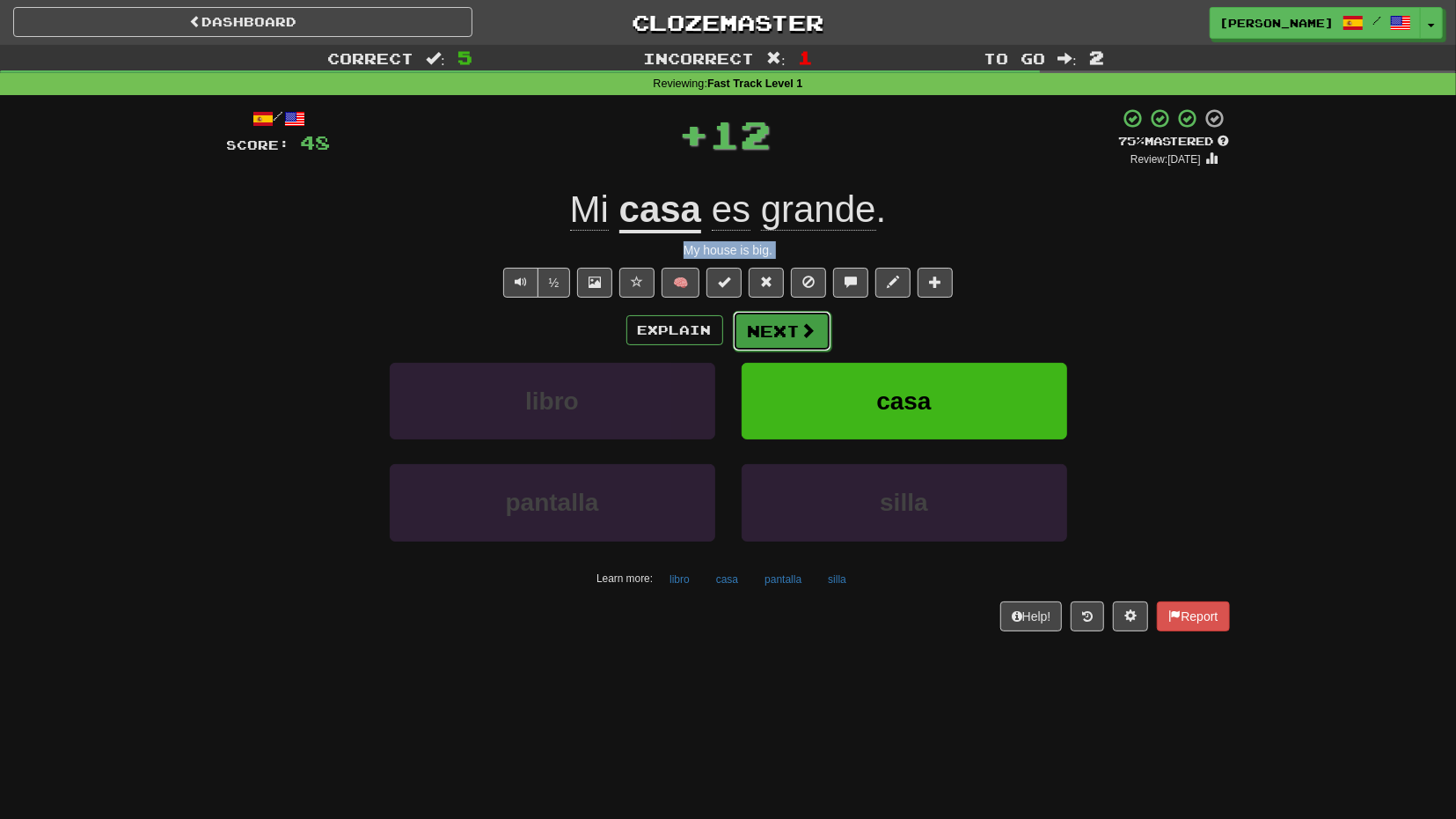
click at [820, 328] on button "Next" at bounding box center [782, 330] width 98 height 41
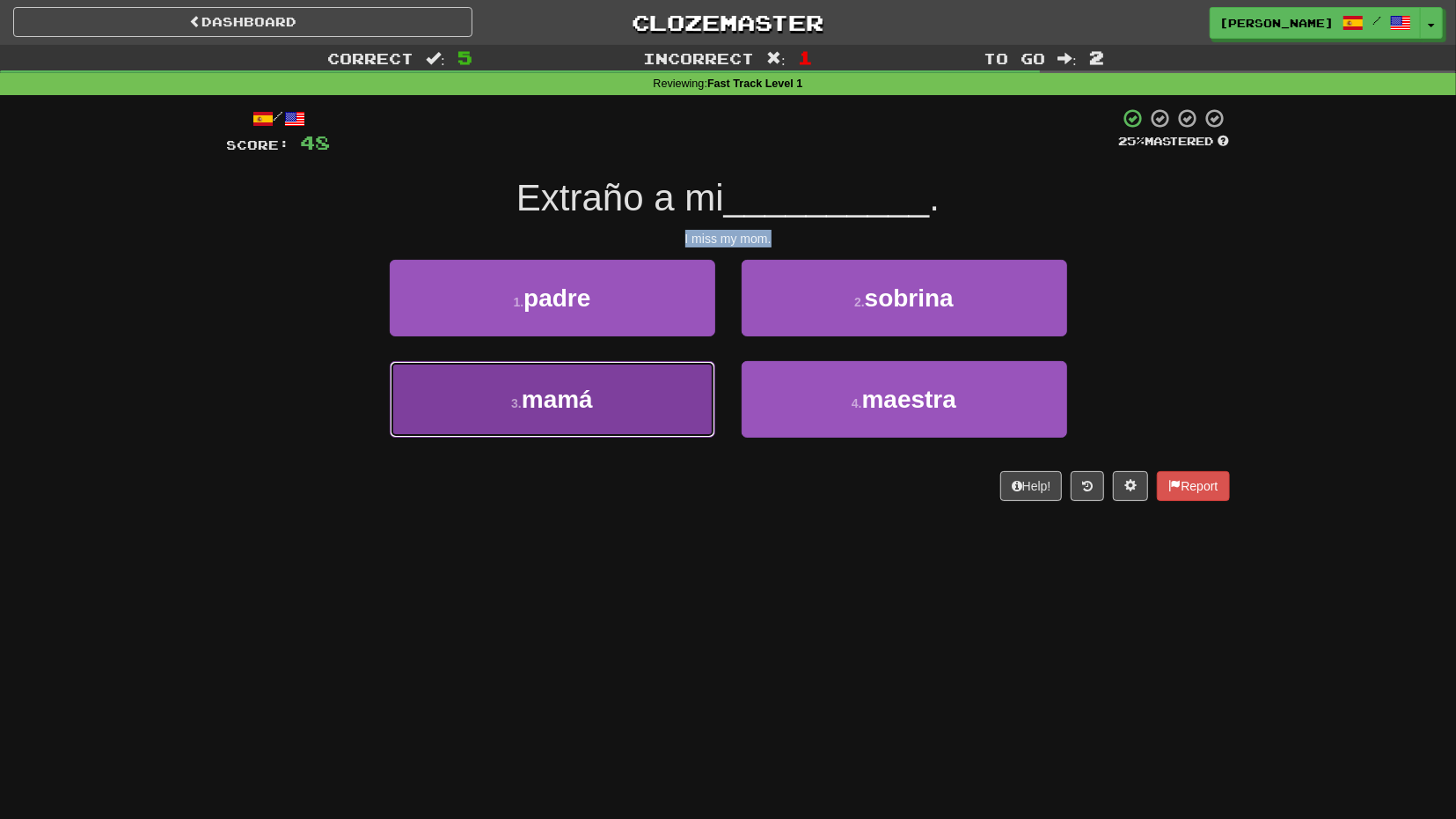
click at [669, 376] on button "3 . mamá" at bounding box center [552, 399] width 325 height 77
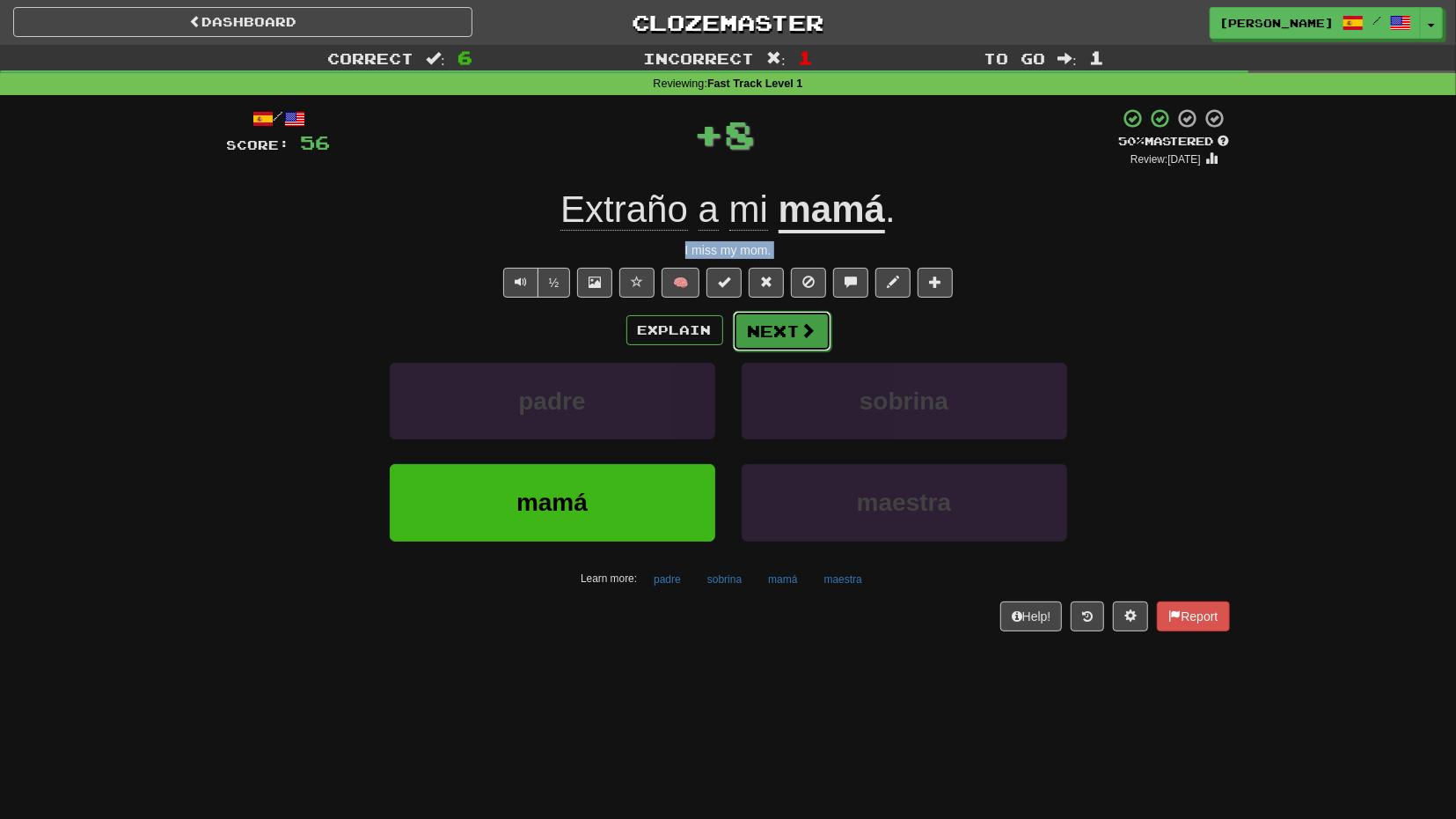
click at [783, 317] on button "Next" at bounding box center [782, 330] width 98 height 41
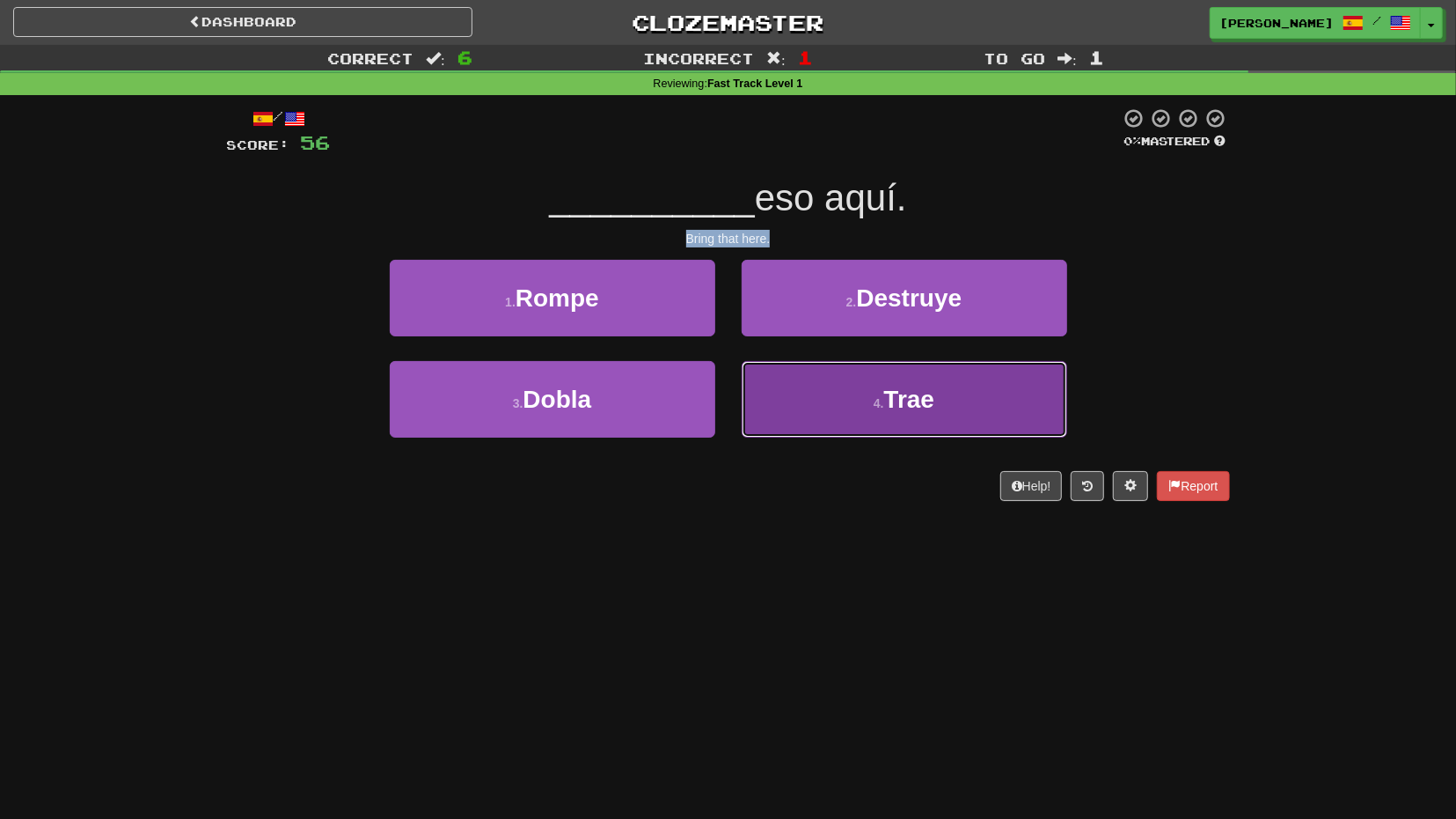
click at [820, 383] on button "4 . Trae" at bounding box center [904, 399] width 325 height 77
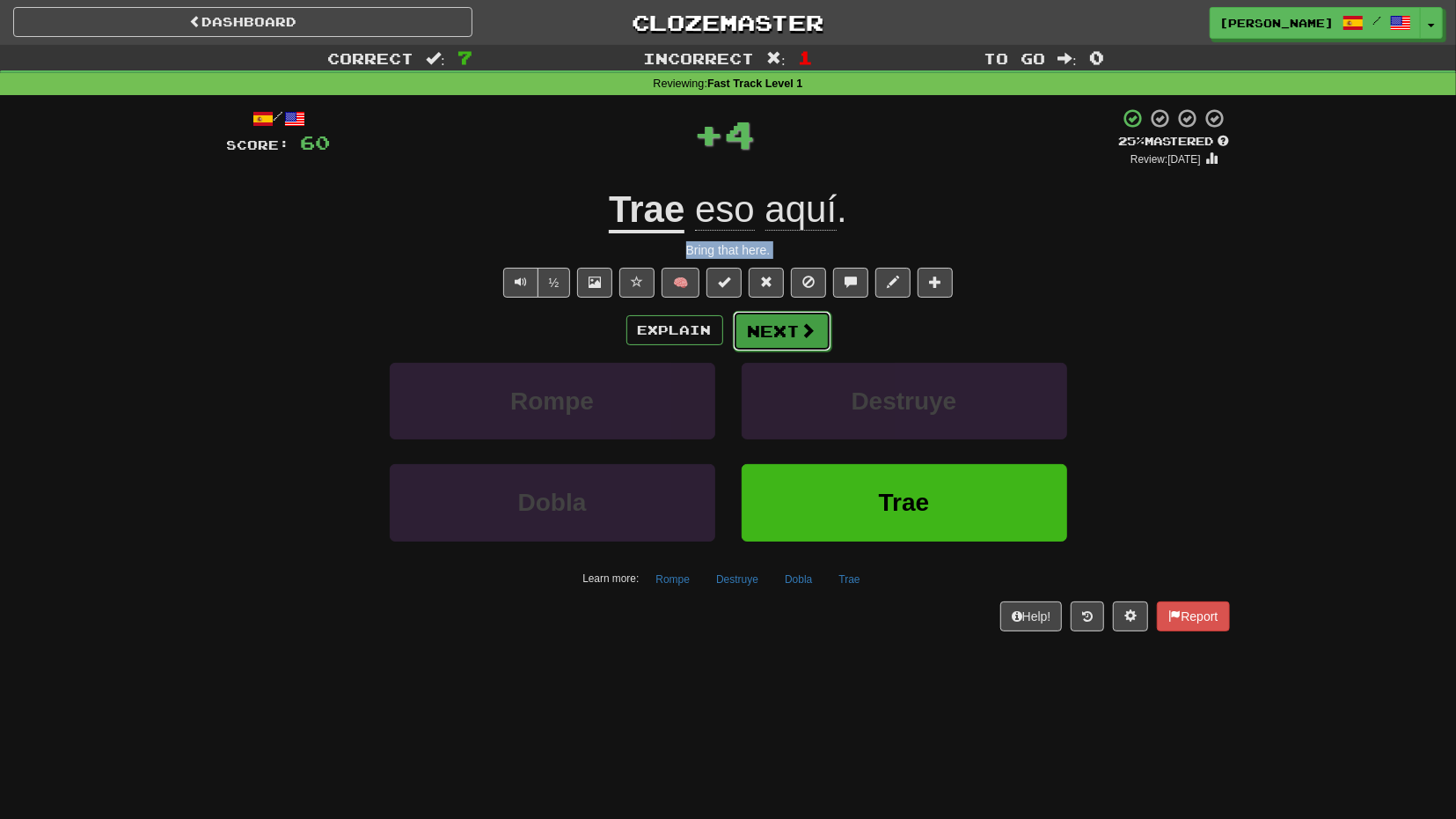
click at [784, 346] on button "Next" at bounding box center [782, 330] width 98 height 41
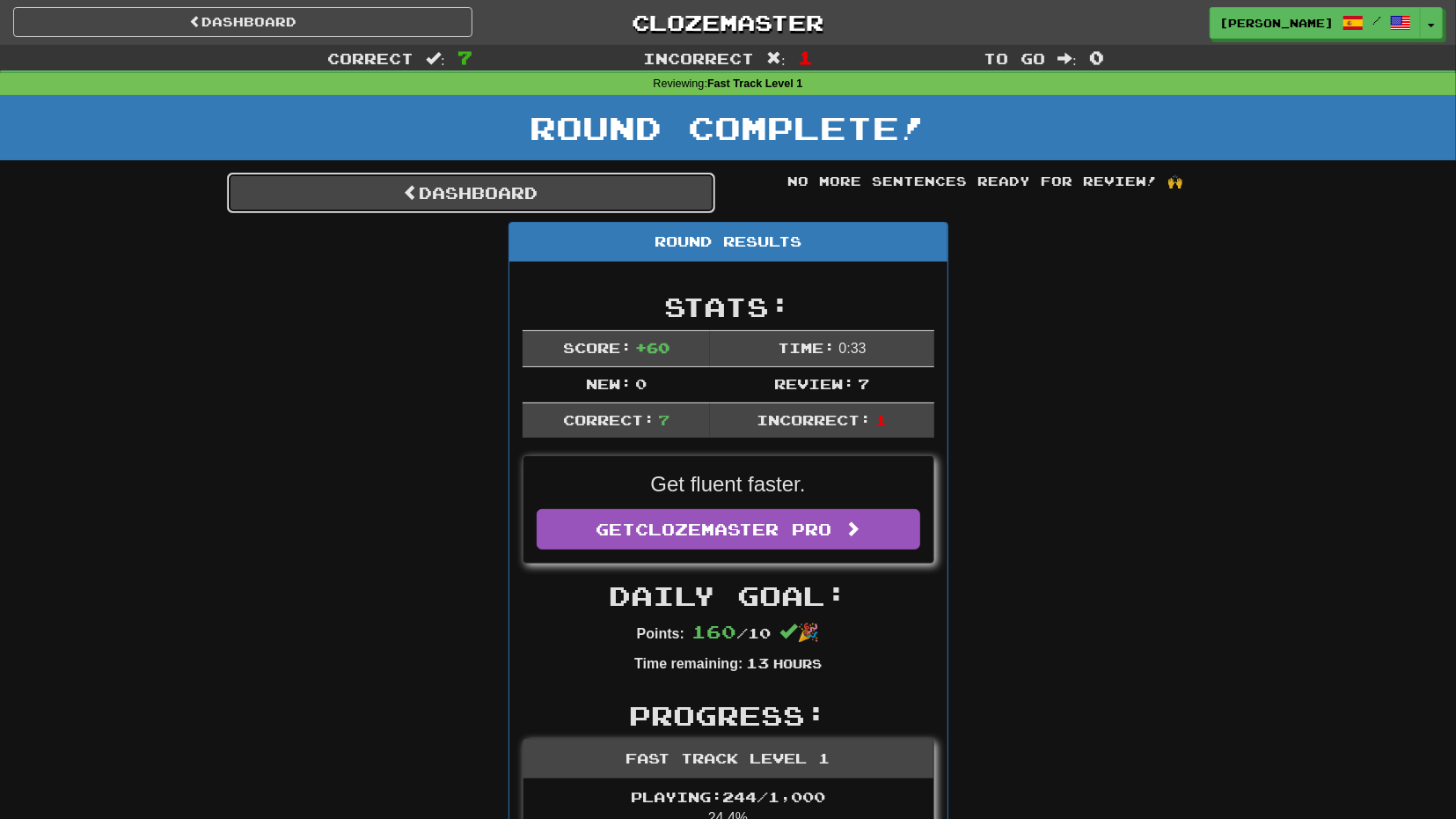
click at [629, 210] on link "Dashboard" at bounding box center [472, 192] width 489 height 41
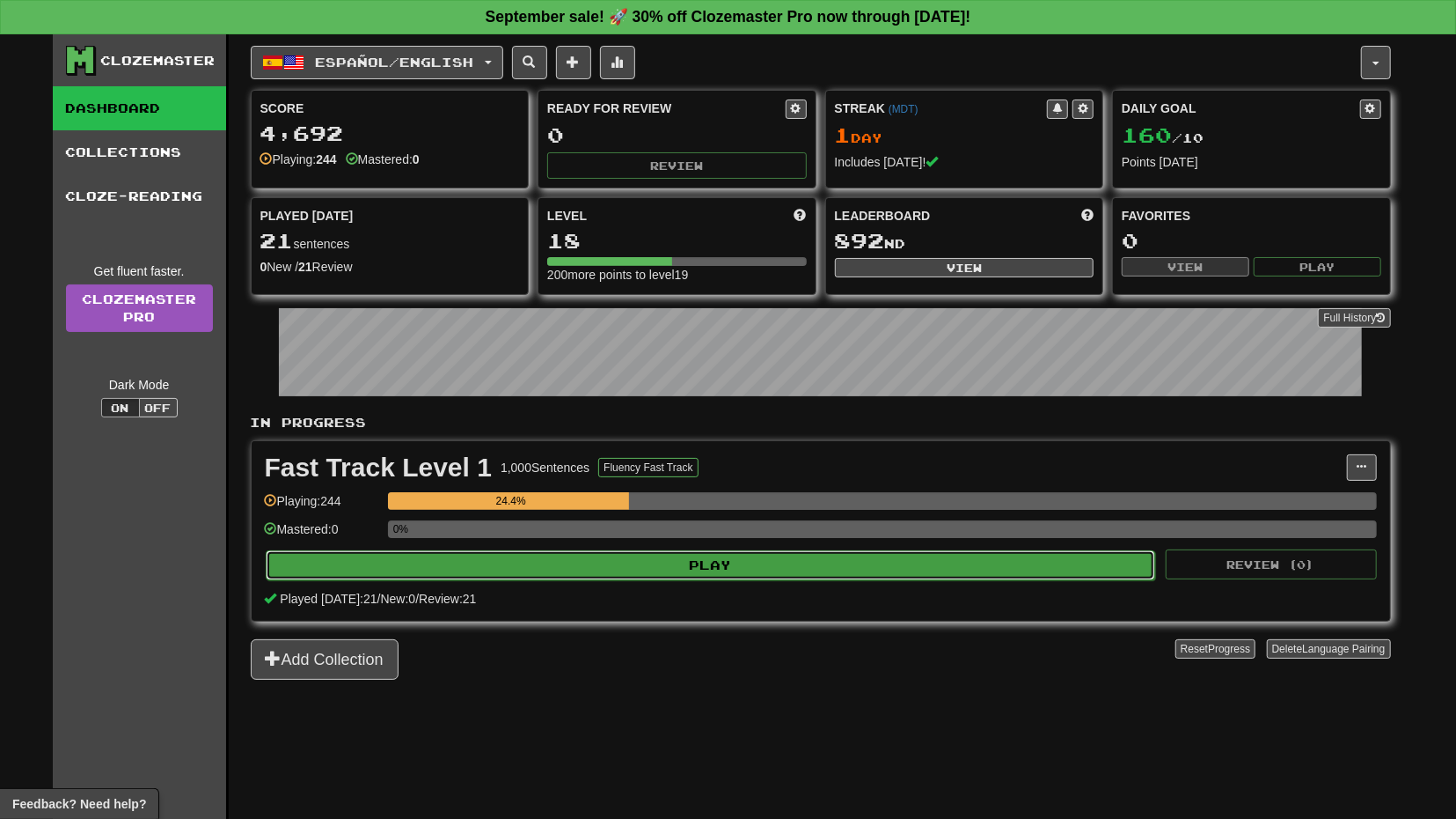
click at [760, 566] on button "Play" at bounding box center [711, 565] width 891 height 30
select select "**"
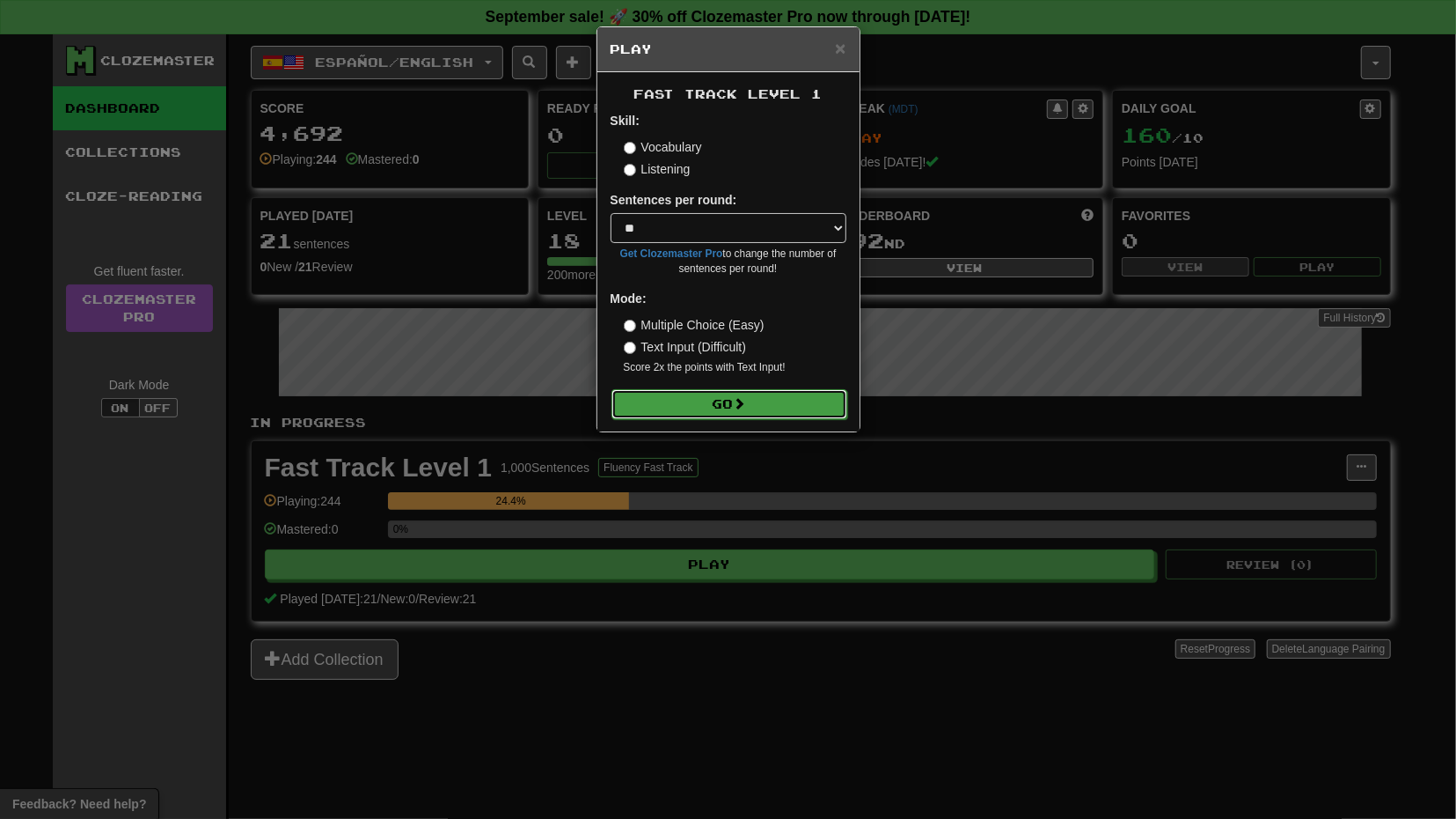
click at [760, 413] on button "Go" at bounding box center [729, 403] width 236 height 30
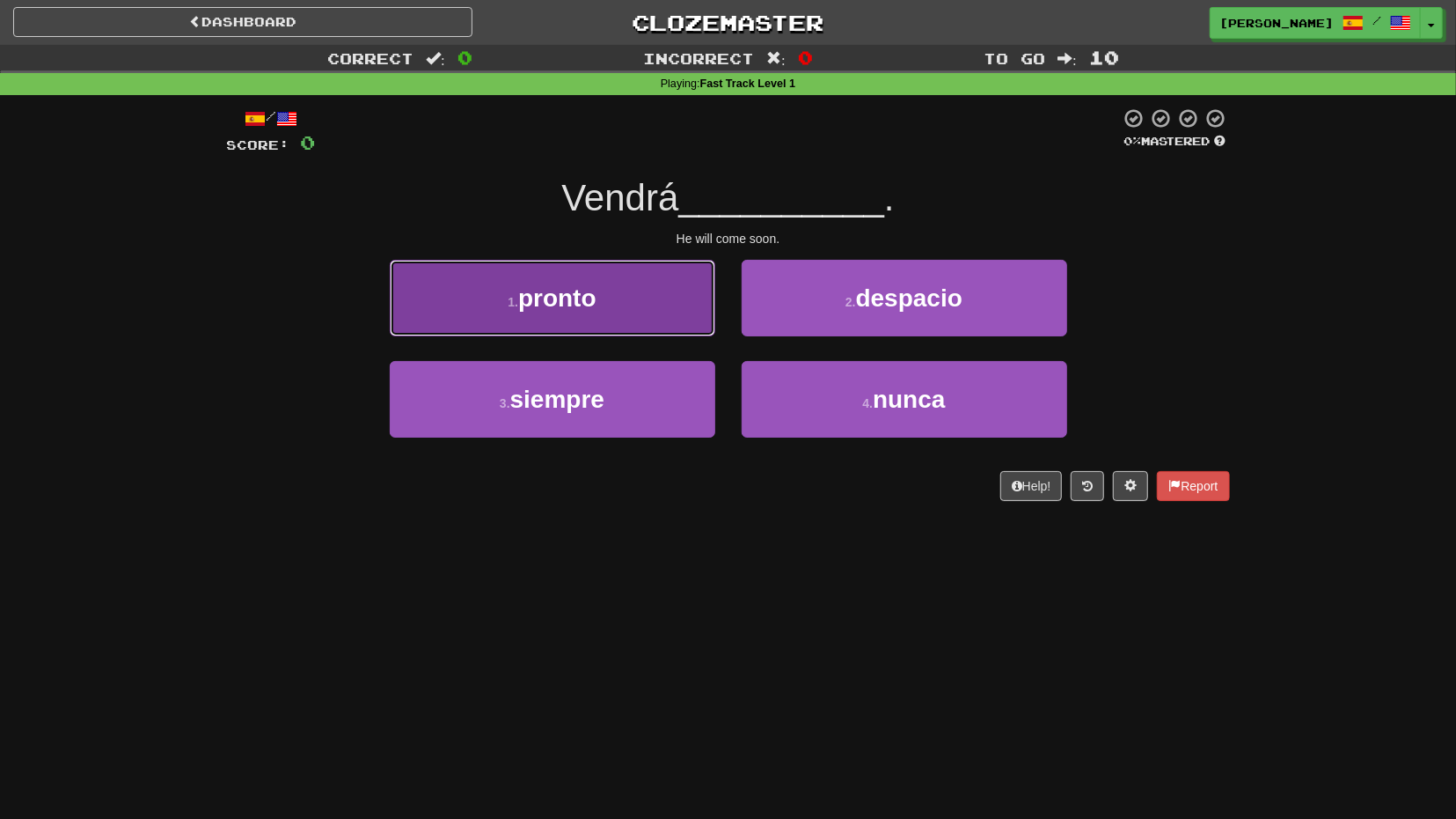
click at [674, 312] on button "1 . pronto" at bounding box center [552, 298] width 325 height 77
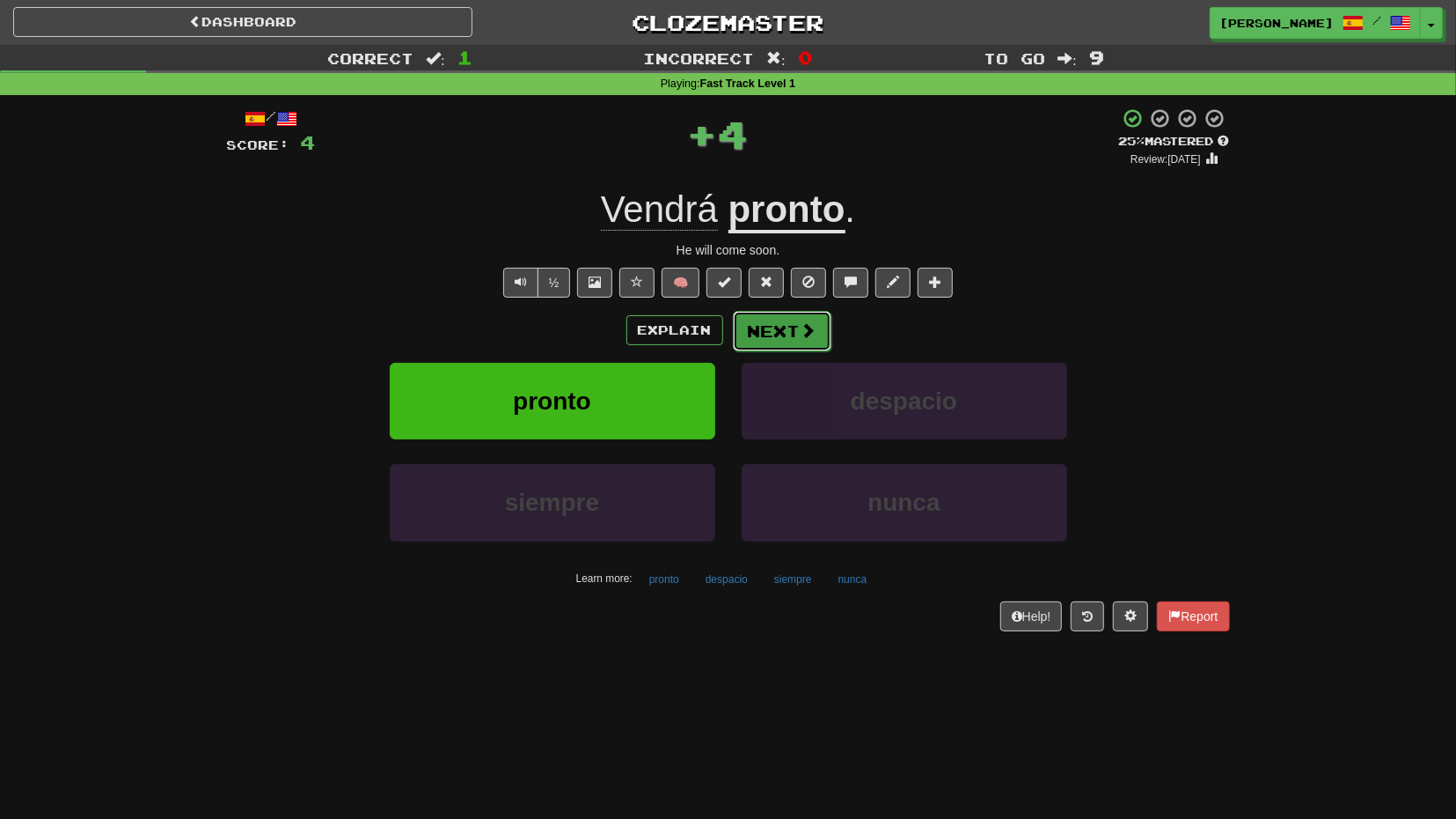
click at [779, 344] on button "Next" at bounding box center [782, 330] width 98 height 41
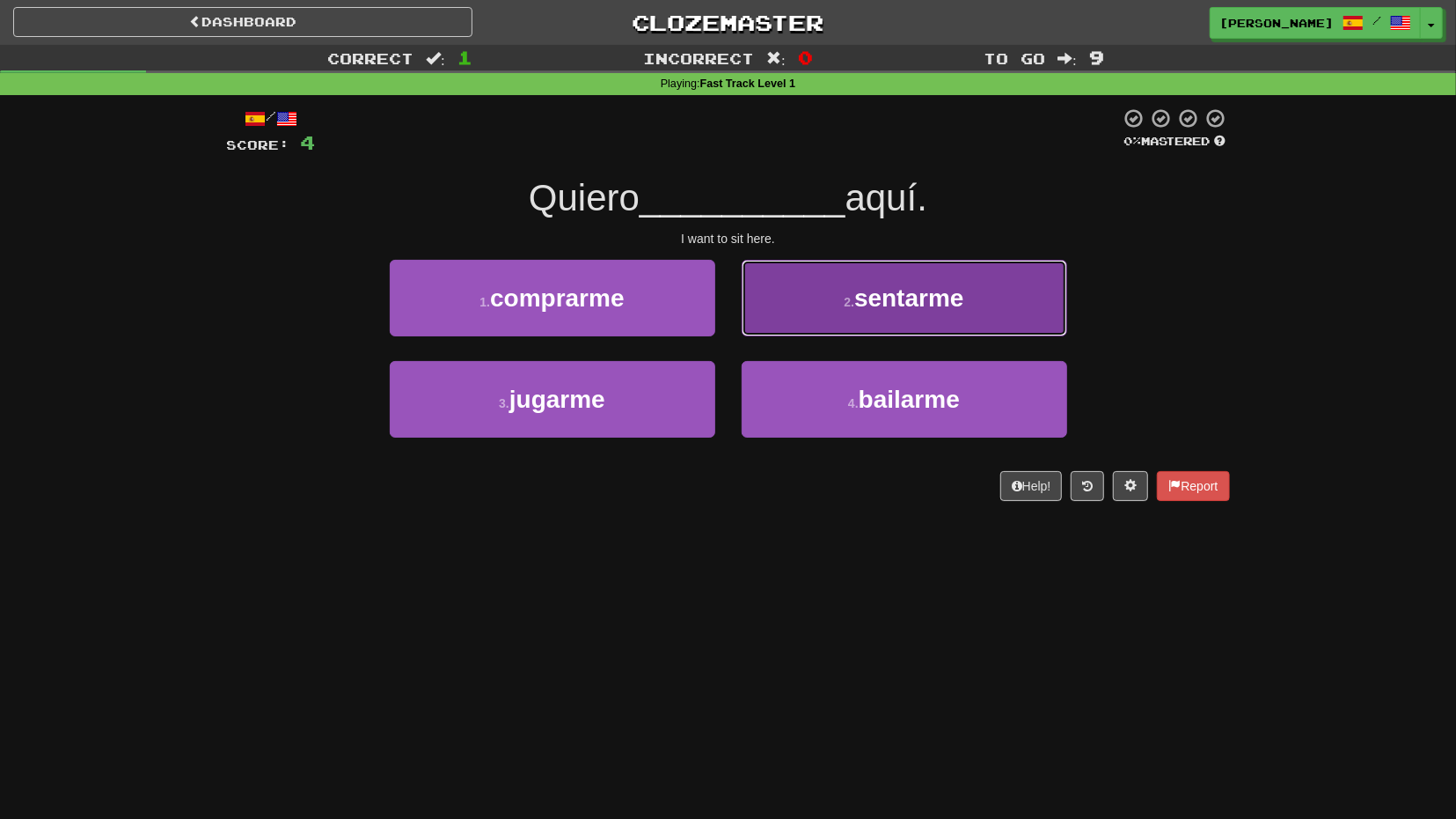
click at [833, 328] on button "2 . sentarme" at bounding box center [904, 298] width 325 height 77
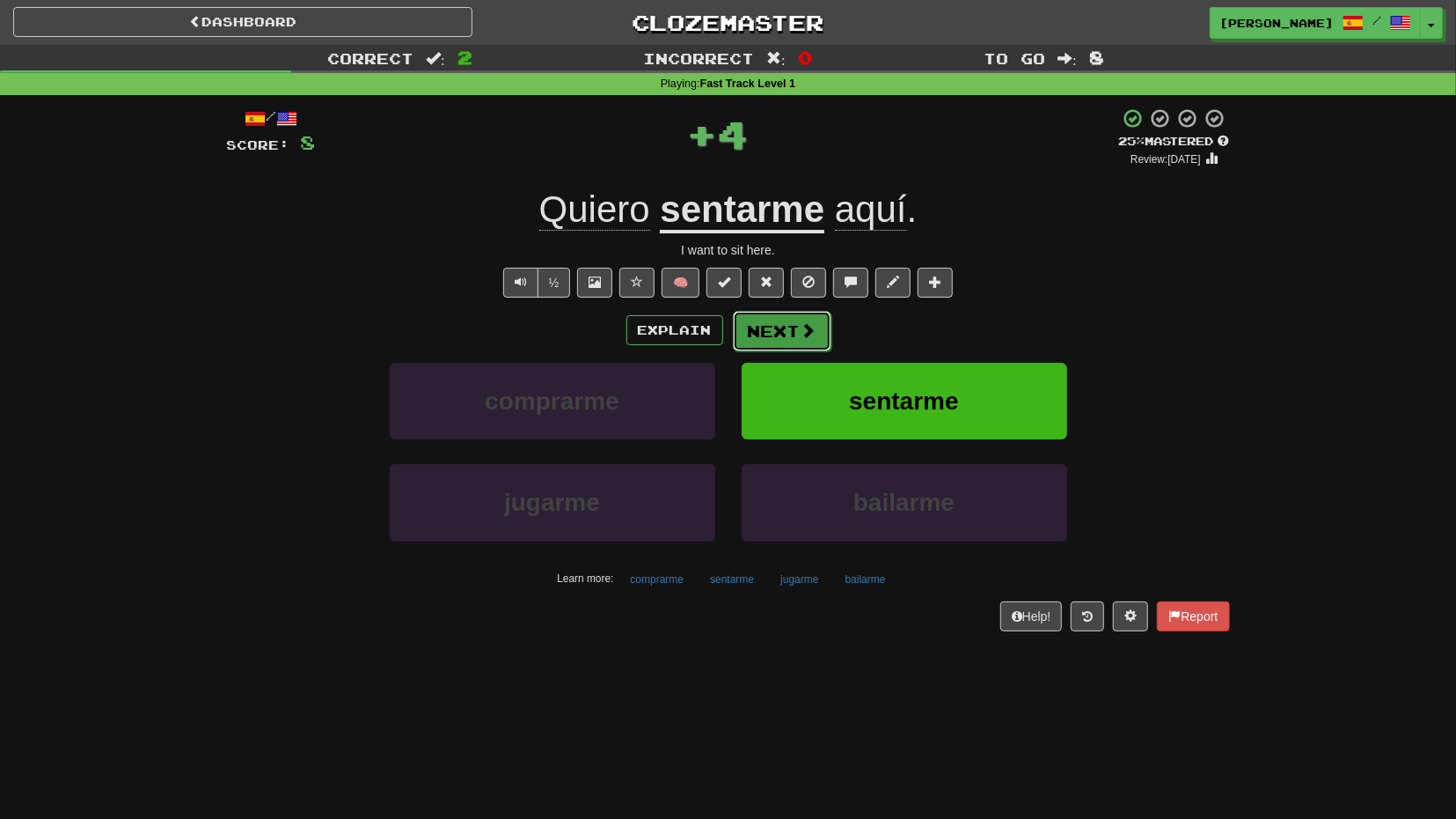
click at [815, 345] on button "Next" at bounding box center [782, 330] width 98 height 41
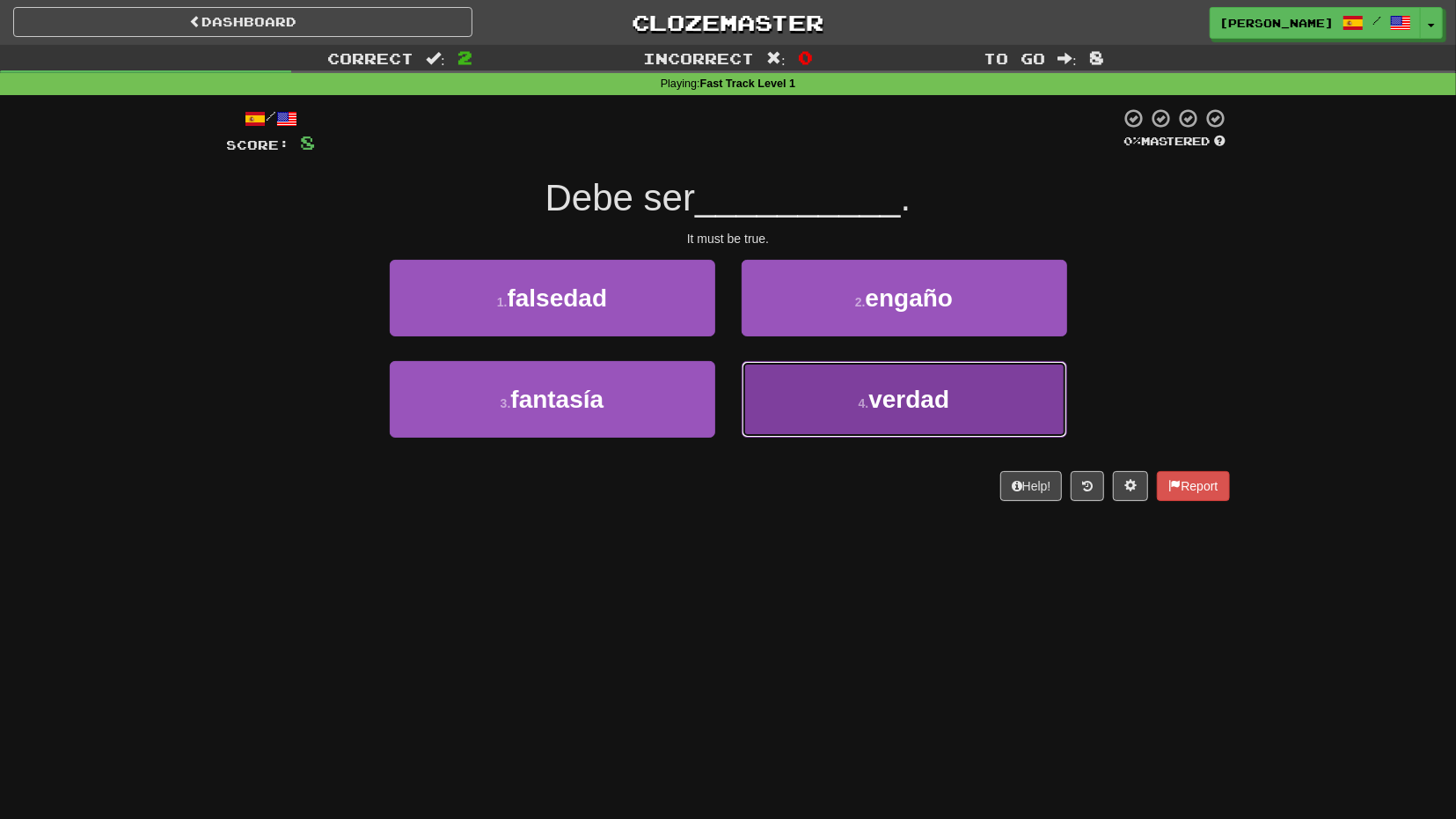
click at [815, 372] on button "4 . verdad" at bounding box center [904, 399] width 325 height 77
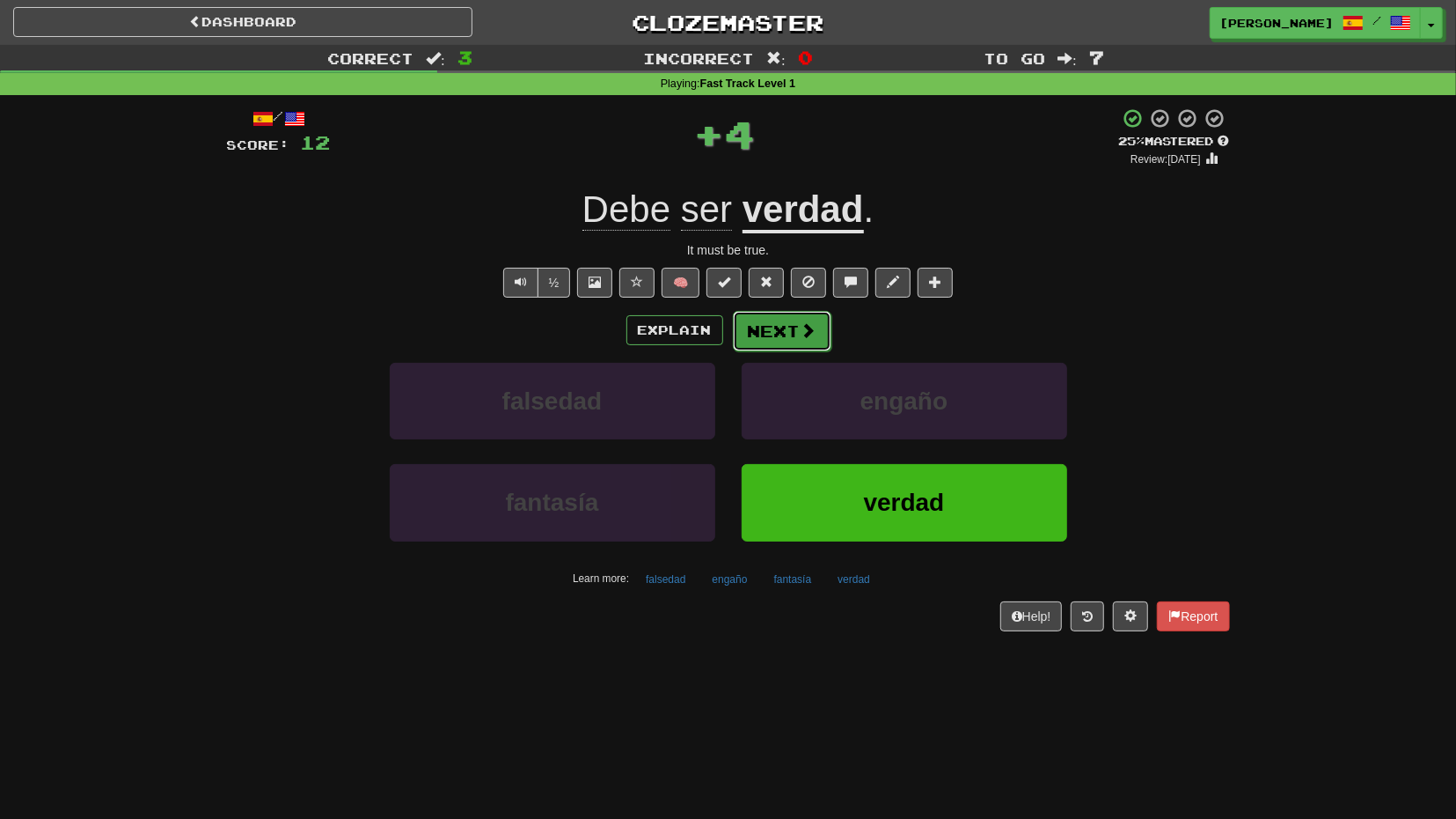
click at [812, 346] on button "Next" at bounding box center [782, 330] width 98 height 41
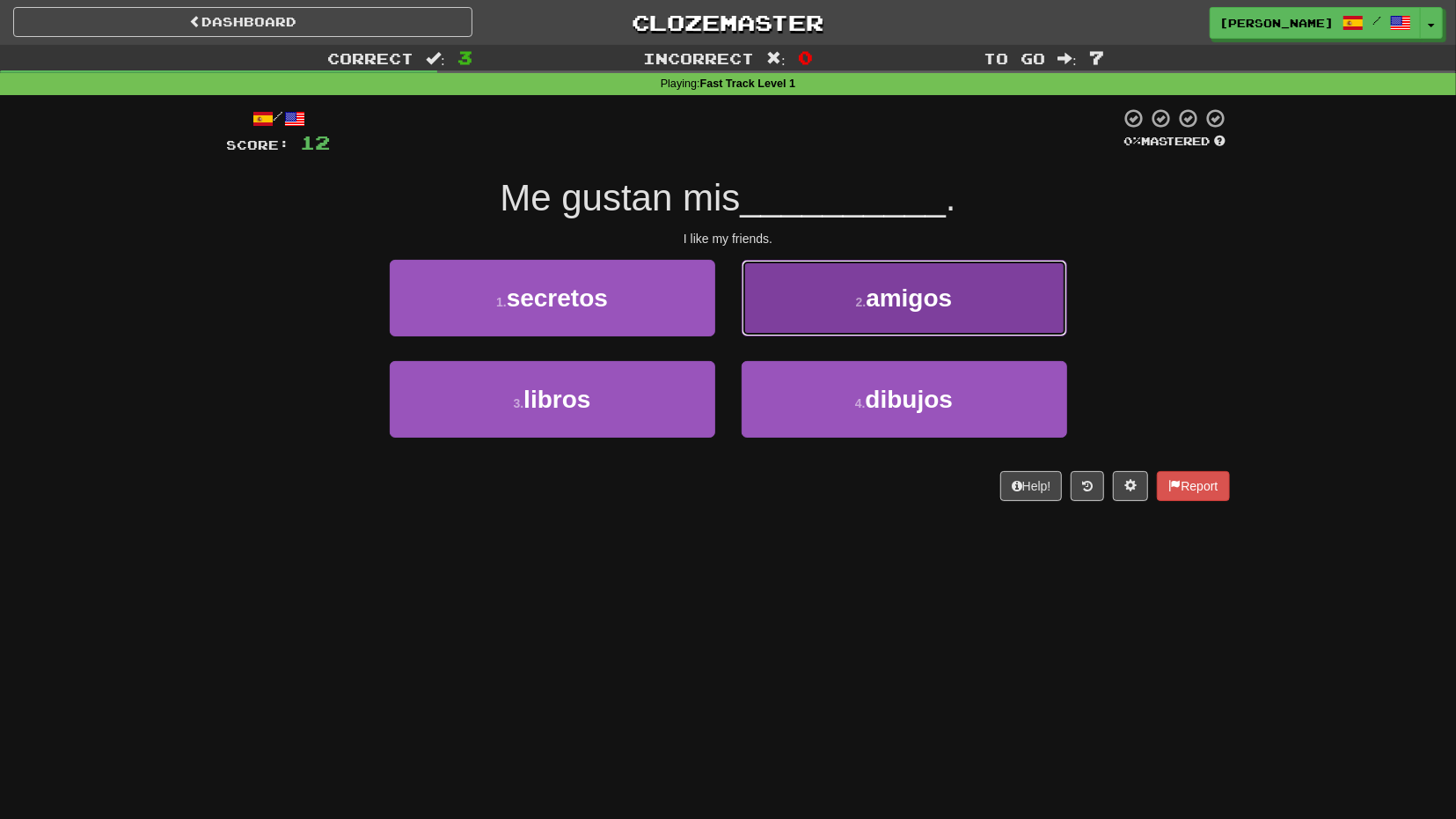
click at [792, 324] on button "2 . amigos" at bounding box center [904, 298] width 325 height 77
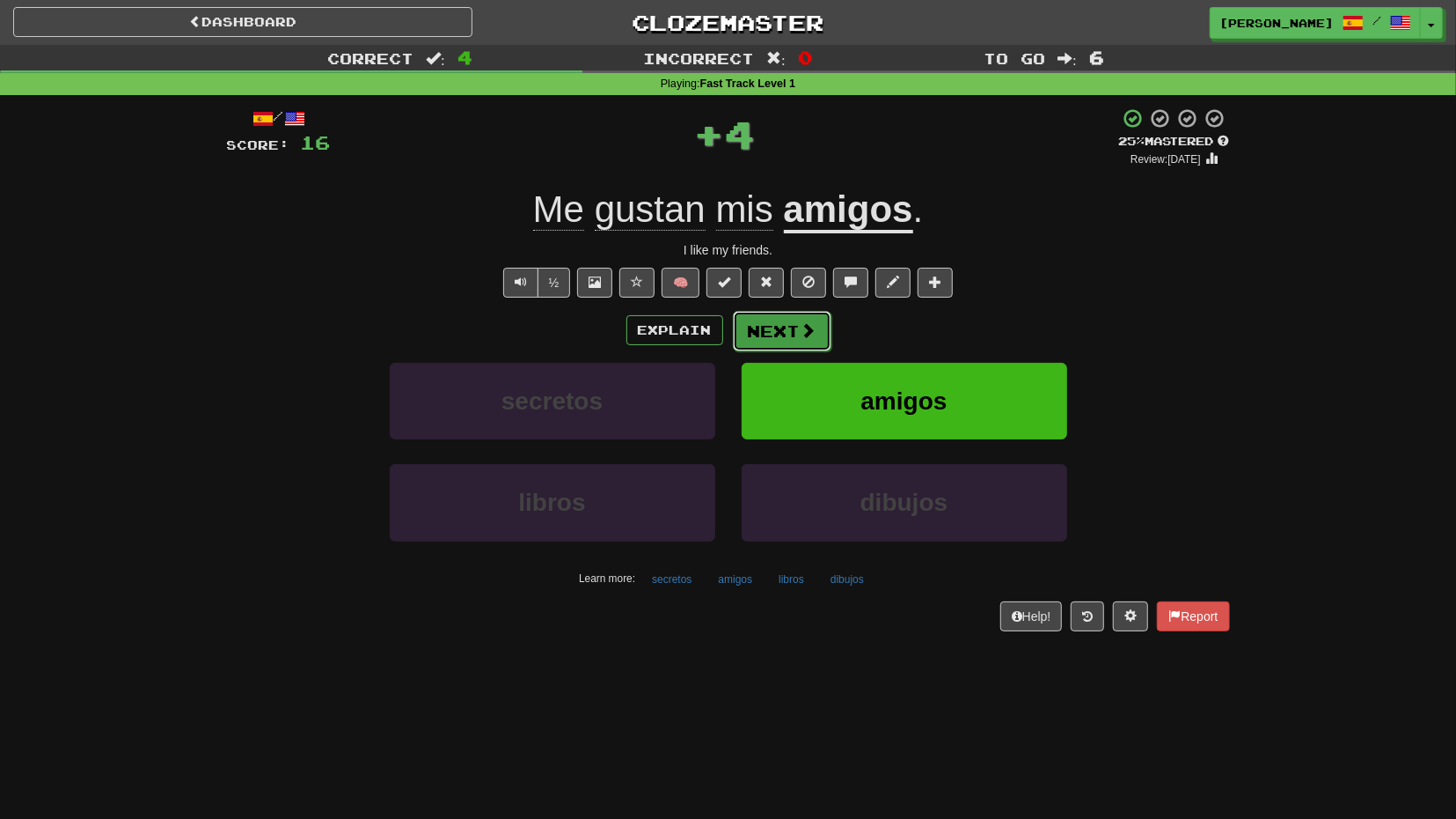
click at [813, 336] on span at bounding box center [809, 330] width 16 height 16
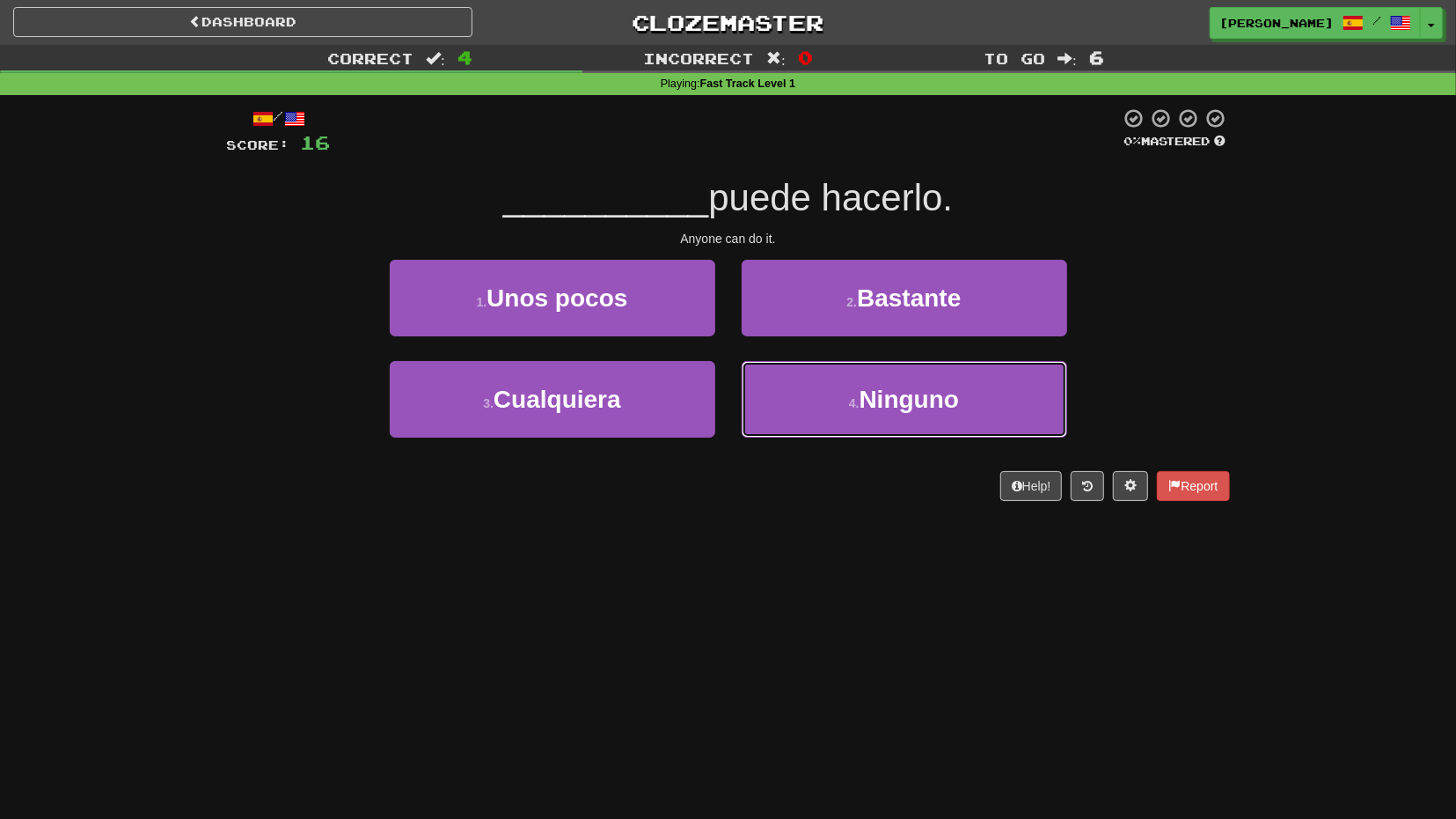
drag, startPoint x: 816, startPoint y: 380, endPoint x: 718, endPoint y: 532, distance: 180.9
click at [718, 532] on div "Dashboard Clozemaster griggs / Toggle Dropdown Dashboard Leaderboard Activity F…" at bounding box center [728, 410] width 1456 height 819
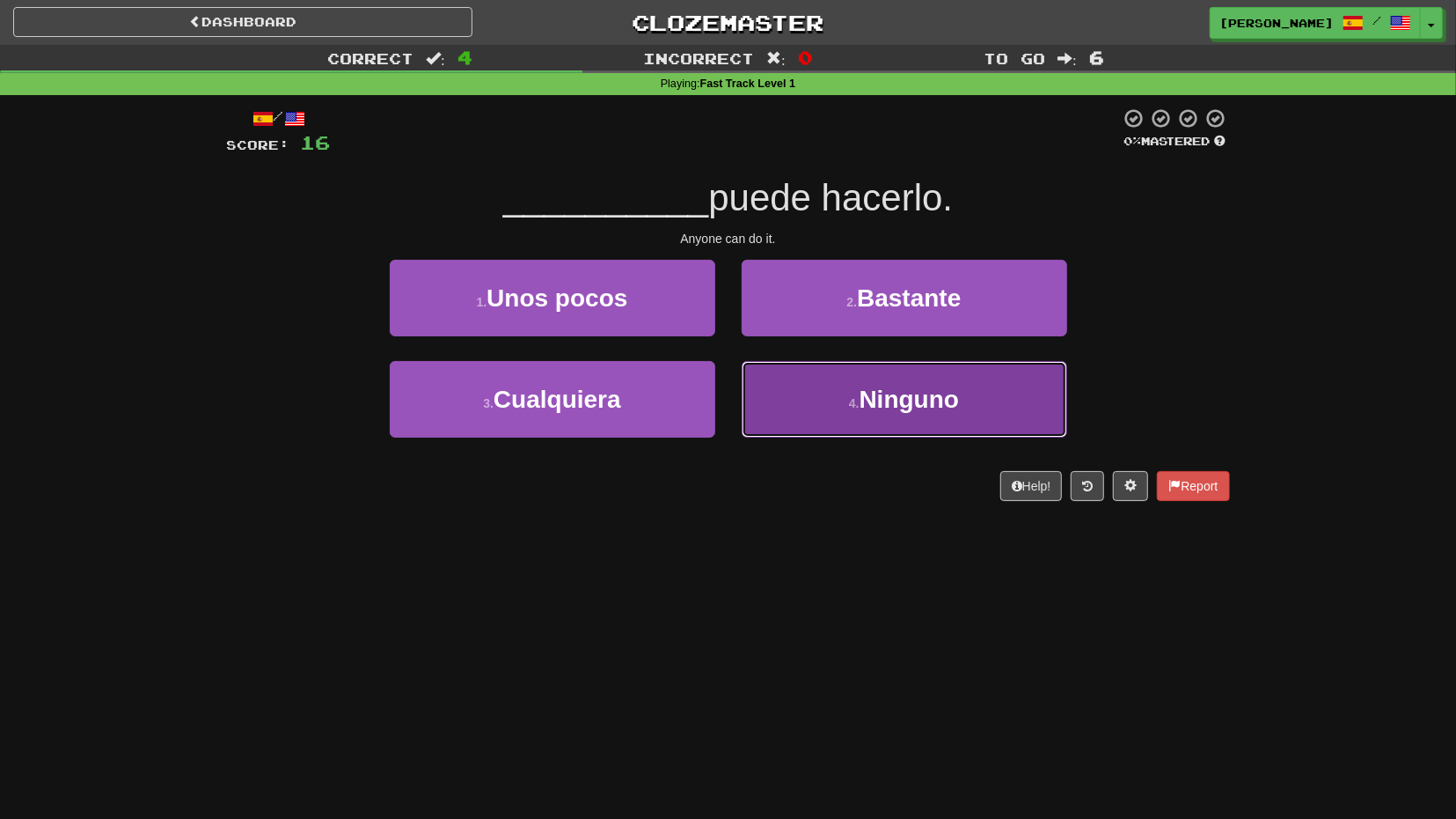
click at [803, 413] on button "4 . Ninguno" at bounding box center [904, 399] width 325 height 77
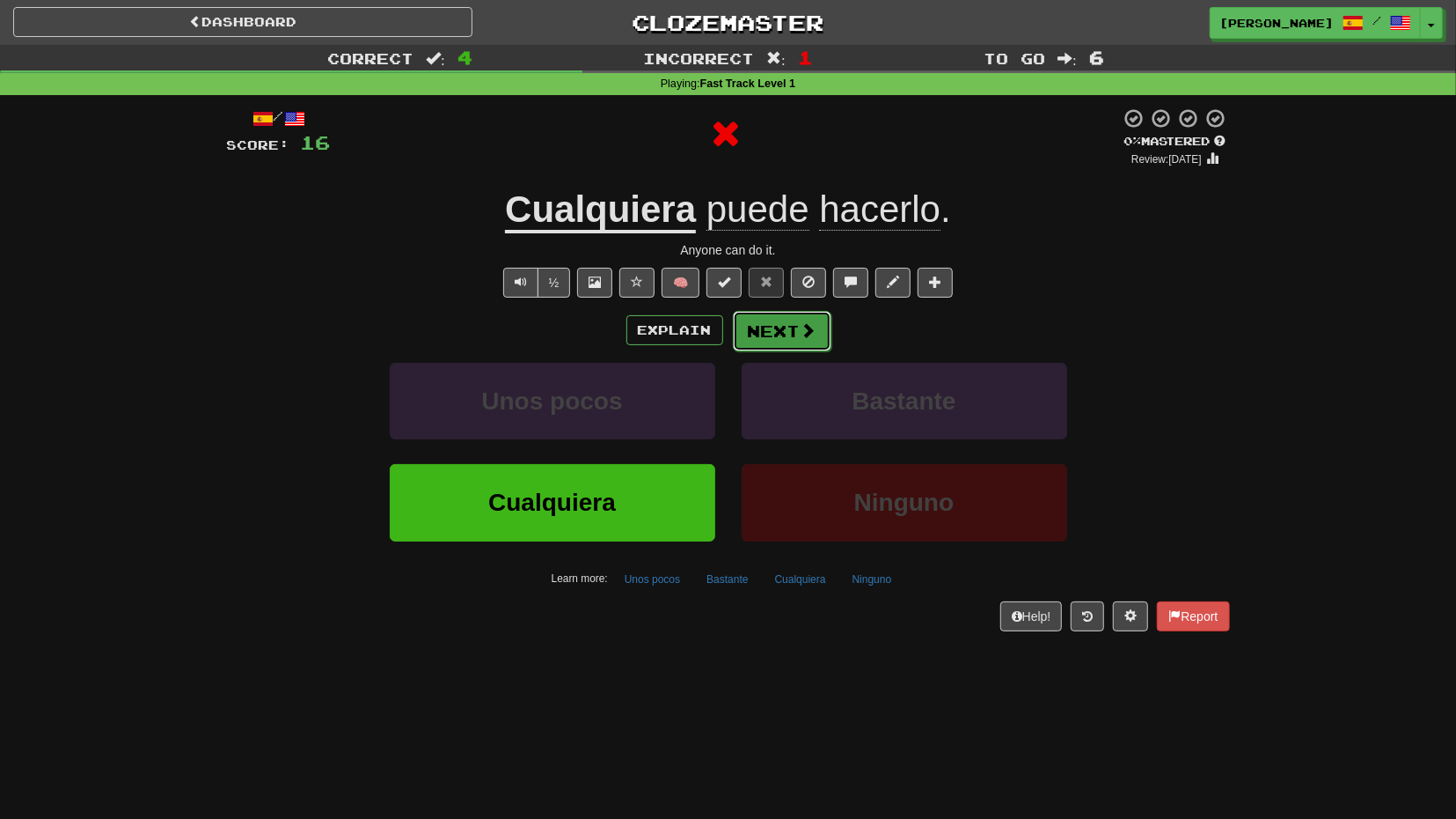
click at [806, 339] on button "Next" at bounding box center [782, 330] width 98 height 41
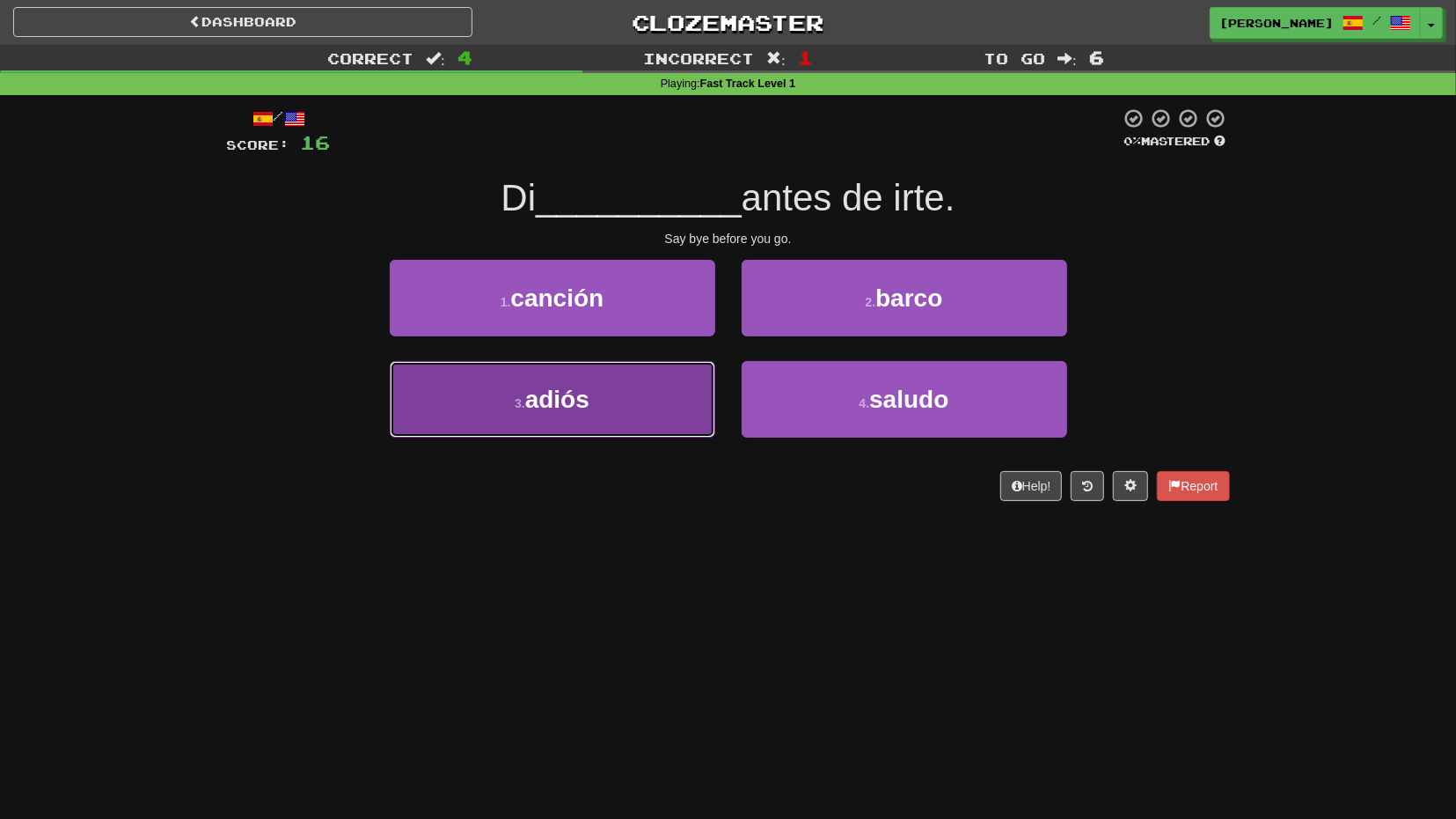
click at [701, 385] on button "3 . adiós" at bounding box center [552, 399] width 325 height 77
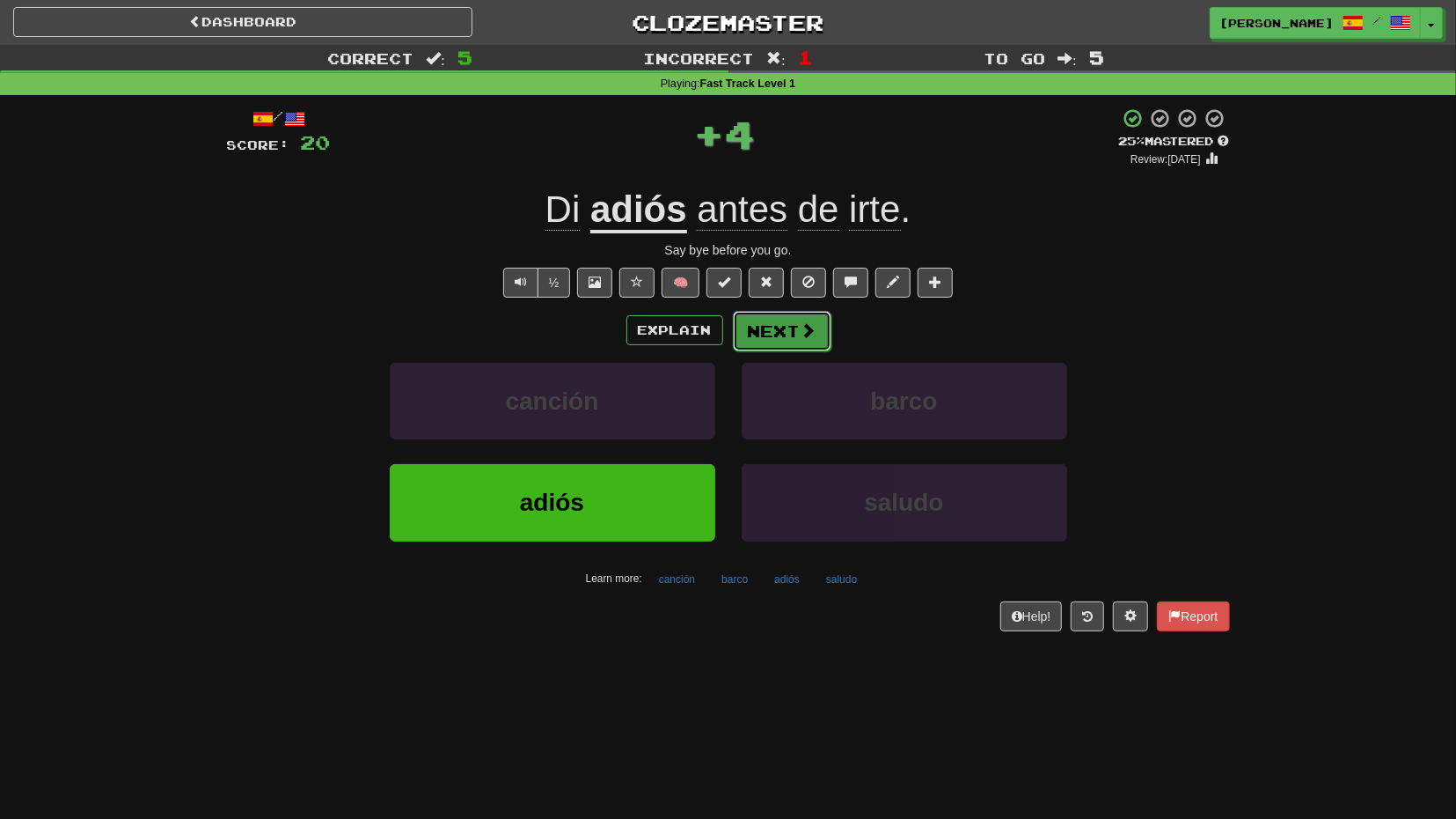
click at [814, 328] on span at bounding box center [809, 330] width 16 height 16
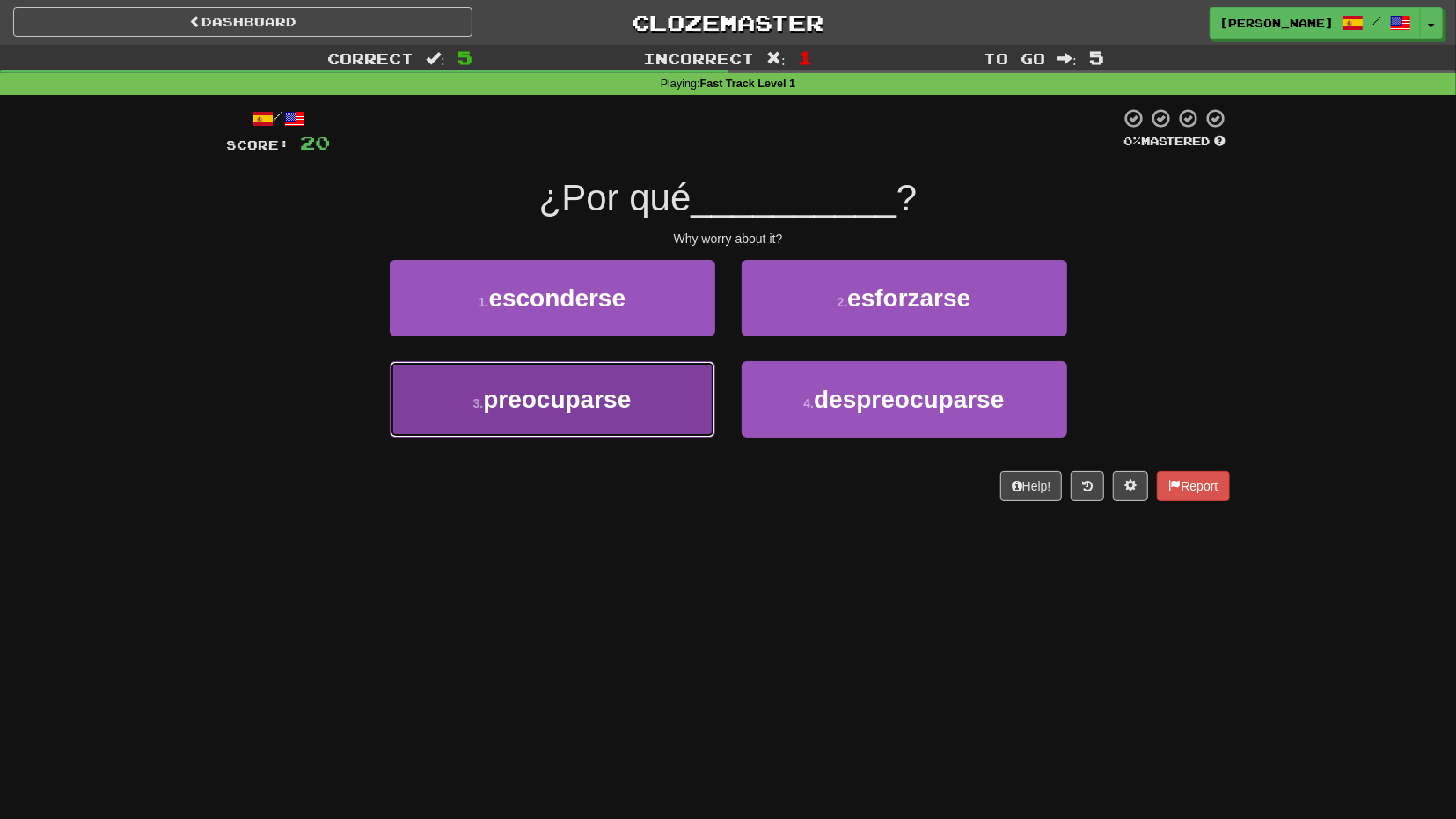
click at [691, 391] on button "3 . preocuparse" at bounding box center [552, 399] width 325 height 77
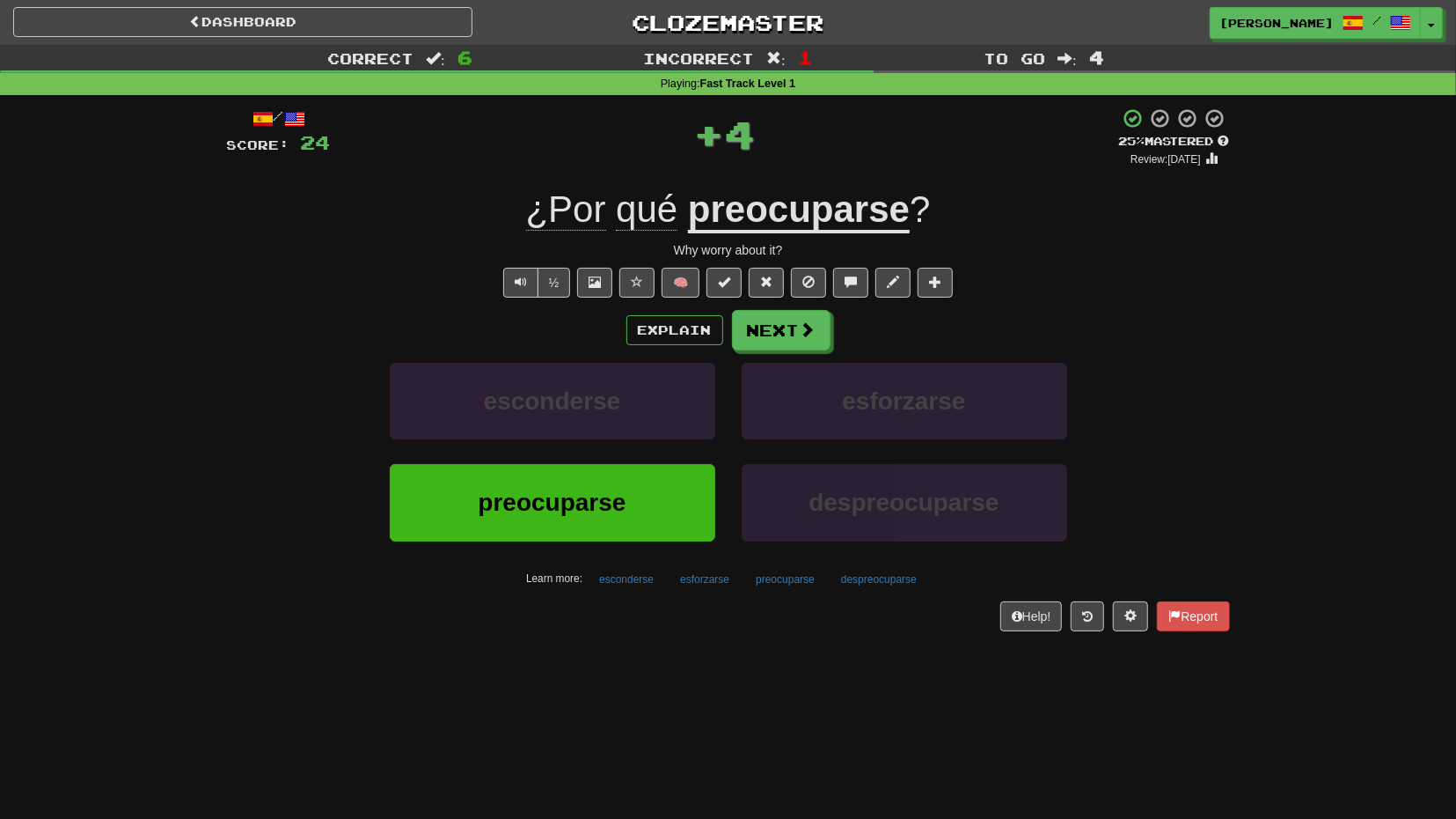
click at [784, 351] on div "Explain Next esconderse esforzarse preocuparse despreocuparse Learn more: escon…" at bounding box center [728, 451] width 1003 height 282
click at [798, 325] on button "Next" at bounding box center [782, 330] width 98 height 41
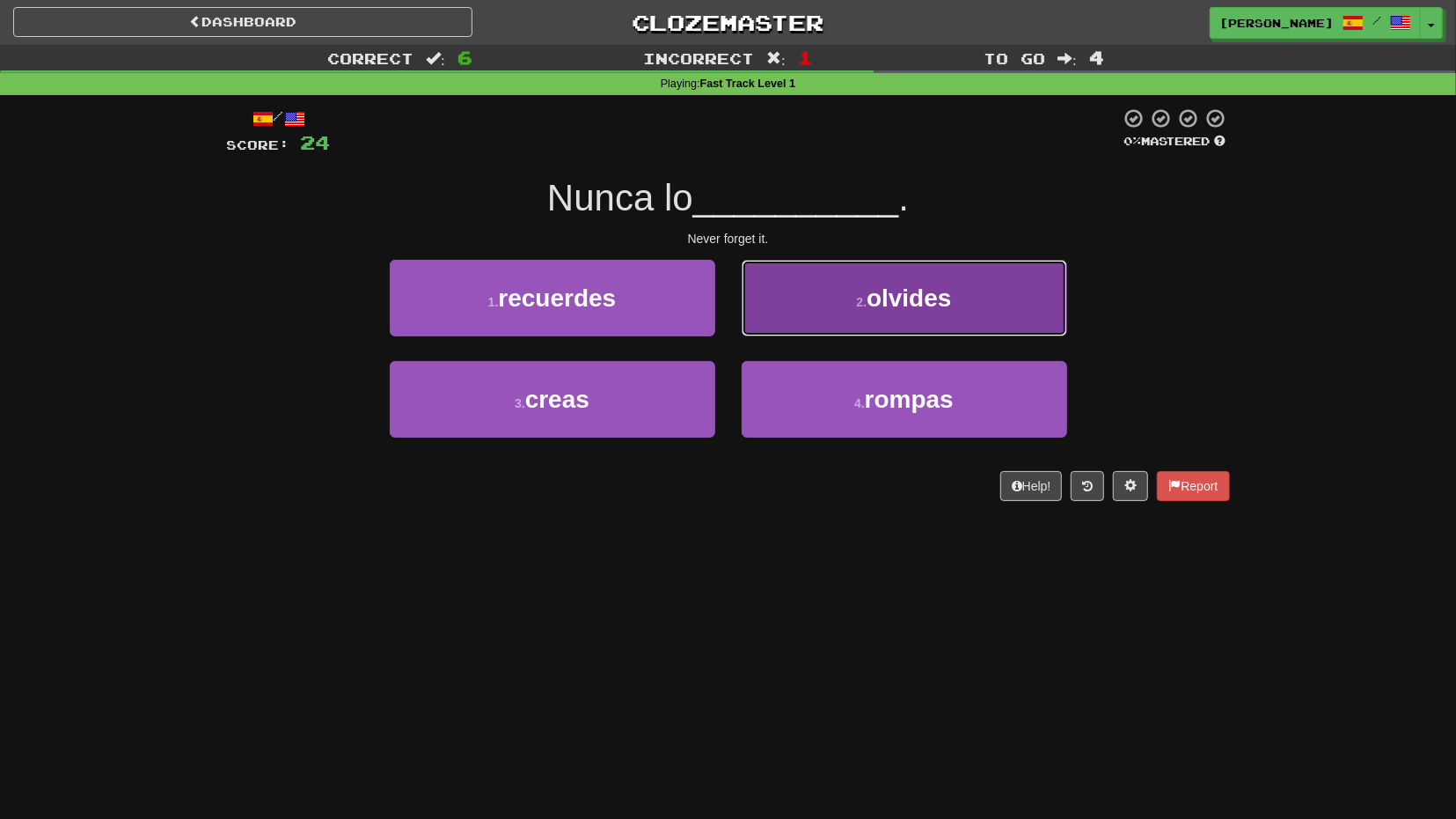
click at [798, 332] on button "2 . olvides" at bounding box center [904, 298] width 325 height 77
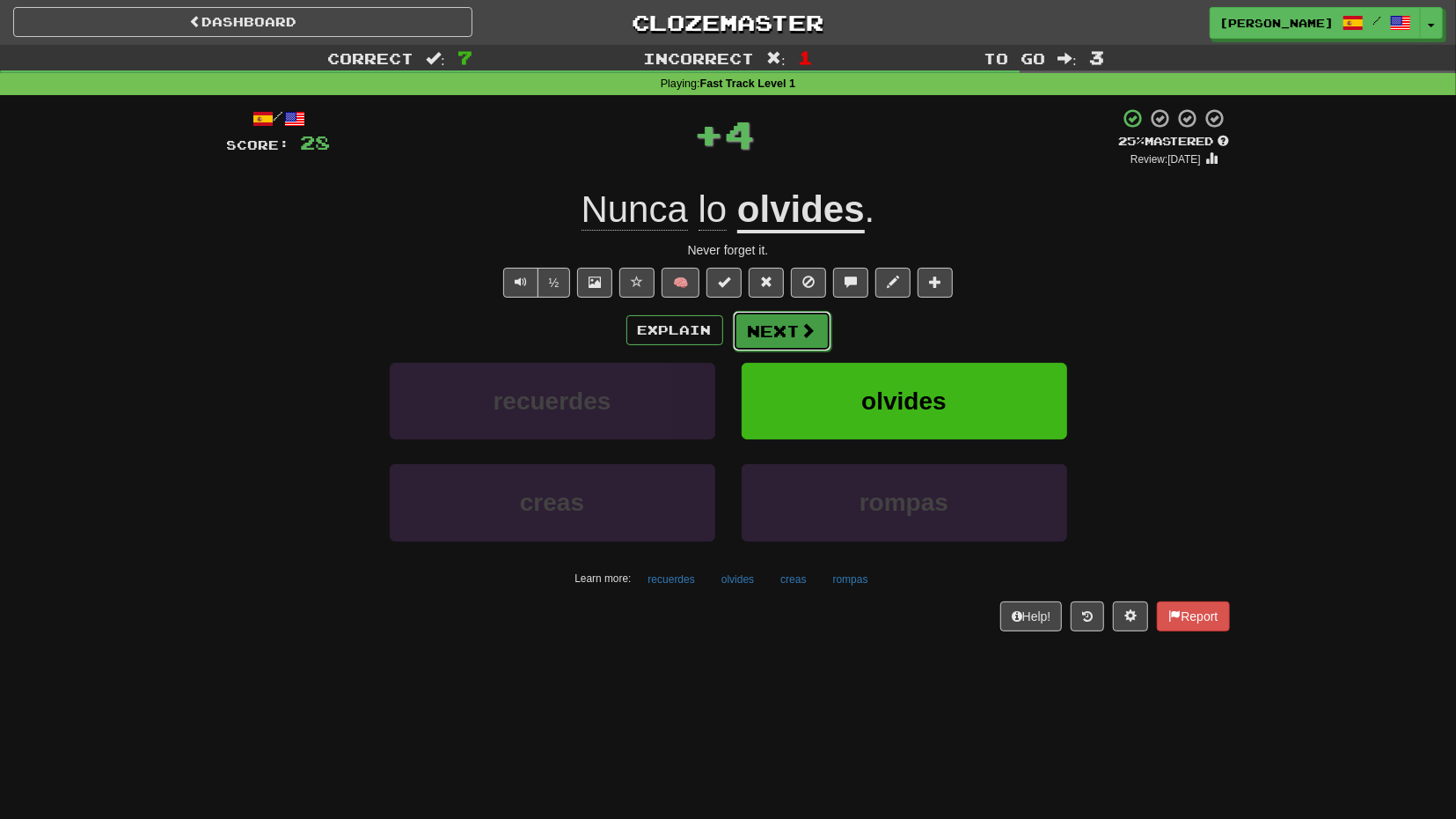
click at [795, 341] on button "Next" at bounding box center [782, 330] width 98 height 41
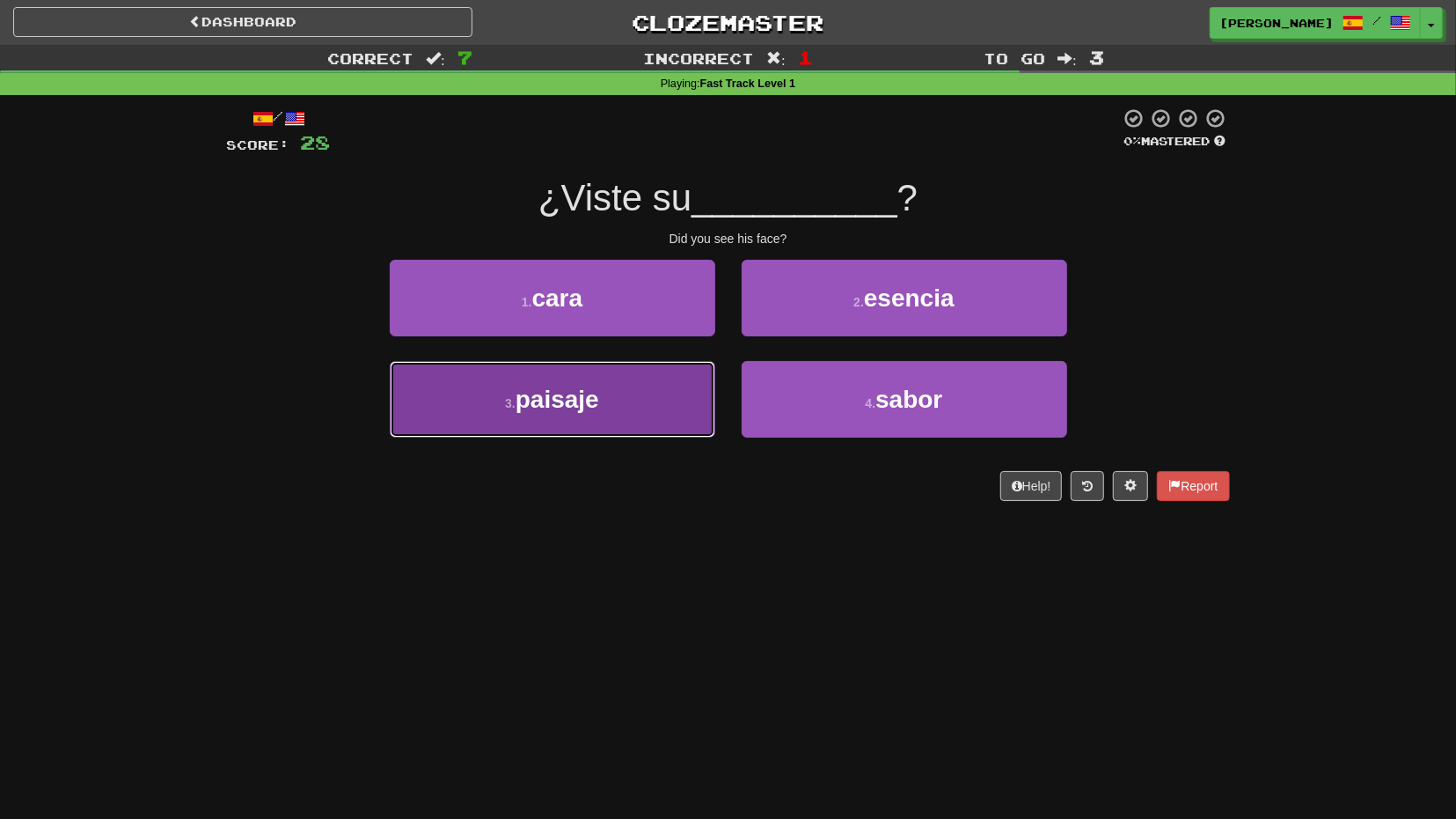
click at [714, 382] on button "3 . paisaje" at bounding box center [552, 399] width 325 height 77
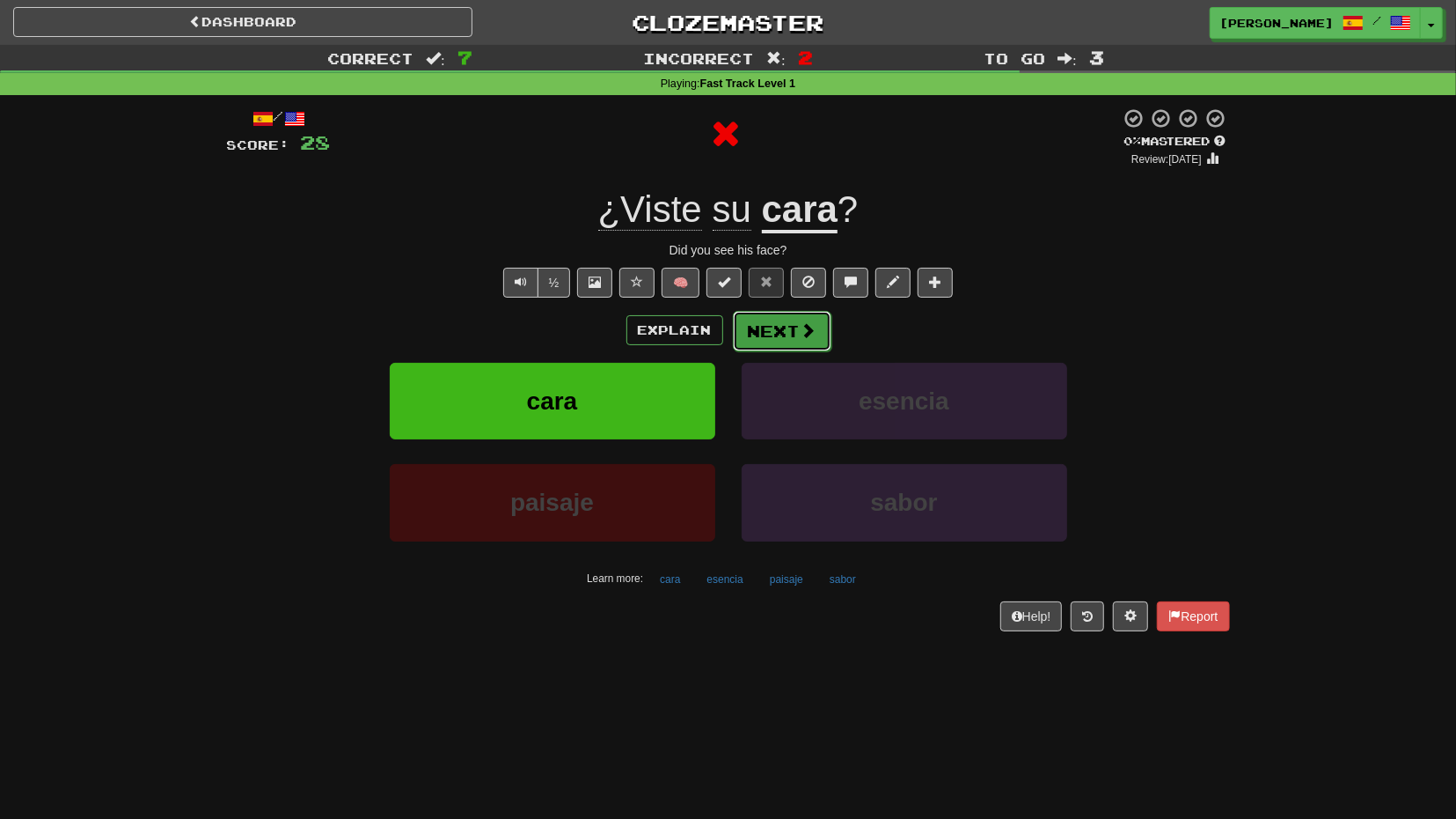
click at [784, 344] on button "Next" at bounding box center [782, 330] width 98 height 41
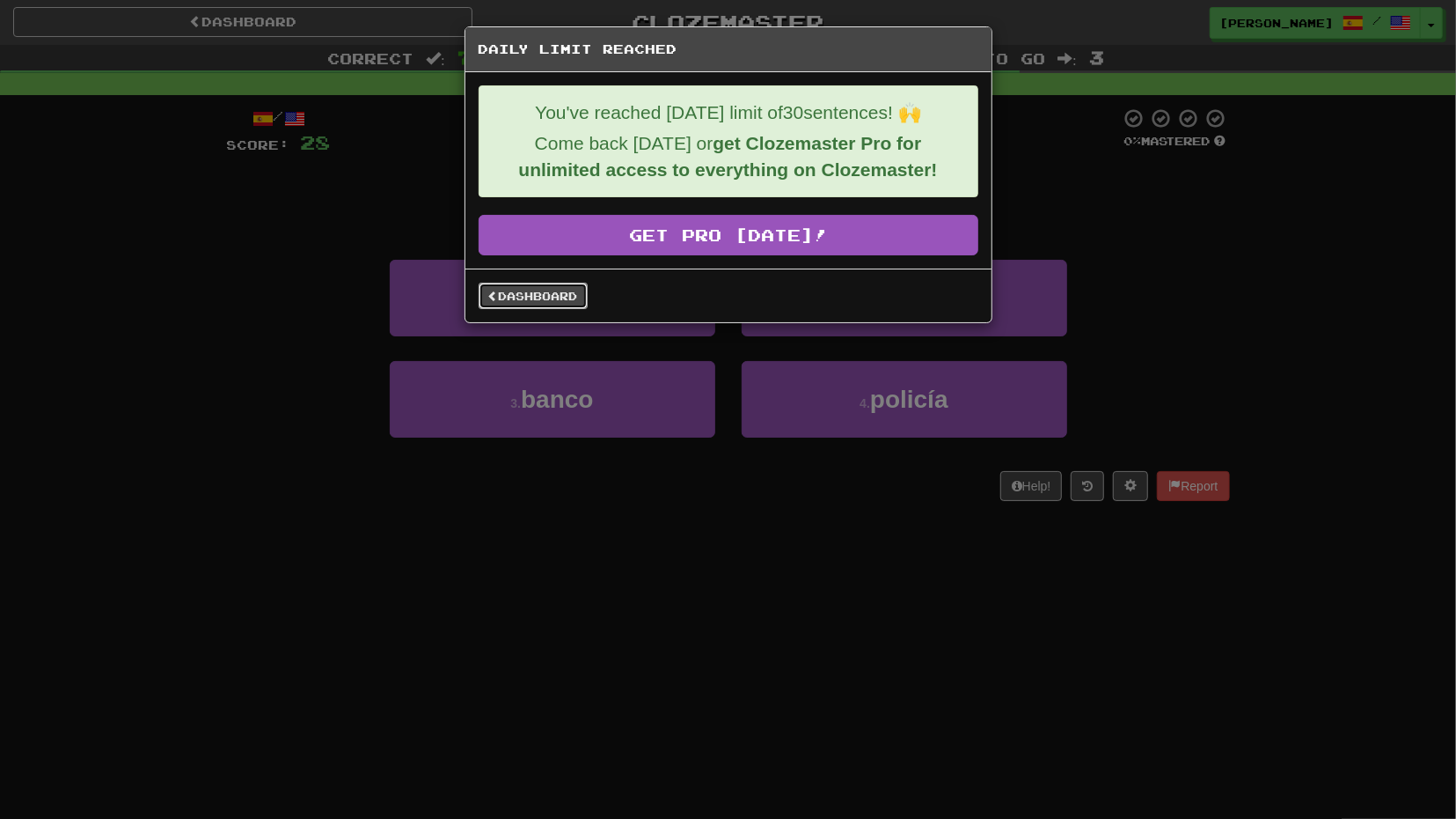
click at [564, 300] on link "Dashboard" at bounding box center [533, 295] width 109 height 26
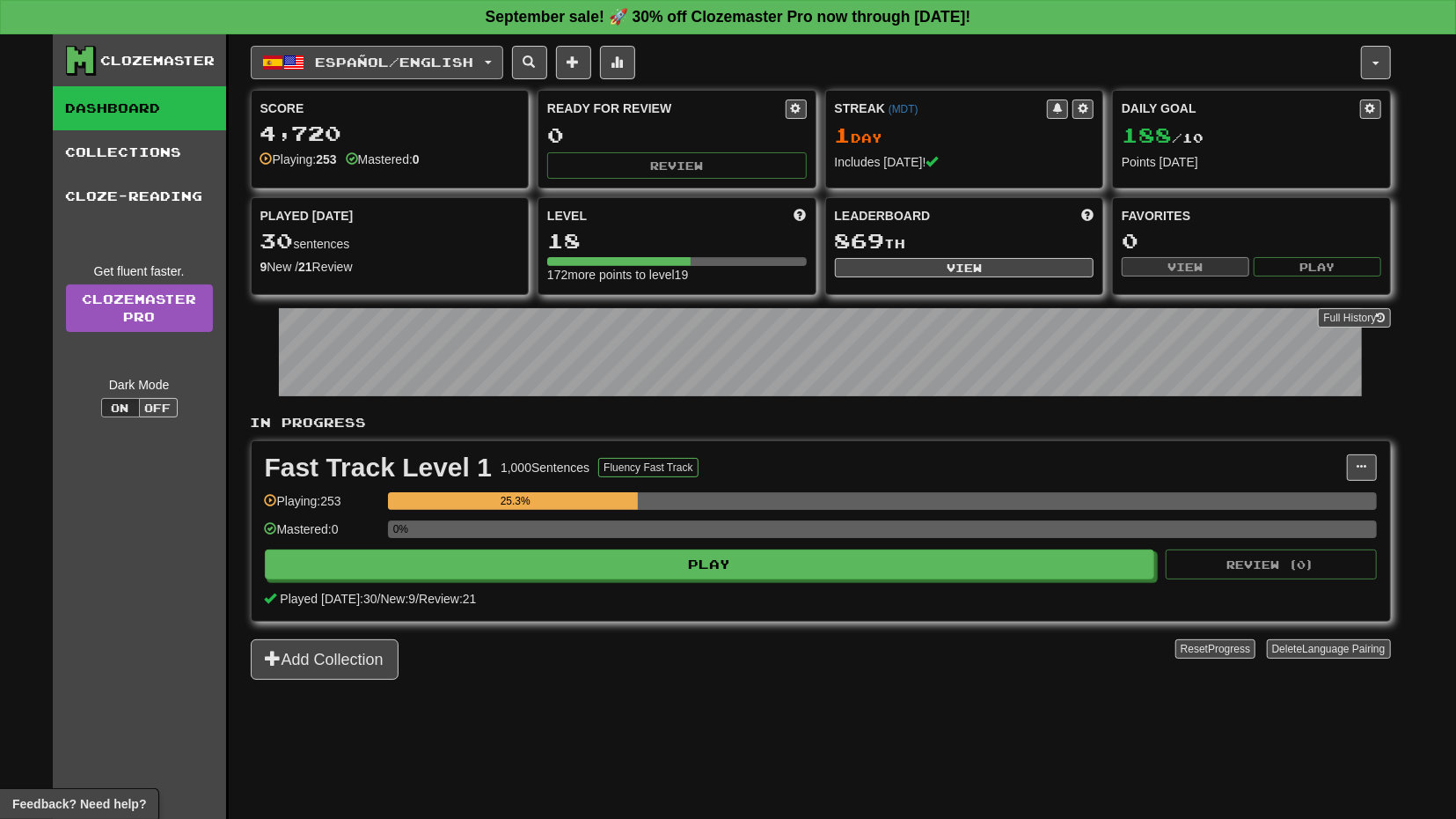
click at [503, 63] on button "Español / English" at bounding box center [377, 62] width 252 height 33
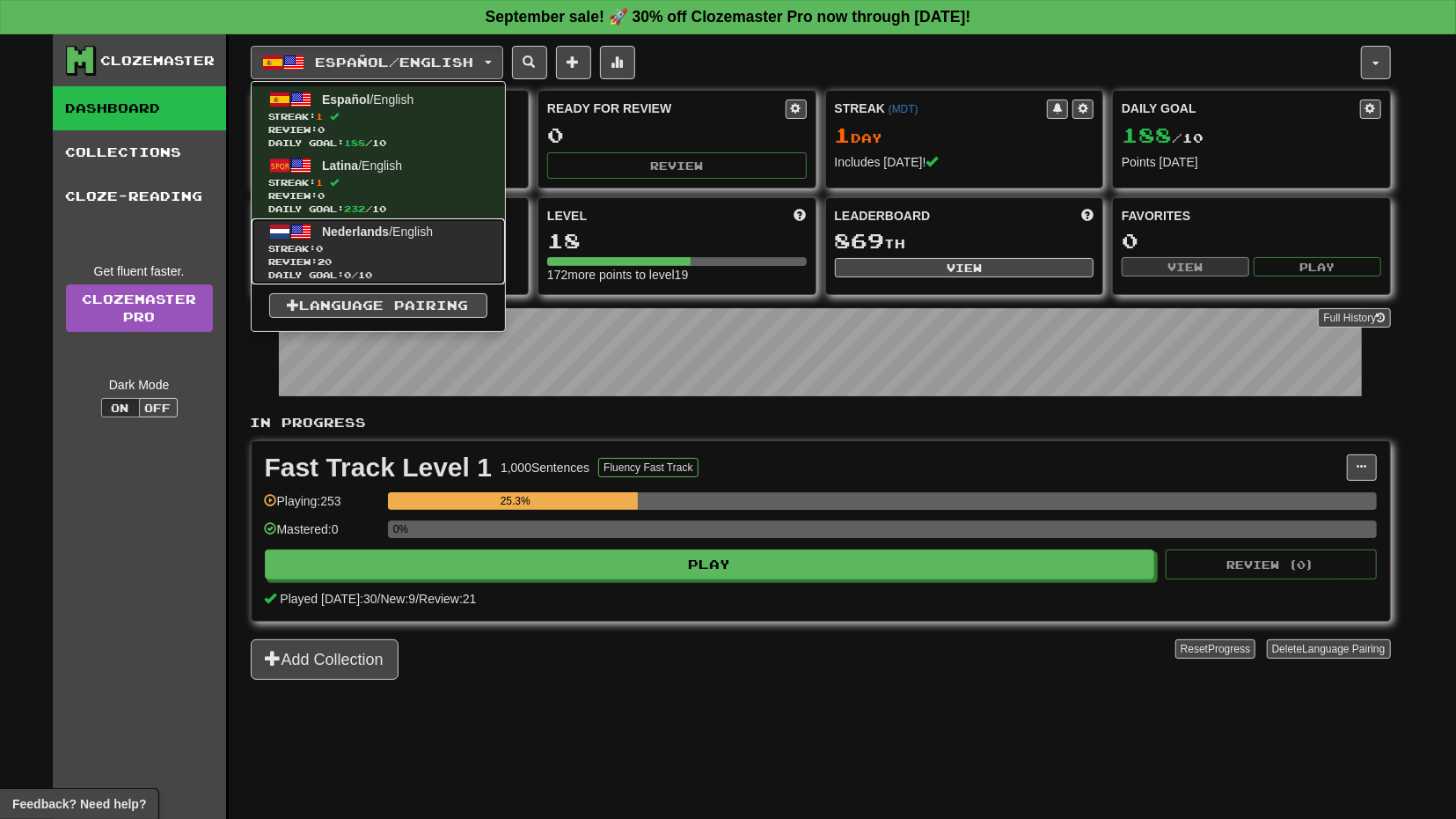
click at [467, 237] on link "Nederlands / English Streak: 0 Review: 20 Daily Goal: 0 / 10" at bounding box center [378, 251] width 253 height 66
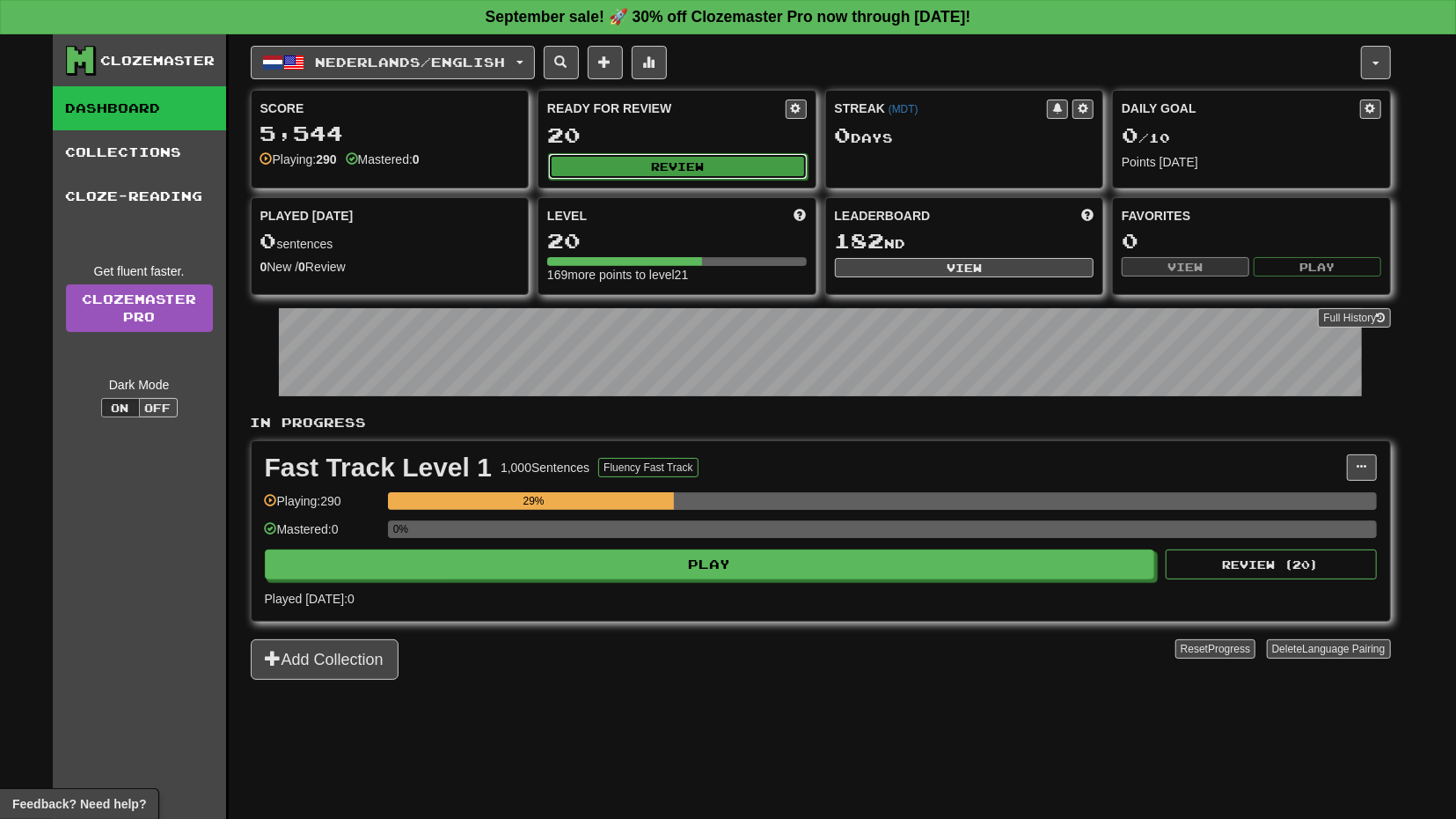
click at [596, 153] on button "Review" at bounding box center [678, 166] width 260 height 26
select select "**"
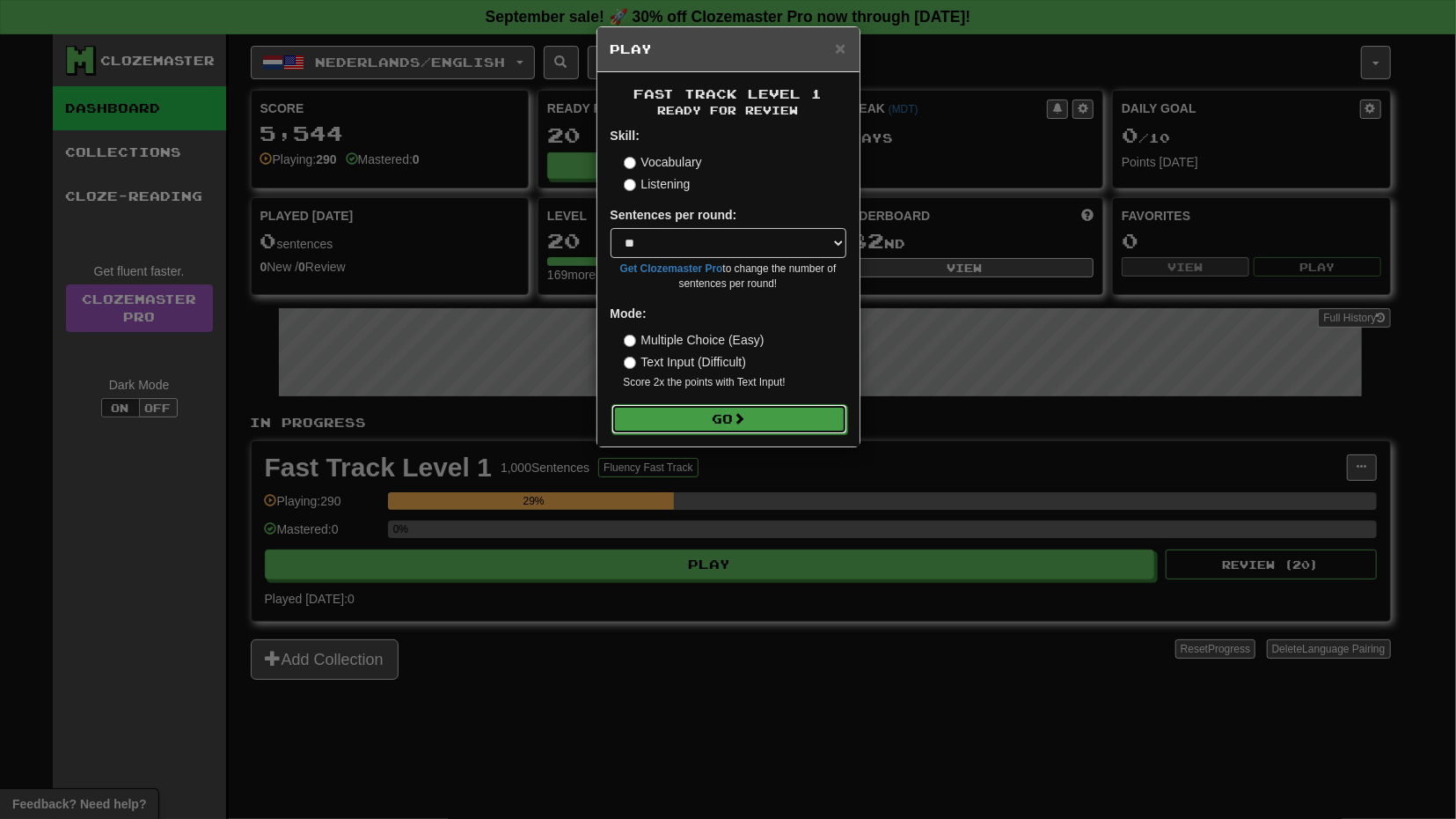
click at [730, 406] on button "Go" at bounding box center [729, 419] width 236 height 30
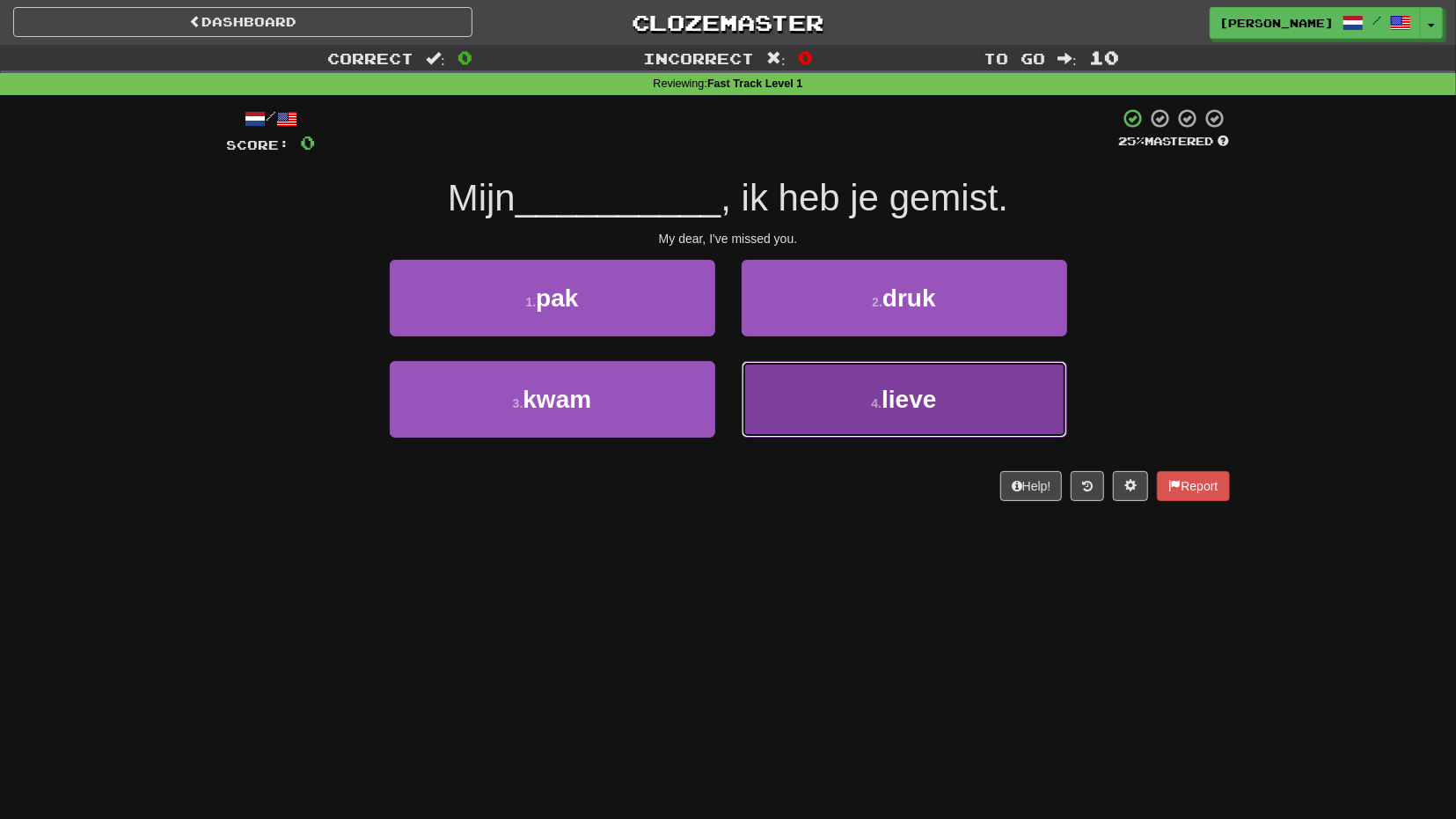
click at [777, 388] on button "4 . lieve" at bounding box center [904, 399] width 325 height 77
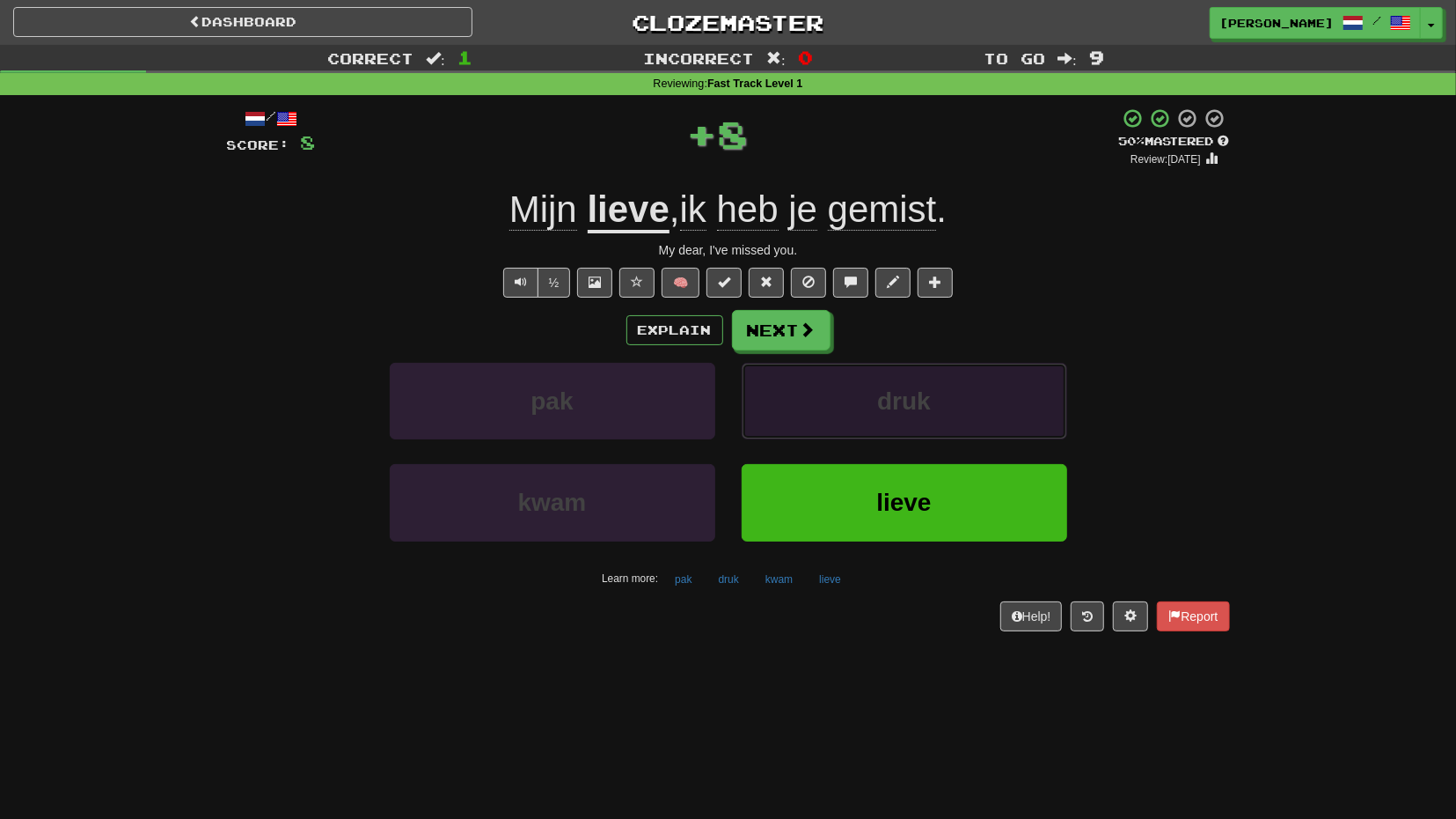
click at [787, 365] on button "druk" at bounding box center [904, 400] width 325 height 77
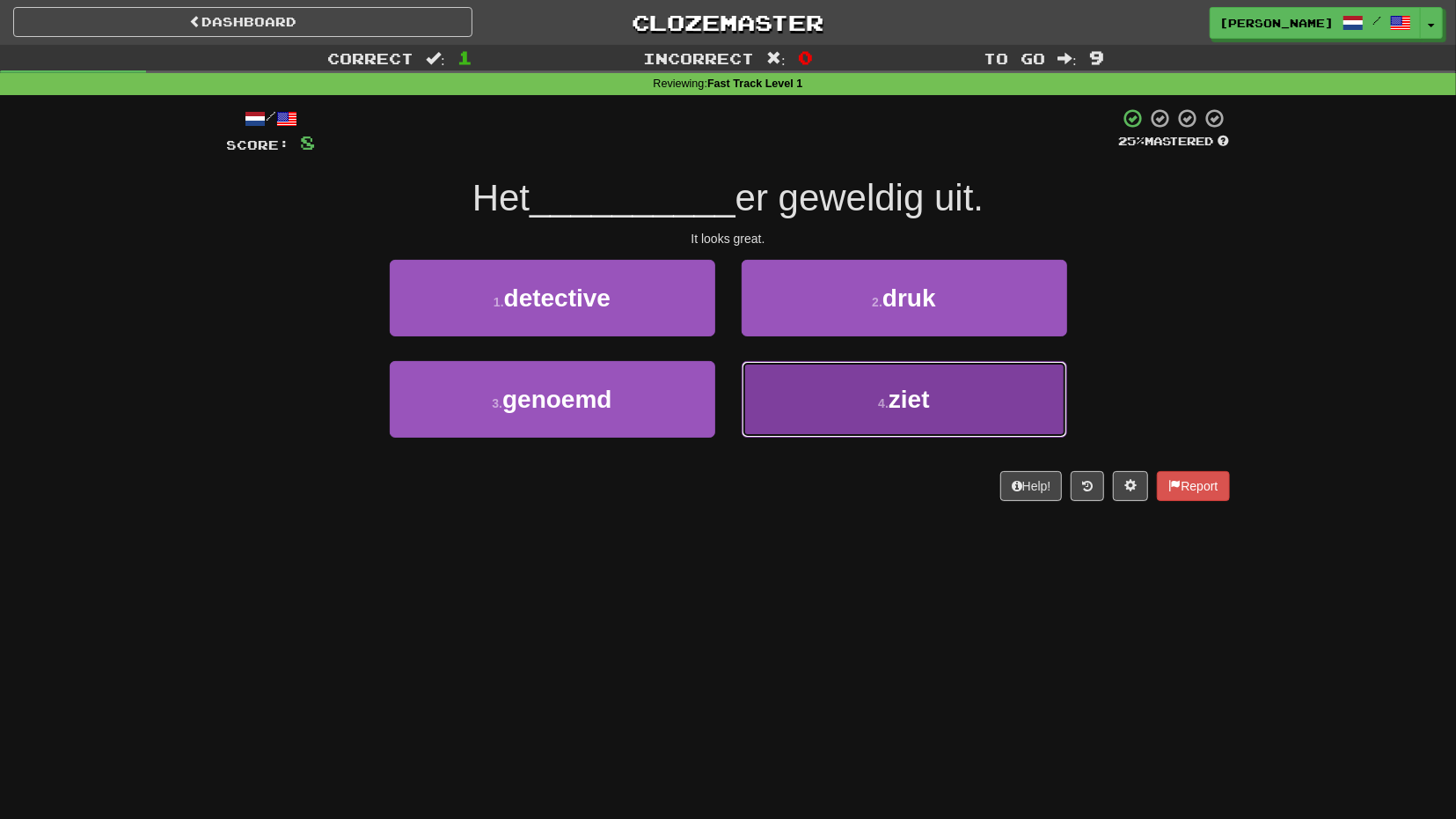
click at [804, 408] on button "4 . ziet" at bounding box center [904, 399] width 325 height 77
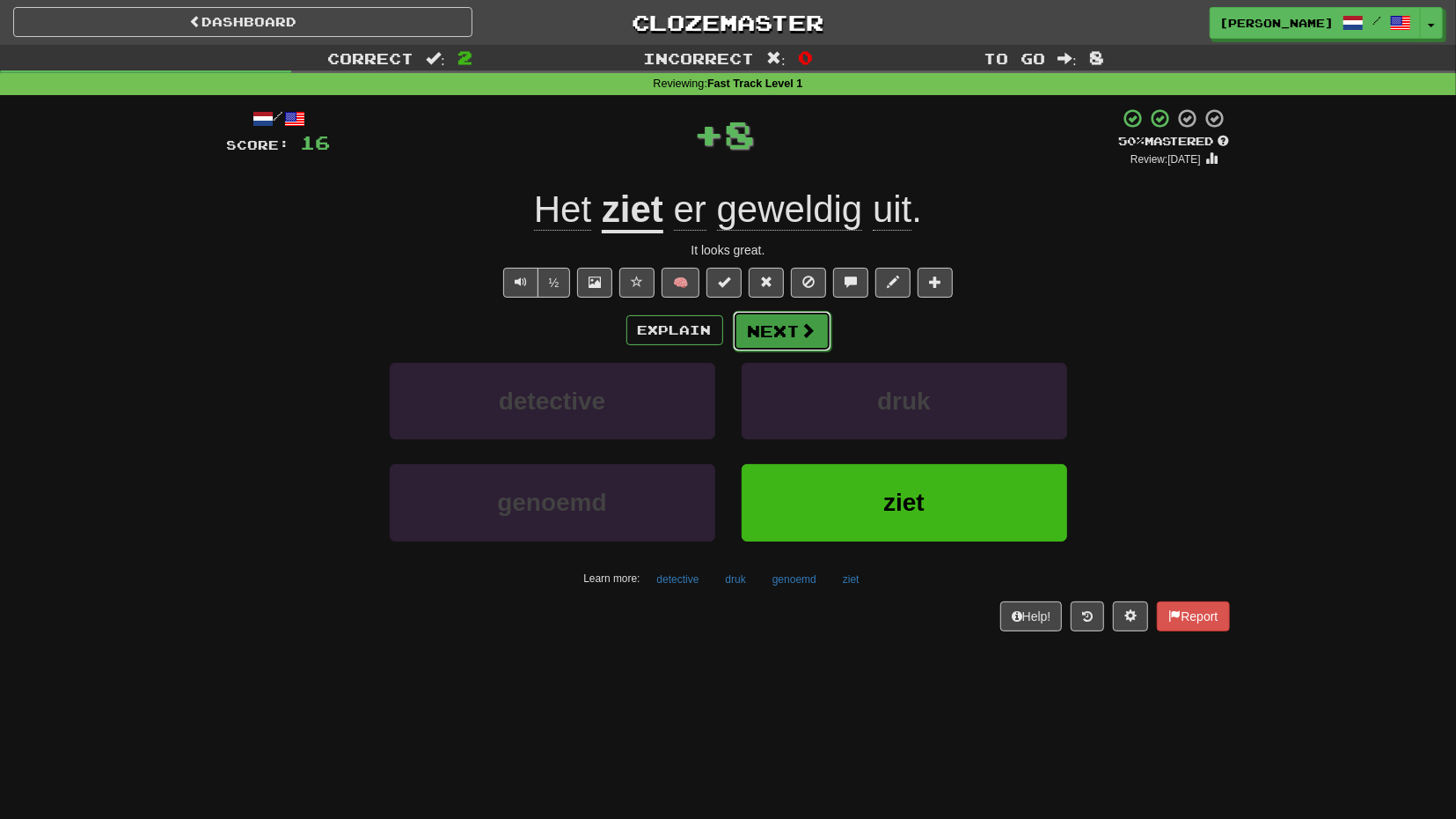
click at [784, 327] on button "Next" at bounding box center [782, 330] width 98 height 41
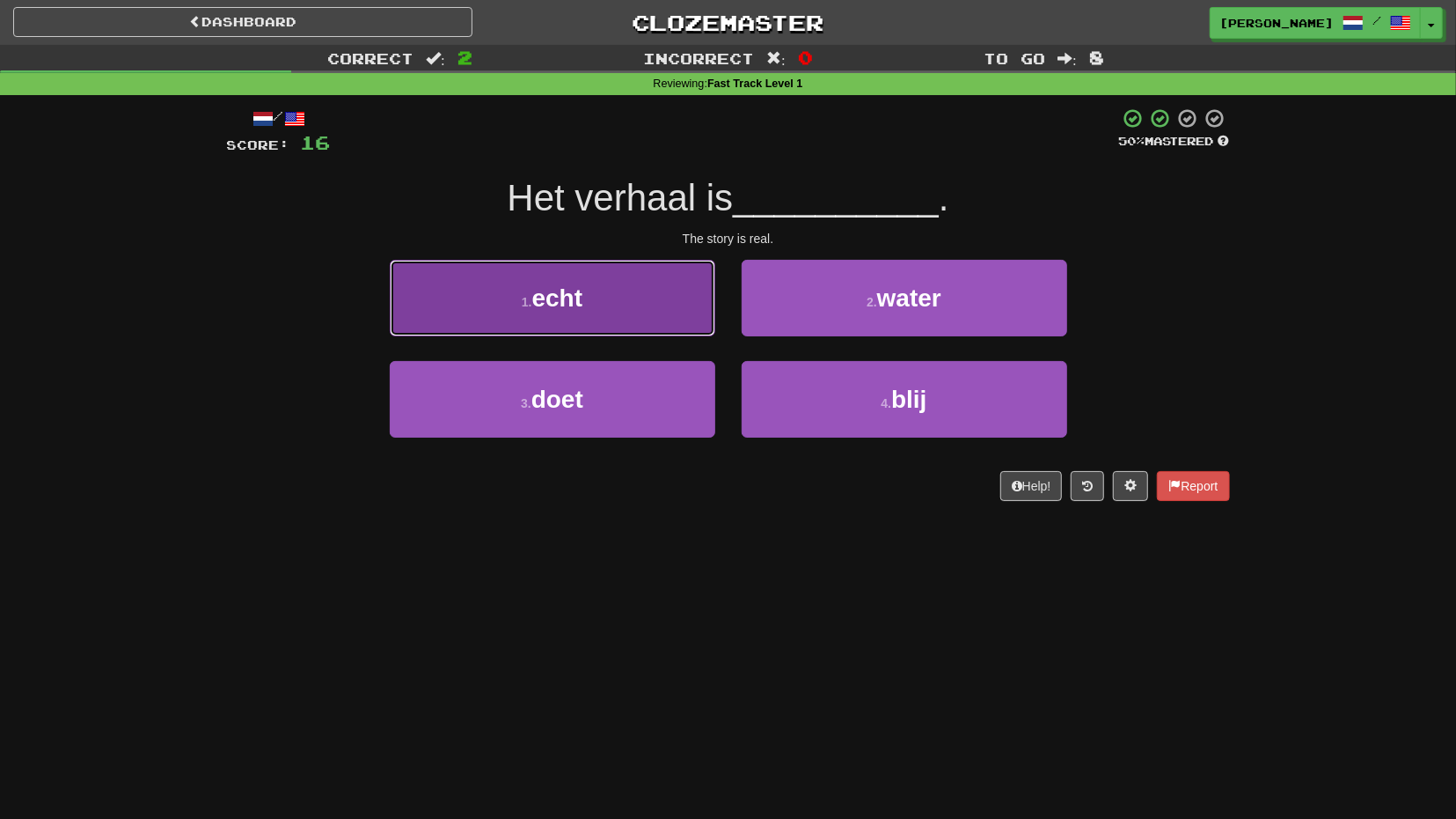
click at [666, 336] on button "1 . echt" at bounding box center [552, 298] width 325 height 77
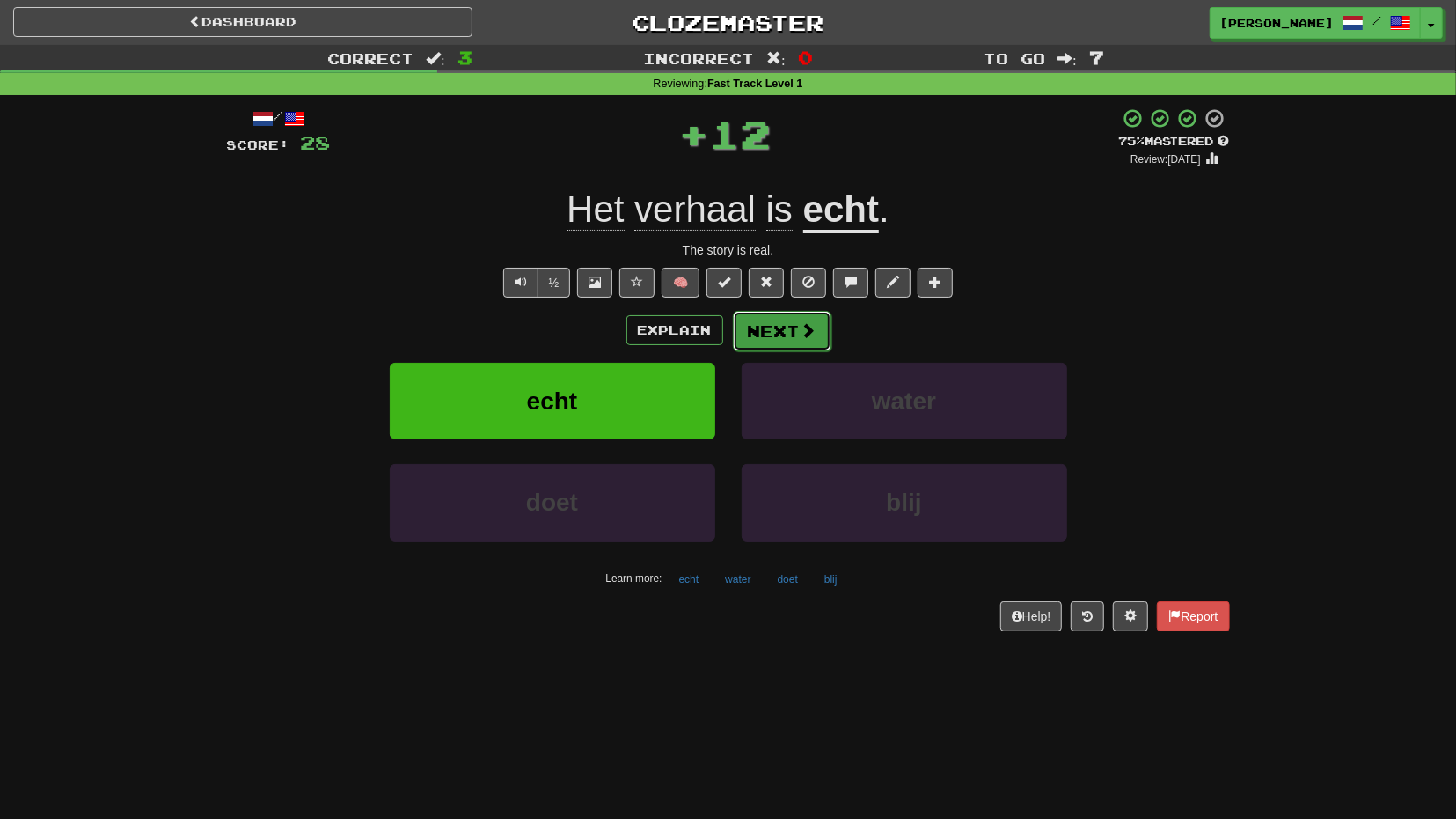
click at [761, 326] on button "Next" at bounding box center [782, 330] width 98 height 41
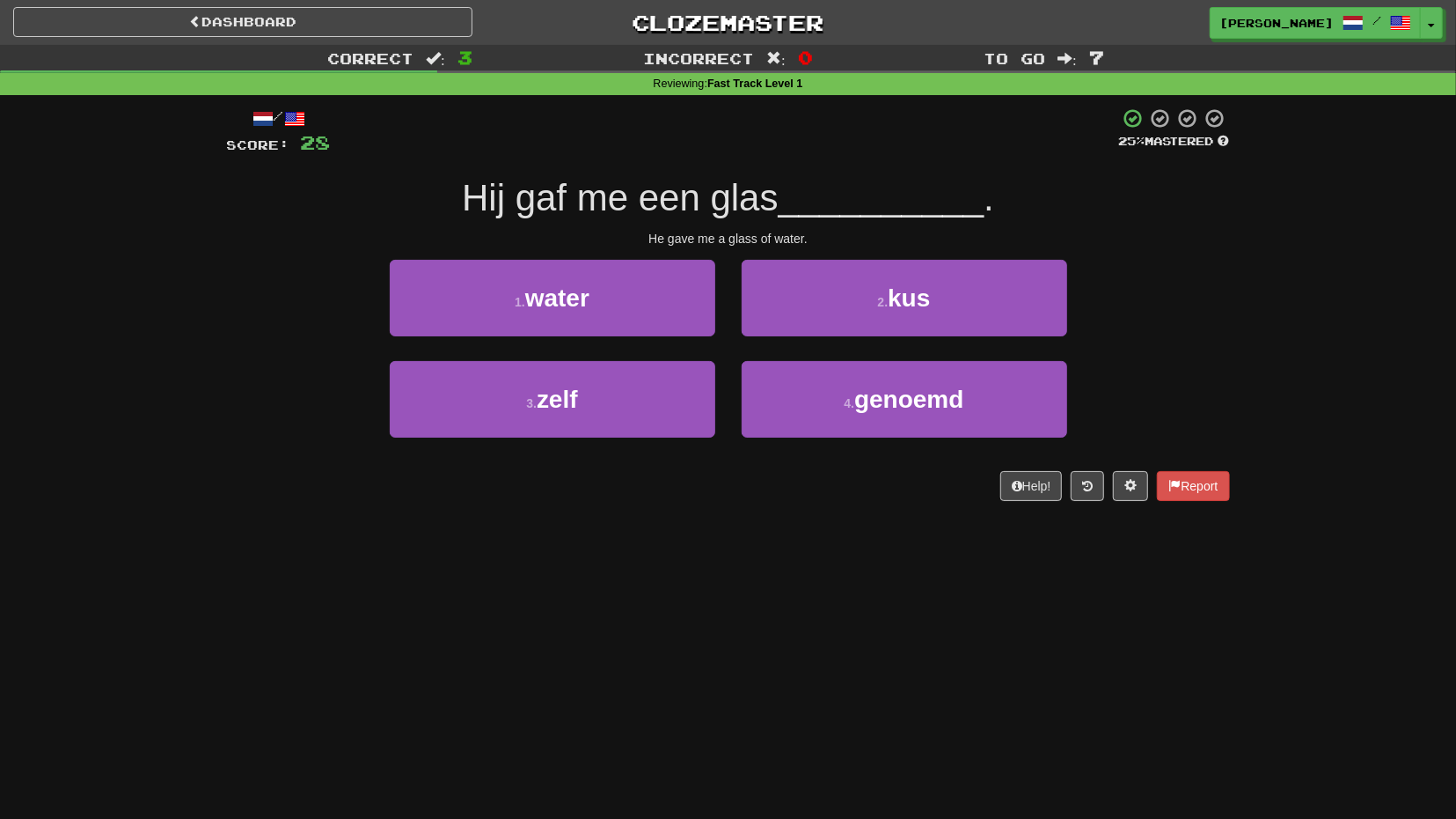
click at [680, 345] on div "1 . water" at bounding box center [553, 310] width 352 height 101
click at [687, 337] on div "1 . water" at bounding box center [553, 310] width 352 height 101
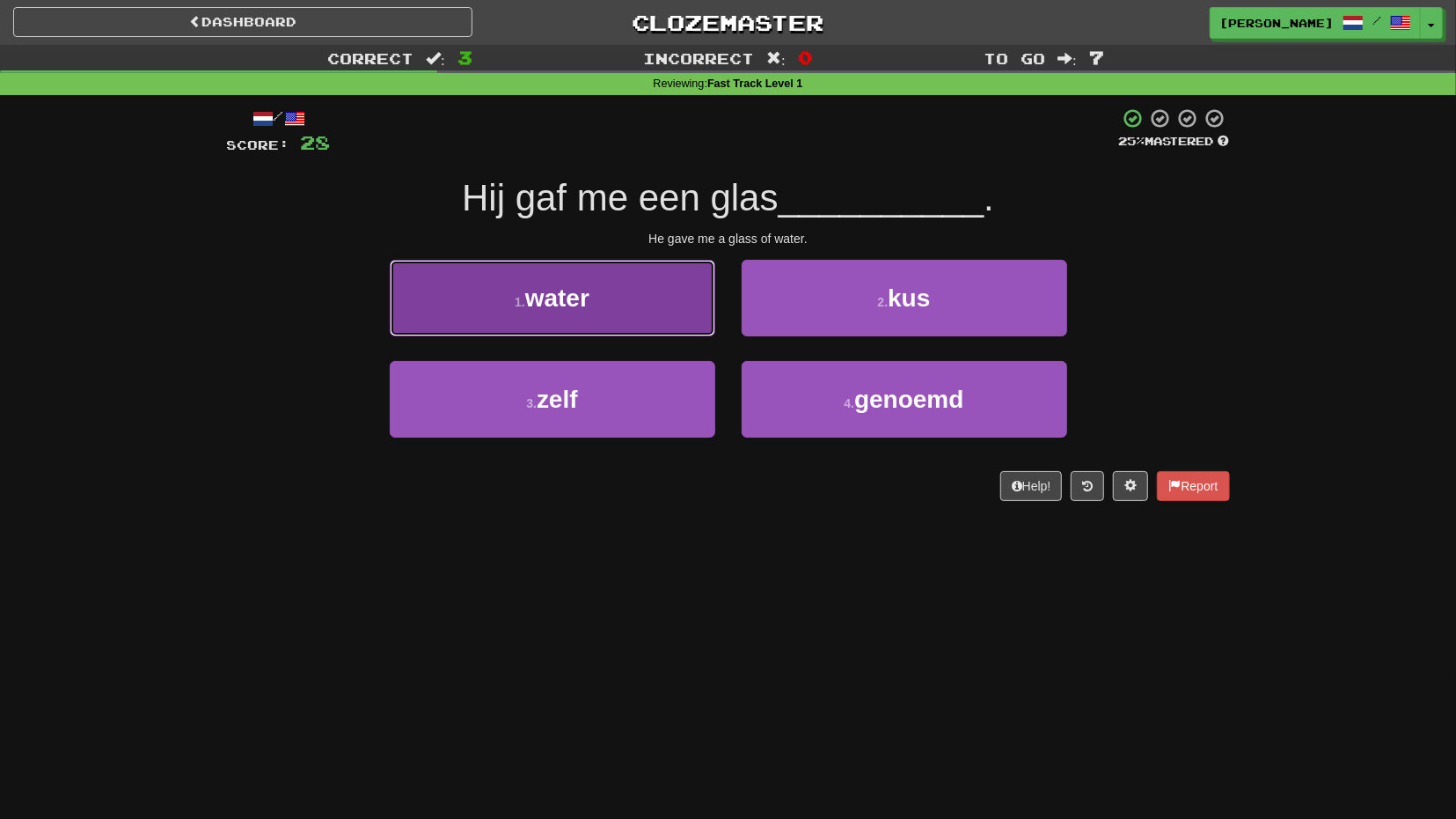
click at [682, 317] on button "1 . water" at bounding box center [552, 298] width 325 height 77
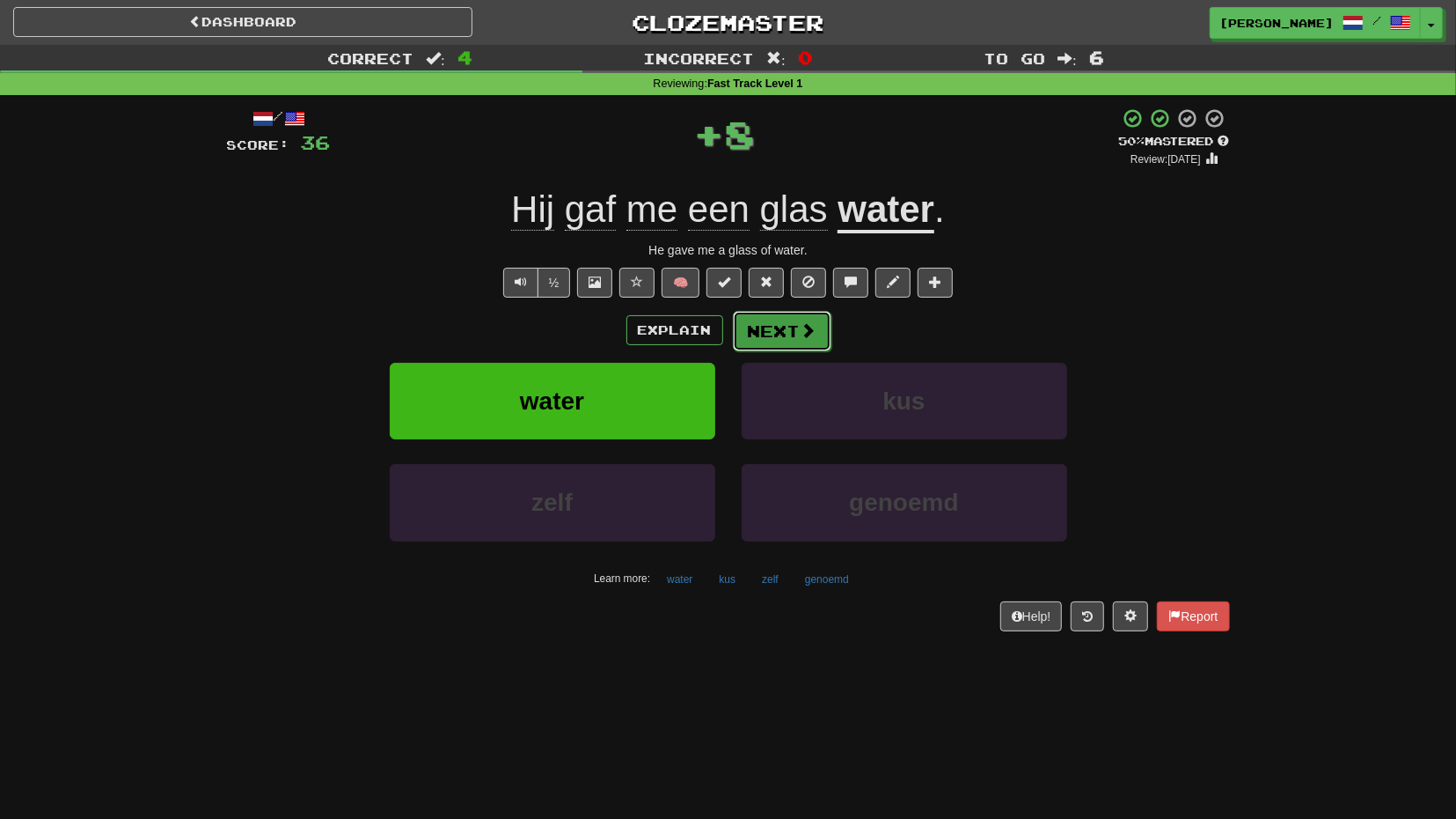
click at [783, 341] on button "Next" at bounding box center [782, 330] width 98 height 41
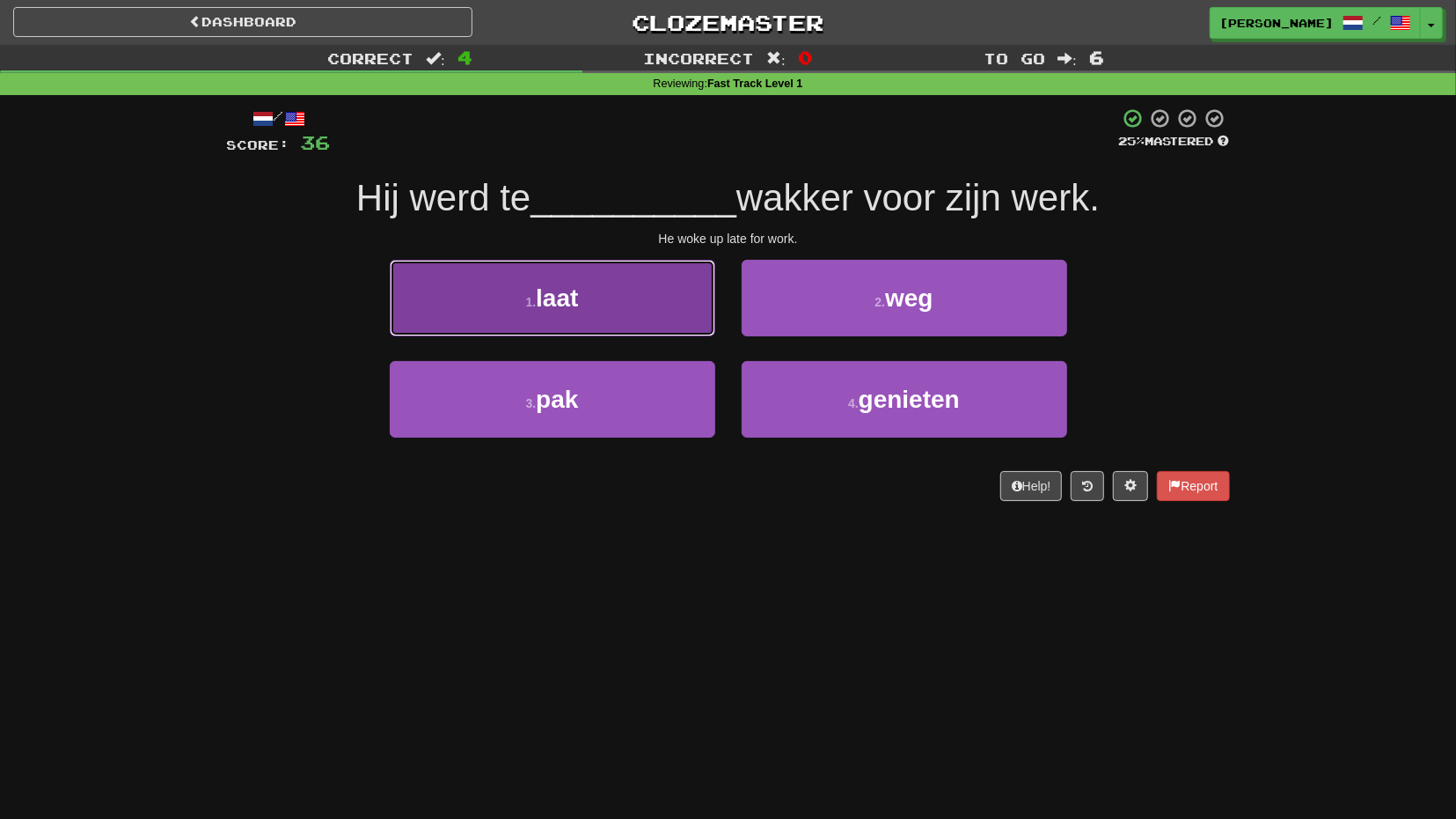
click at [660, 317] on button "1 . laat" at bounding box center [552, 298] width 325 height 77
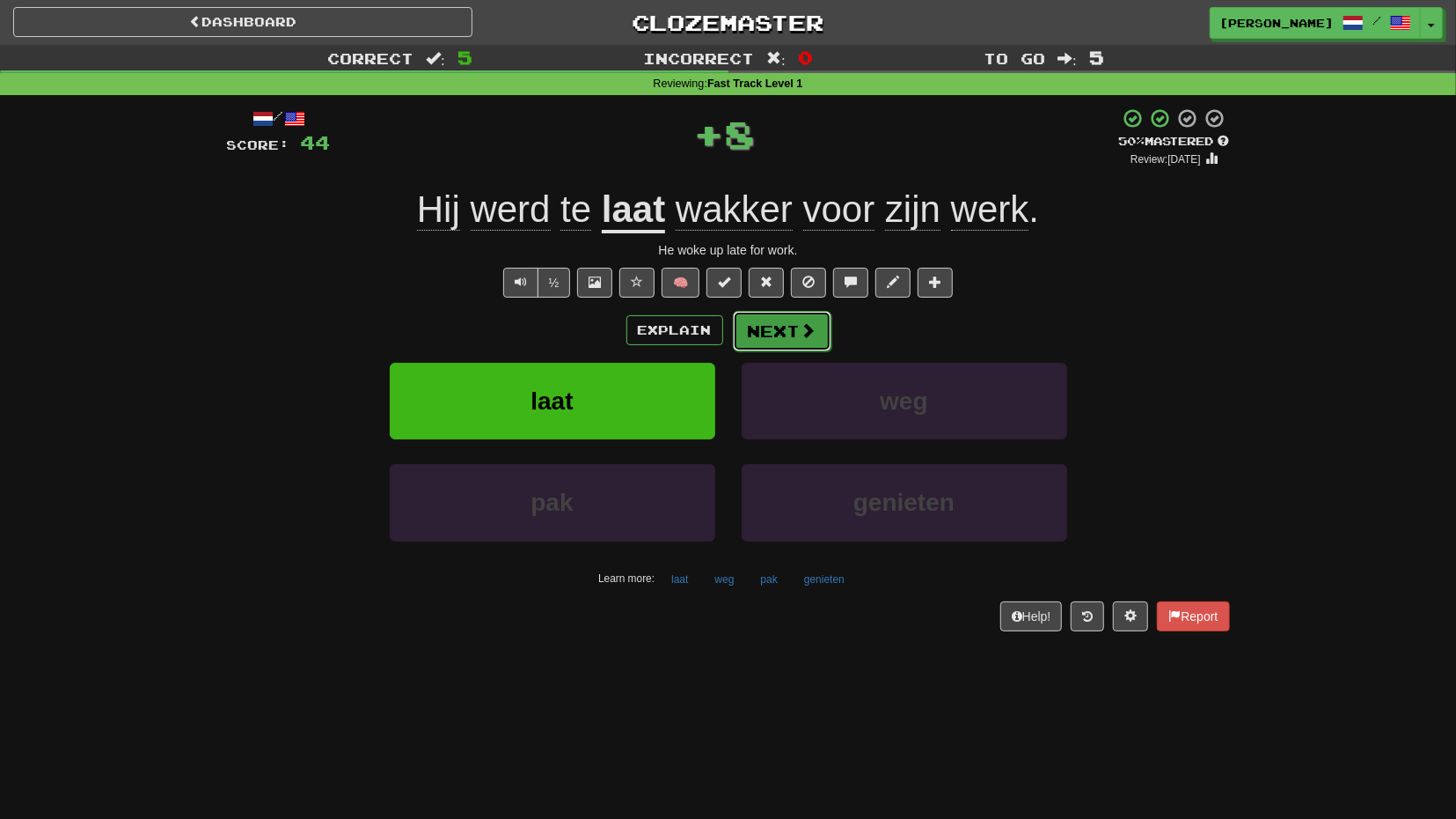
click at [776, 334] on button "Next" at bounding box center [782, 330] width 98 height 41
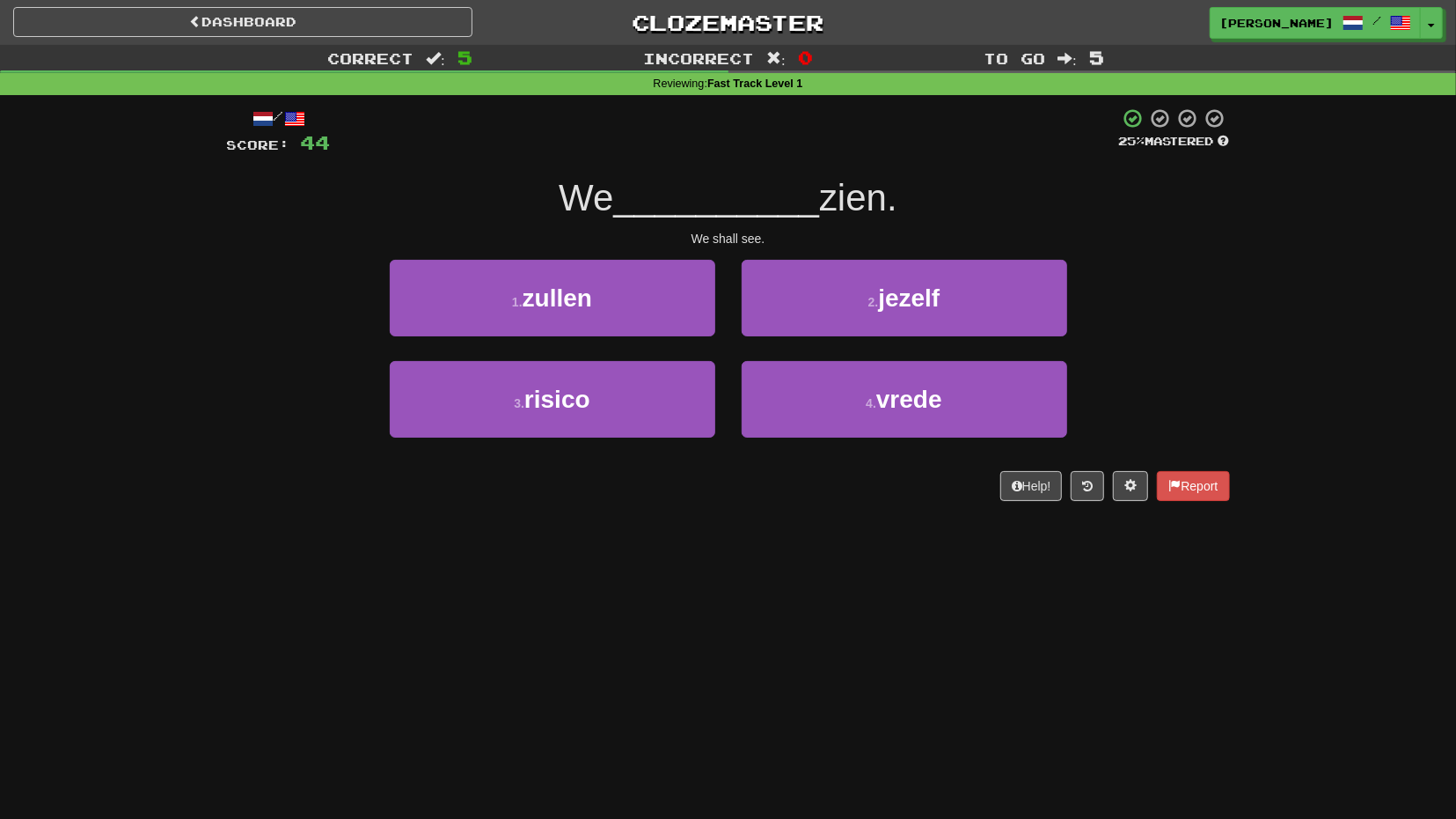
click at [646, 345] on div "1 . zullen" at bounding box center [553, 310] width 352 height 101
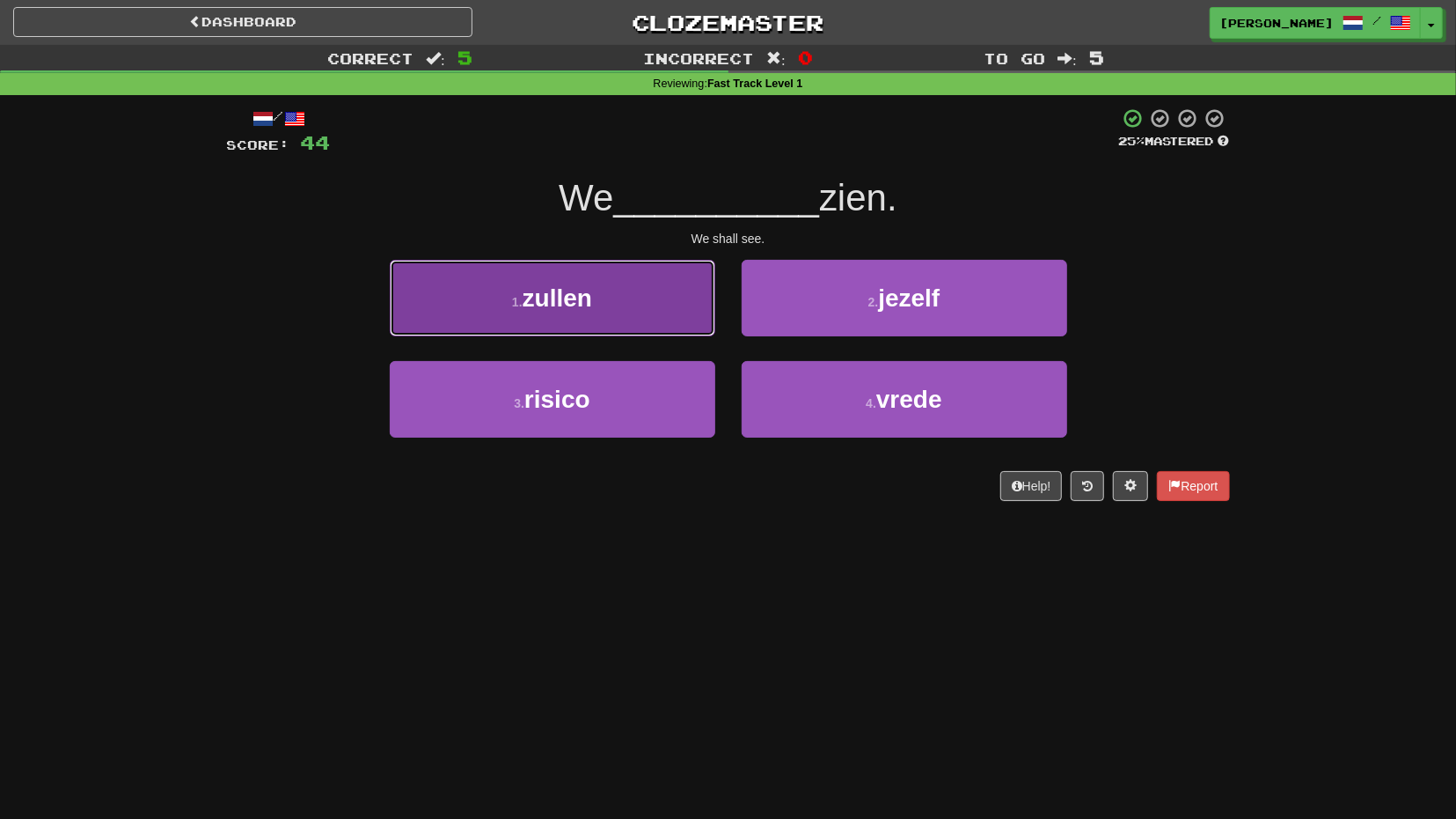
click at [653, 327] on button "1 . zullen" at bounding box center [552, 298] width 325 height 77
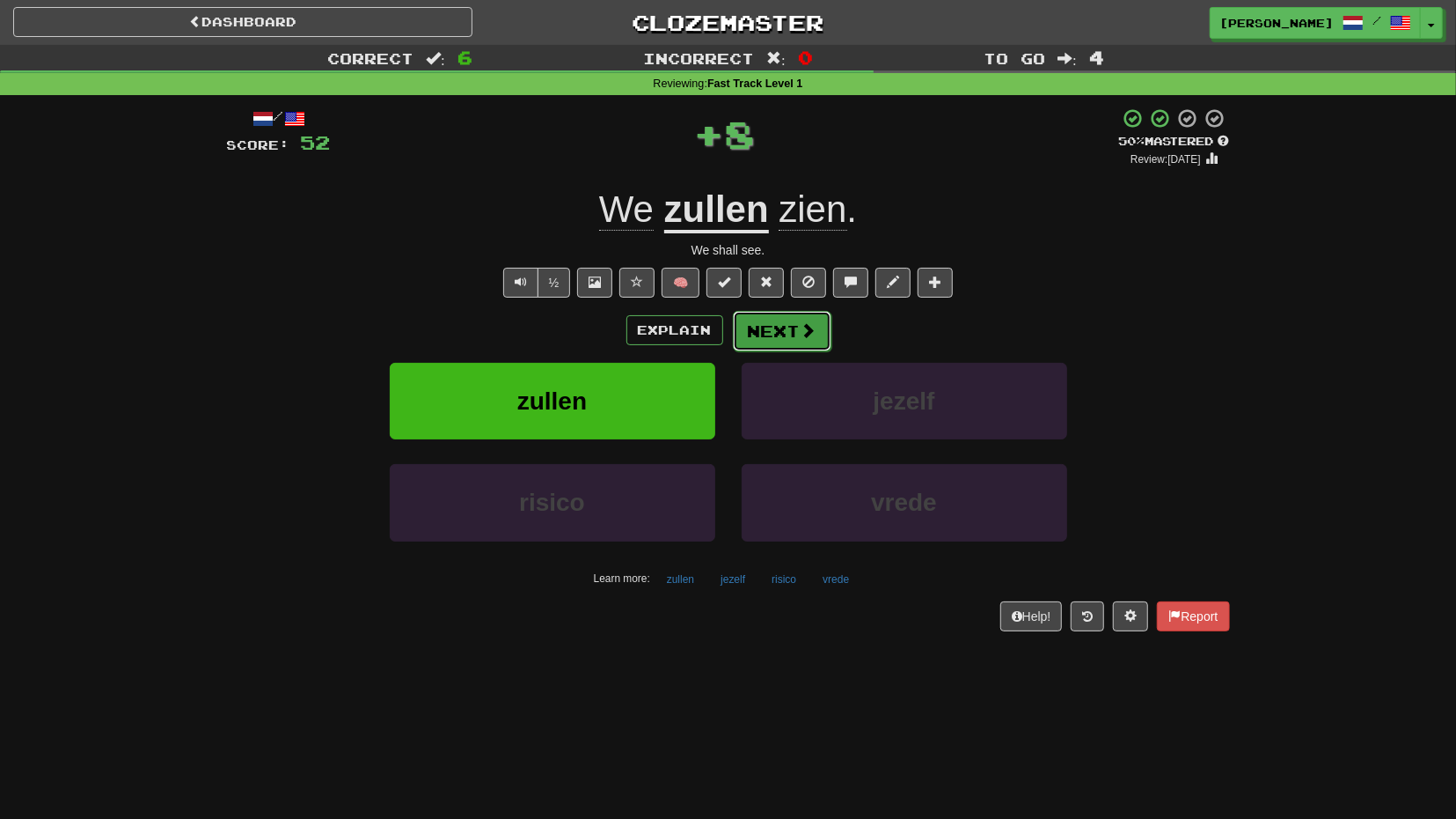
click at [768, 330] on button "Next" at bounding box center [782, 330] width 98 height 41
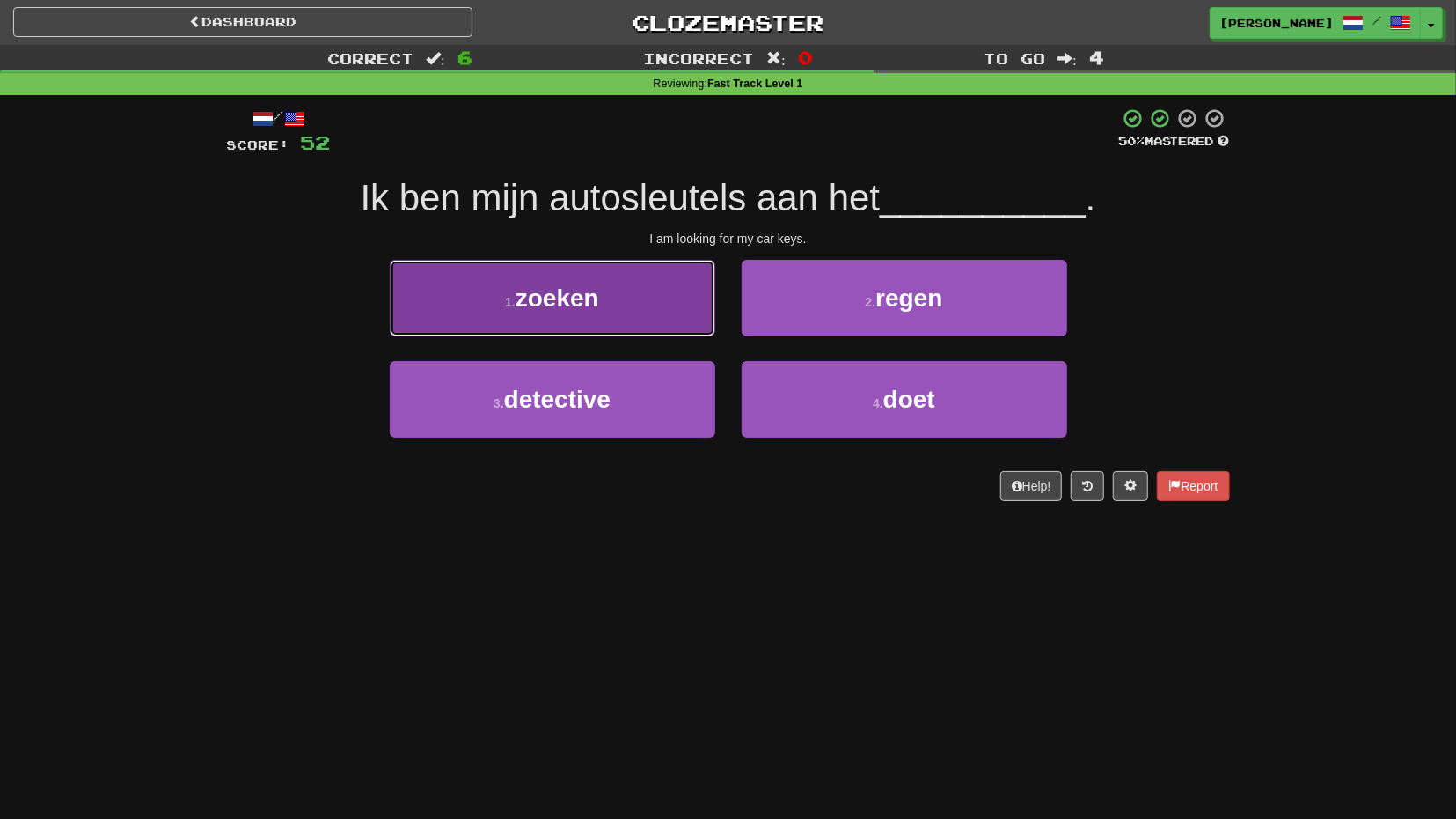
click at [677, 321] on button "1 . zoeken" at bounding box center [552, 298] width 325 height 77
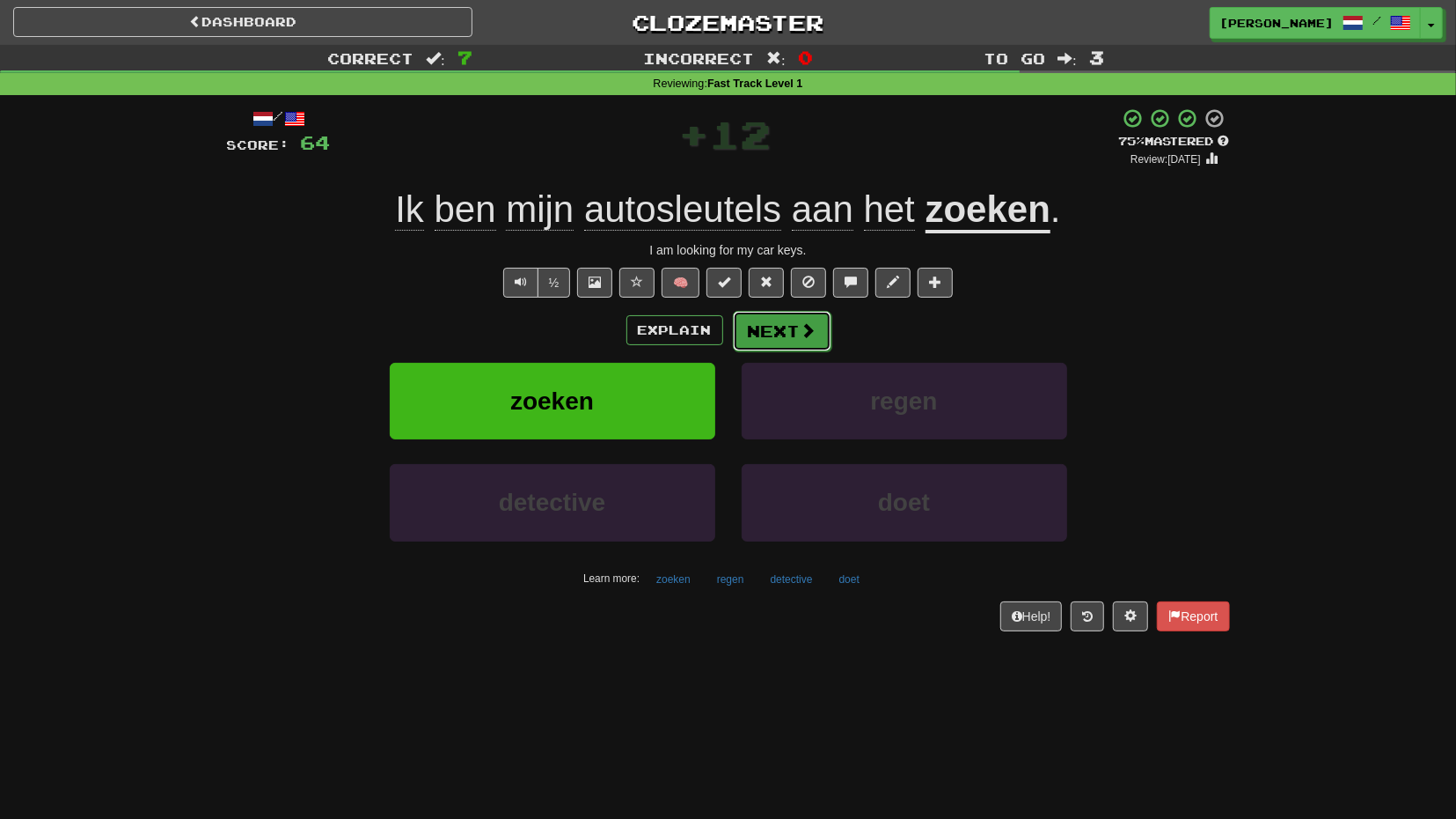
click at [769, 335] on button "Next" at bounding box center [782, 330] width 98 height 41
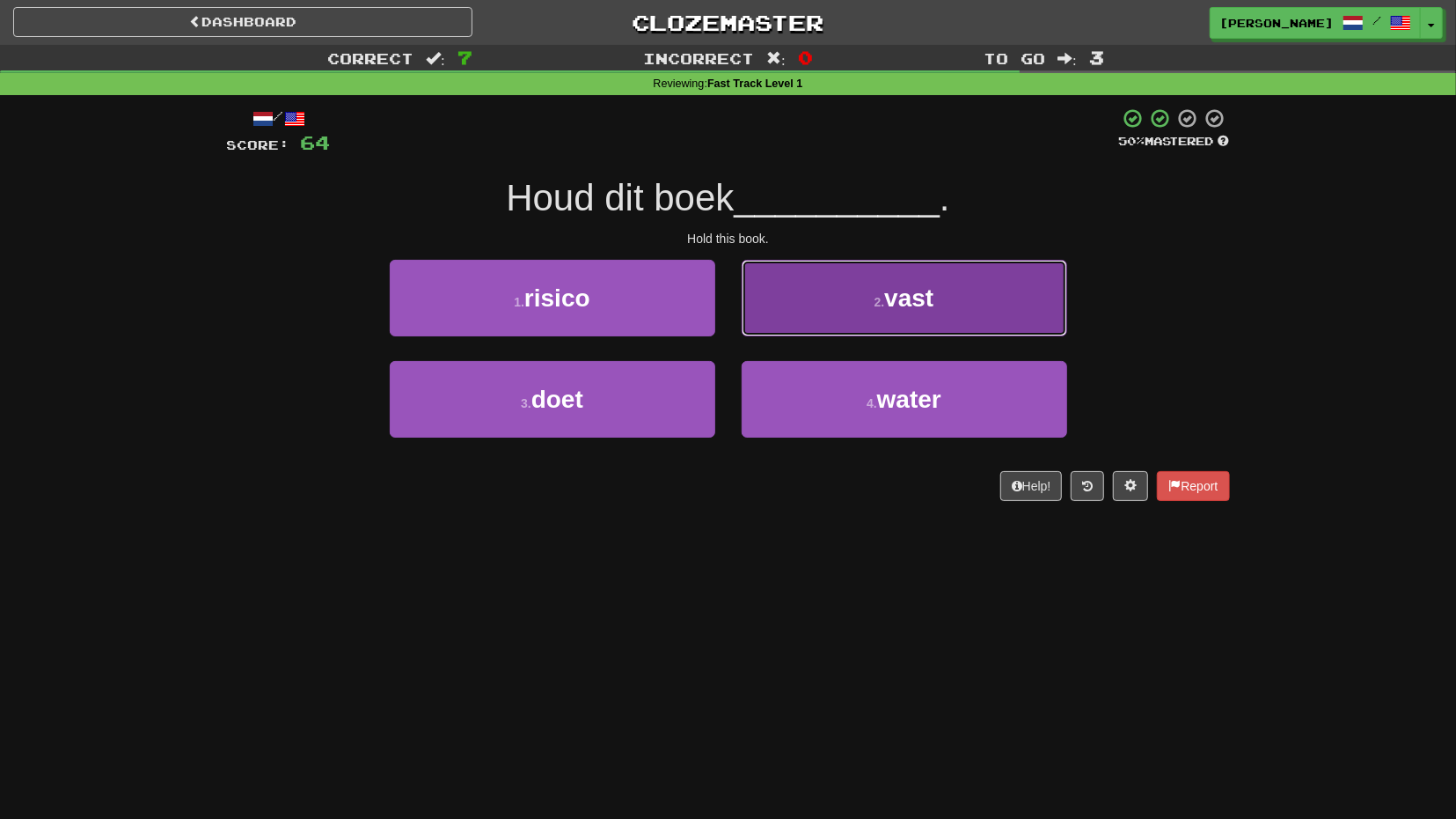
click at [779, 335] on button "2 . vast" at bounding box center [904, 298] width 325 height 77
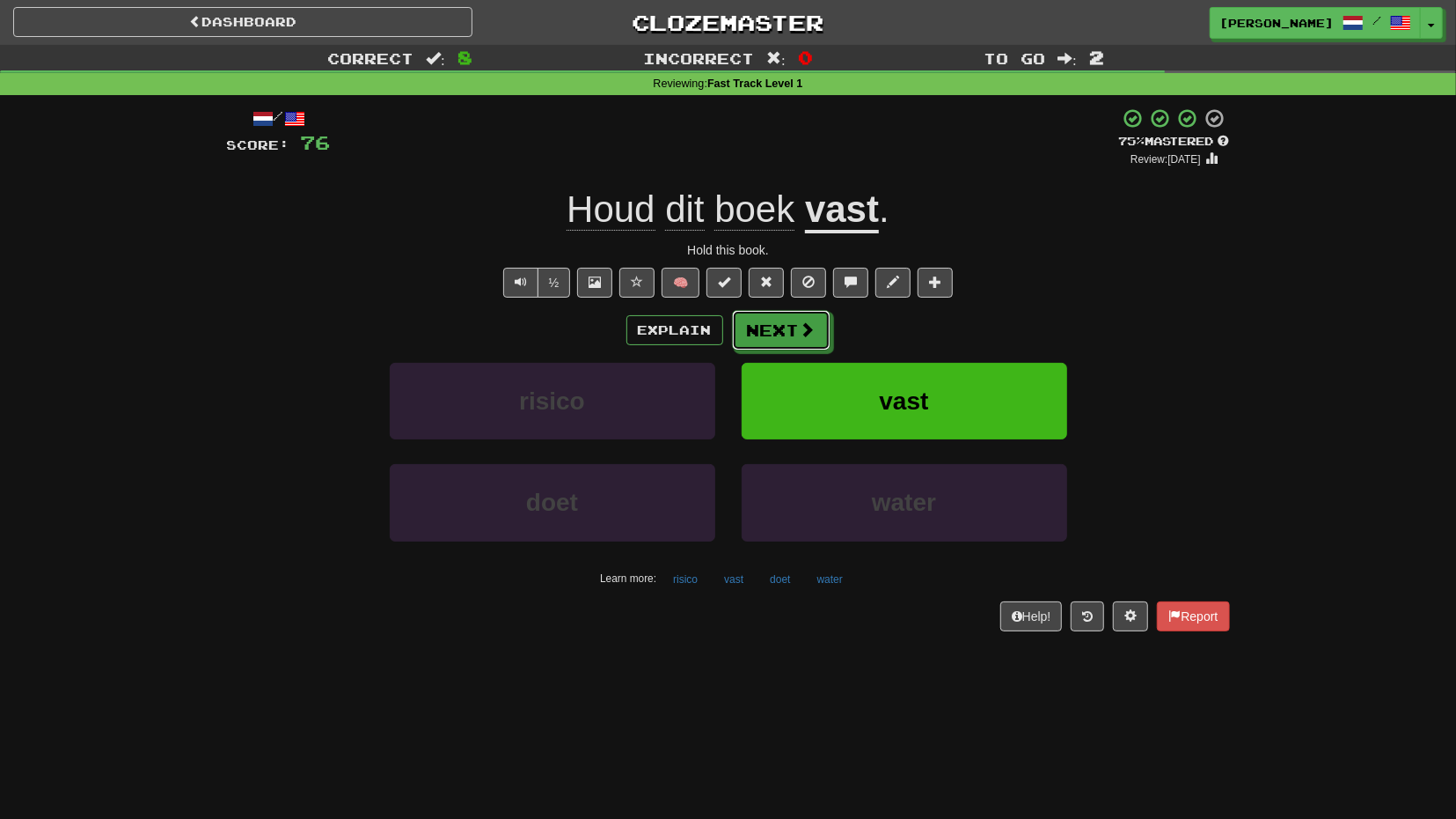
click at [779, 335] on button "Next" at bounding box center [781, 330] width 98 height 41
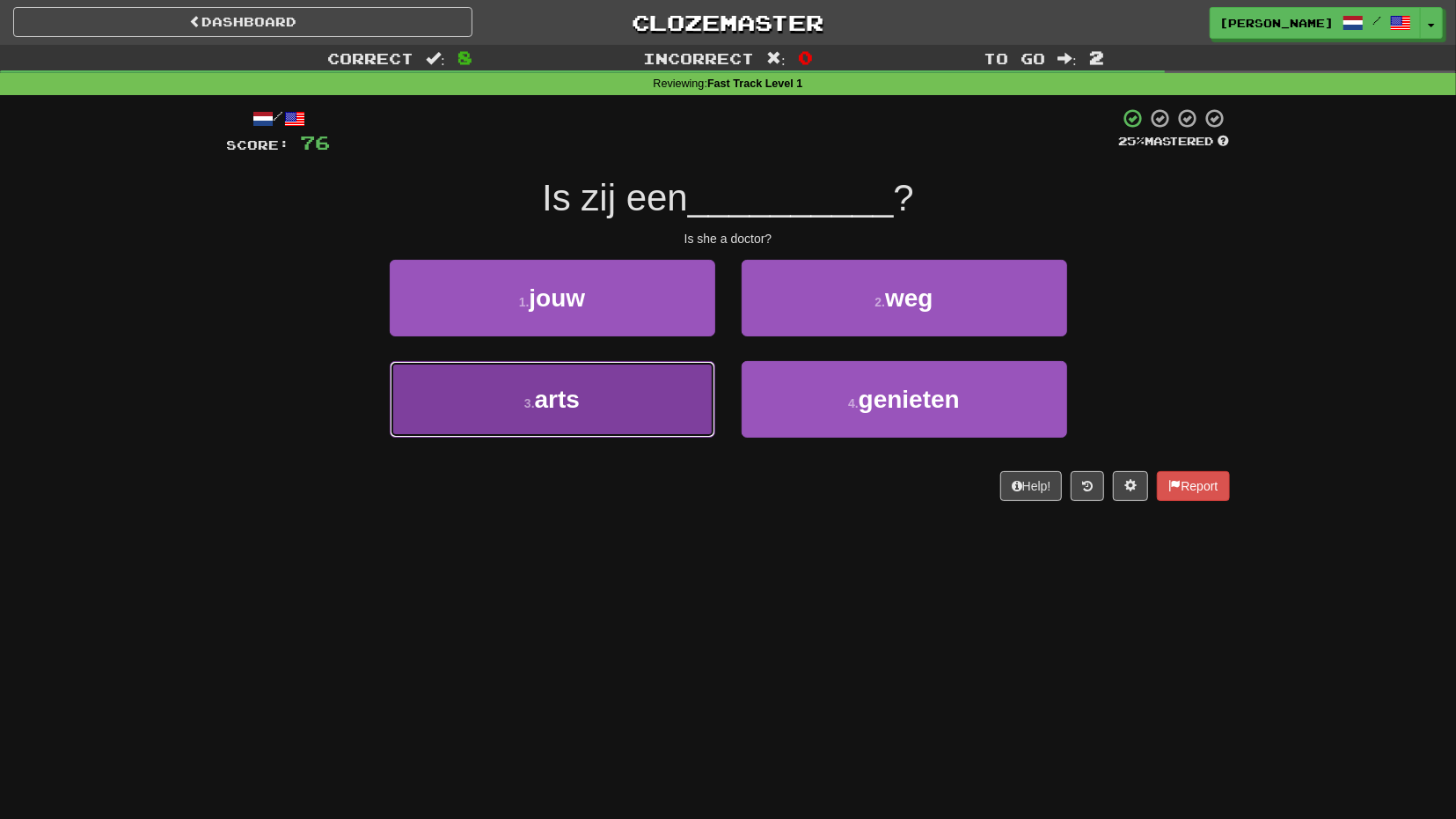
click at [675, 382] on button "3 . arts" at bounding box center [552, 399] width 325 height 77
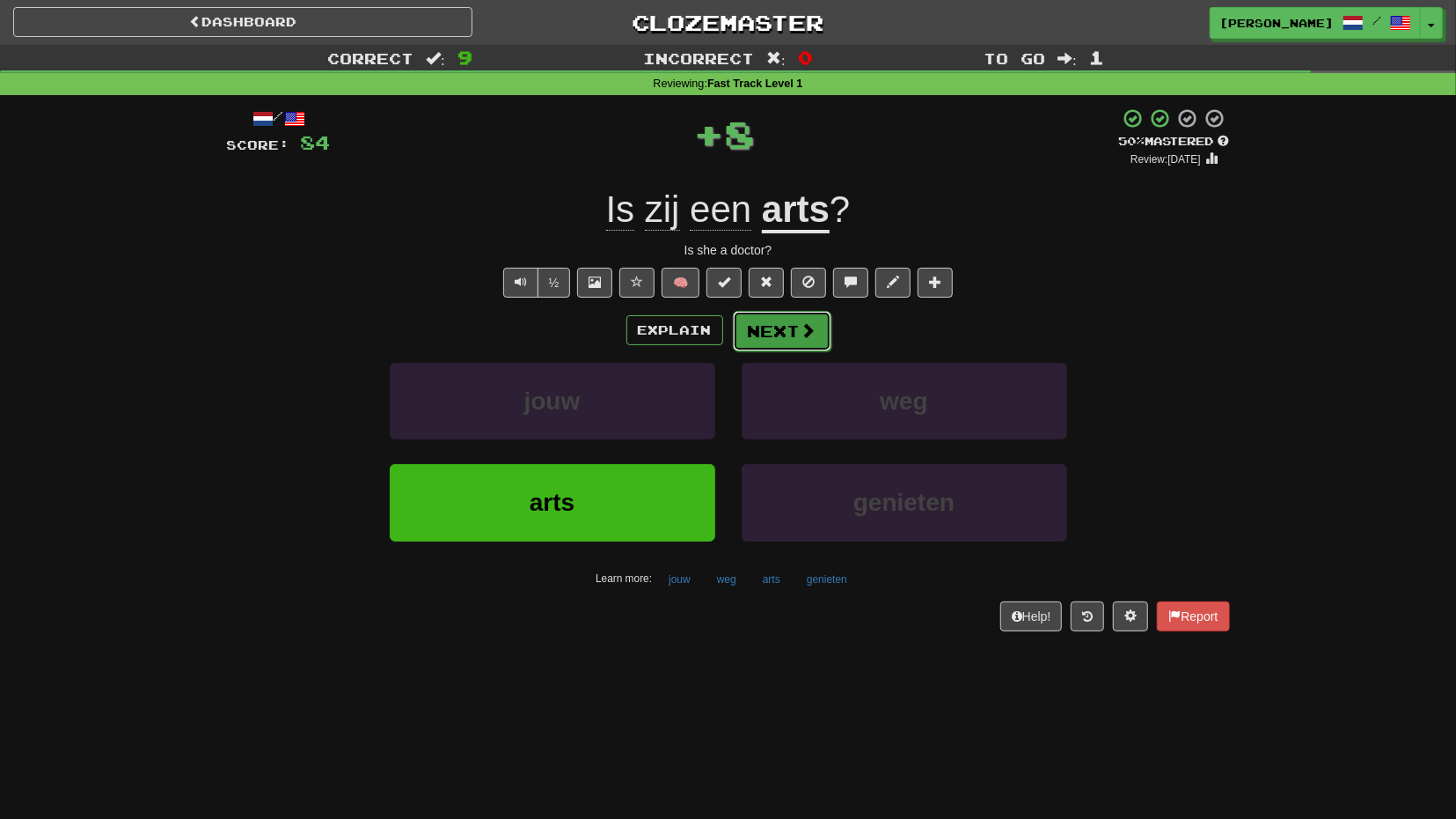
click at [784, 346] on button "Next" at bounding box center [782, 330] width 98 height 41
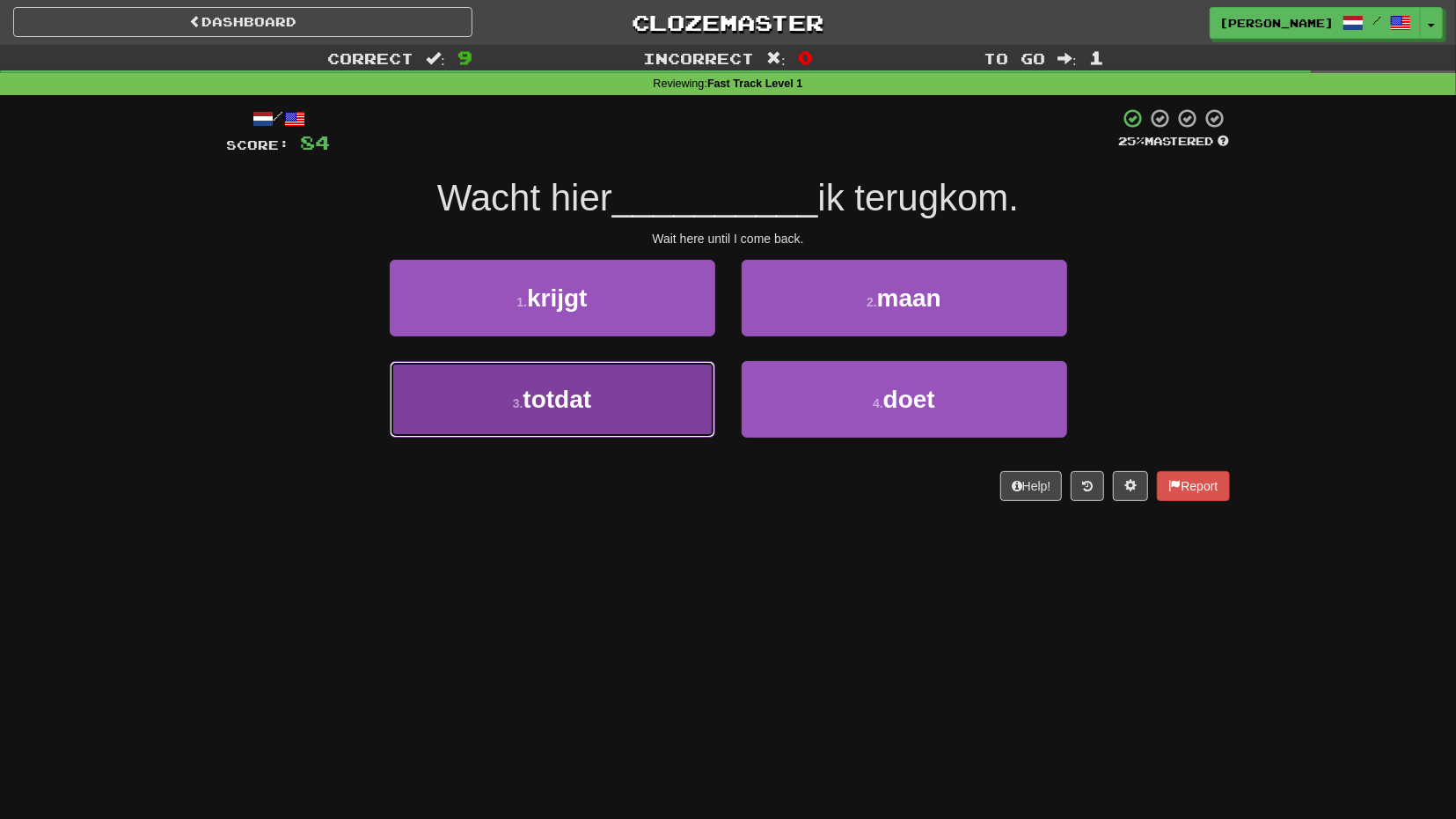
click at [664, 397] on button "3 . totdat" at bounding box center [552, 399] width 325 height 77
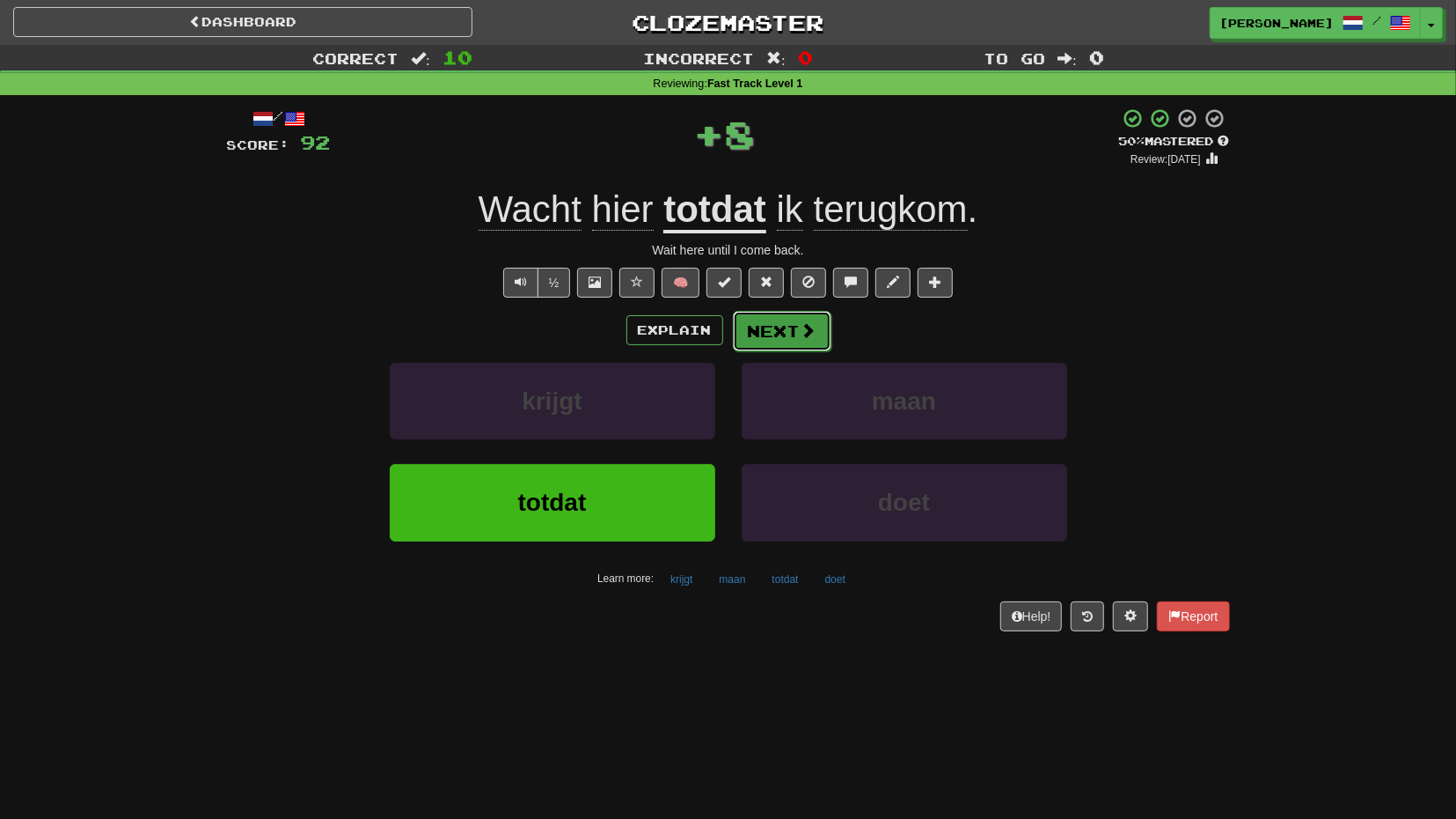
click at [767, 333] on button "Next" at bounding box center [782, 330] width 98 height 41
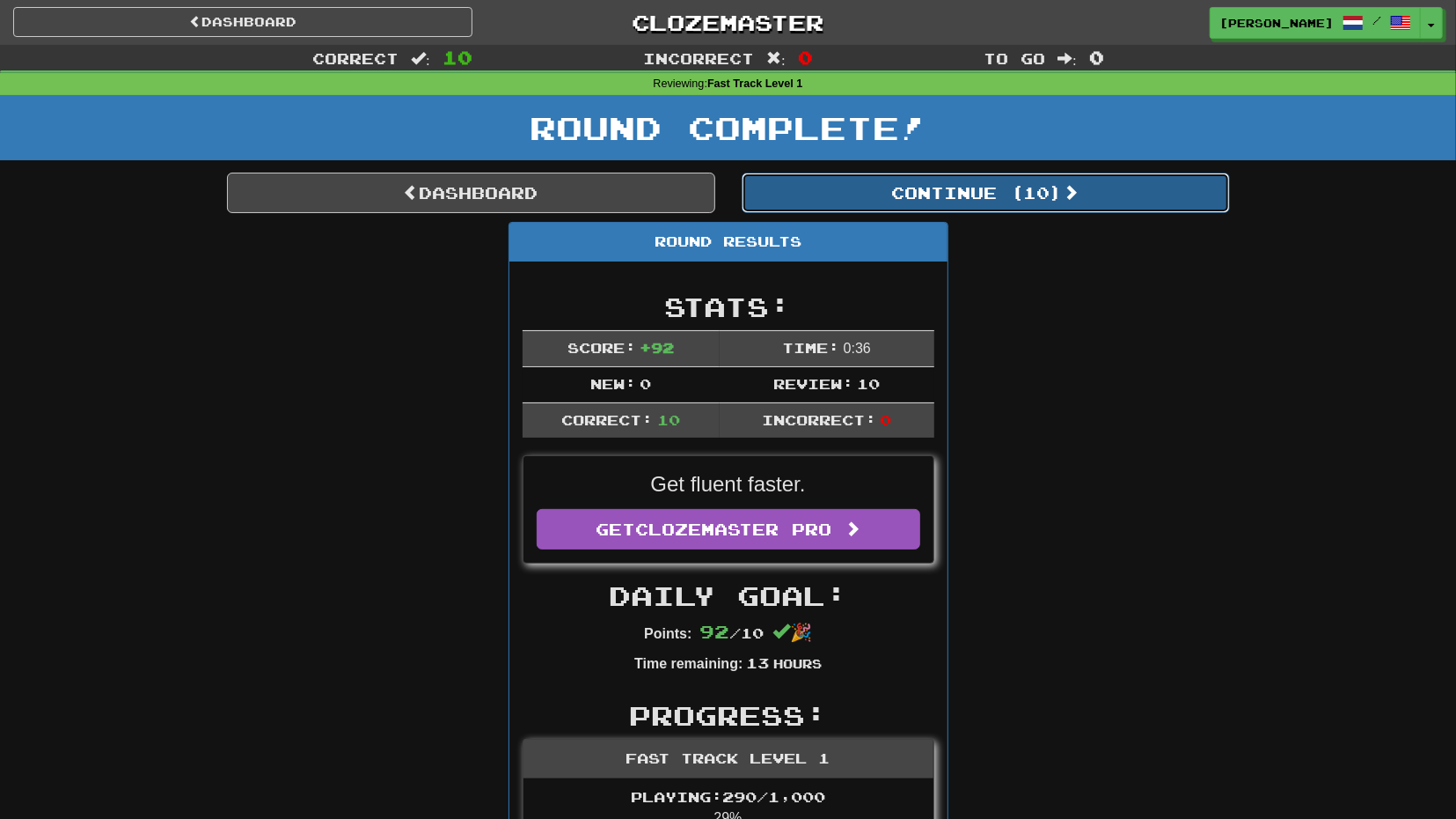
click at [894, 207] on button "Continue ( 10 )" at bounding box center [986, 192] width 489 height 41
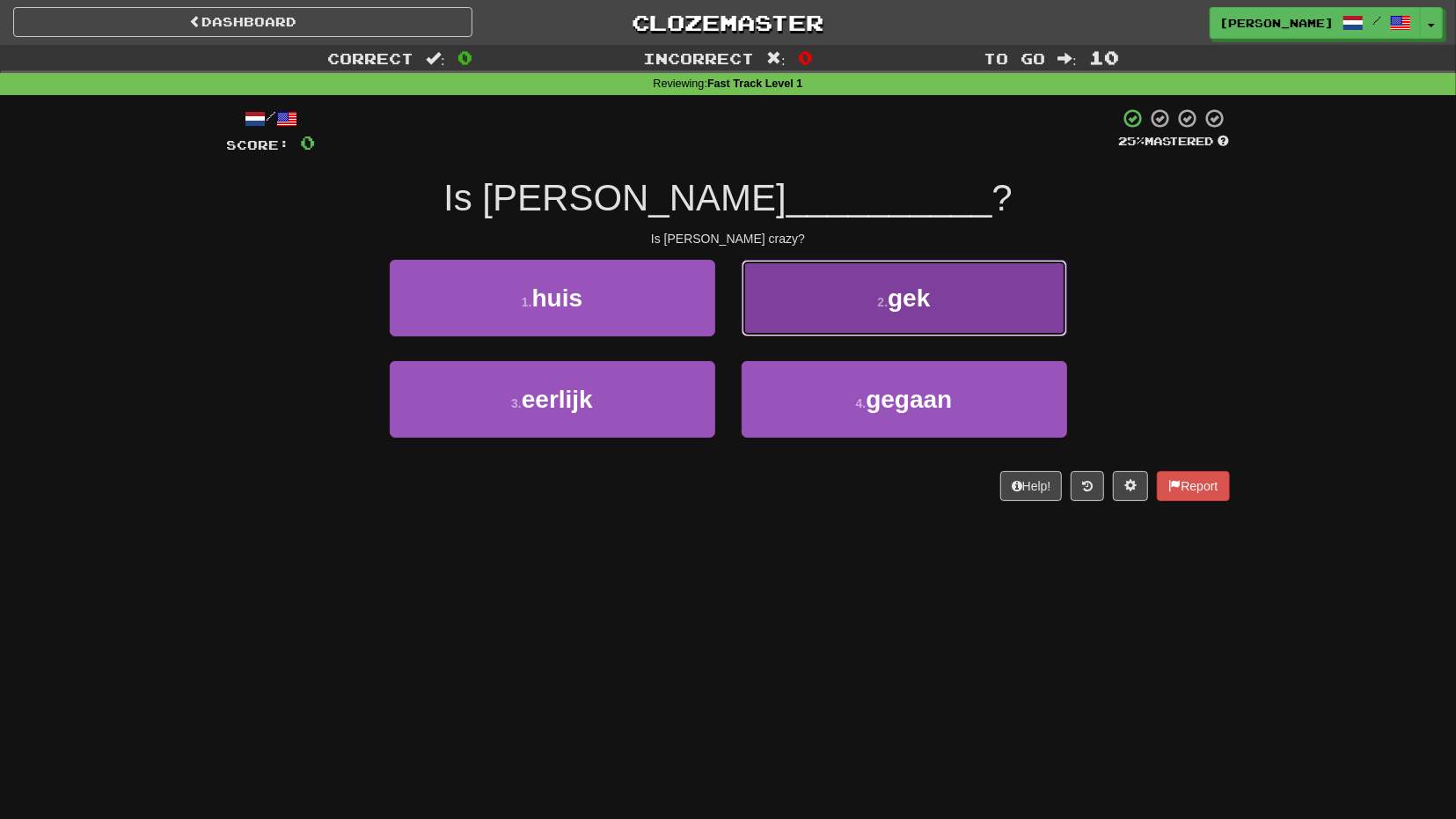
click at [806, 310] on button "2 . gek" at bounding box center [904, 298] width 325 height 77
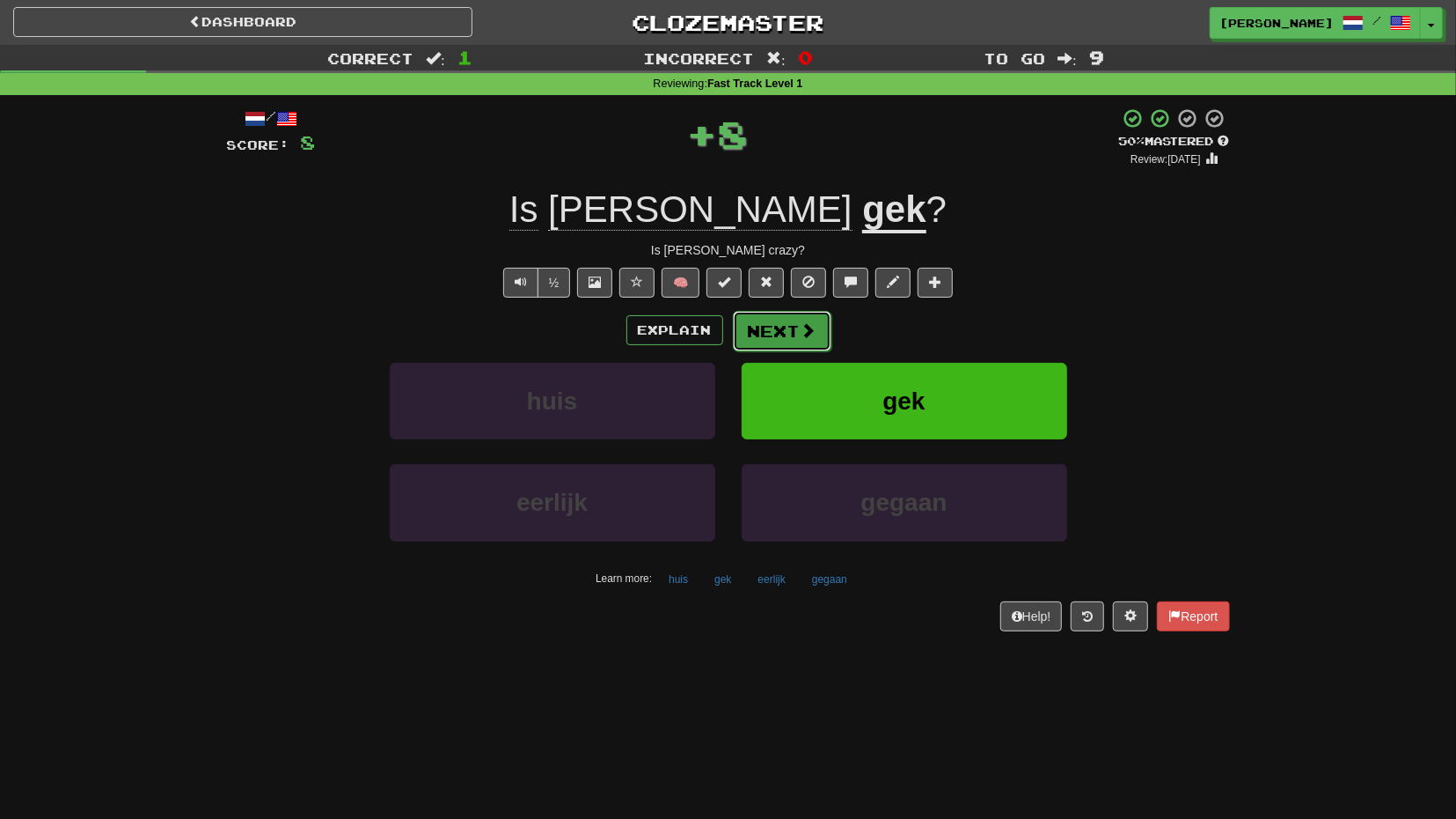
click at [774, 323] on button "Next" at bounding box center [782, 330] width 98 height 41
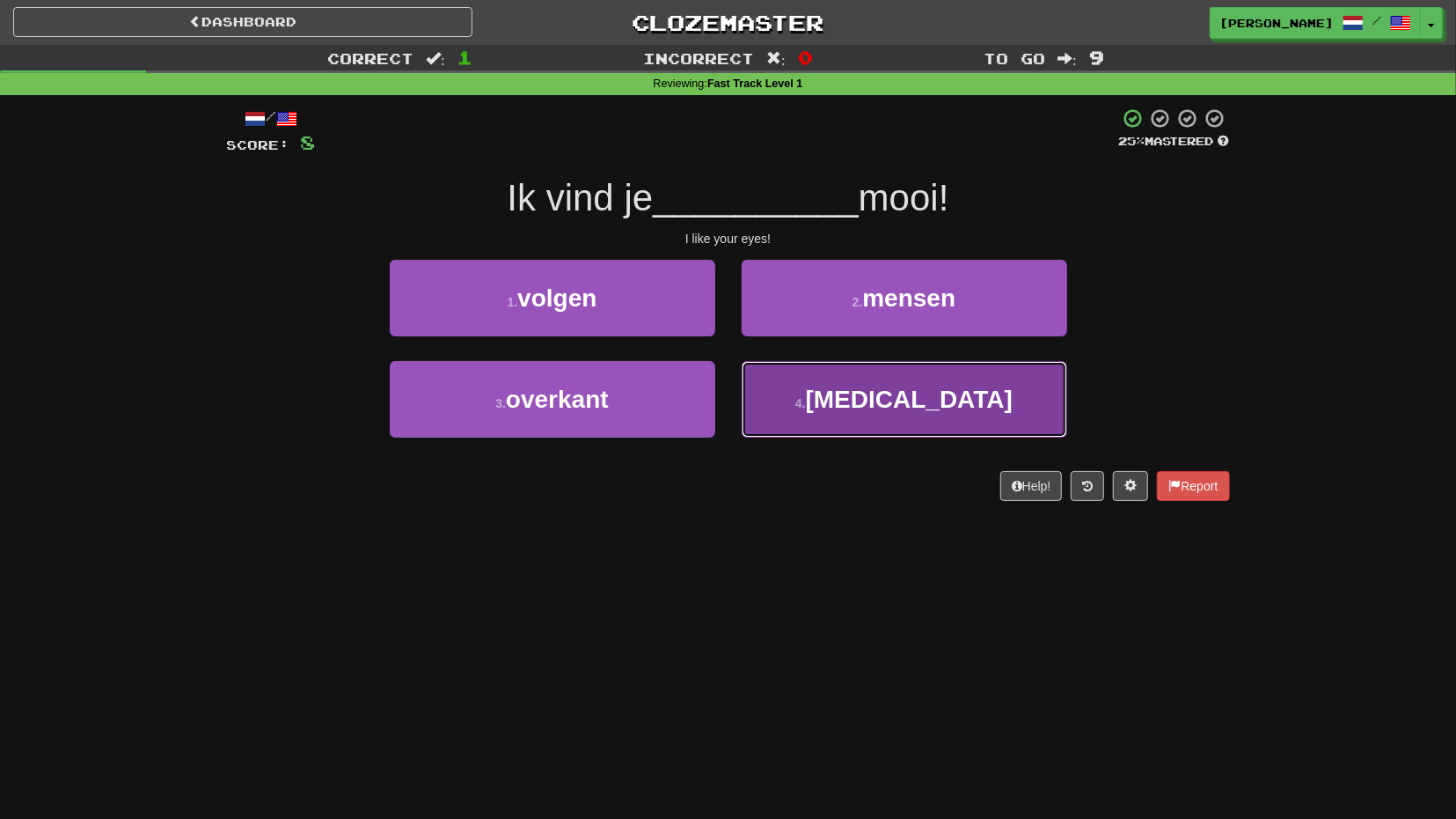
click at [779, 386] on button "4 . ogen" at bounding box center [904, 399] width 325 height 77
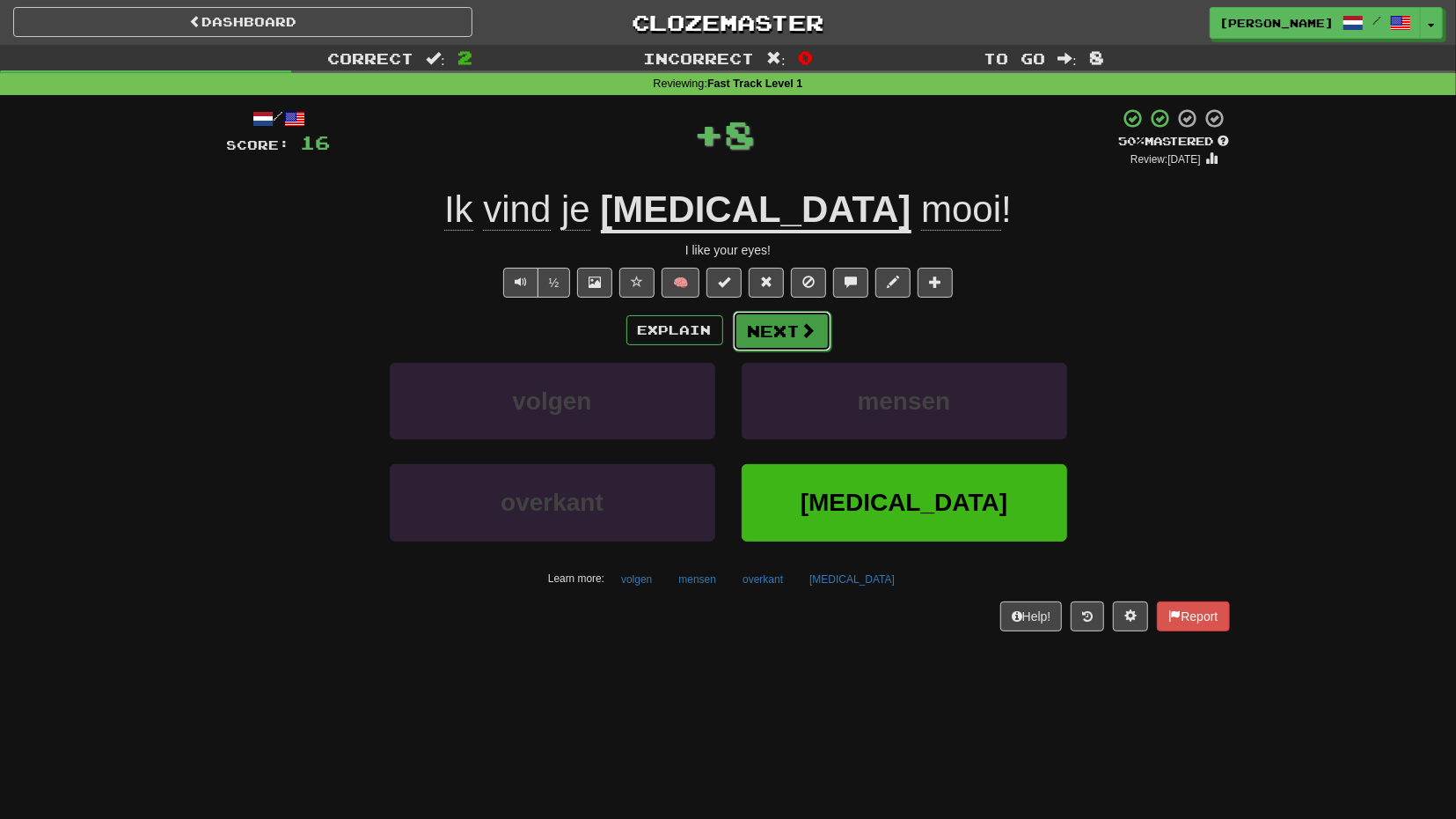
click at [766, 342] on button "Next" at bounding box center [782, 330] width 98 height 41
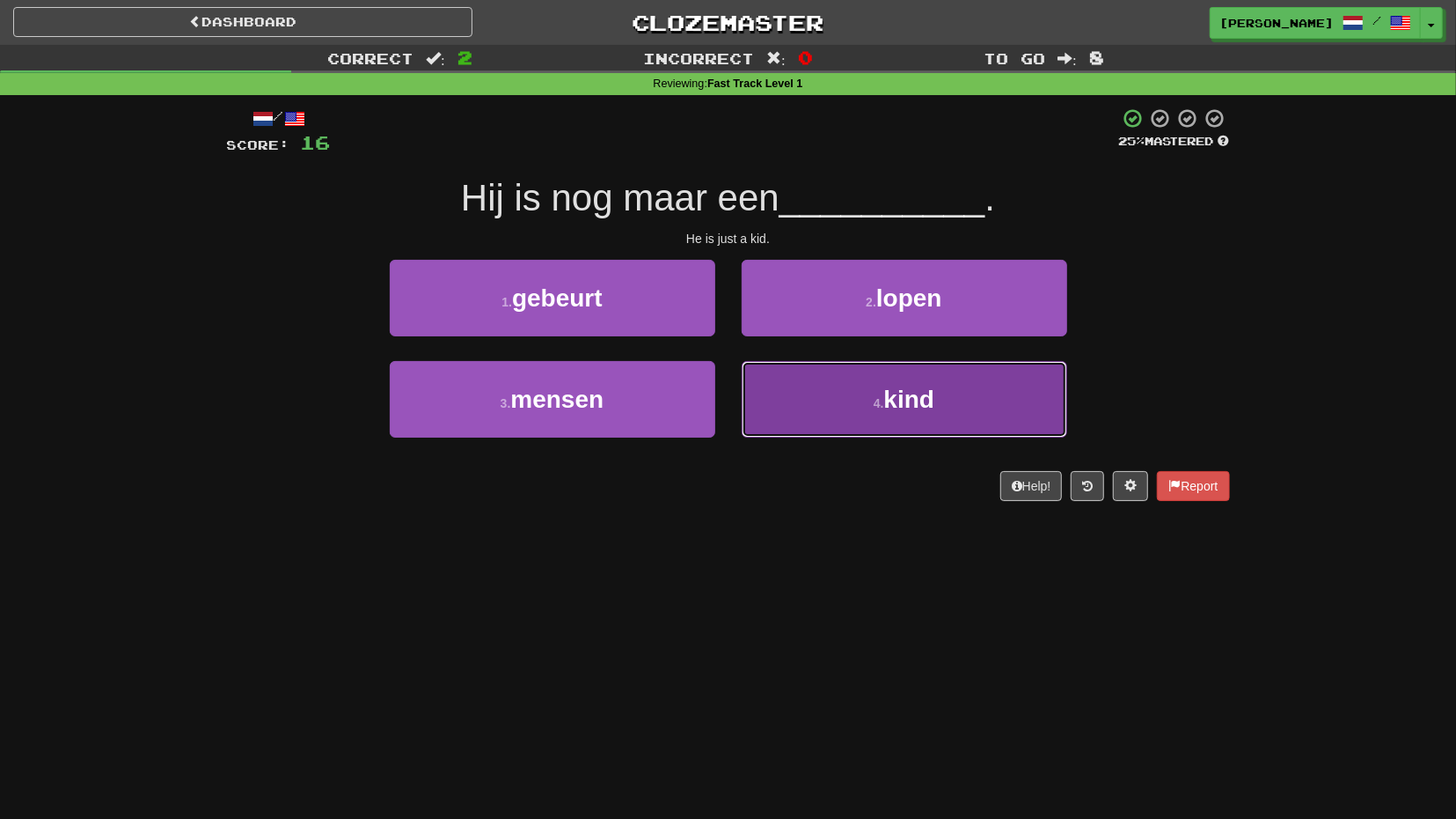
click at [773, 381] on button "4 . kind" at bounding box center [904, 399] width 325 height 77
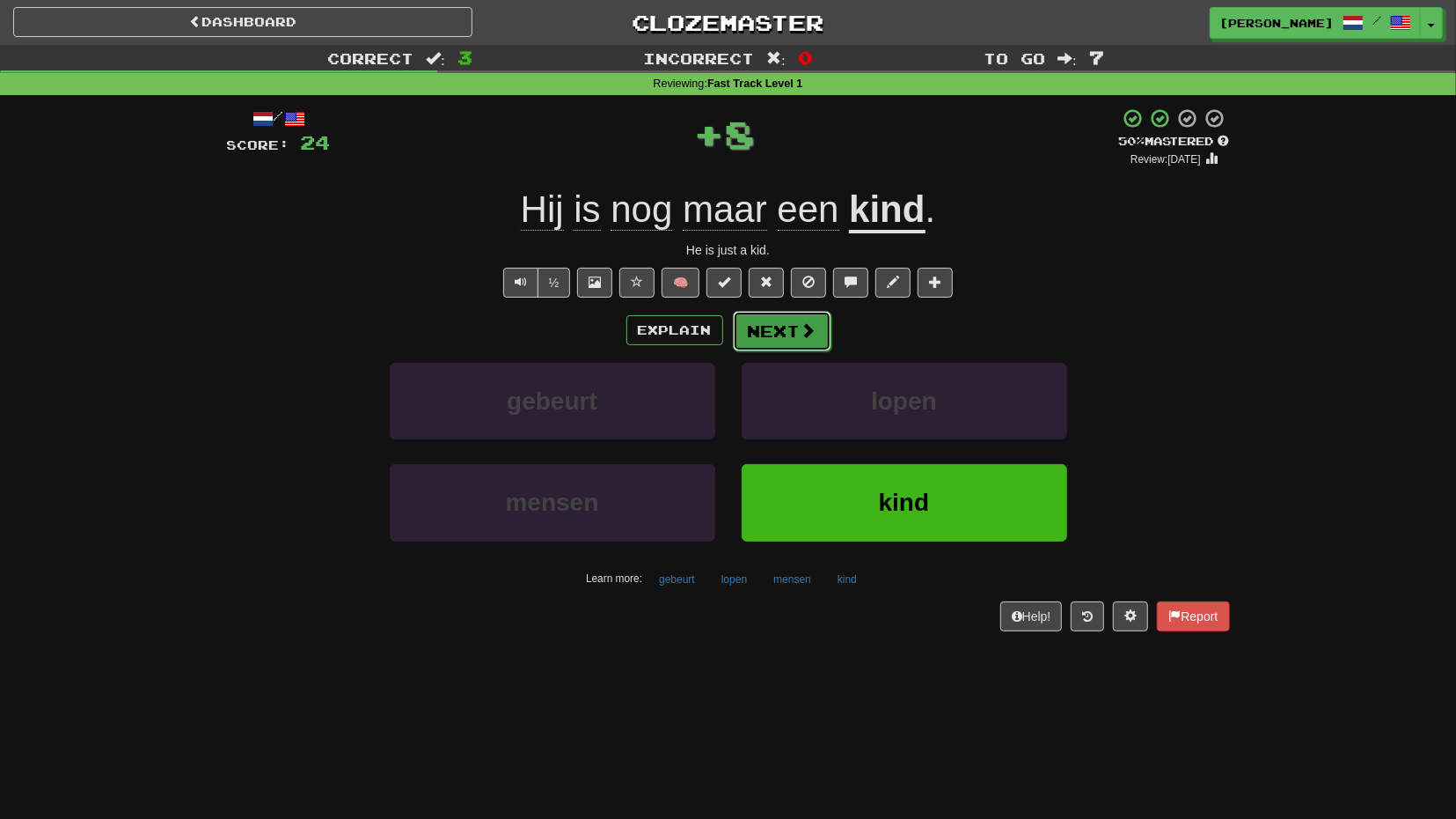
click at [774, 328] on button "Next" at bounding box center [782, 330] width 98 height 41
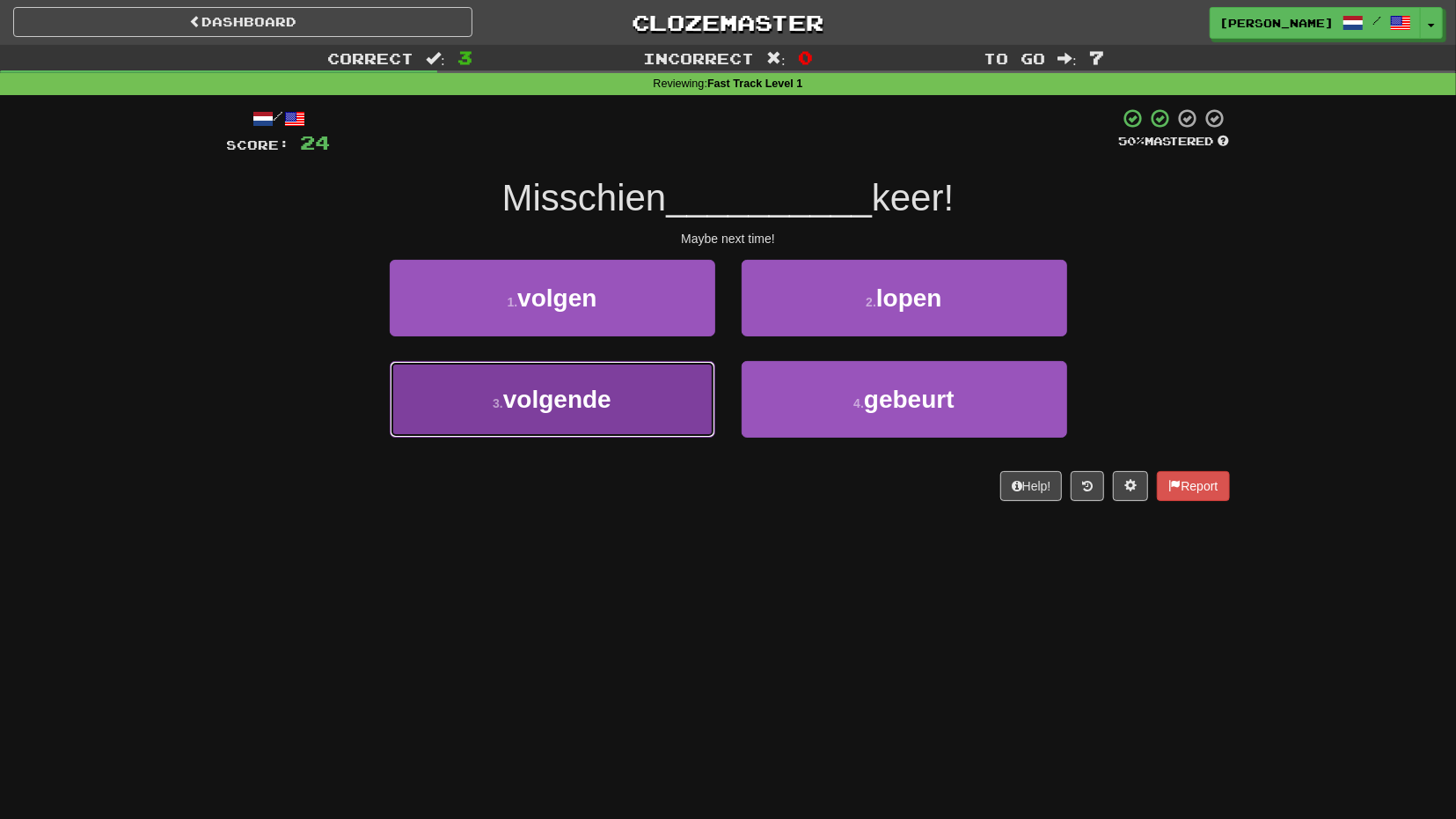
click at [688, 393] on button "3 . volgende" at bounding box center [552, 399] width 325 height 77
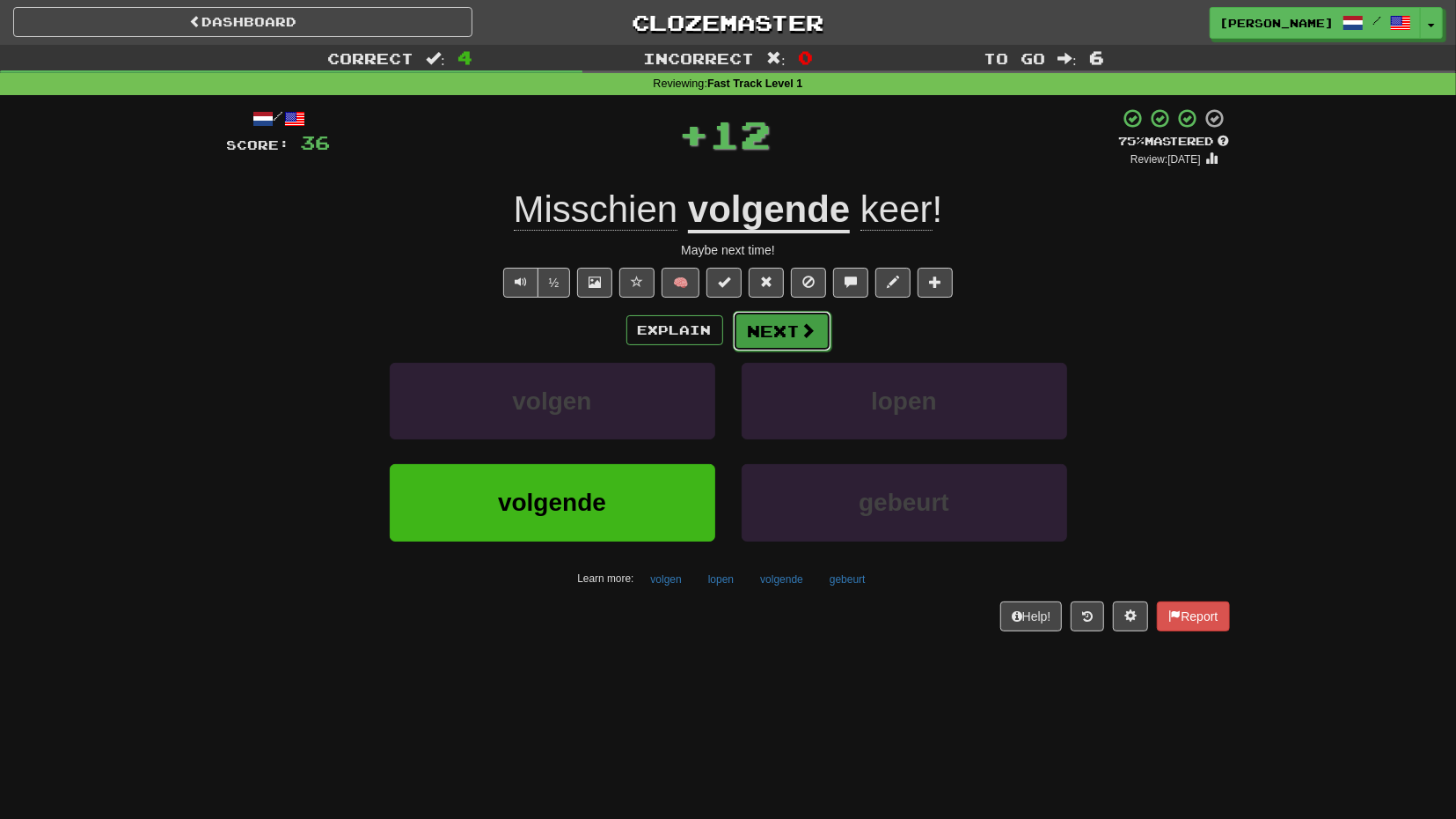
click at [799, 346] on button "Next" at bounding box center [782, 330] width 98 height 41
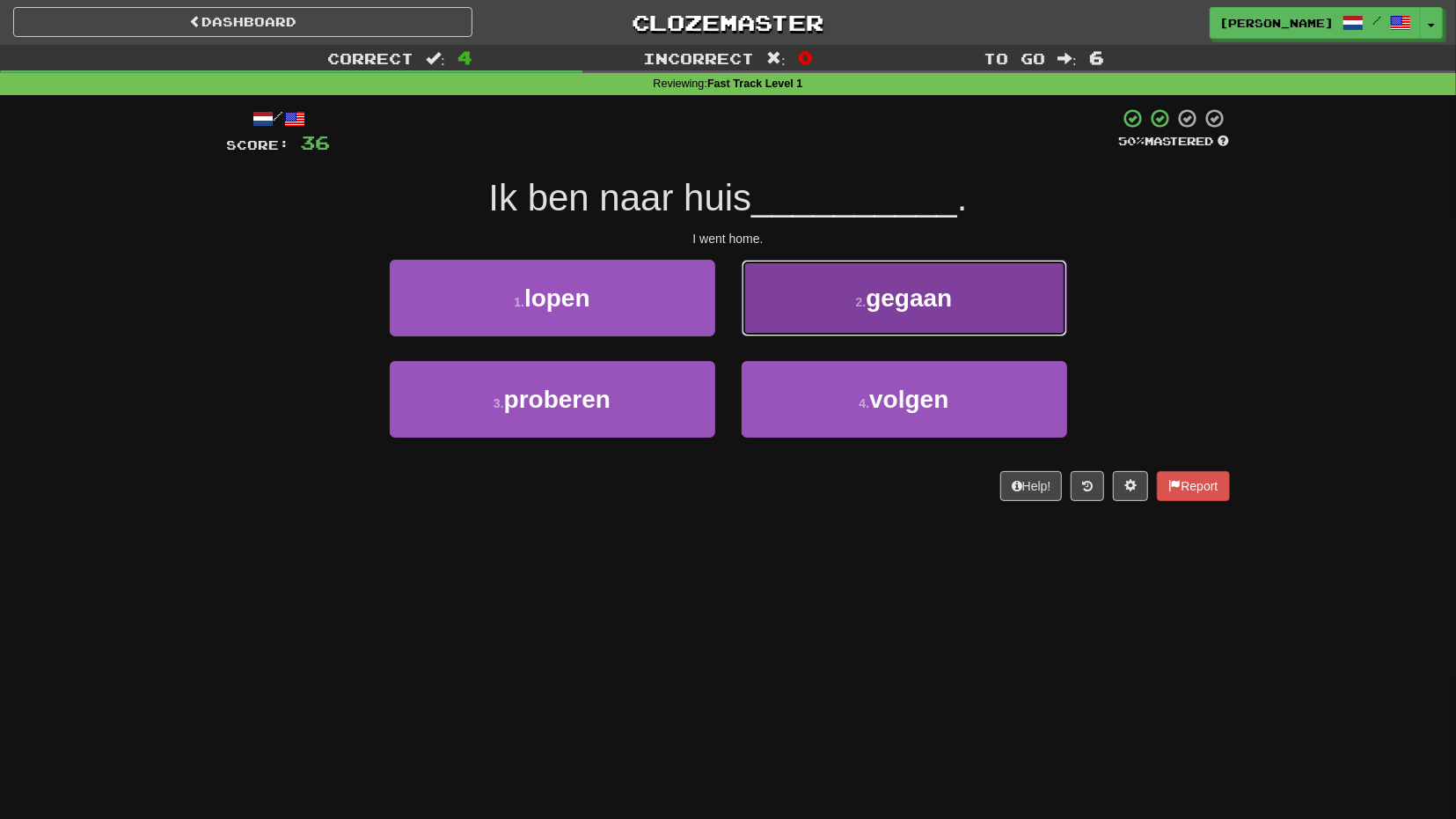
click at [811, 327] on button "2 . gegaan" at bounding box center [904, 298] width 325 height 77
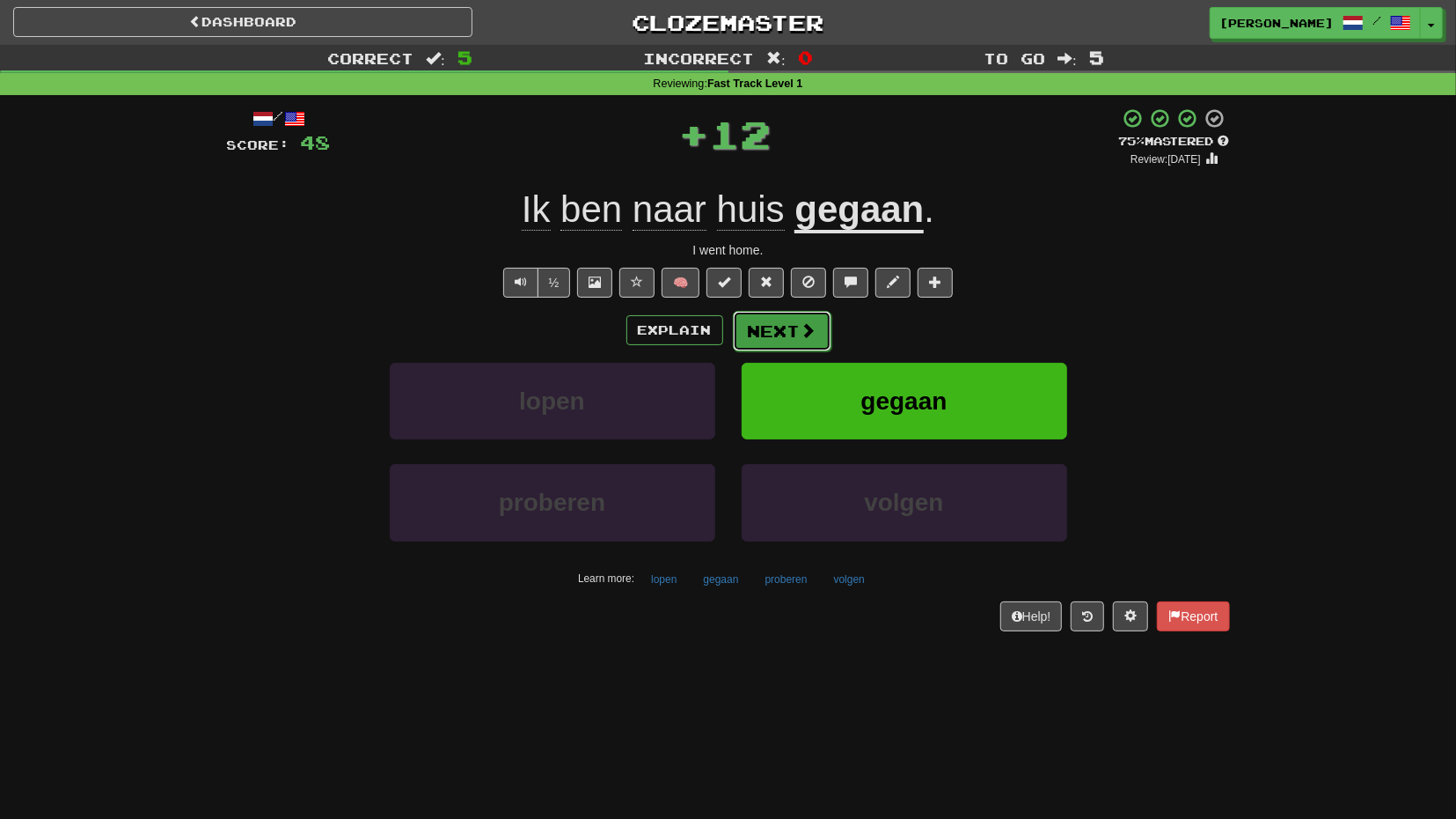
click at [801, 332] on span at bounding box center [809, 330] width 16 height 16
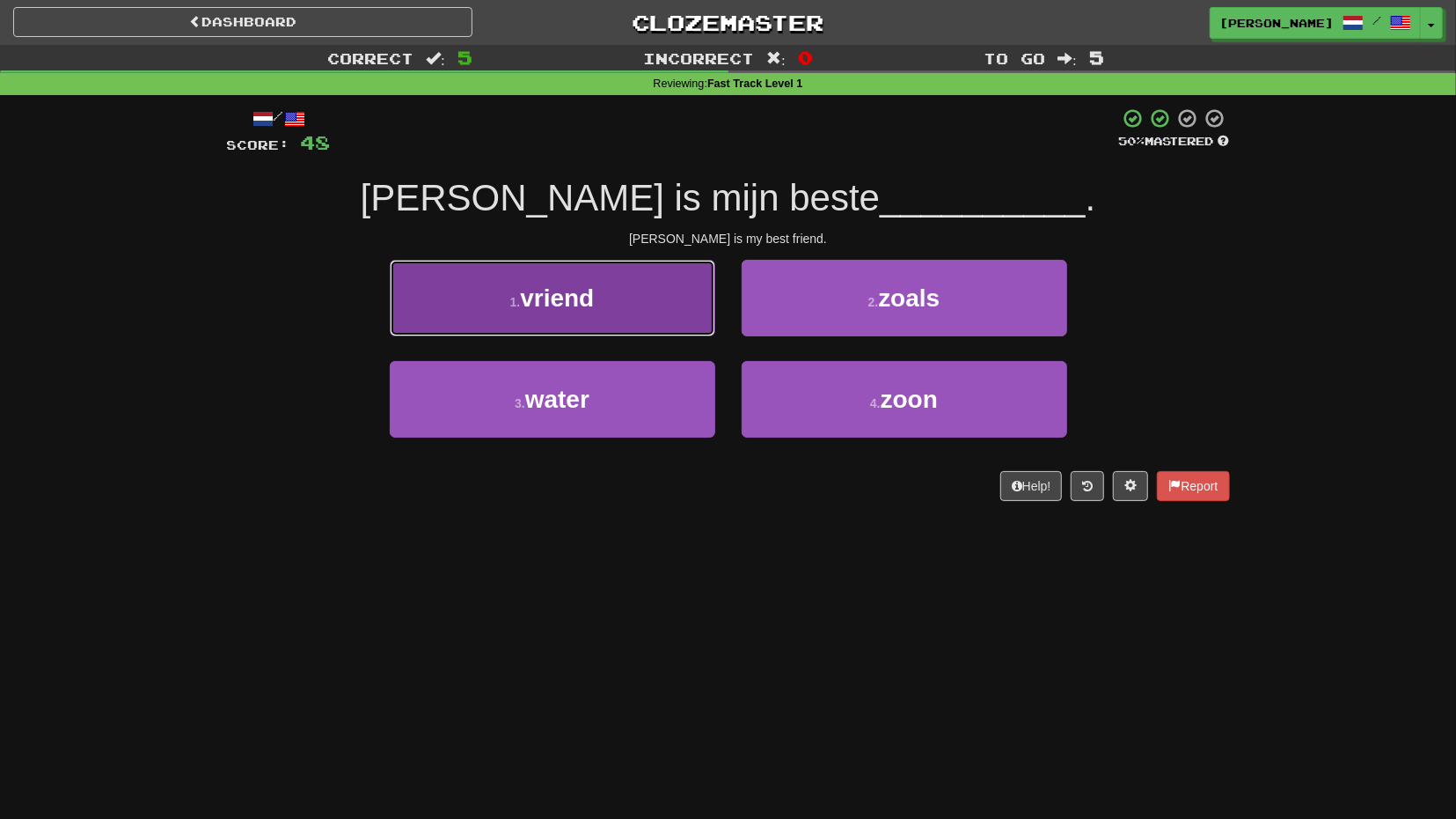
click at [650, 292] on button "1 . vriend" at bounding box center [552, 298] width 325 height 77
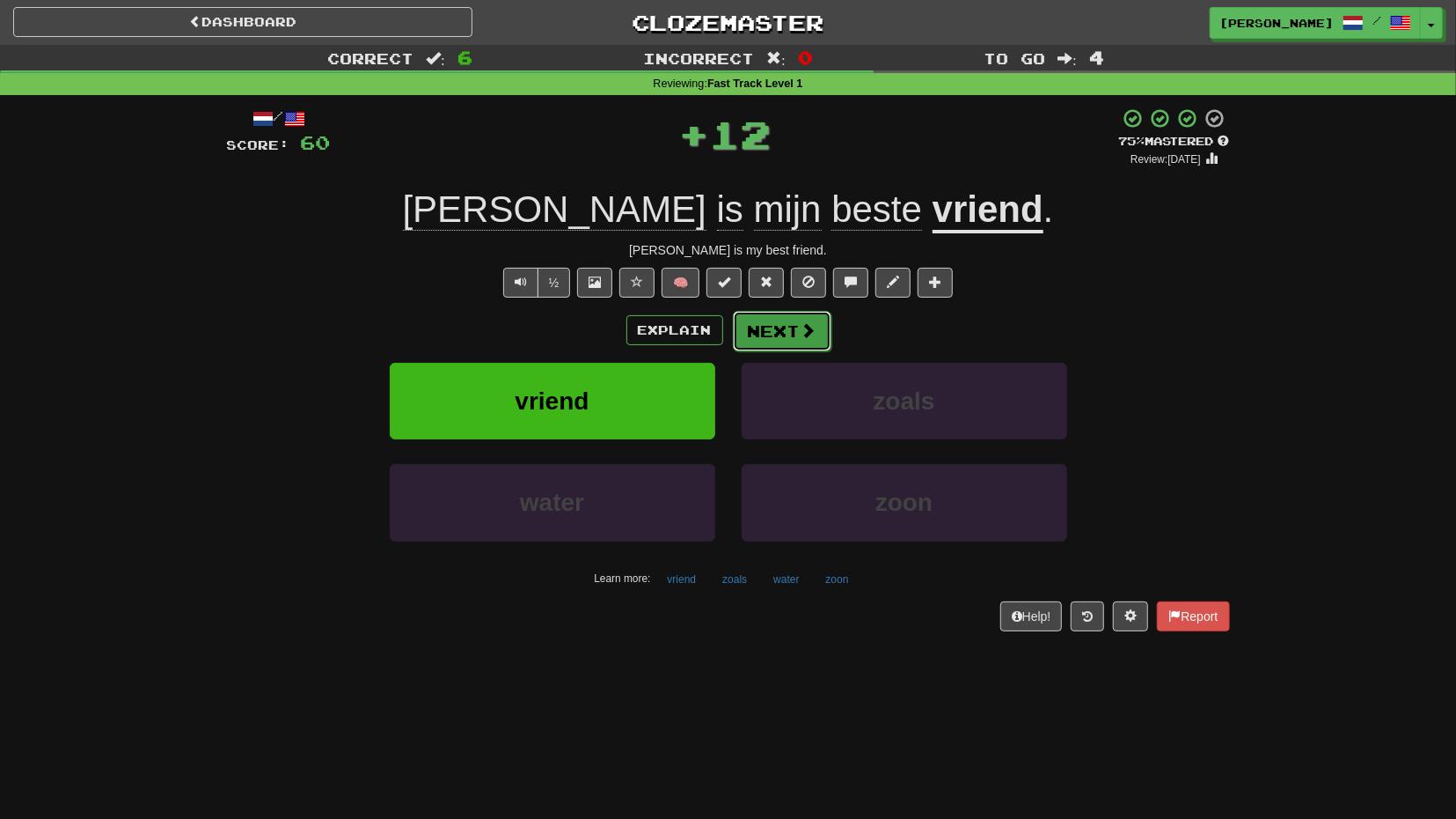
click at [791, 313] on button "Next" at bounding box center [782, 330] width 98 height 41
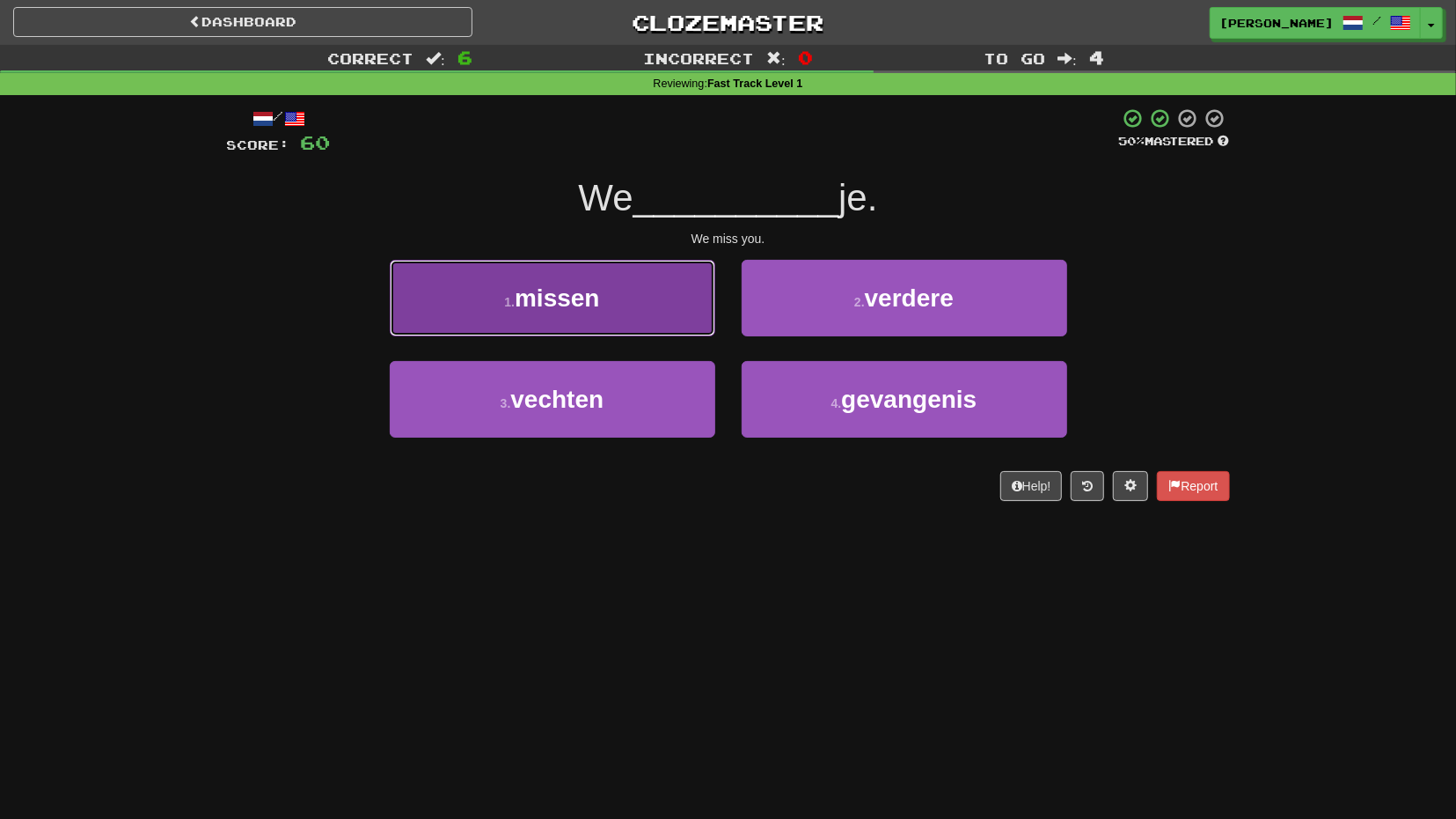
click at [691, 327] on button "1 . missen" at bounding box center [552, 298] width 325 height 77
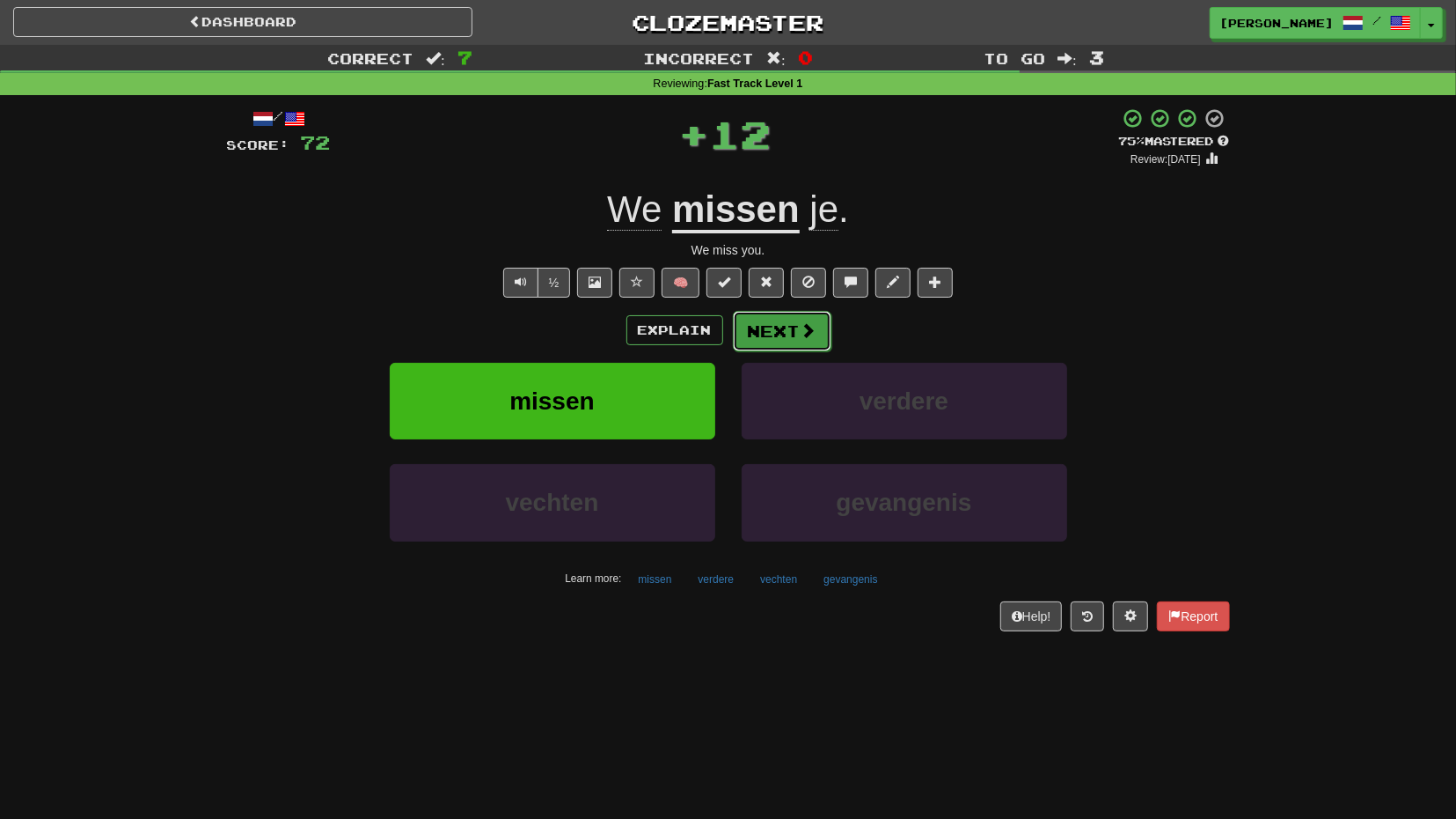
click at [774, 337] on button "Next" at bounding box center [782, 330] width 98 height 41
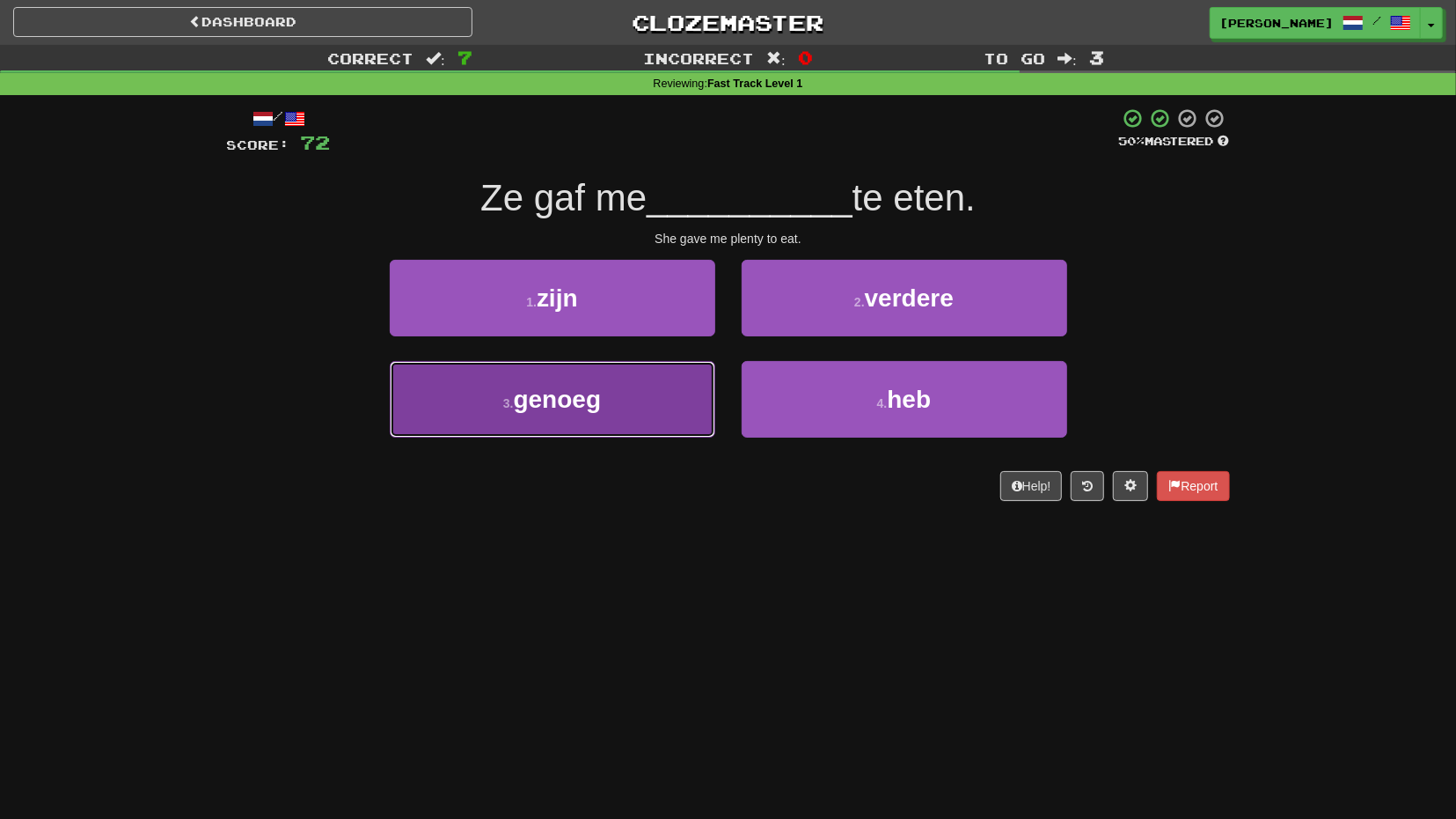
click at [660, 371] on button "3 . genoeg" at bounding box center [552, 399] width 325 height 77
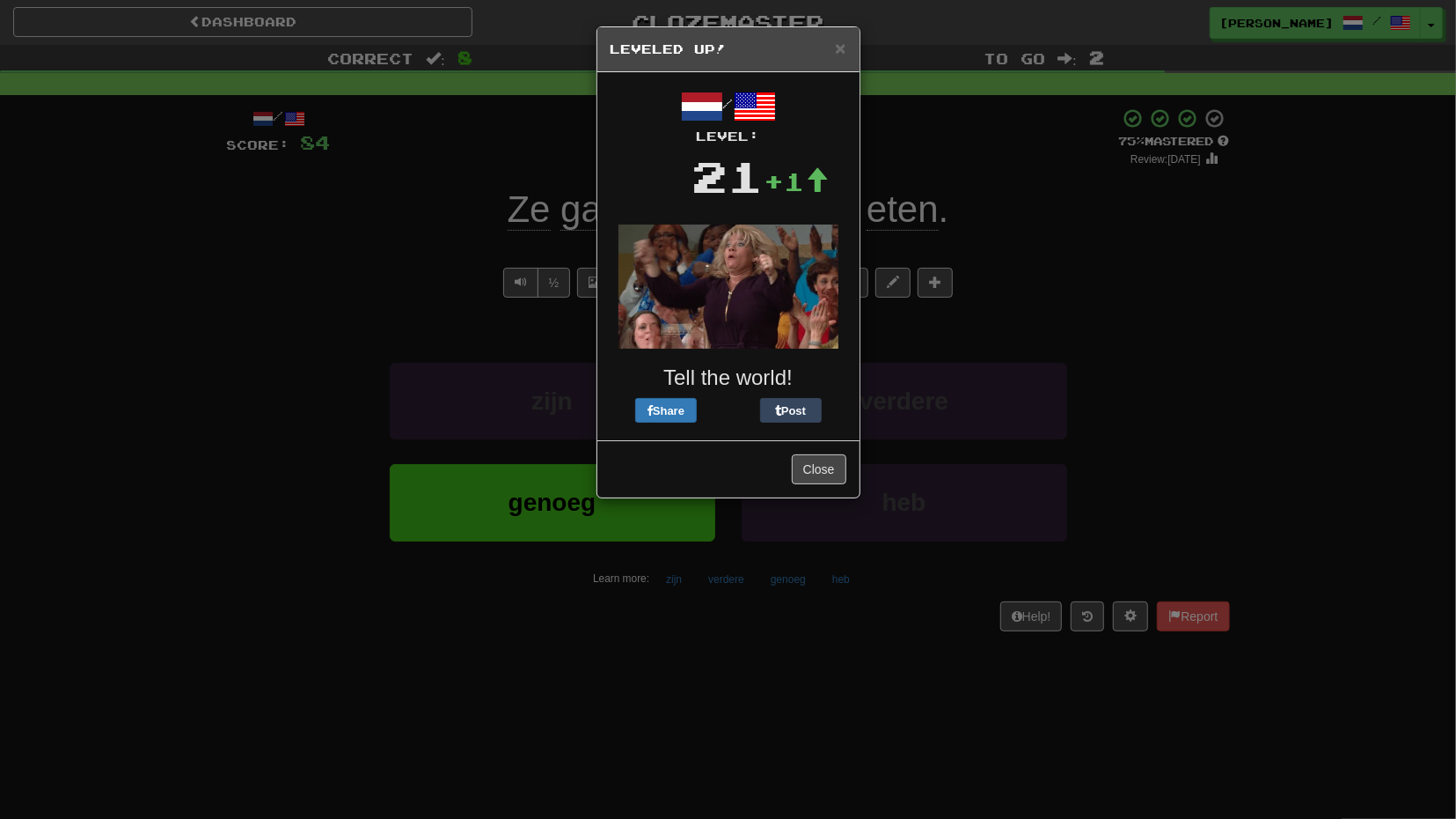
click at [821, 451] on div "Close" at bounding box center [728, 468] width 262 height 57
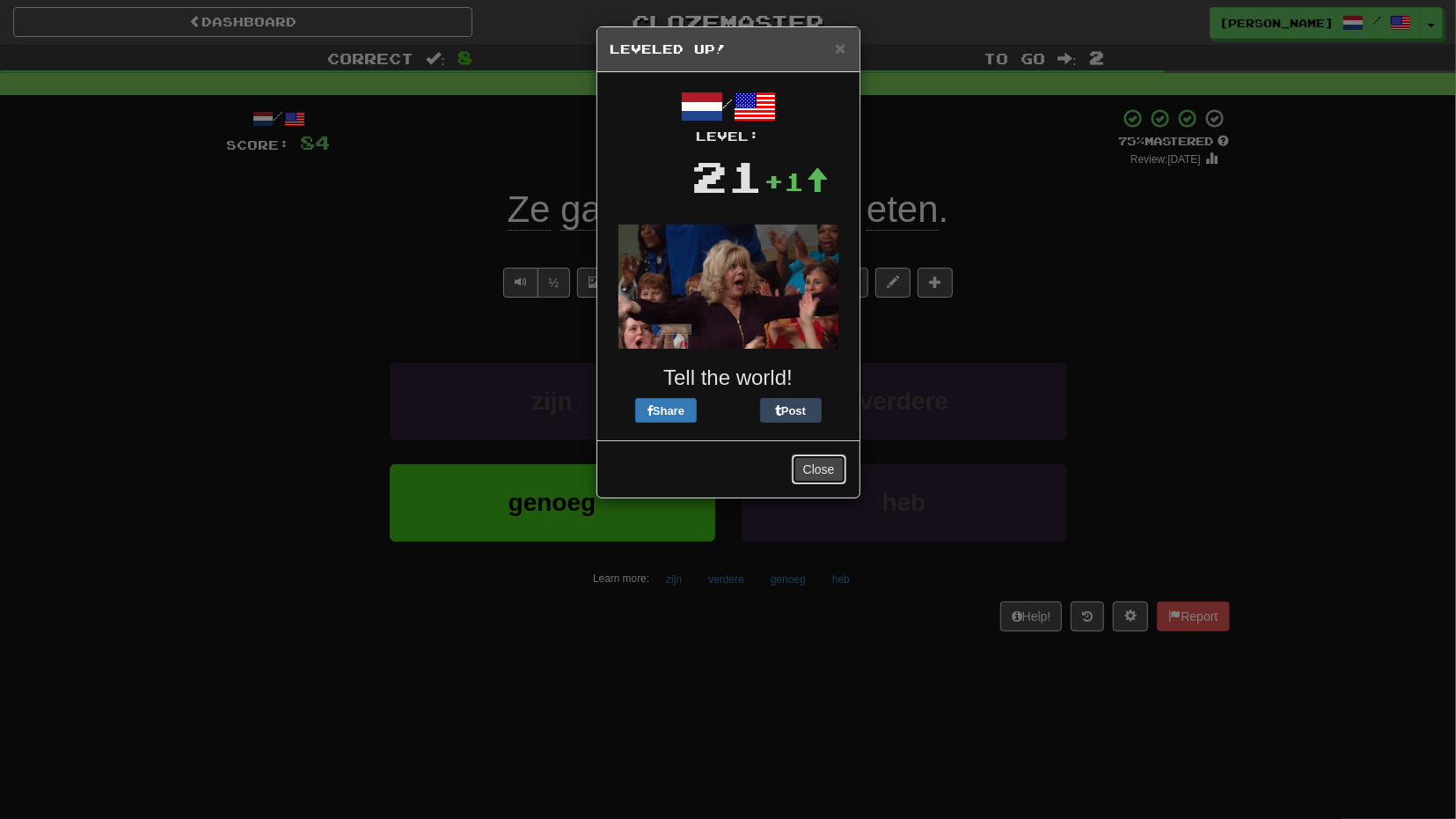
click at [824, 467] on button "Close" at bounding box center [819, 469] width 55 height 30
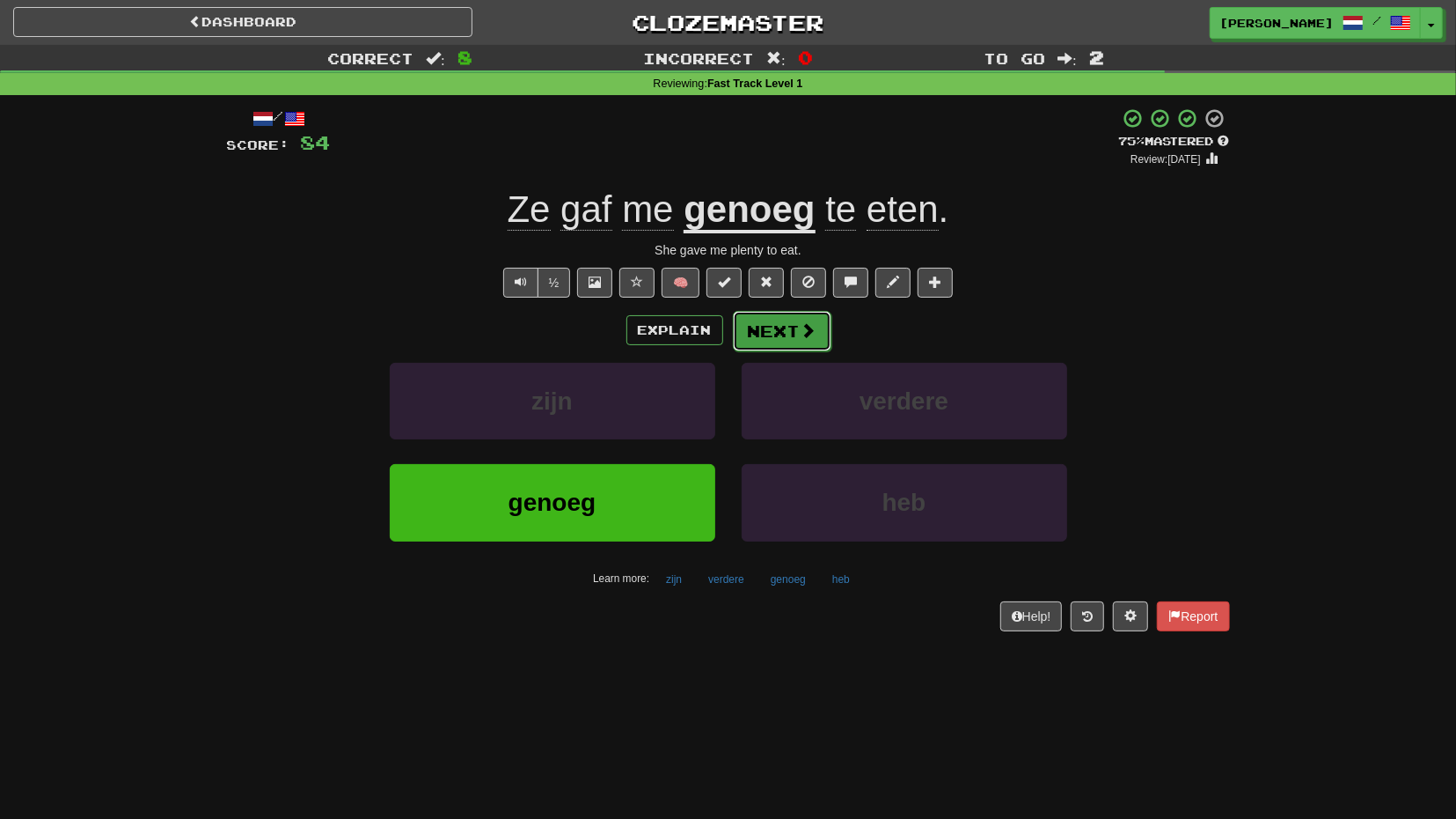
click at [807, 339] on button "Next" at bounding box center [782, 330] width 98 height 41
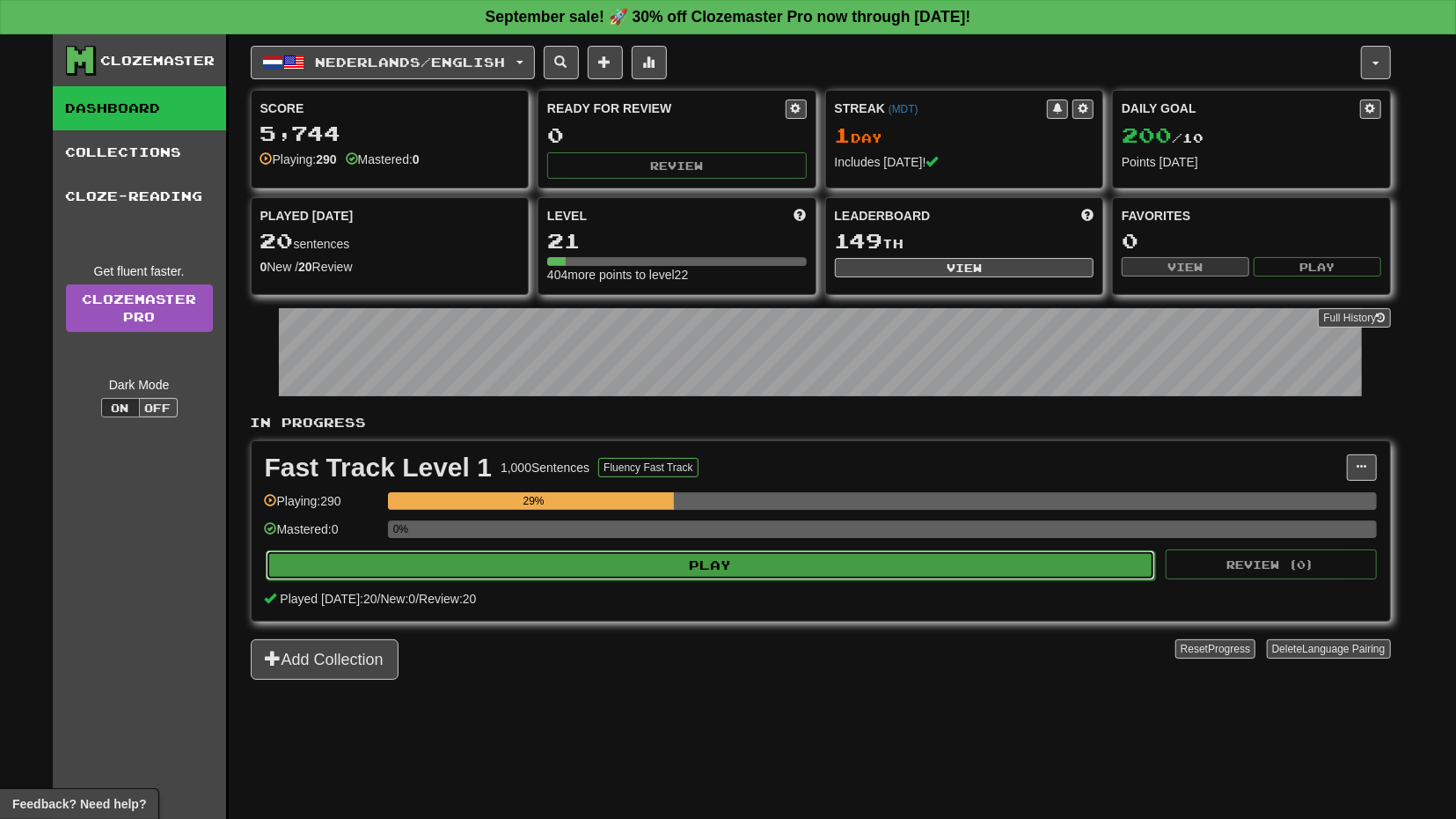
click at [898, 561] on button "Play" at bounding box center [711, 565] width 891 height 30
select select "**"
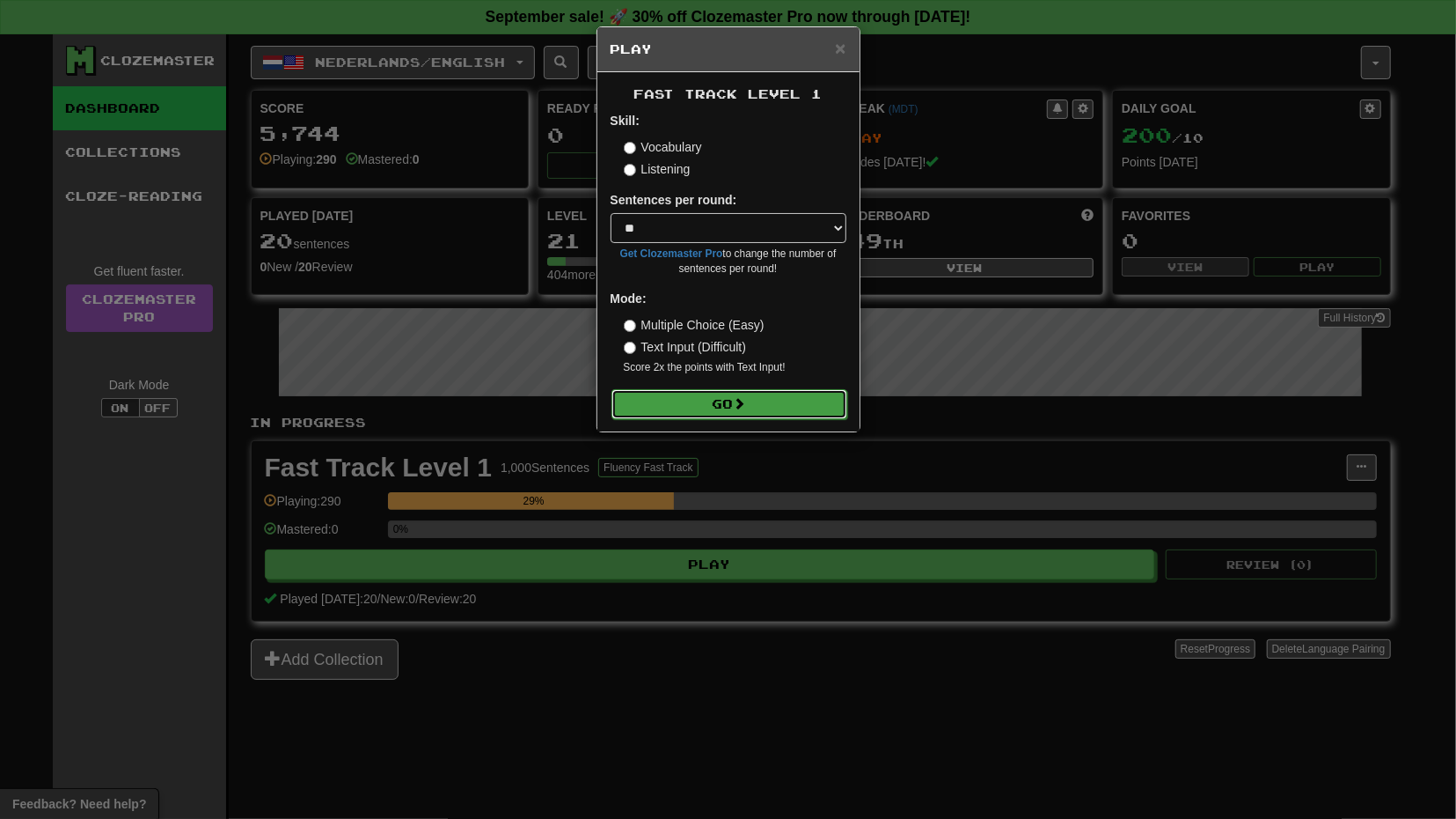
click at [799, 413] on button "Go" at bounding box center [729, 403] width 236 height 30
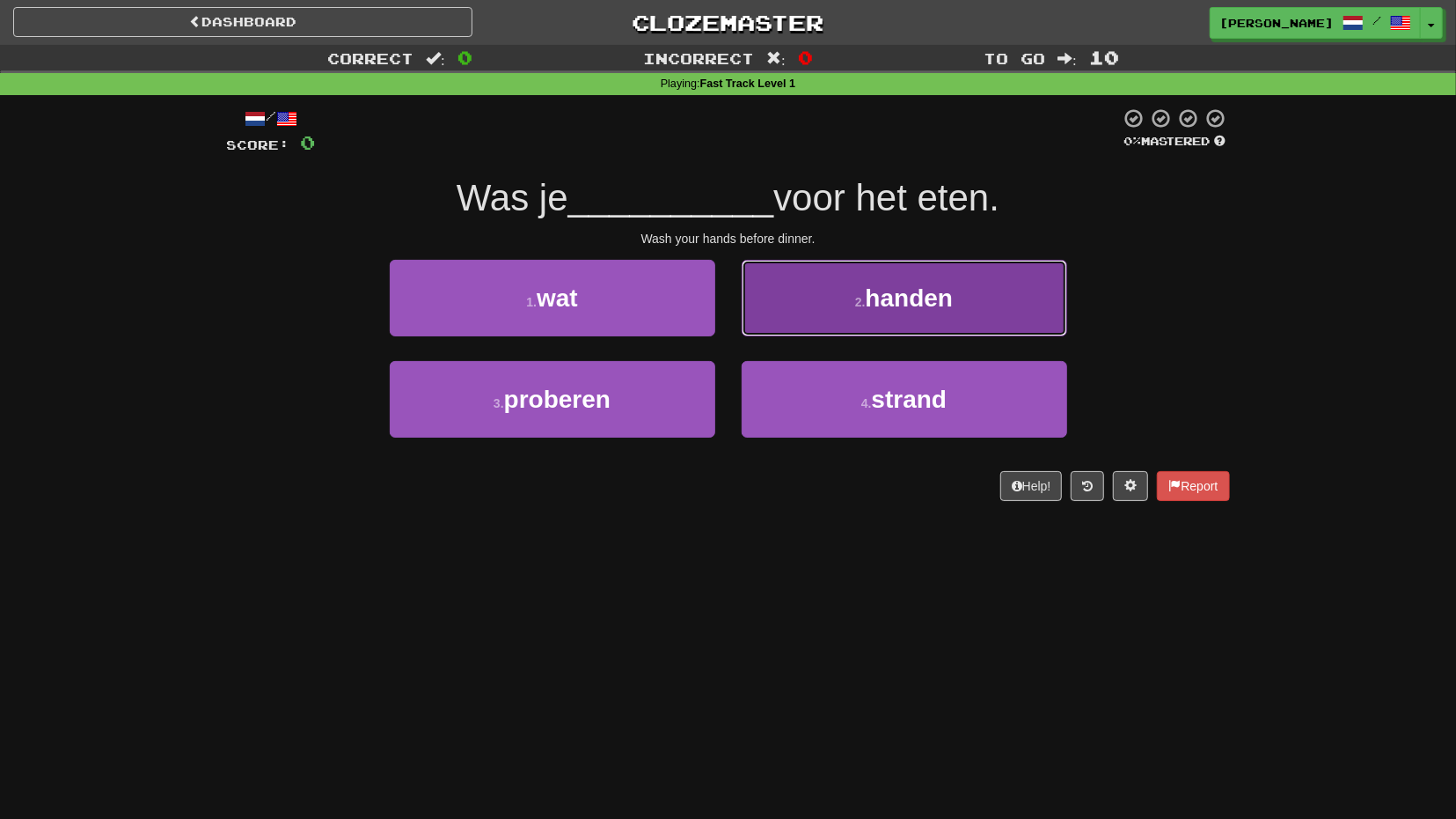
click at [807, 321] on button "2 . handen" at bounding box center [904, 298] width 325 height 77
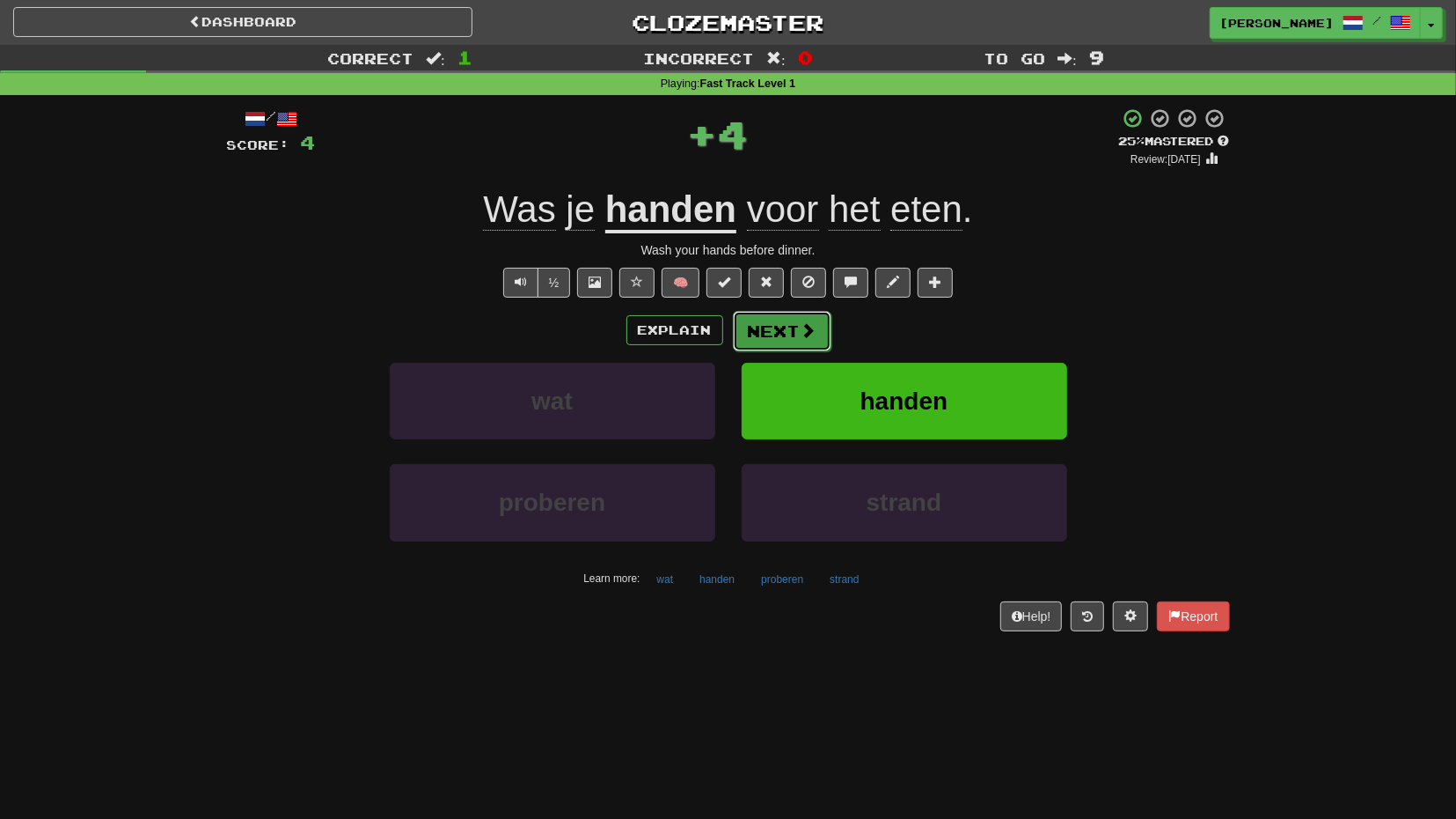
click at [801, 332] on span at bounding box center [809, 330] width 16 height 16
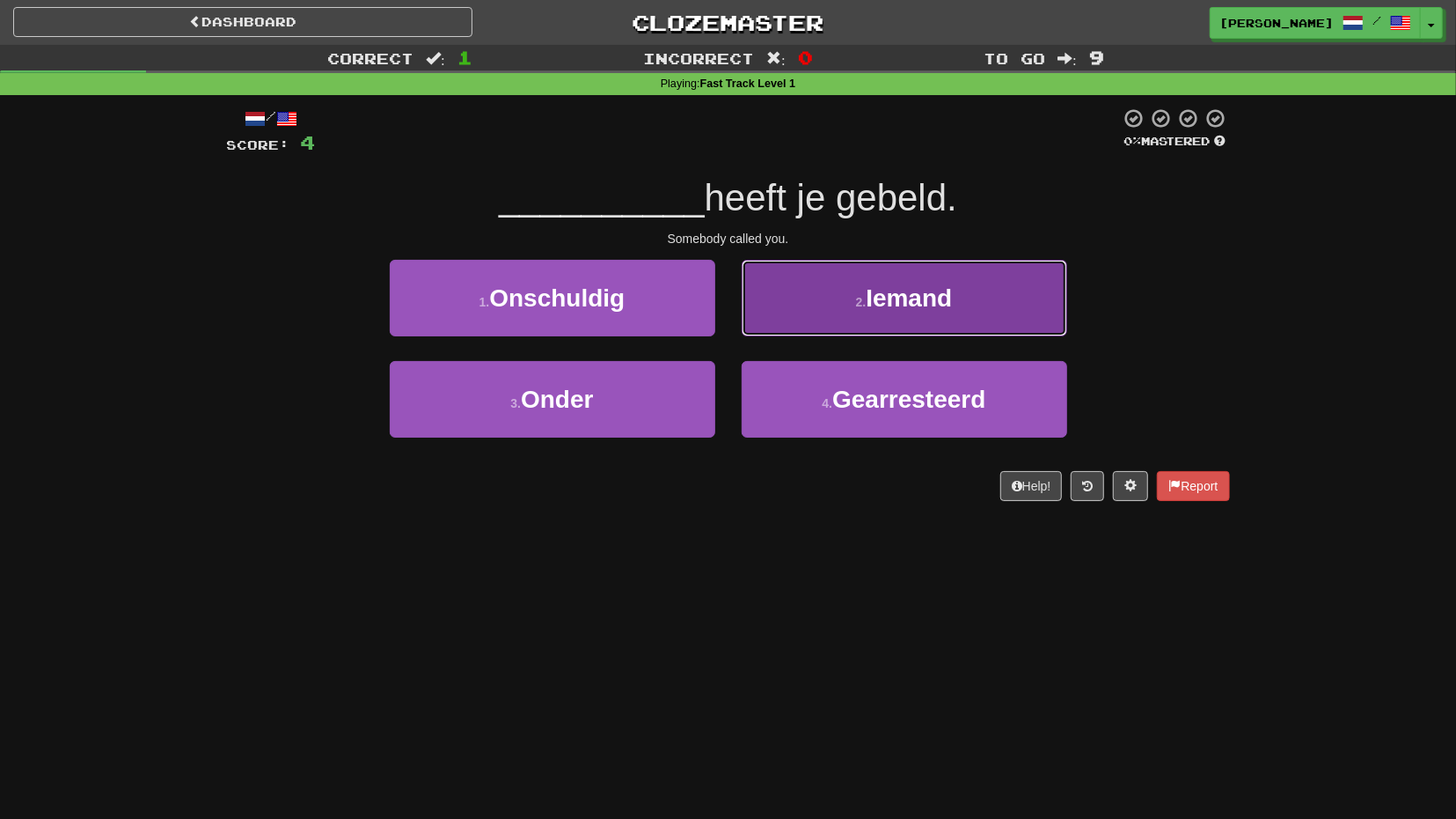
click at [807, 335] on button "2 . Iemand" at bounding box center [904, 298] width 325 height 77
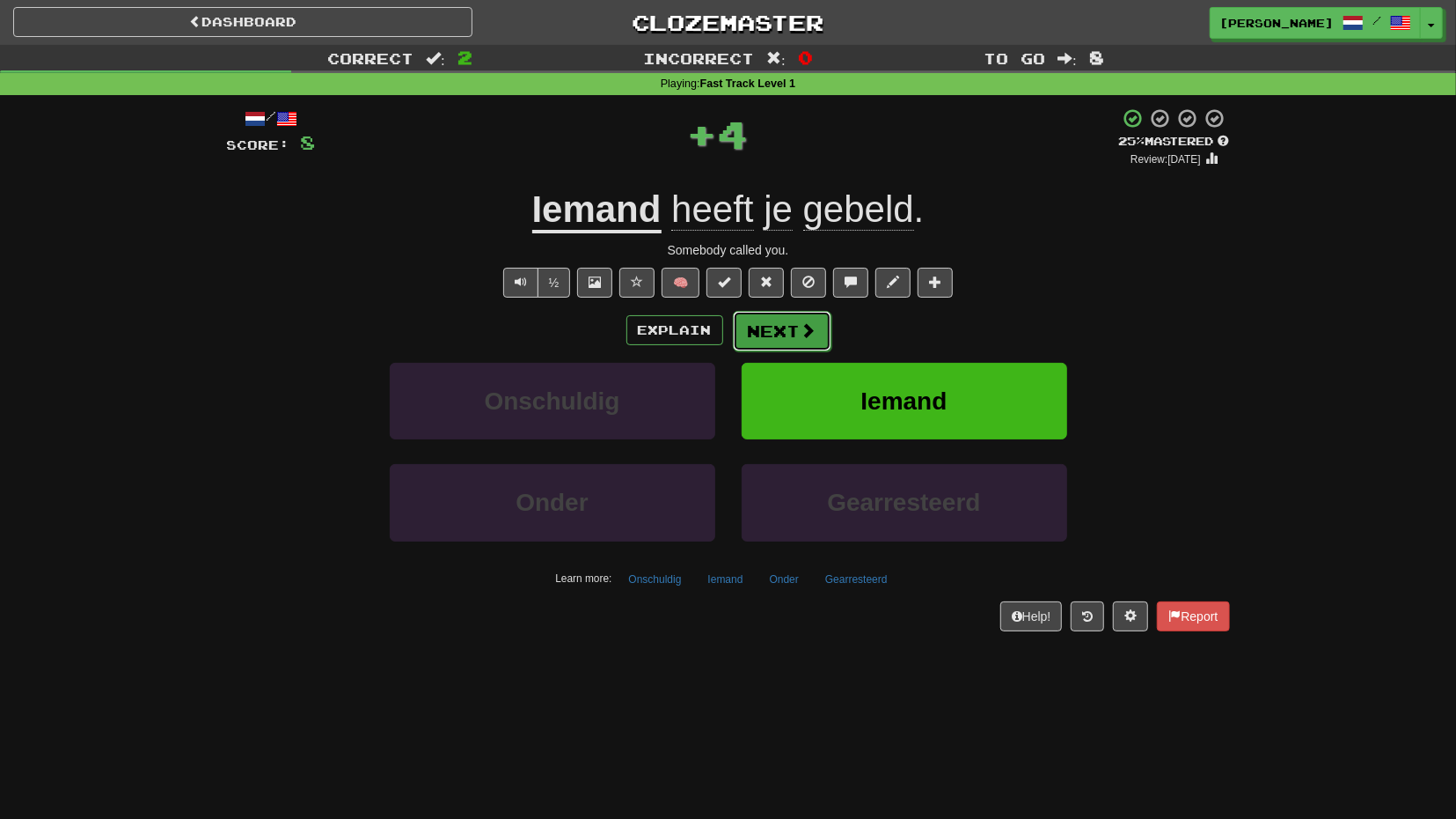
click at [790, 343] on button "Next" at bounding box center [782, 330] width 98 height 41
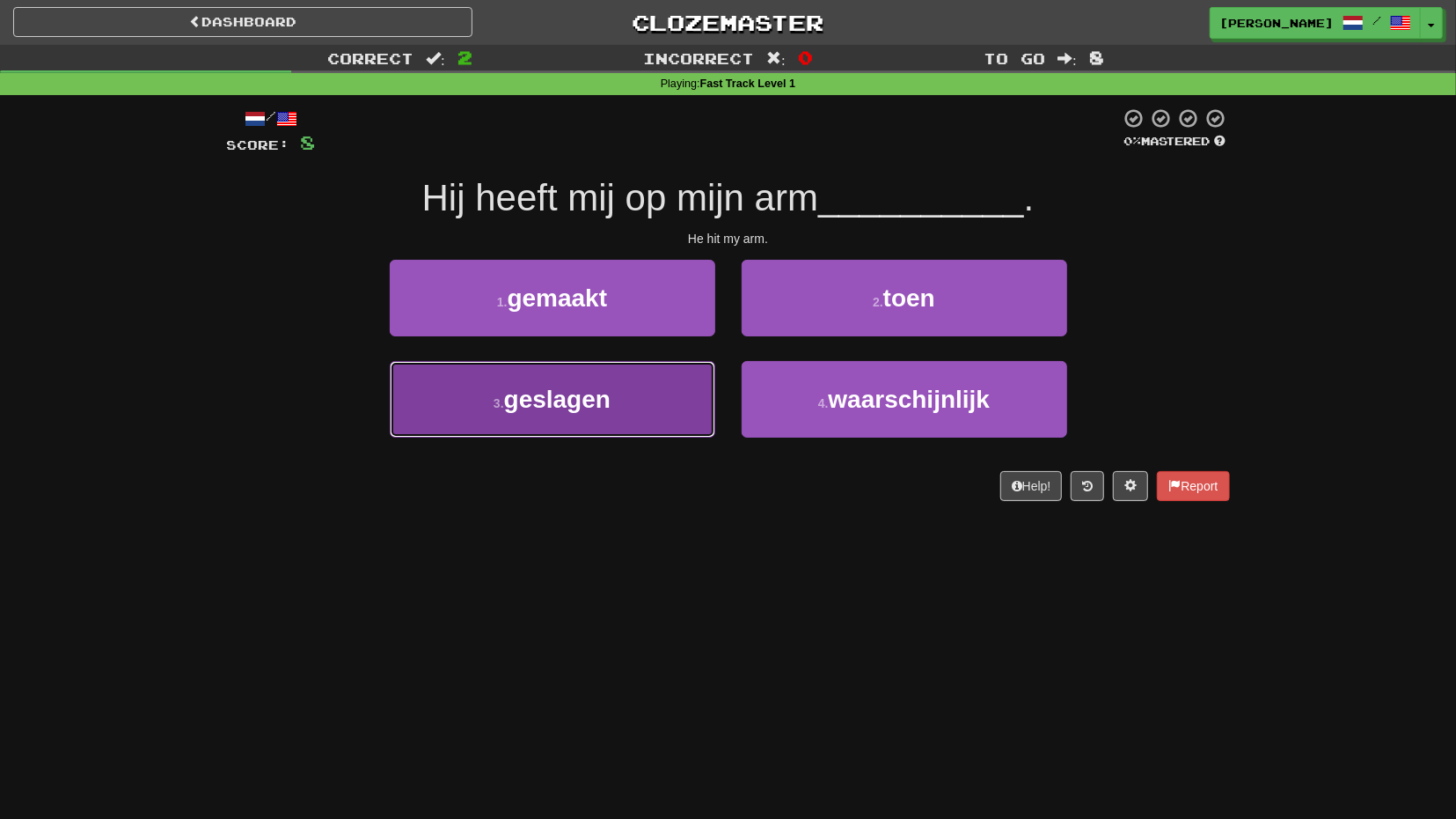
click at [688, 381] on button "3 . geslagen" at bounding box center [552, 399] width 325 height 77
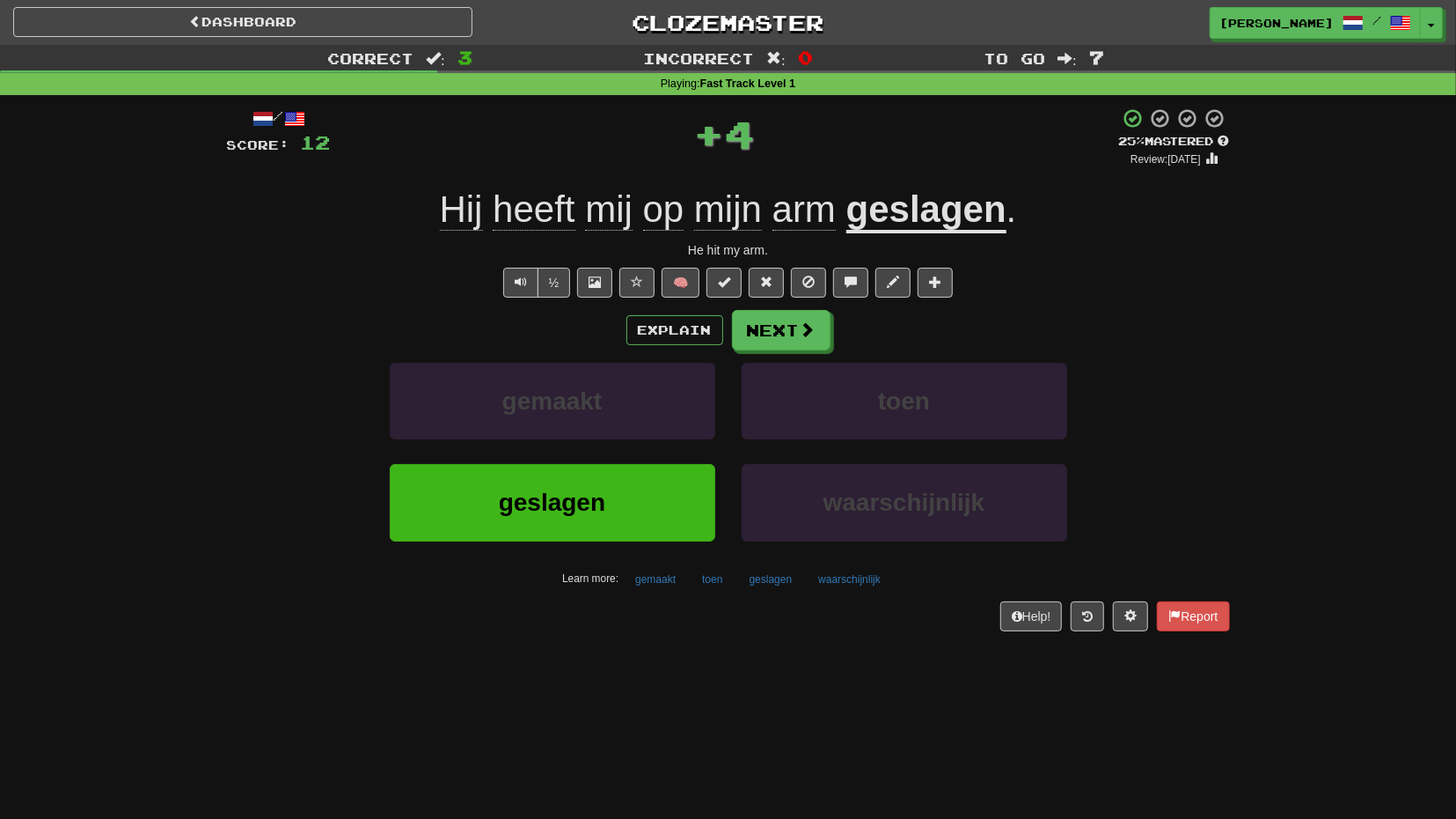
click at [767, 352] on div "Explain Next gemaakt toen geslagen waarschijnlijk Learn more: gemaakt toen gesl…" at bounding box center [728, 451] width 1003 height 282
click at [785, 339] on button "Next" at bounding box center [782, 330] width 98 height 41
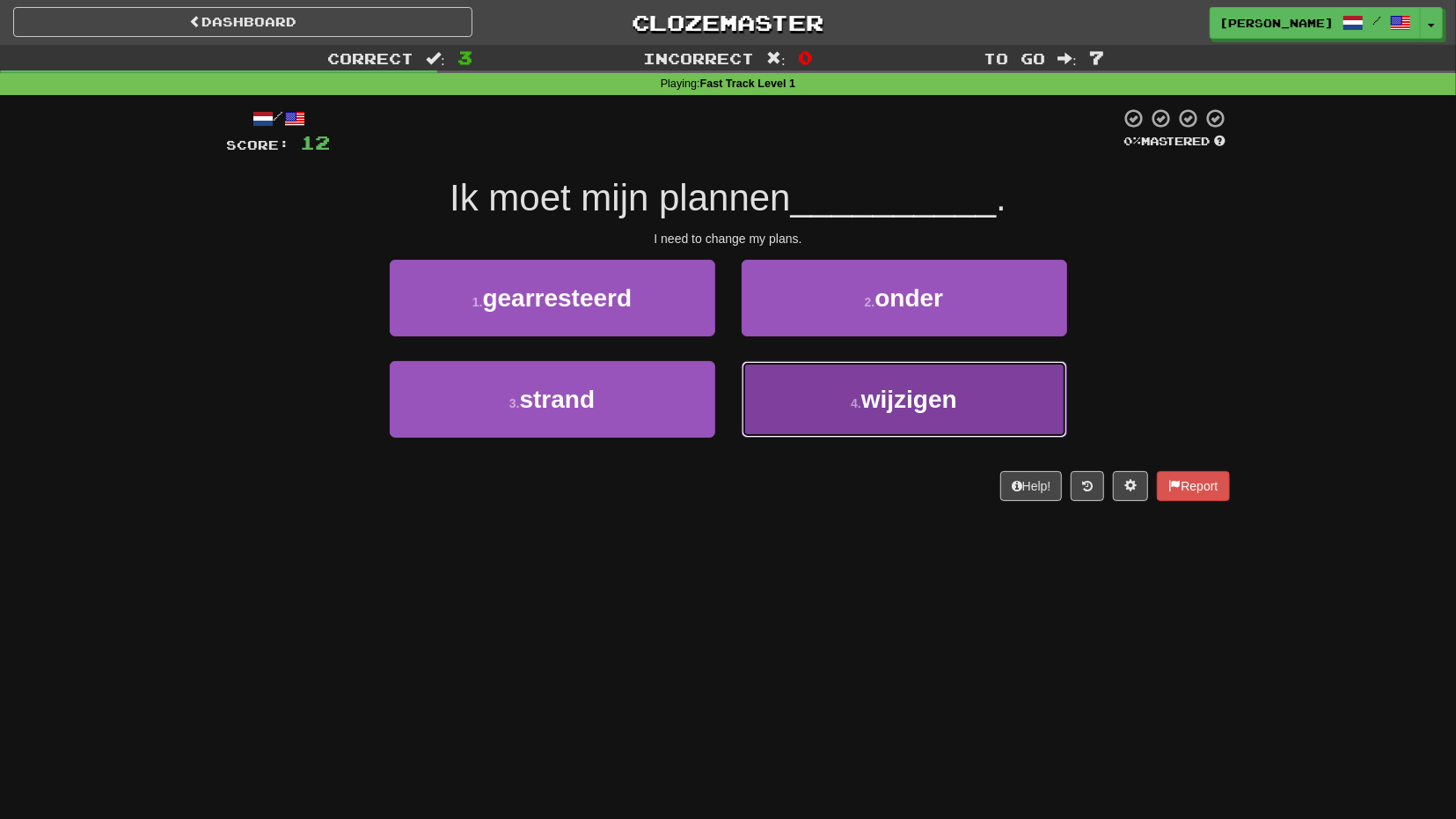
click at [792, 375] on button "4 . wijzigen" at bounding box center [904, 399] width 325 height 77
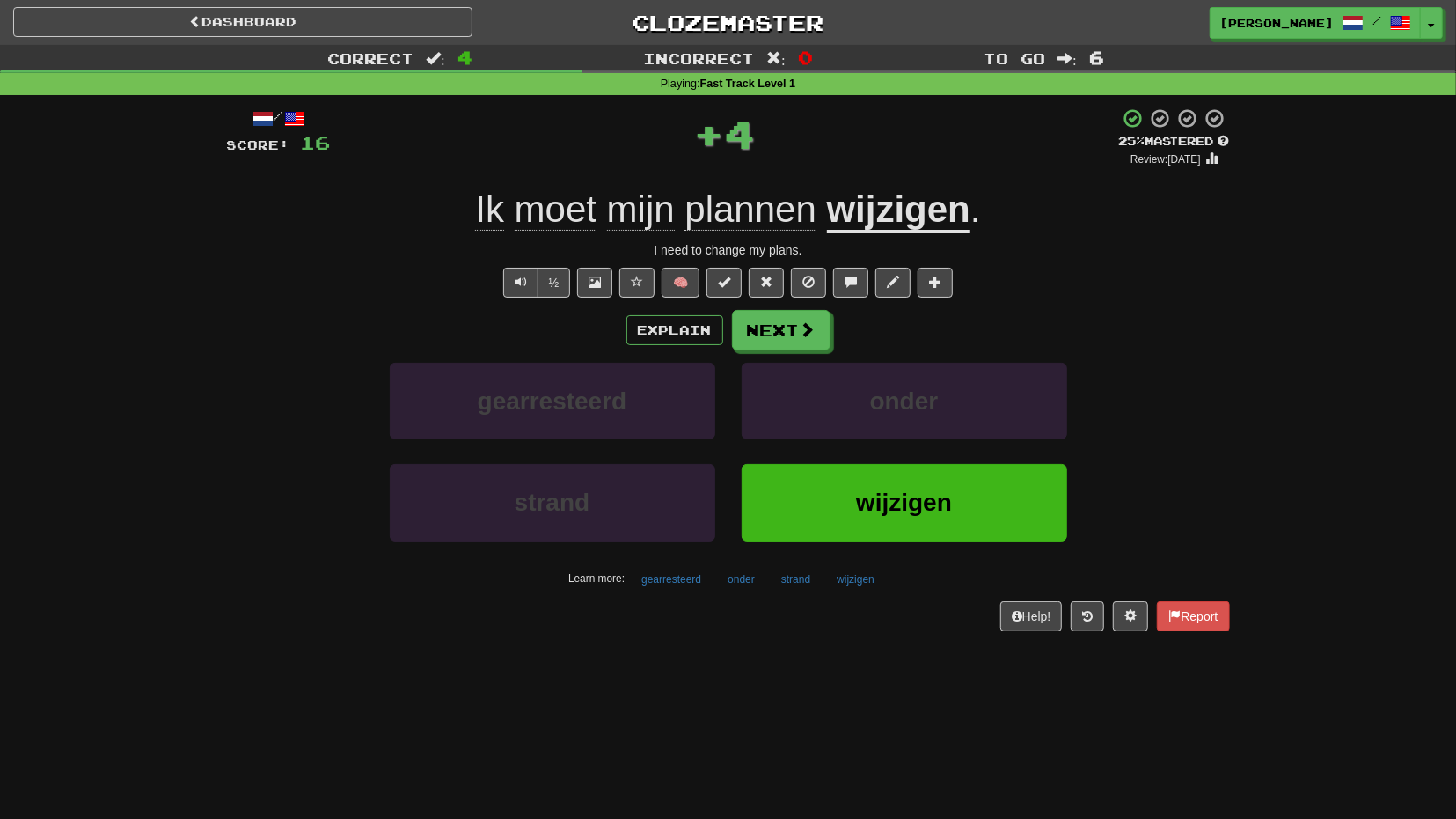
click at [798, 349] on div "Explain Next gearresteerd onder strand wijzigen Learn more: gearresteerd onder …" at bounding box center [728, 451] width 1003 height 282
click at [798, 334] on button "Next" at bounding box center [782, 330] width 98 height 41
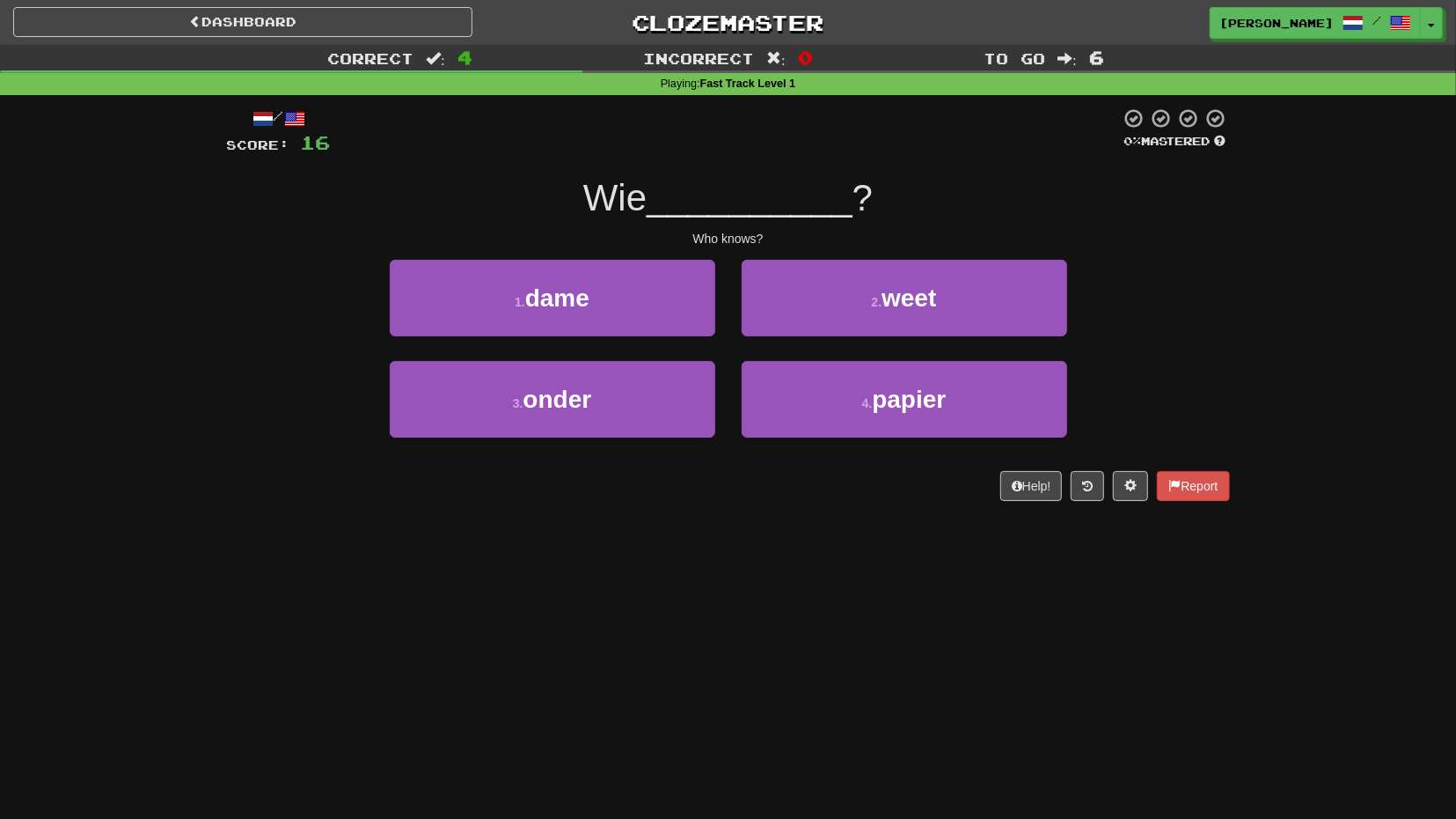
click at [832, 341] on div "2 . weet" at bounding box center [904, 310] width 352 height 101
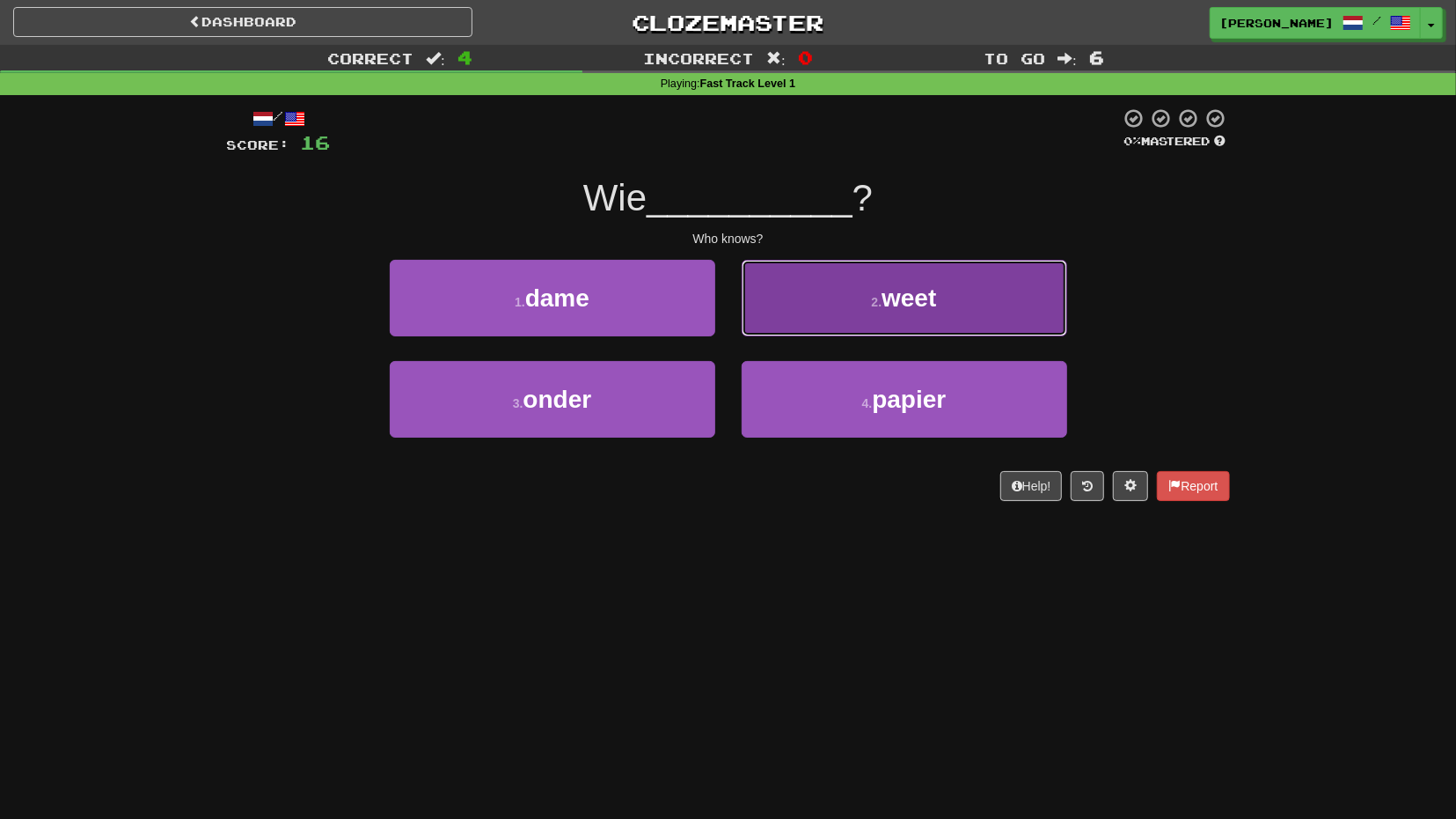
click at [853, 310] on button "2 . weet" at bounding box center [904, 298] width 325 height 77
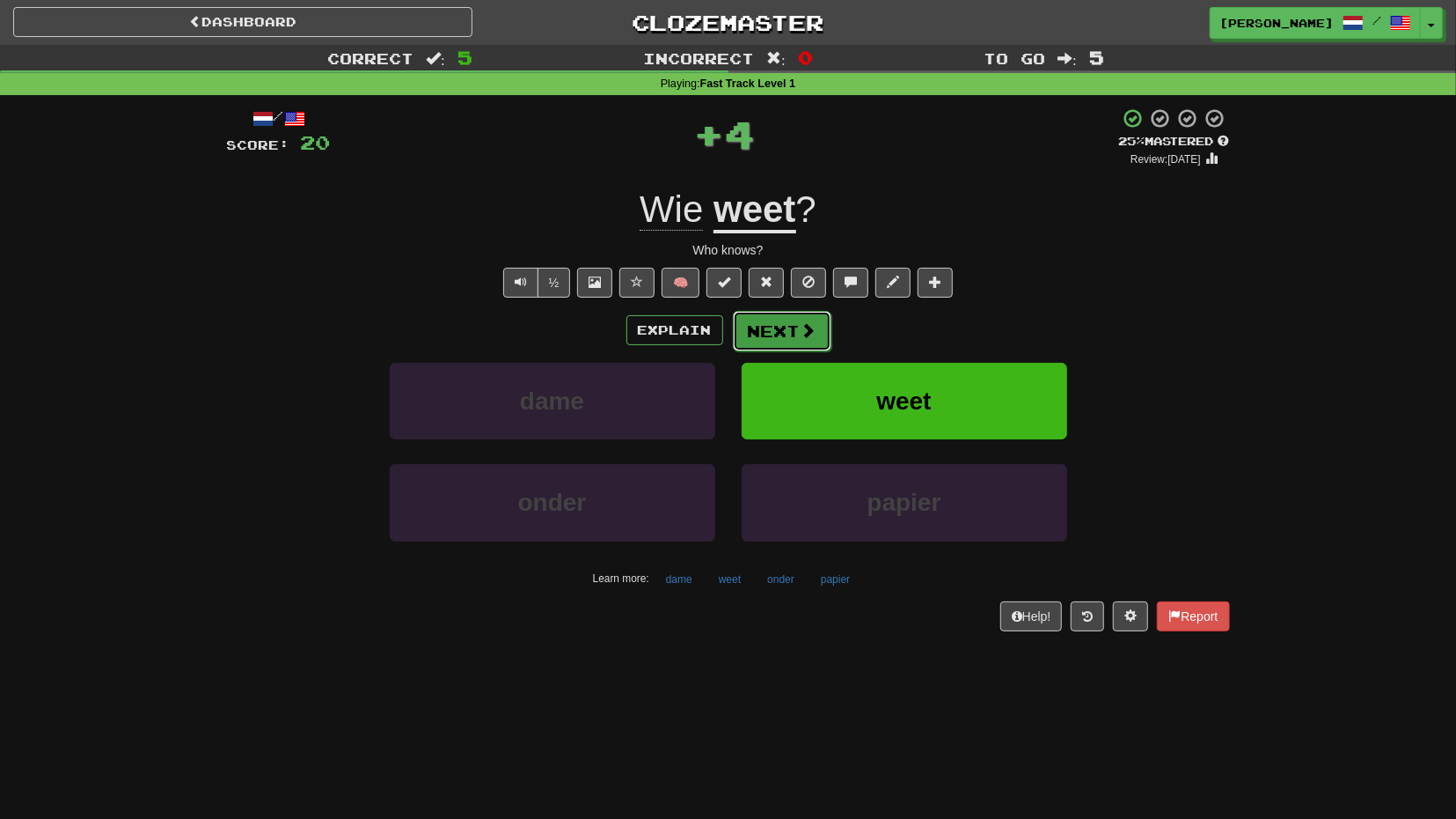
click at [801, 330] on span at bounding box center [809, 330] width 16 height 16
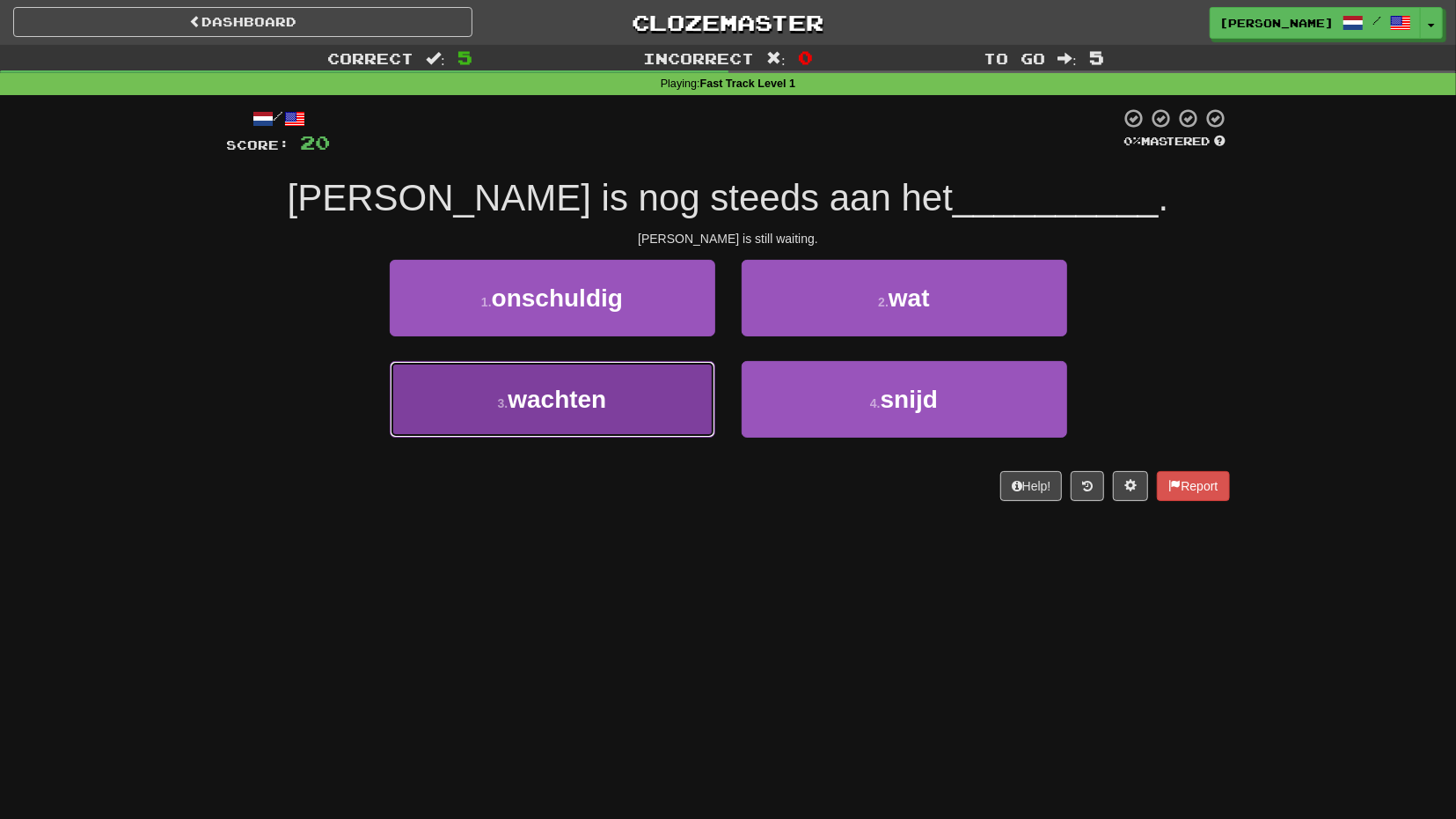
click at [691, 379] on button "3 . wachten" at bounding box center [552, 399] width 325 height 77
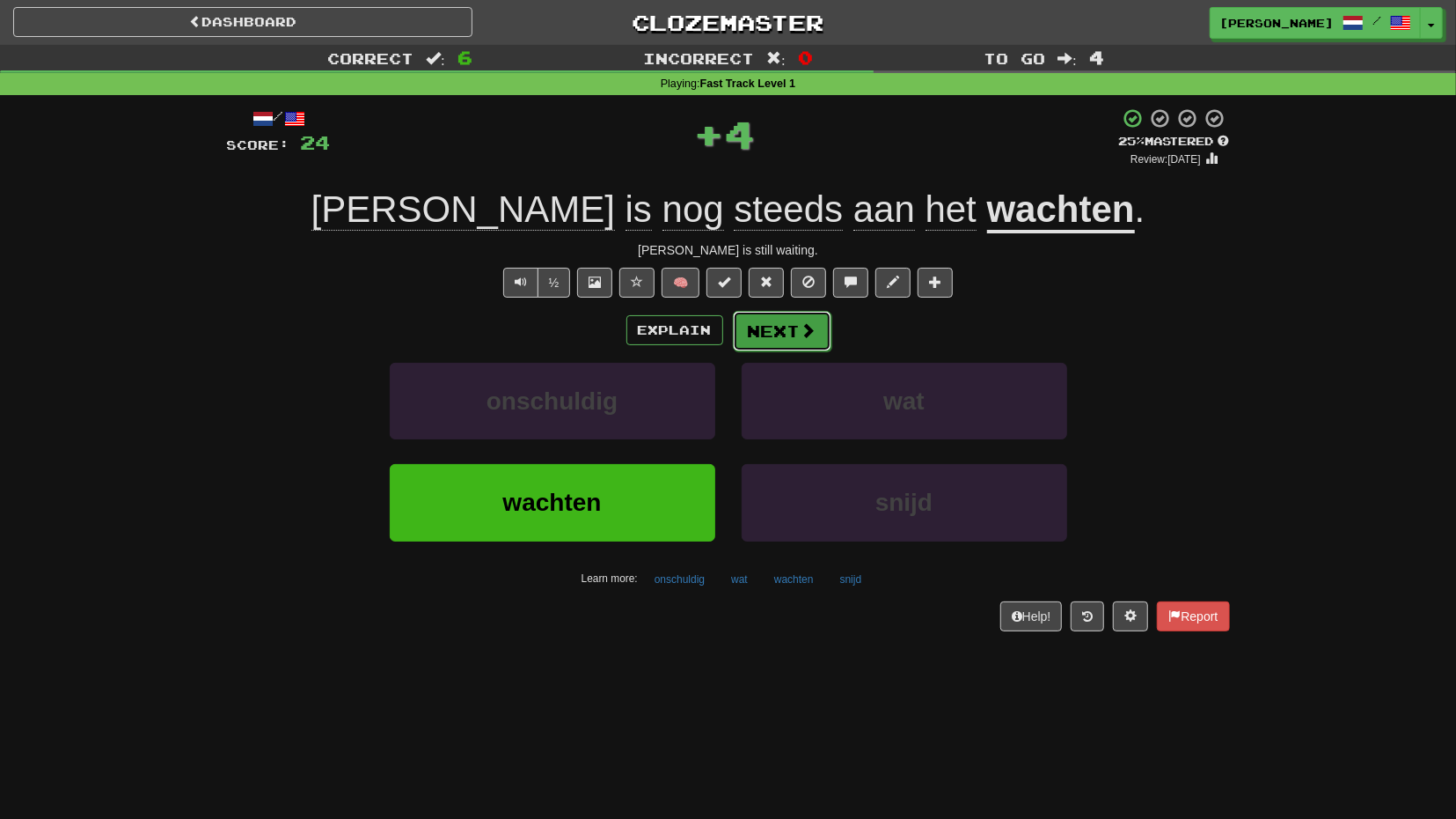
click at [784, 345] on button "Next" at bounding box center [782, 330] width 98 height 41
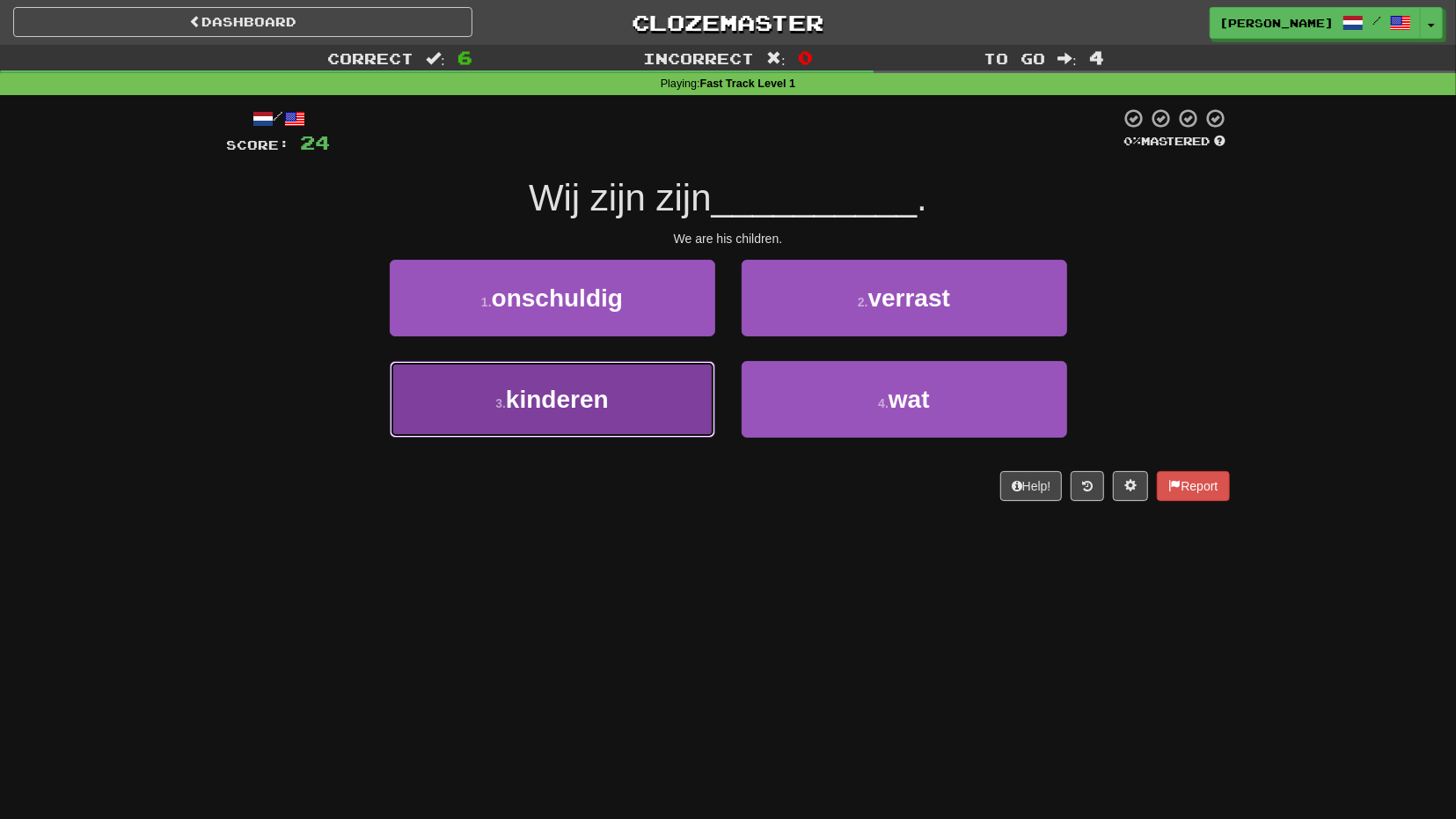
click at [685, 382] on button "3 . kinderen" at bounding box center [552, 399] width 325 height 77
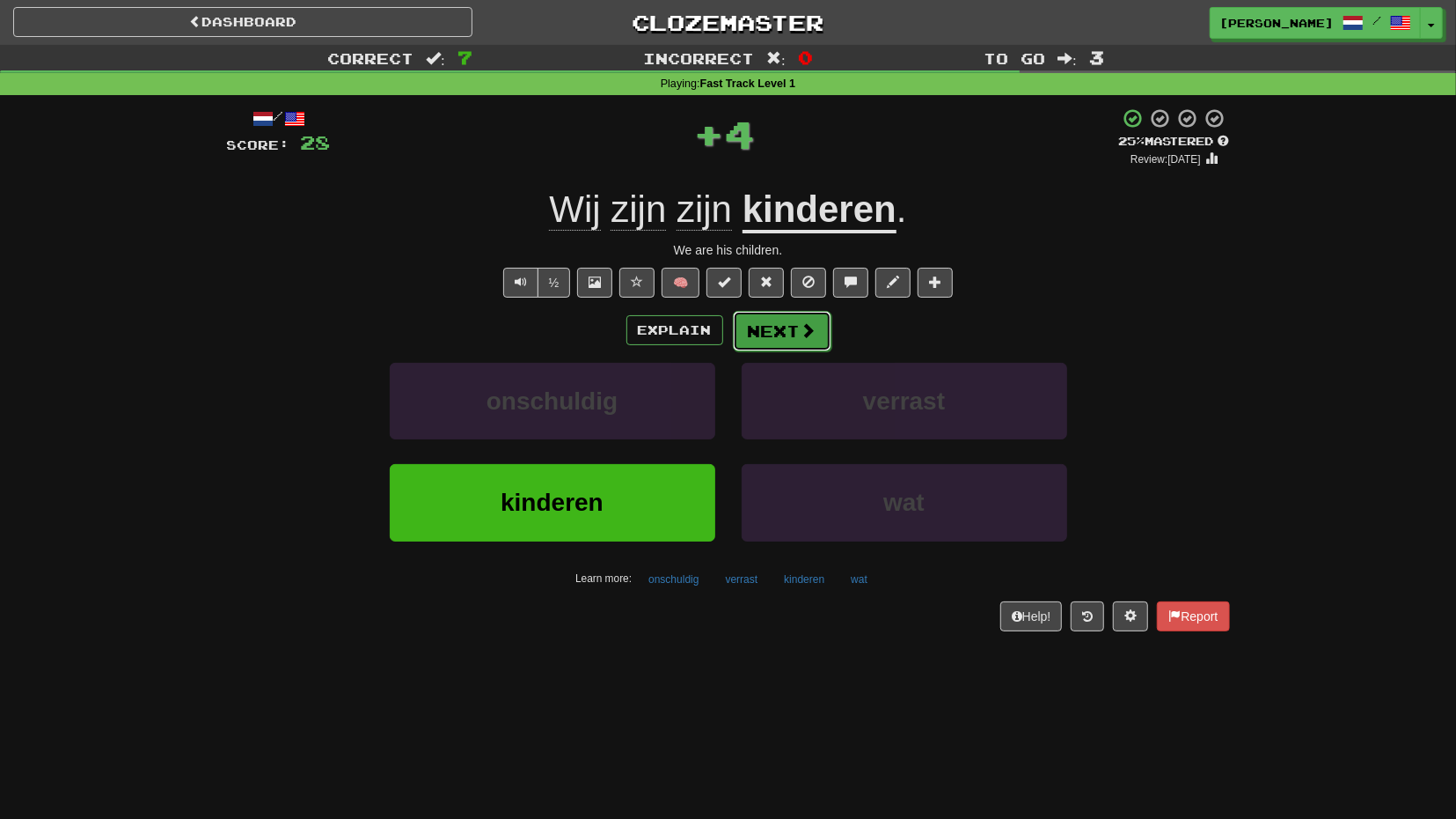
click at [789, 335] on button "Next" at bounding box center [782, 330] width 98 height 41
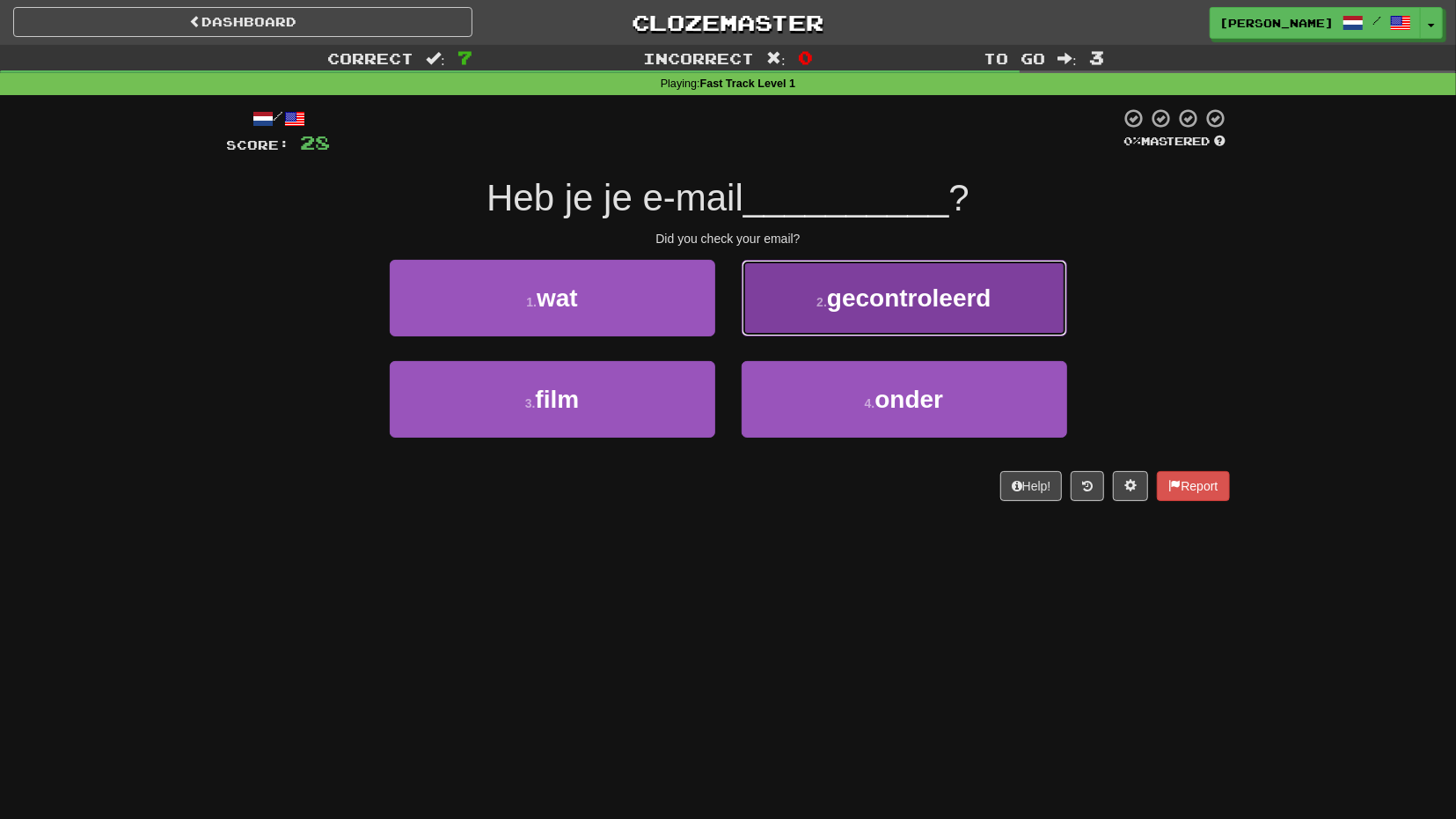
click at [880, 282] on button "2 . gecontroleerd" at bounding box center [904, 298] width 325 height 77
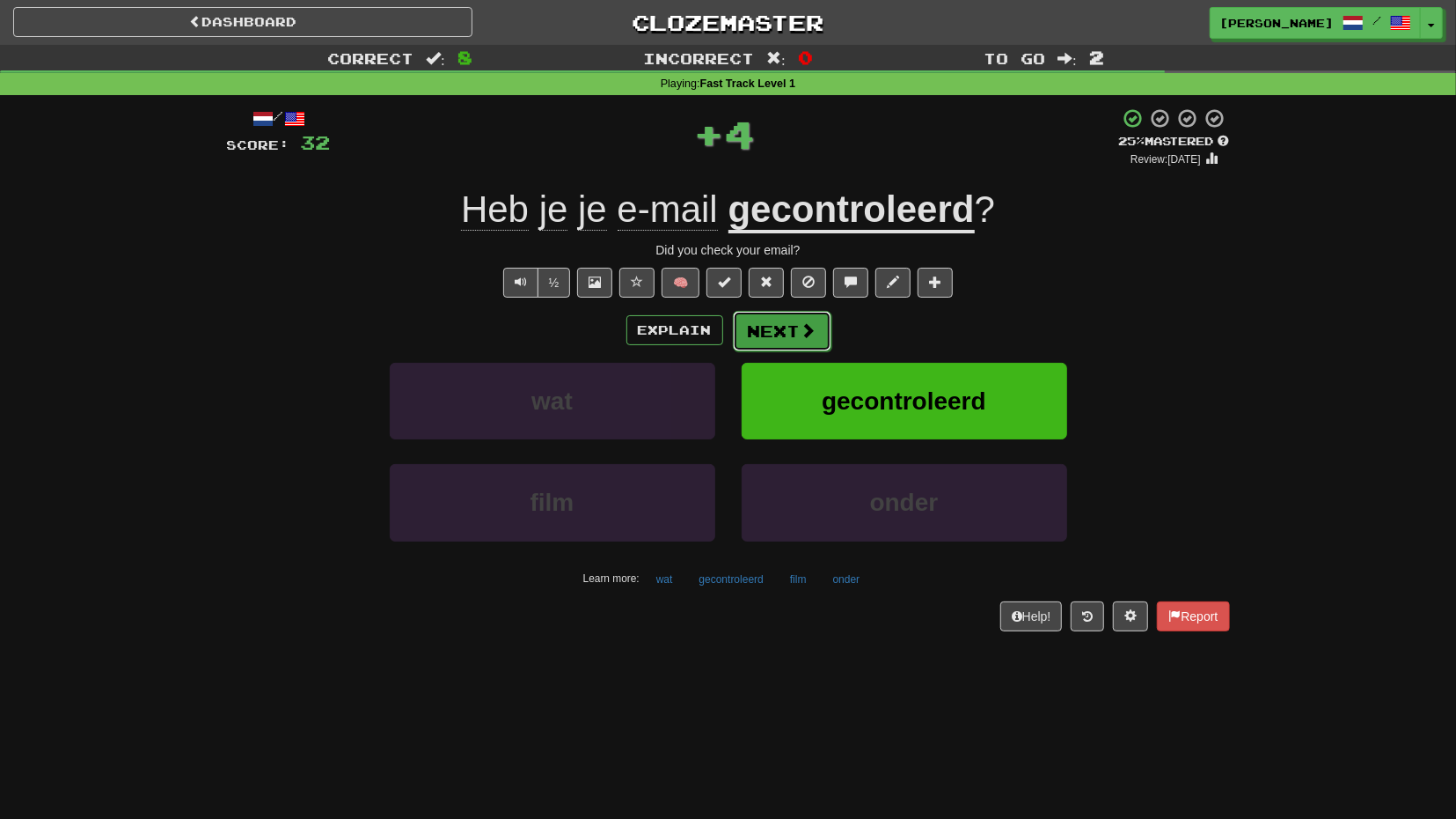
click at [797, 323] on button "Next" at bounding box center [782, 330] width 98 height 41
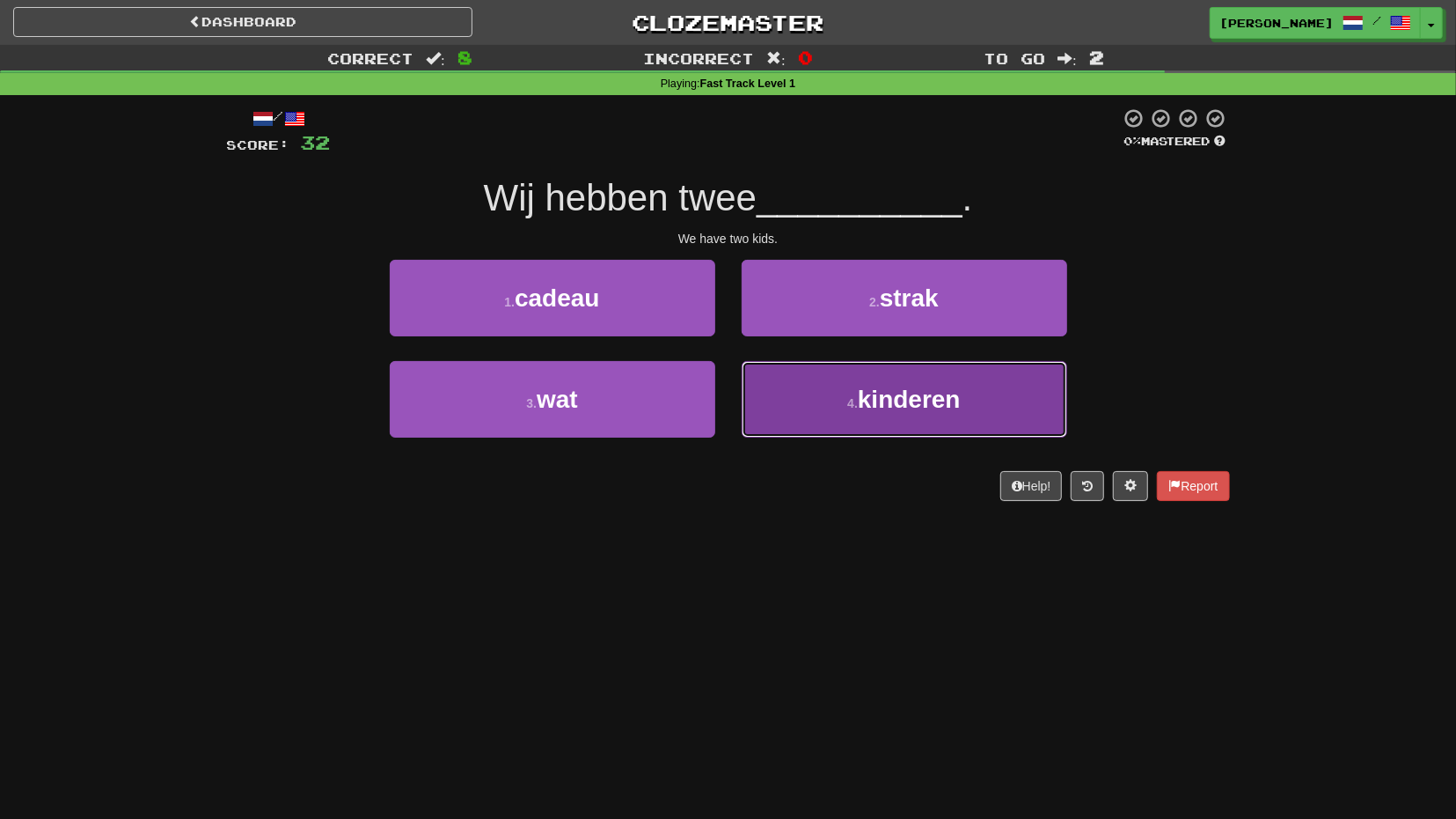
click at [802, 391] on button "4 . kinderen" at bounding box center [904, 399] width 325 height 77
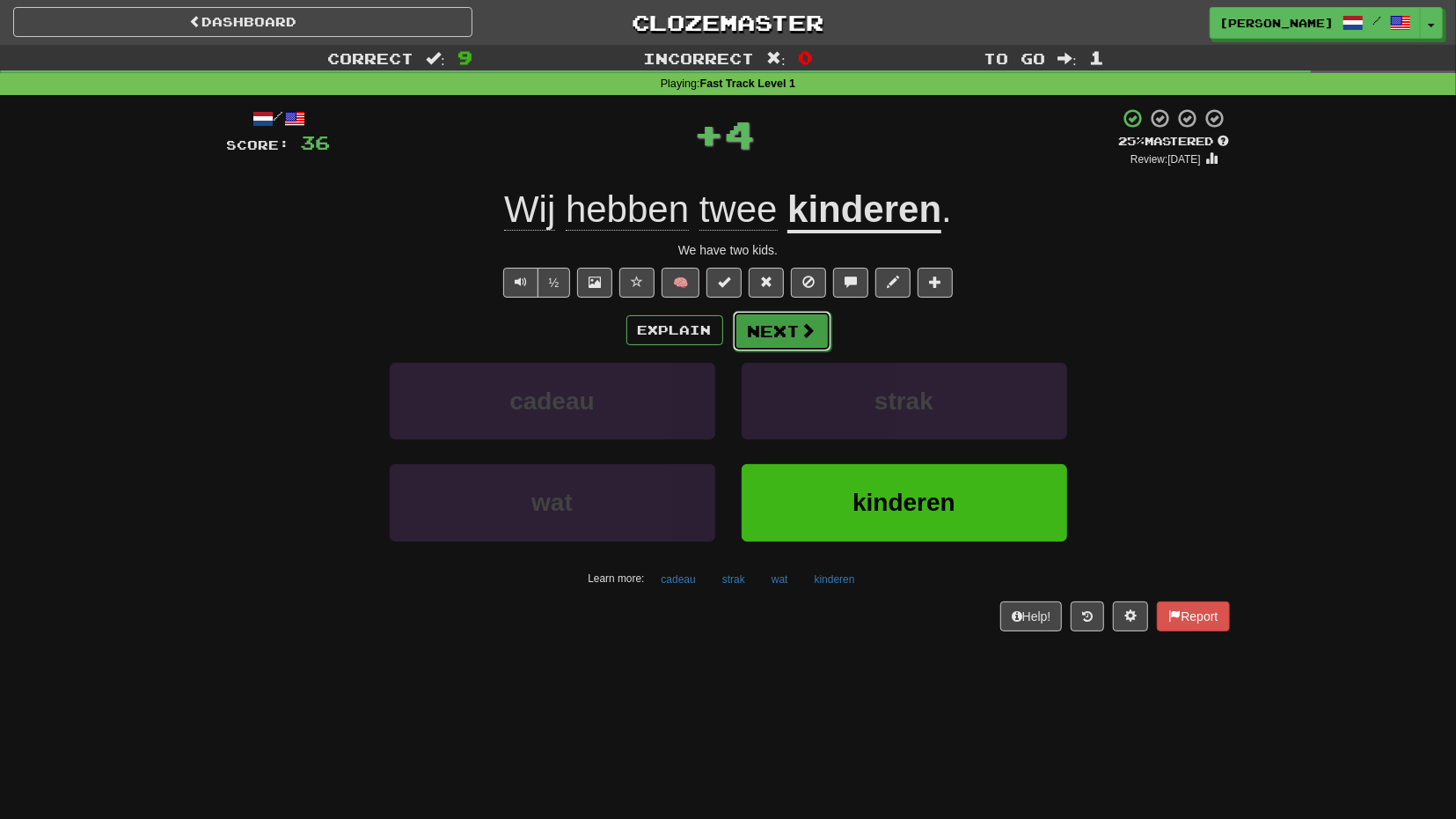
click at [801, 337] on span at bounding box center [809, 330] width 16 height 16
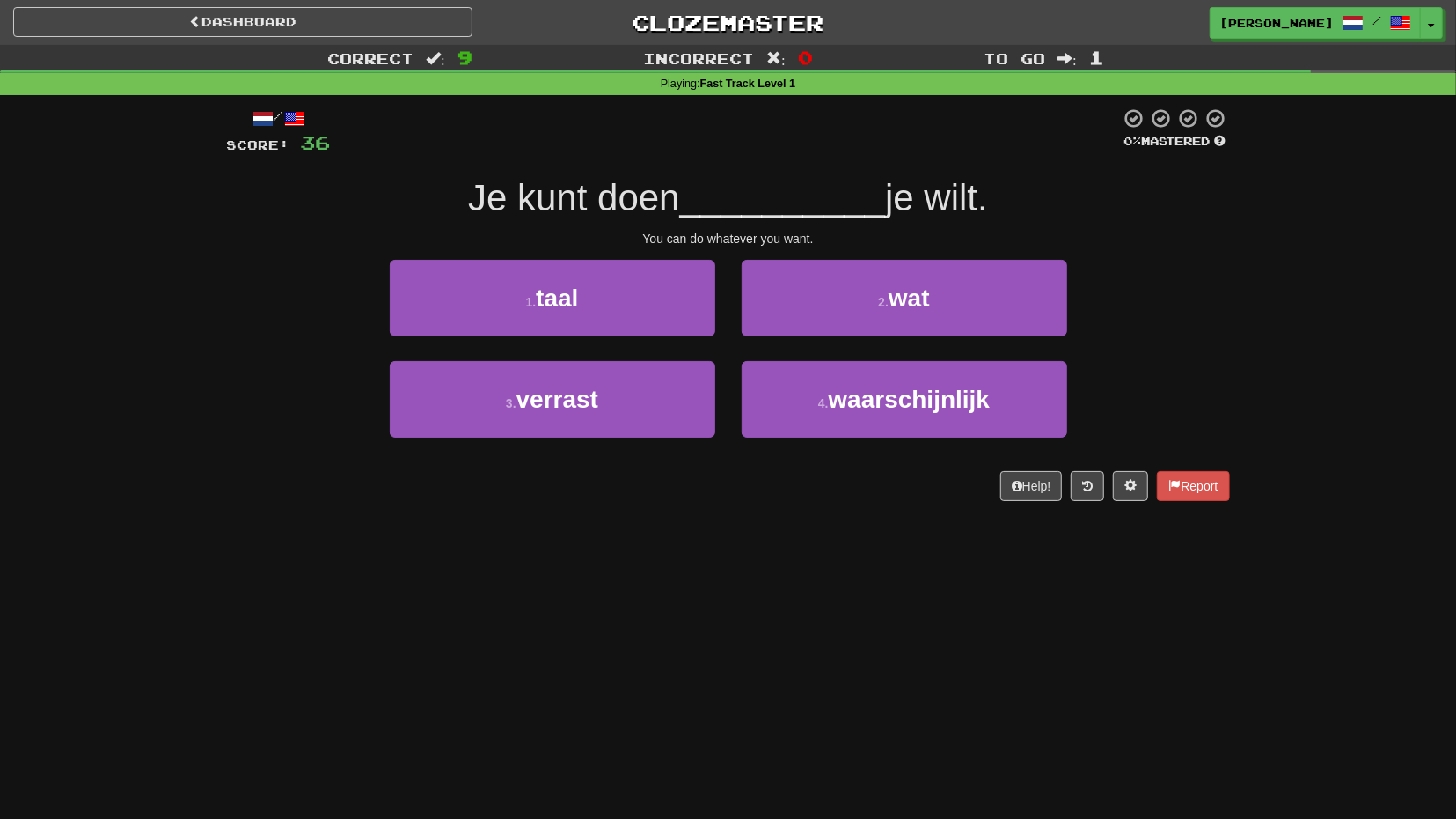
click at [801, 337] on div "2 . wat" at bounding box center [904, 310] width 352 height 101
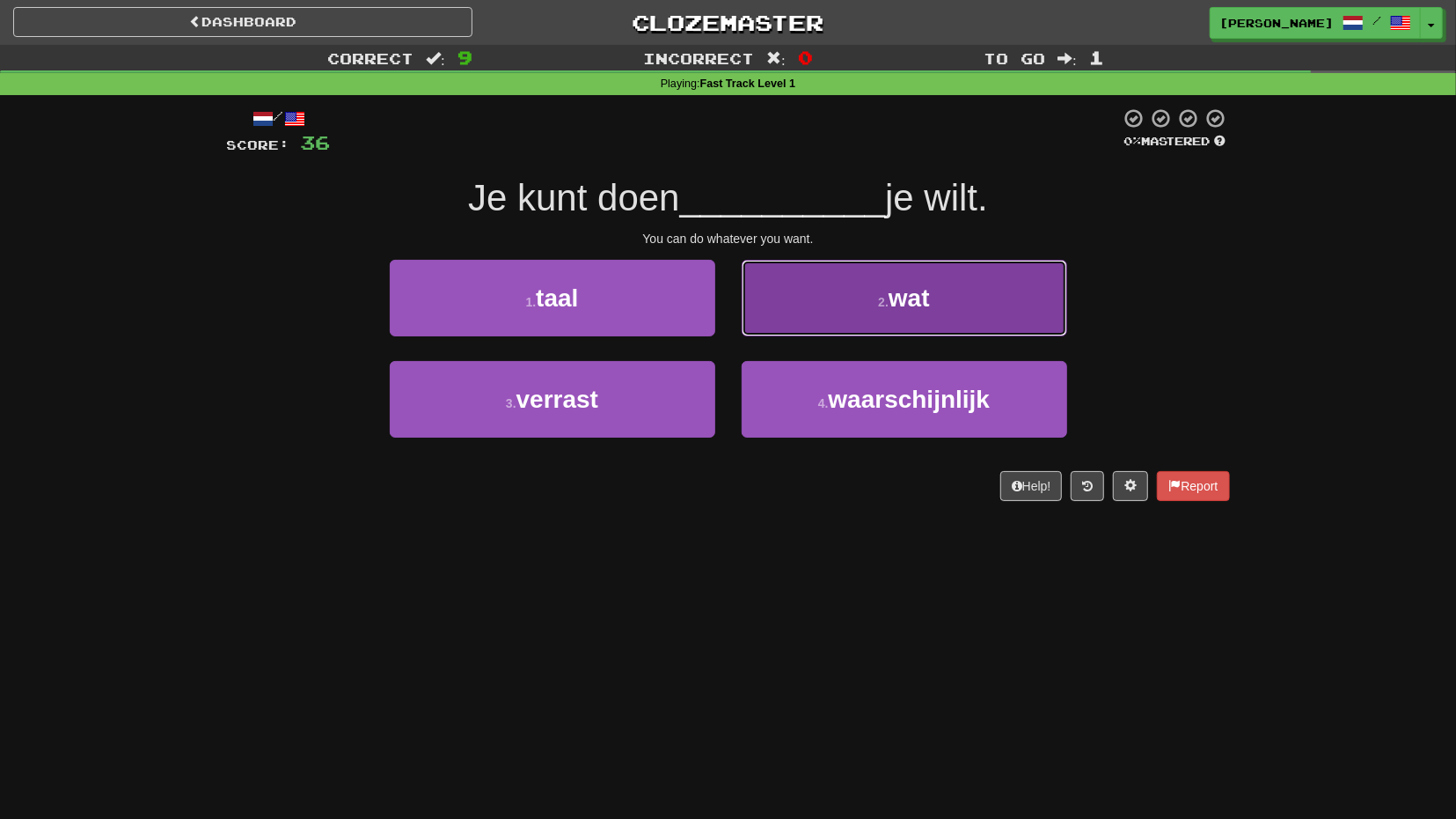
click at [825, 326] on button "2 . wat" at bounding box center [904, 298] width 325 height 77
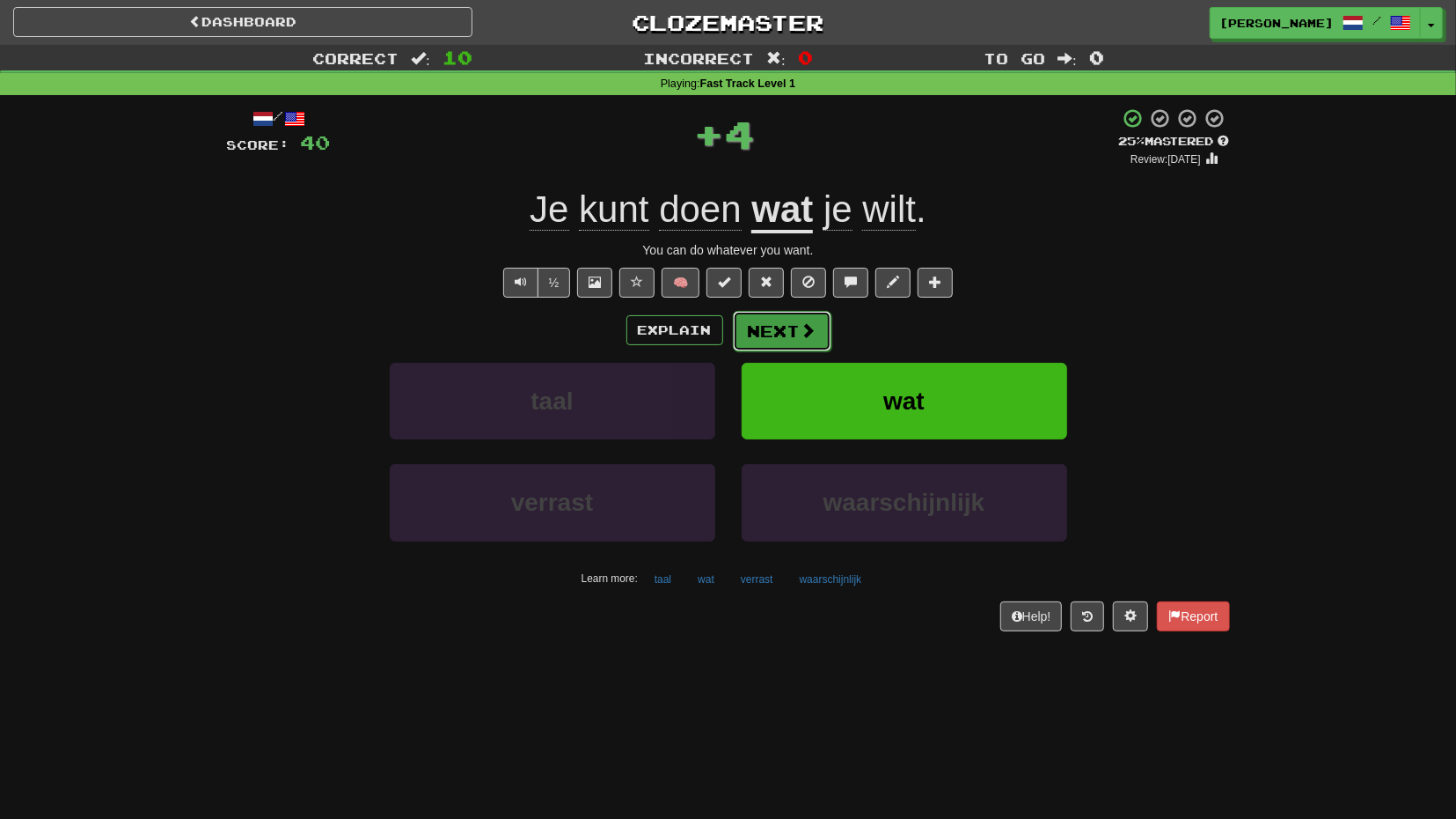
click at [820, 327] on button "Next" at bounding box center [782, 330] width 98 height 41
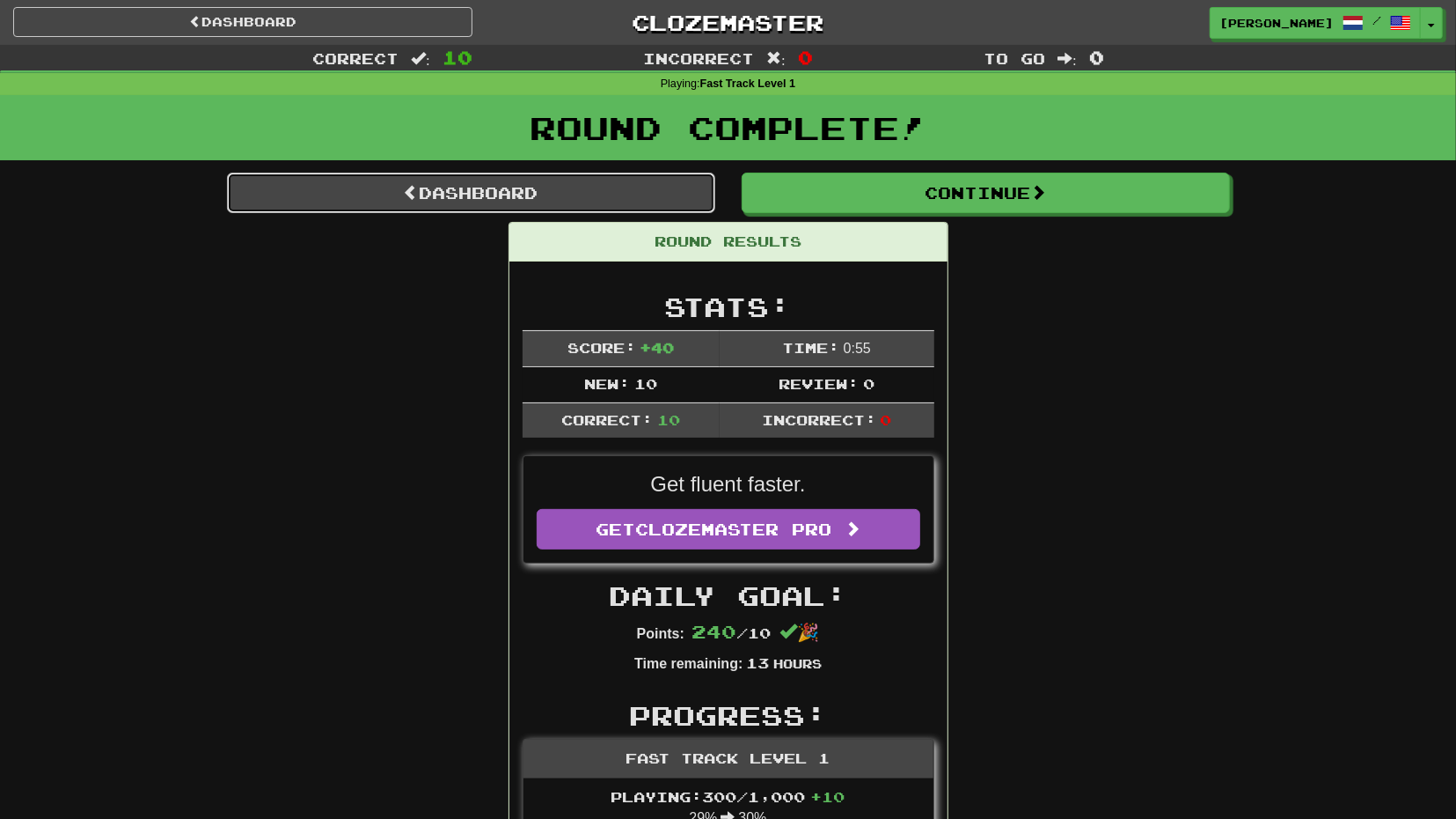
click at [686, 209] on link "Dashboard" at bounding box center [472, 192] width 489 height 41
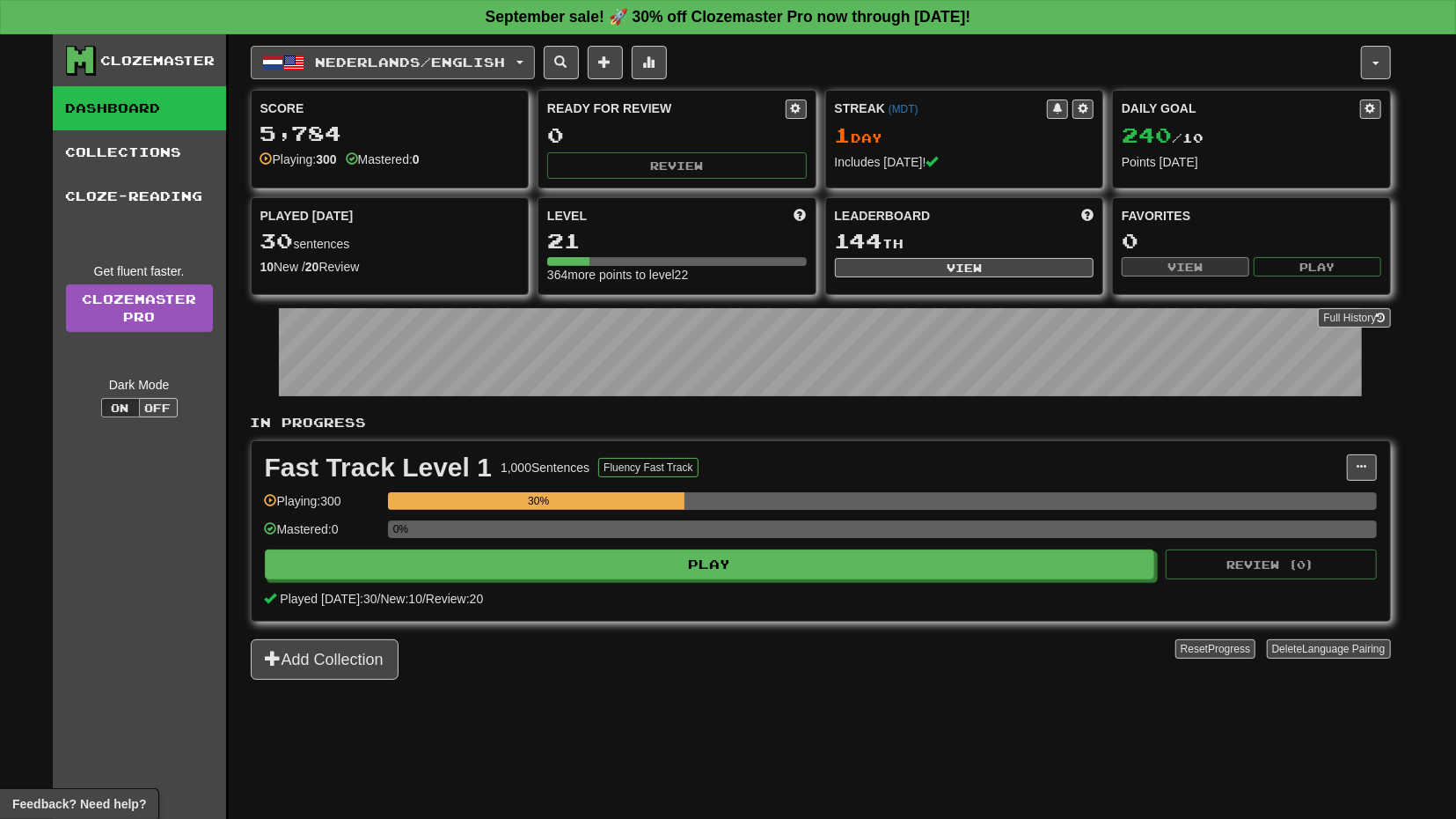
click at [535, 60] on button "Nederlands / English" at bounding box center [392, 62] width 284 height 33
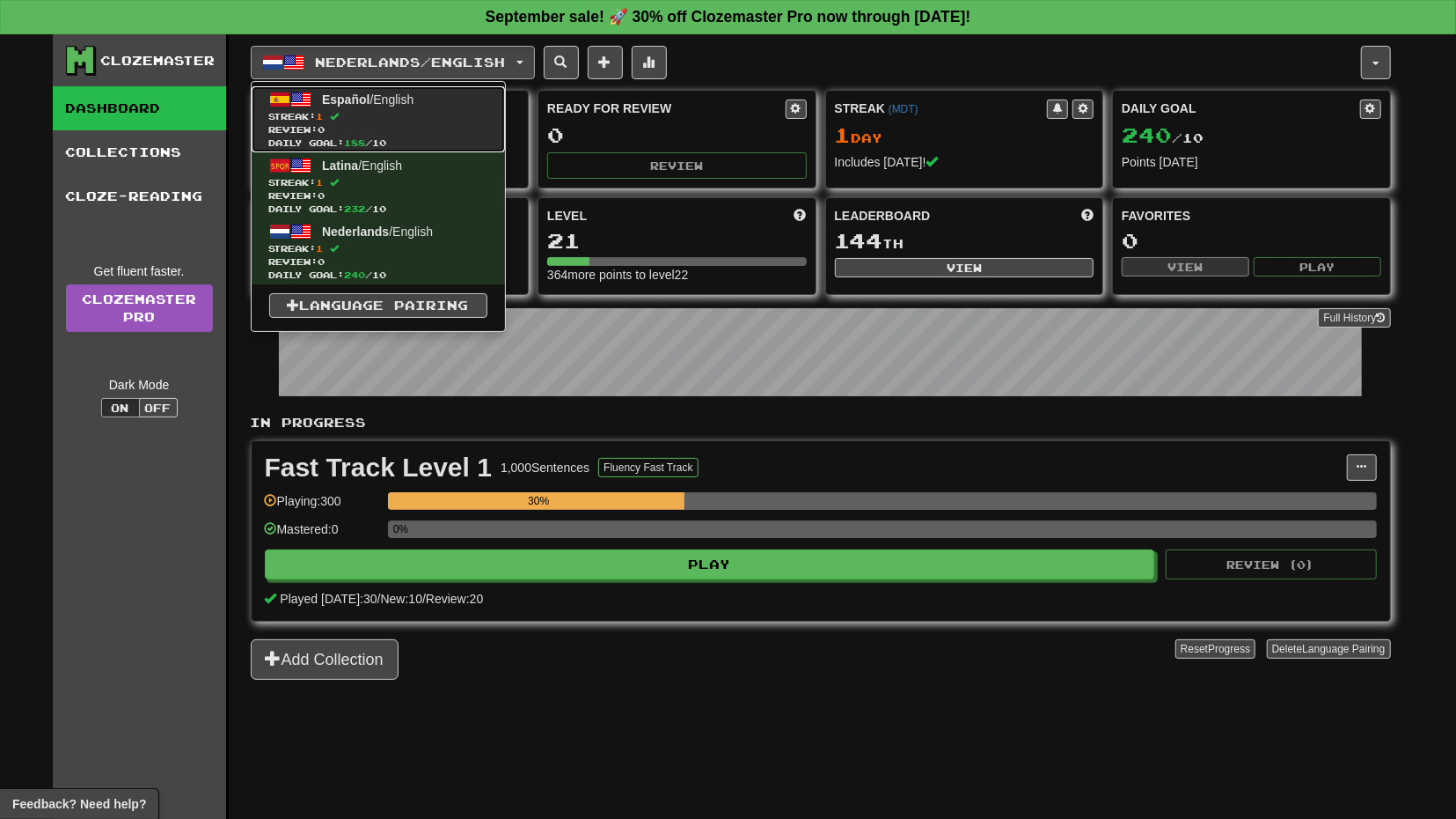
click at [432, 113] on span "Streak: 1" at bounding box center [379, 116] width 218 height 14
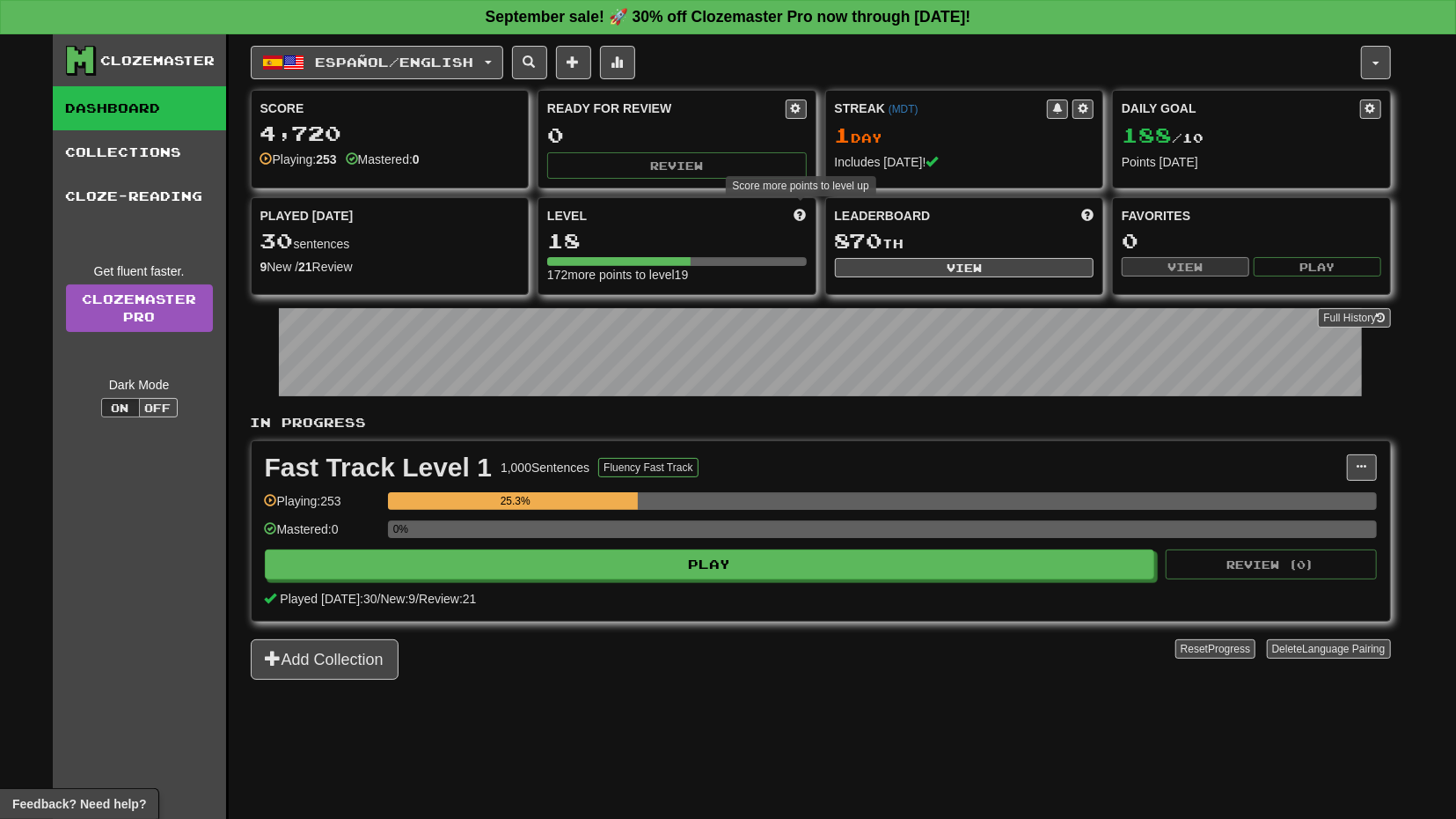
click at [801, 208] on span at bounding box center [801, 215] width 13 height 13
click at [469, 70] on button "Español / English" at bounding box center [377, 62] width 252 height 33
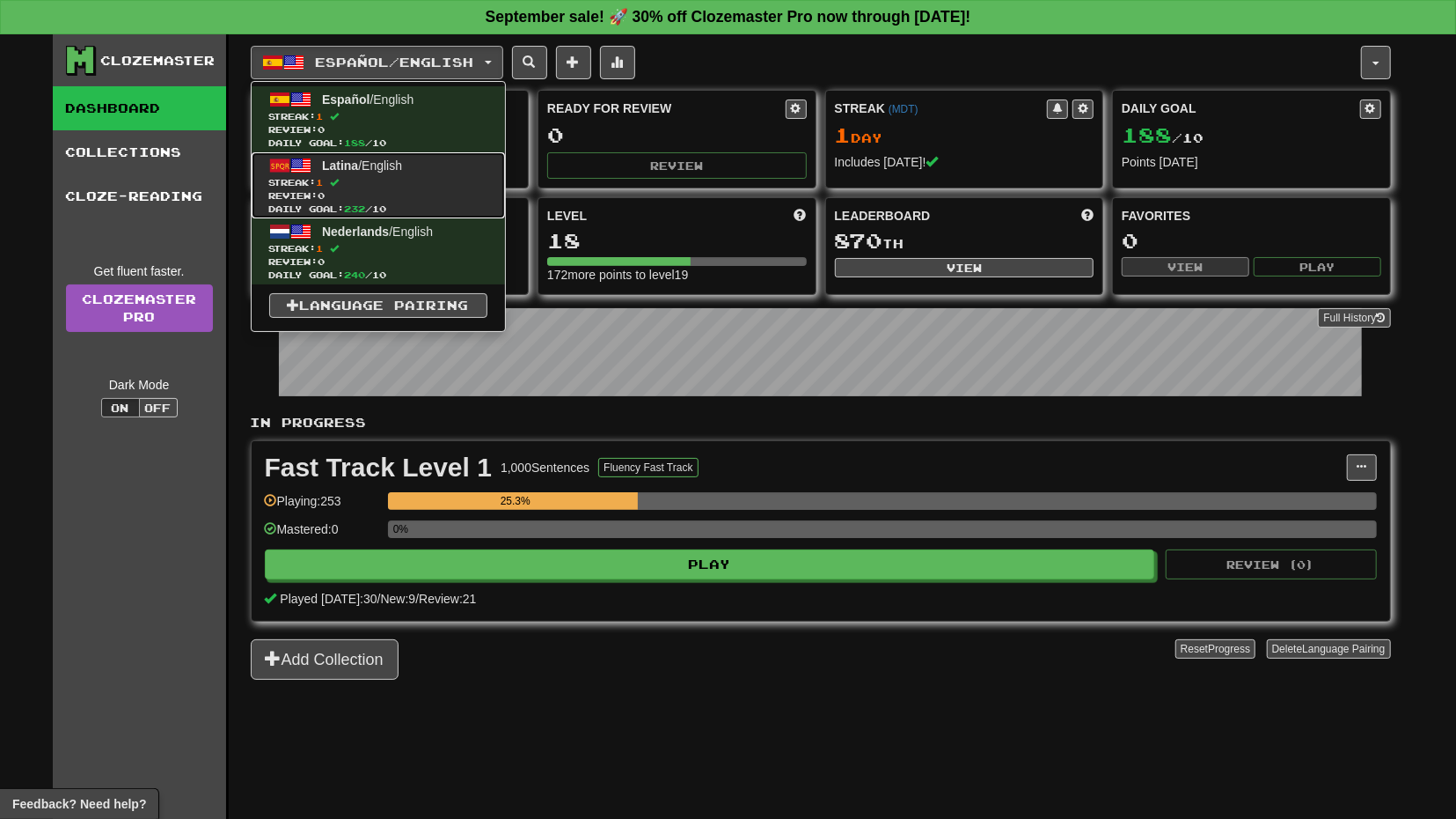
click at [443, 181] on span "Streak: 1" at bounding box center [379, 182] width 218 height 14
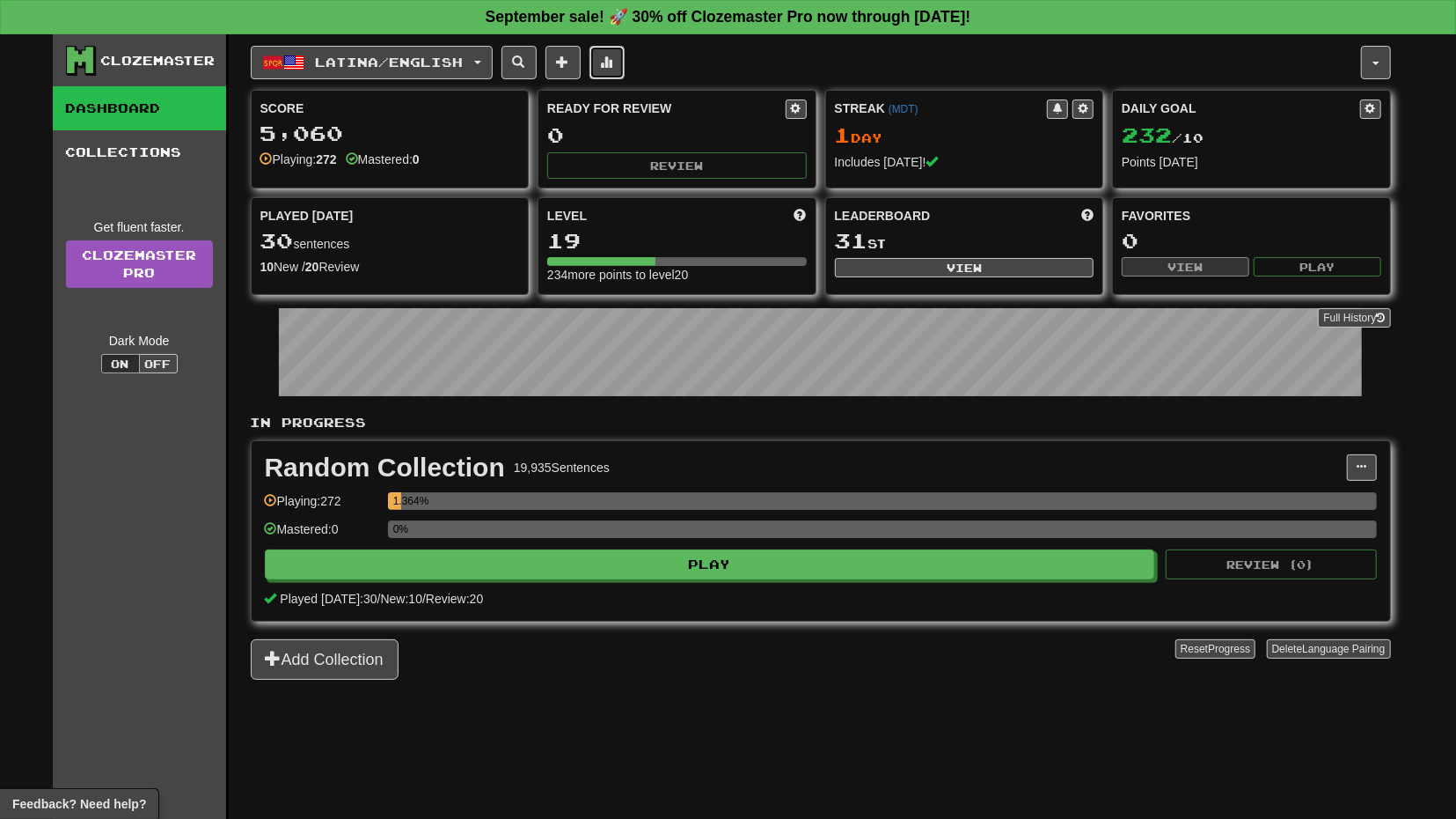
click at [625, 58] on button at bounding box center [607, 62] width 35 height 33
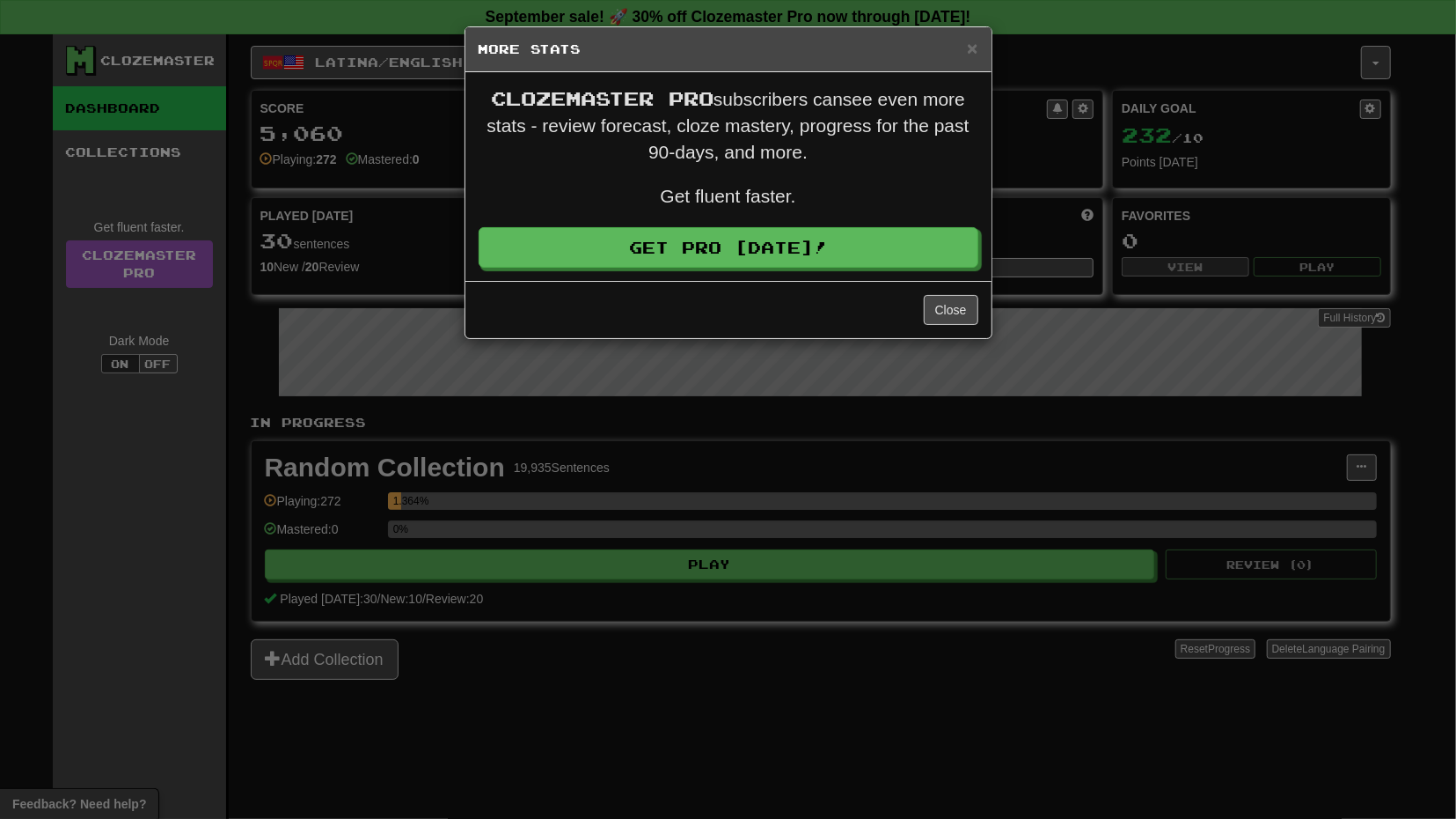
click at [995, 61] on div "× More Stats Clozemaster Pro subscribers can see even more stats - review forec…" at bounding box center [728, 410] width 1456 height 819
